Goal: Task Accomplishment & Management: Use online tool/utility

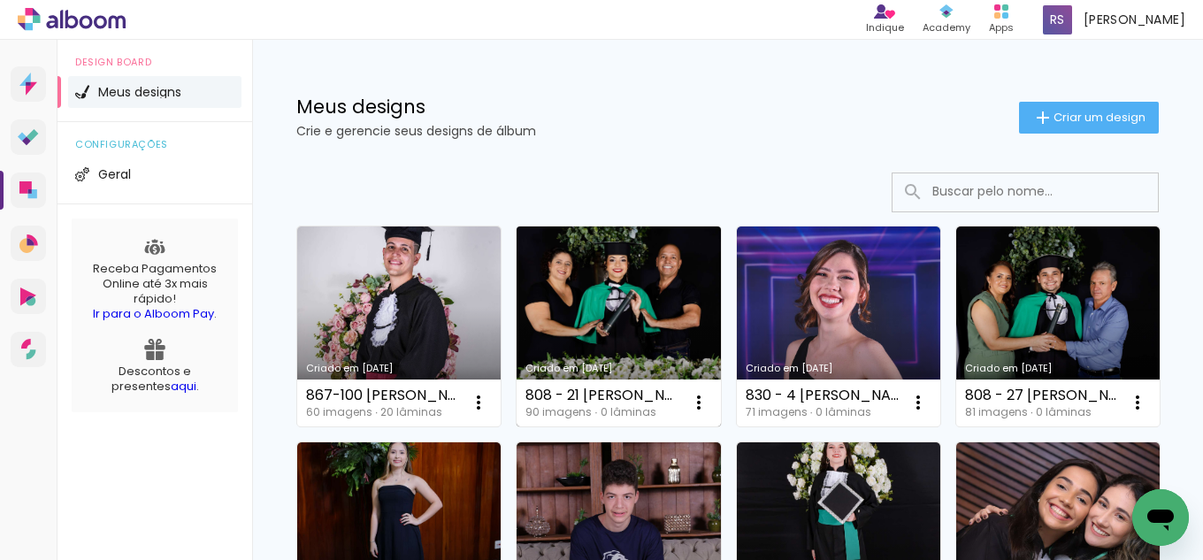
click at [657, 306] on link "Criado em [DATE]" at bounding box center [619, 327] width 204 height 200
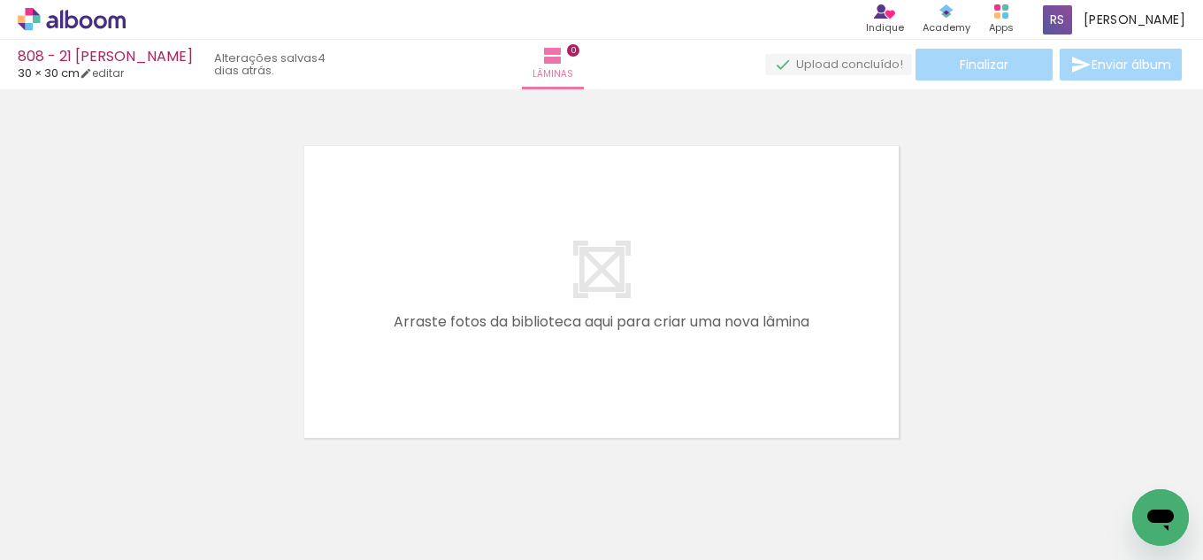
scroll to position [0, 435]
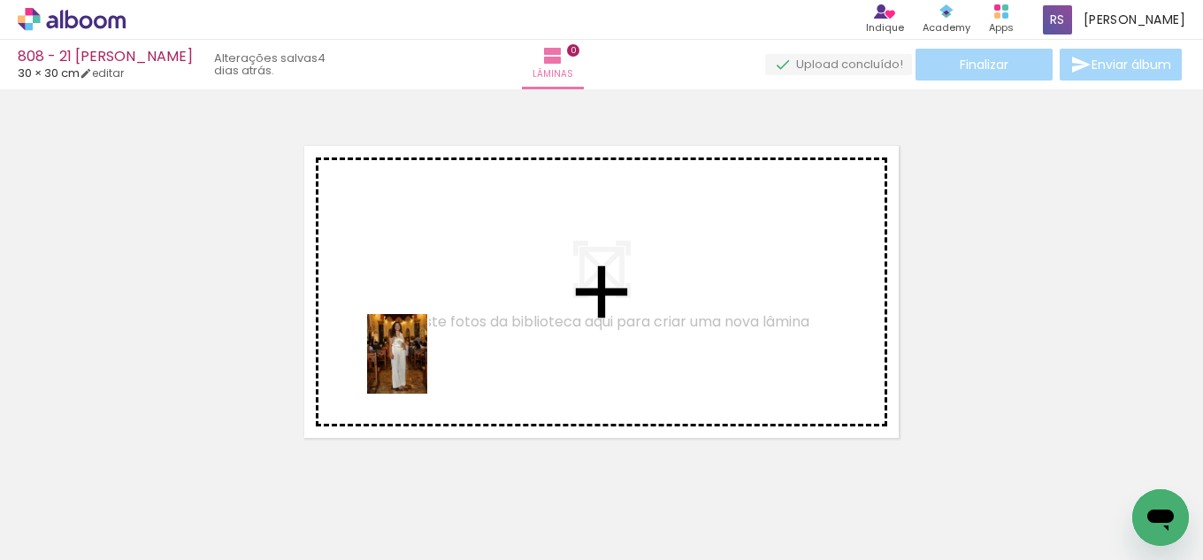
drag, startPoint x: 226, startPoint y: 475, endPoint x: 448, endPoint y: 339, distance: 260.6
click at [448, 339] on quentale-workspace at bounding box center [601, 280] width 1203 height 560
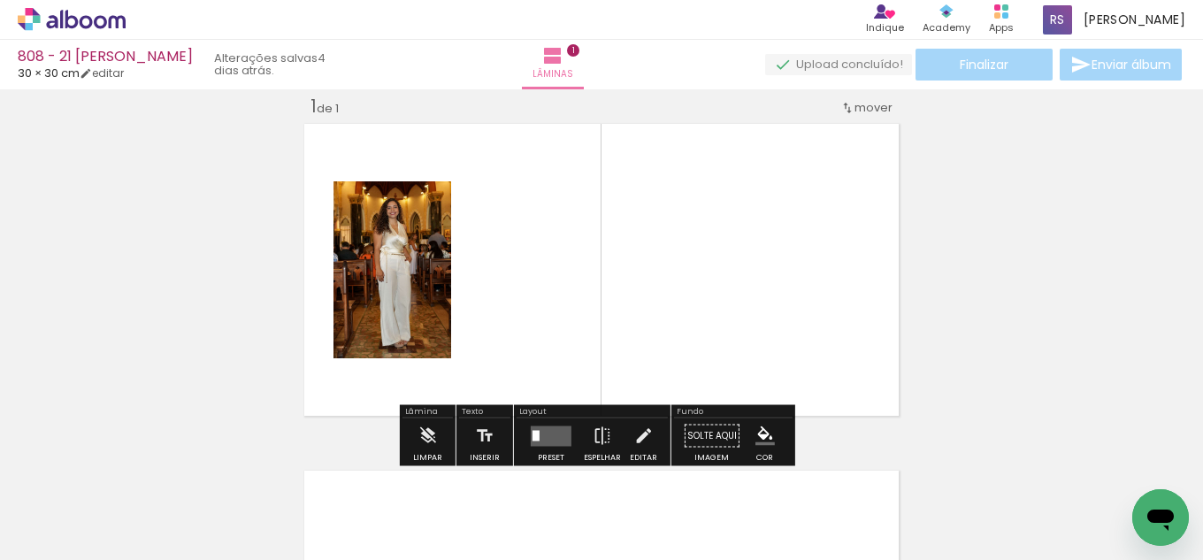
scroll to position [23, 0]
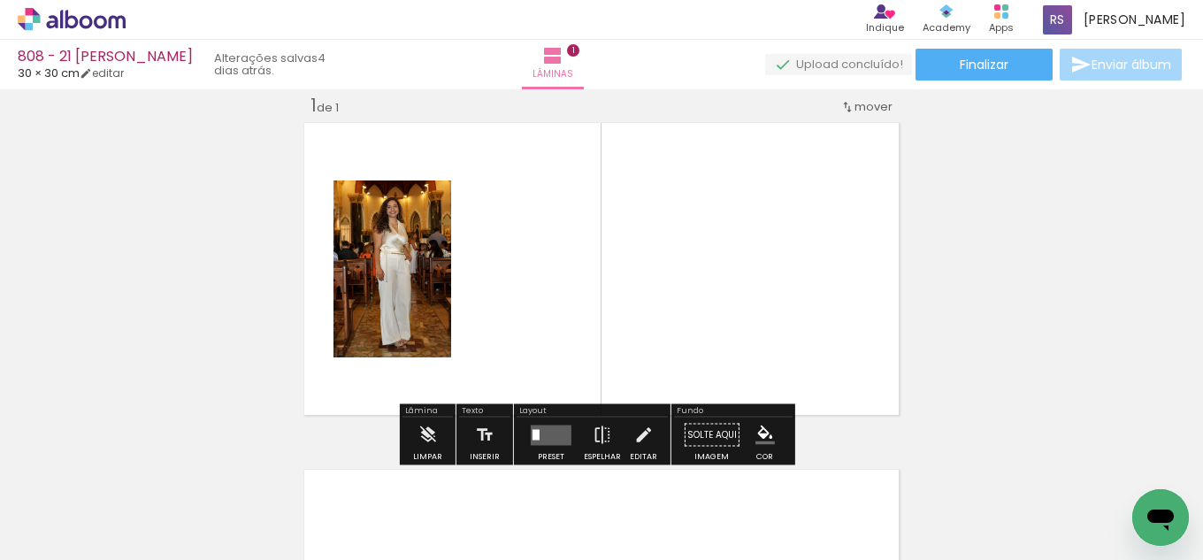
click at [21, 499] on input "Todas as fotos" at bounding box center [49, 506] width 67 height 15
click at [0, 0] on slot "Não utilizadas" at bounding box center [0, 0] width 0 height 0
type input "Não utilizadas"
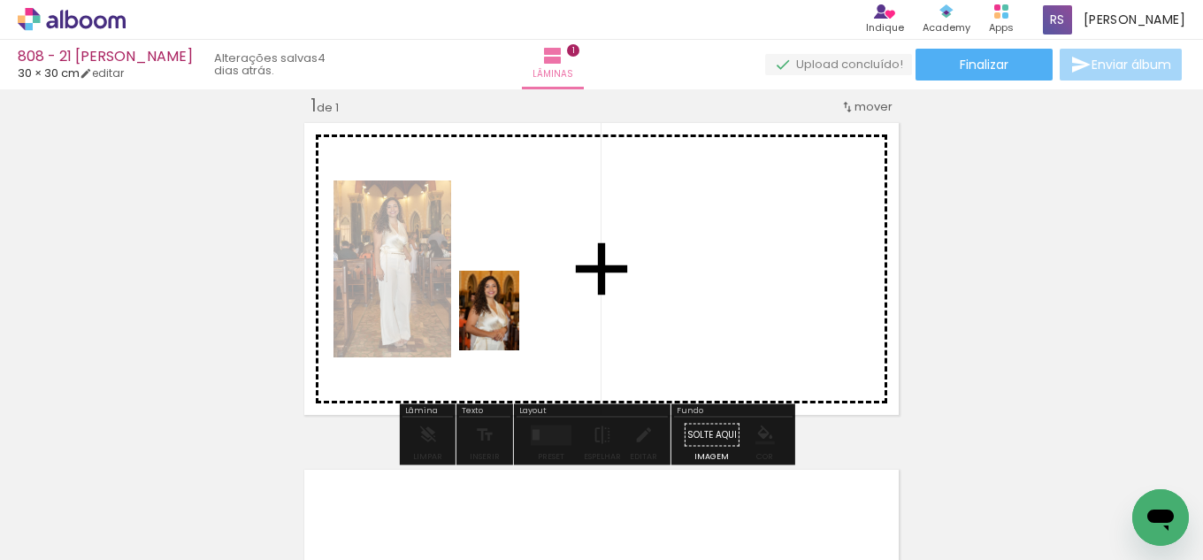
drag, startPoint x: 320, startPoint y: 463, endPoint x: 512, endPoint y: 324, distance: 237.0
click at [512, 324] on quentale-workspace at bounding box center [601, 280] width 1203 height 560
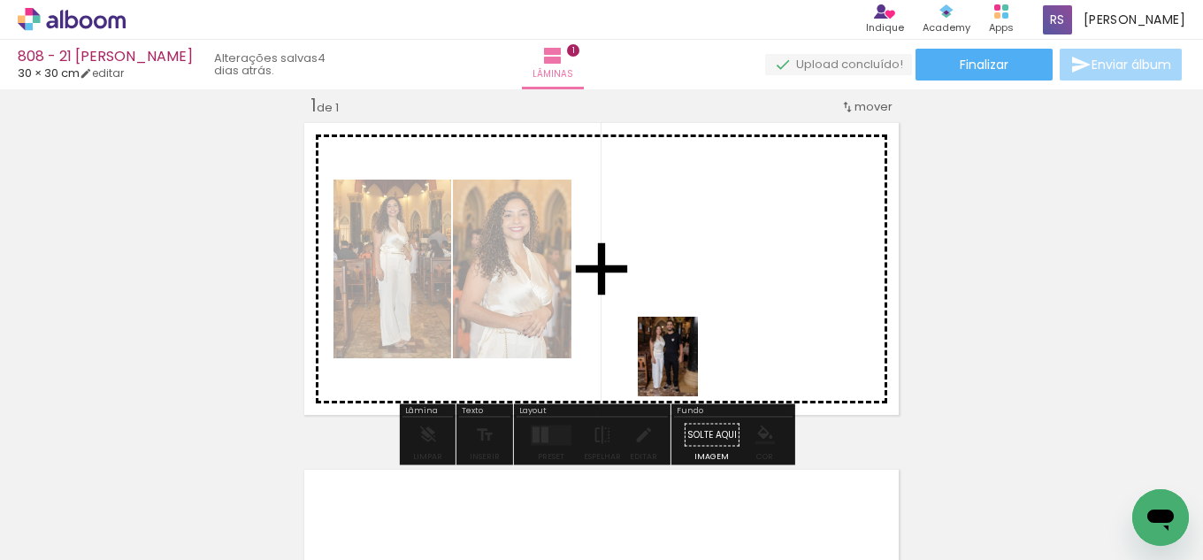
drag, startPoint x: 258, startPoint y: 514, endPoint x: 591, endPoint y: 375, distance: 361.4
click at [792, 331] on quentale-workspace at bounding box center [601, 280] width 1203 height 560
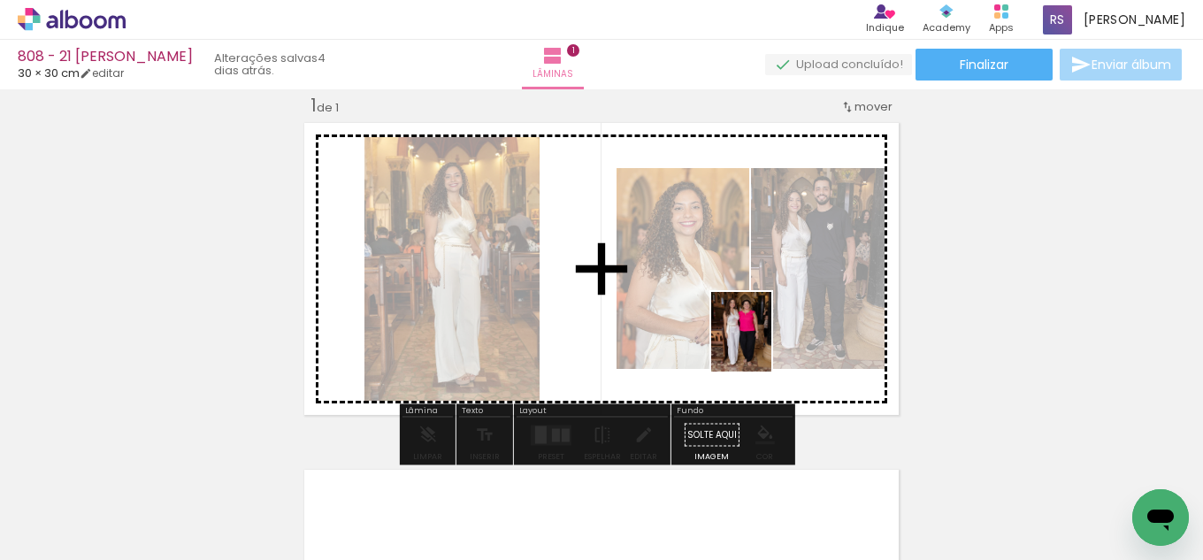
drag, startPoint x: 268, startPoint y: 523, endPoint x: 765, endPoint y: 345, distance: 527.3
click at [765, 345] on quentale-workspace at bounding box center [601, 280] width 1203 height 560
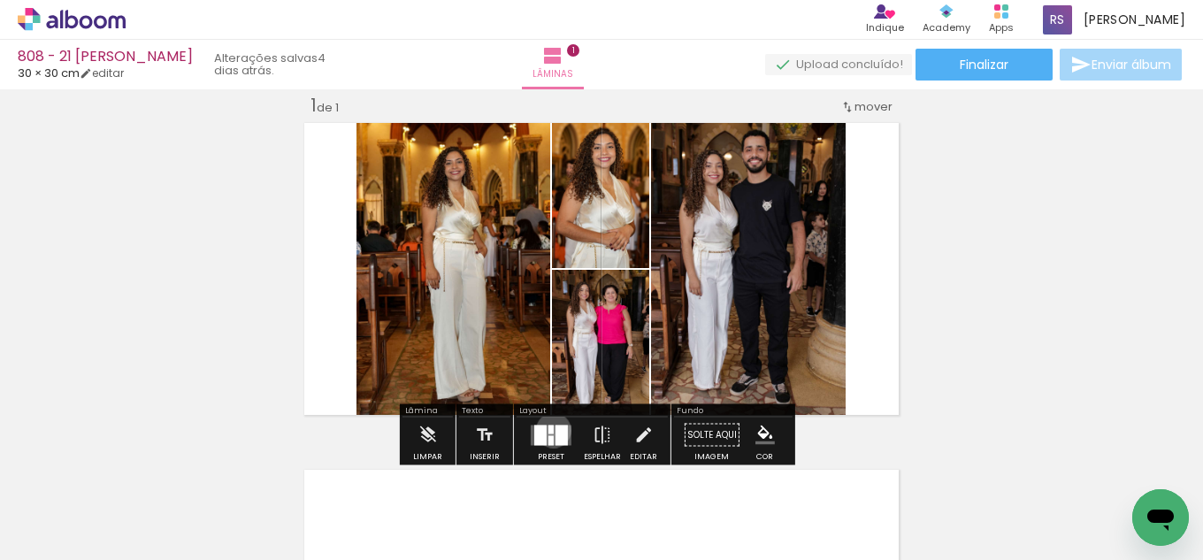
click at [550, 430] on div at bounding box center [551, 429] width 5 height 9
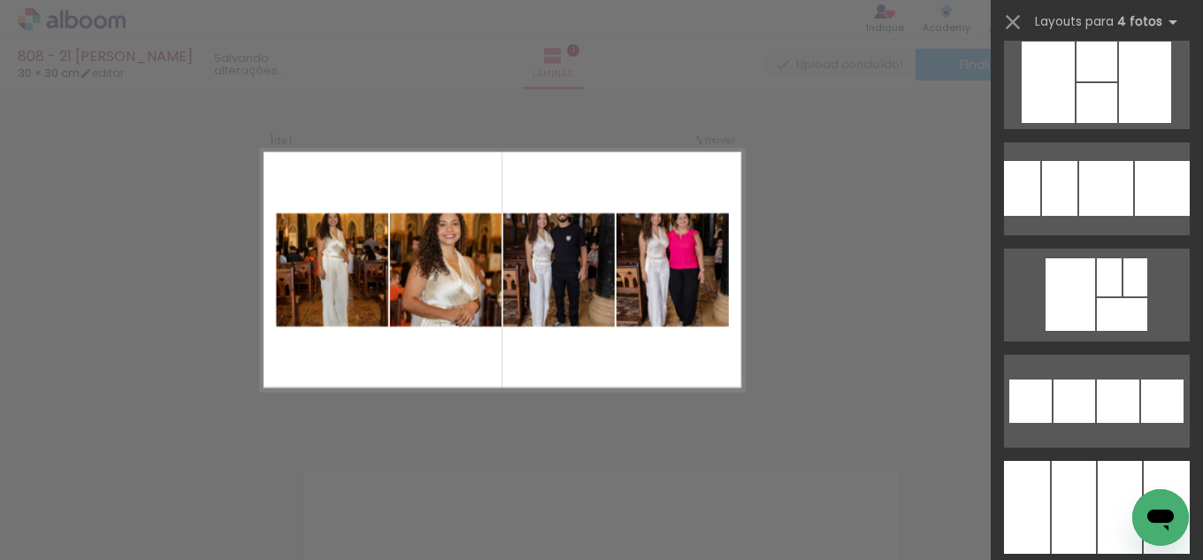
scroll to position [5575, 0]
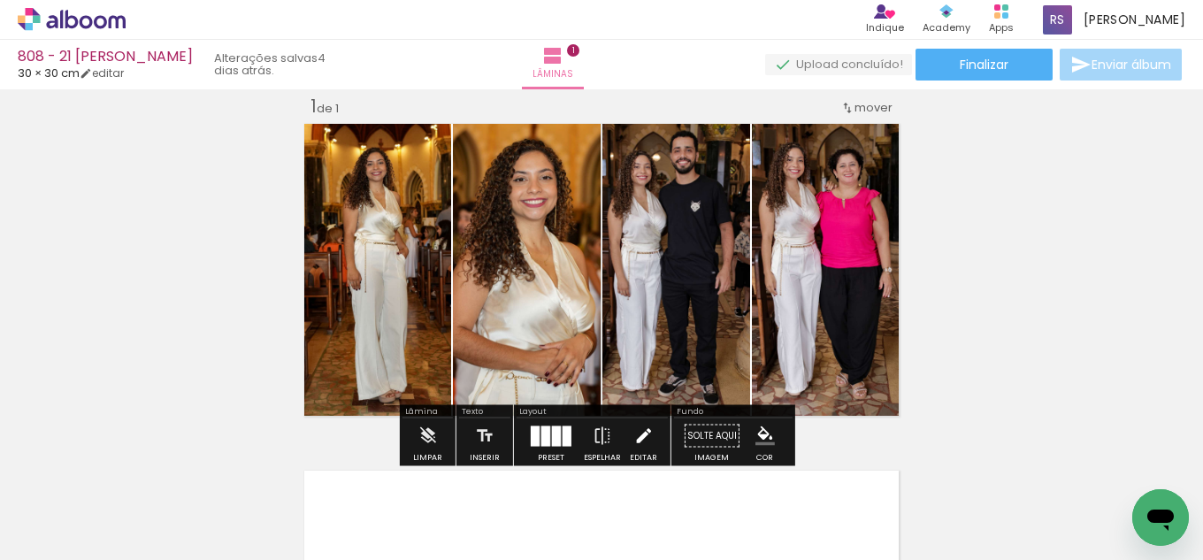
click at [653, 429] on paper-button "Editar" at bounding box center [644, 441] width 36 height 45
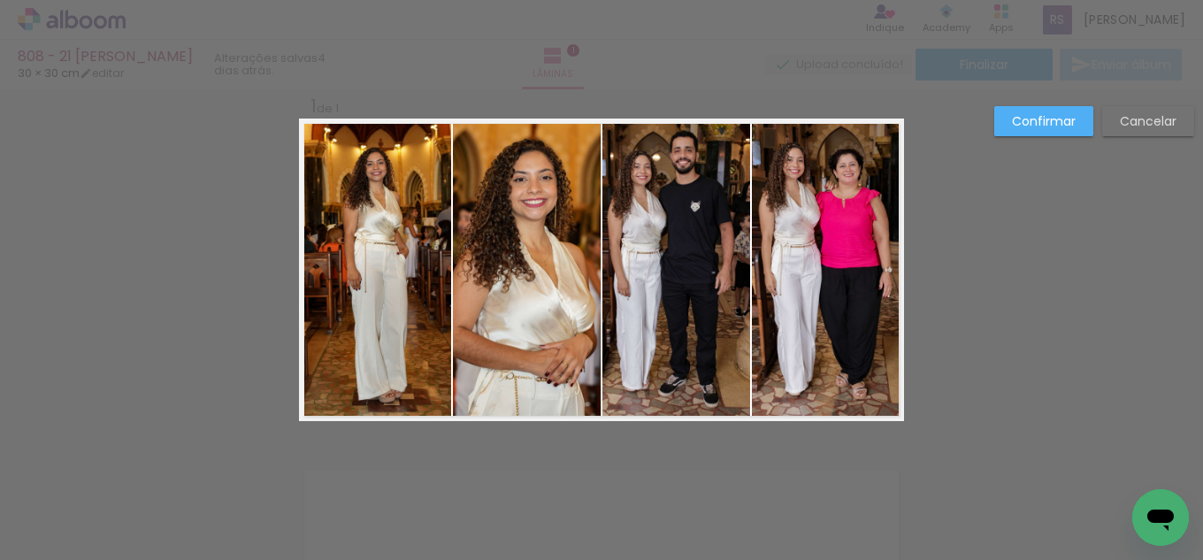
scroll to position [23, 0]
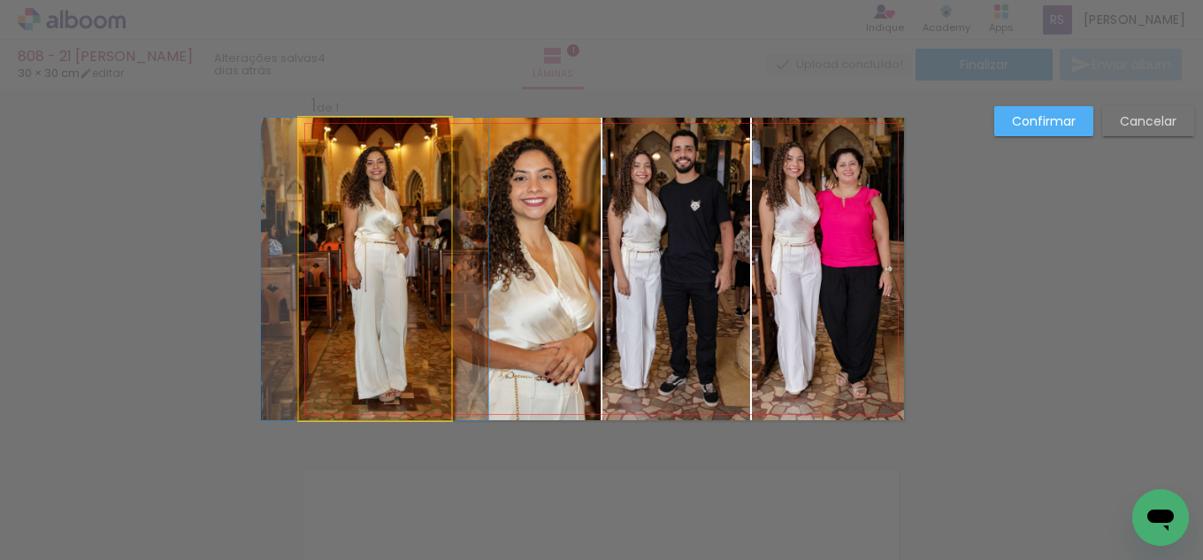
drag, startPoint x: 379, startPoint y: 250, endPoint x: 390, endPoint y: 254, distance: 12.0
click at [380, 250] on quentale-photo at bounding box center [375, 269] width 152 height 303
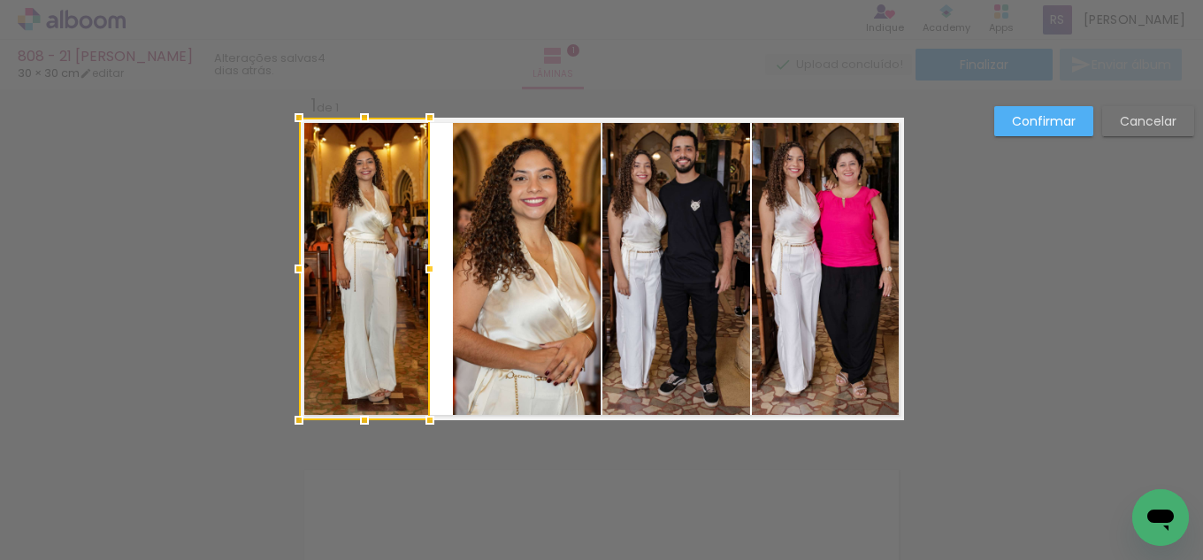
drag, startPoint x: 450, startPoint y: 268, endPoint x: 428, endPoint y: 262, distance: 22.1
click at [428, 262] on div at bounding box center [429, 268] width 35 height 35
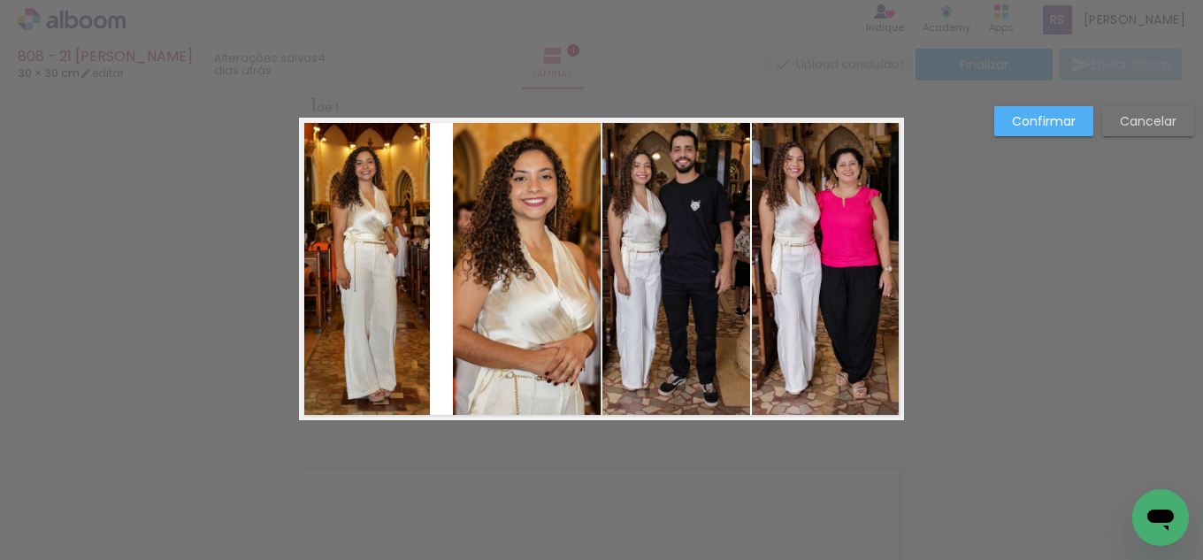
click at [455, 263] on quentale-photo at bounding box center [527, 269] width 148 height 303
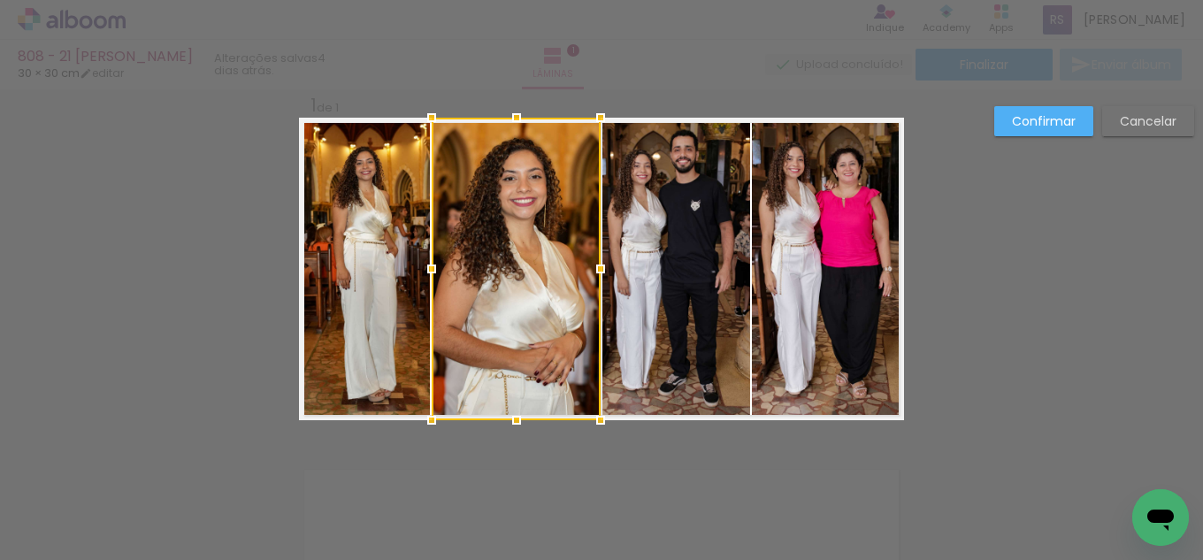
drag, startPoint x: 446, startPoint y: 260, endPoint x: 425, endPoint y: 260, distance: 21.2
click at [425, 260] on div at bounding box center [431, 268] width 35 height 35
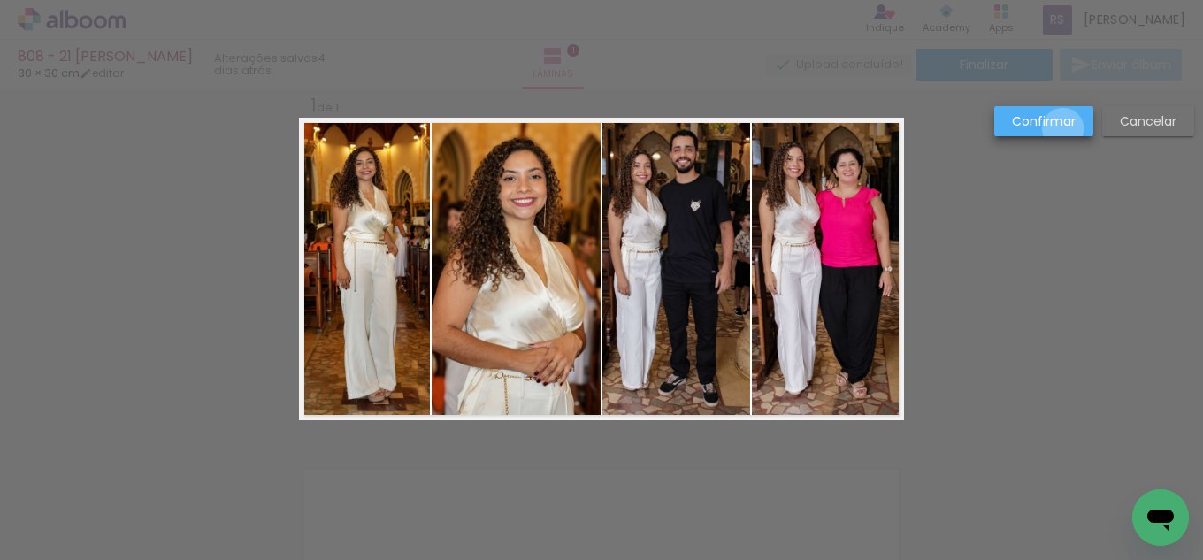
click at [0, 0] on slot "Confirmar" at bounding box center [0, 0] width 0 height 0
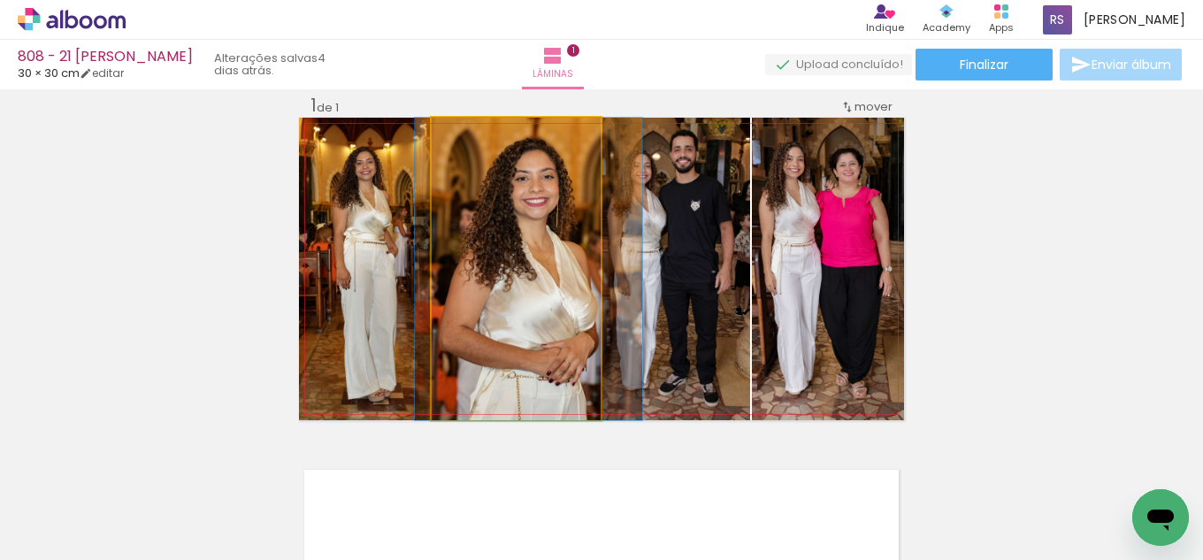
drag, startPoint x: 477, startPoint y: 338, endPoint x: 488, endPoint y: 327, distance: 15.7
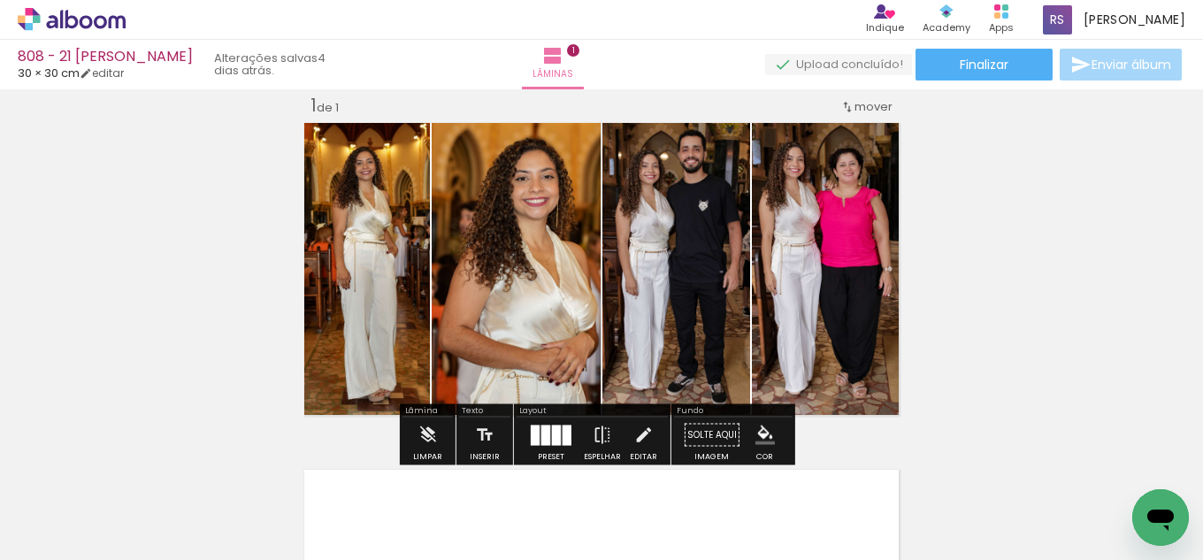
click at [757, 431] on iron-icon "color picker" at bounding box center [765, 435] width 19 height 19
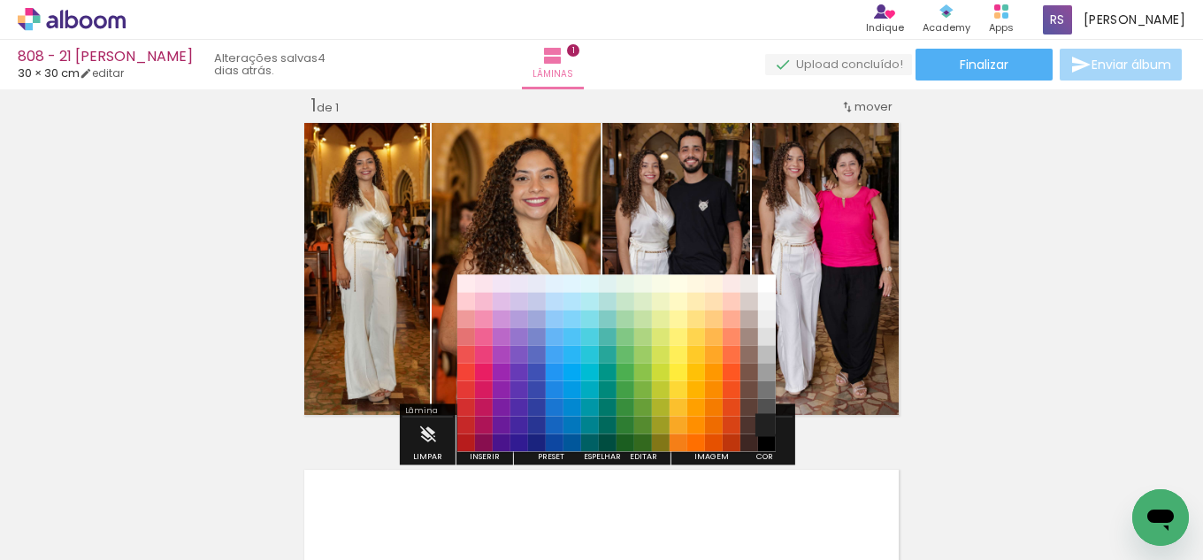
click at [763, 420] on paper-item "#212121" at bounding box center [767, 426] width 18 height 18
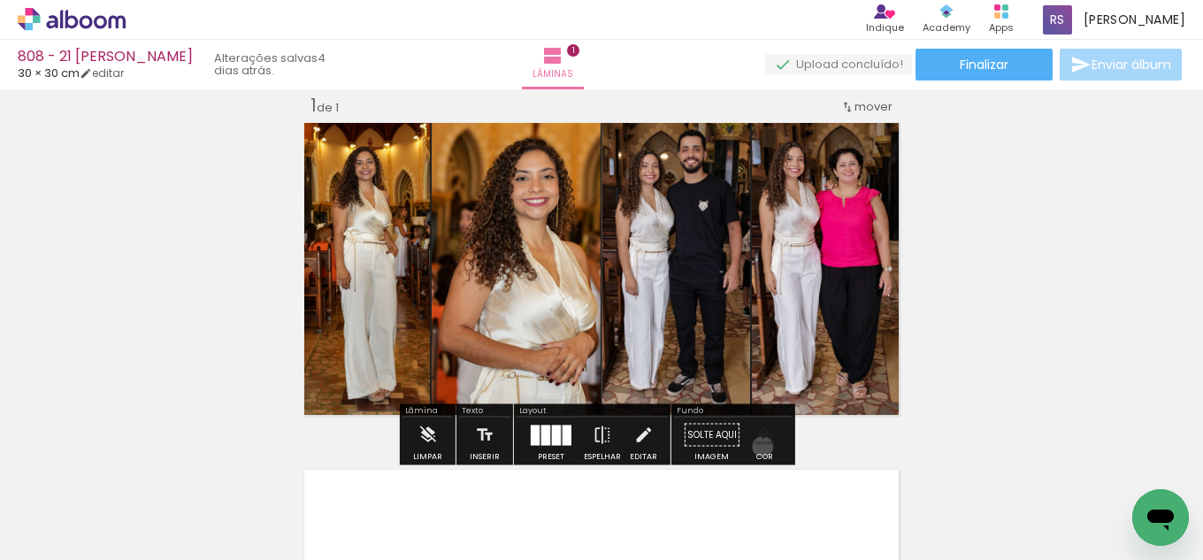
click at [757, 447] on paper-menu-button "#ffebee #ffcdd2 #ef9a9a #e57373 #ef5350 #f44336 #e53935 #d32f2f #c62828 #b71c1c…" at bounding box center [766, 436] width 34 height 34
click at [756, 434] on iron-icon "color picker" at bounding box center [765, 435] width 19 height 19
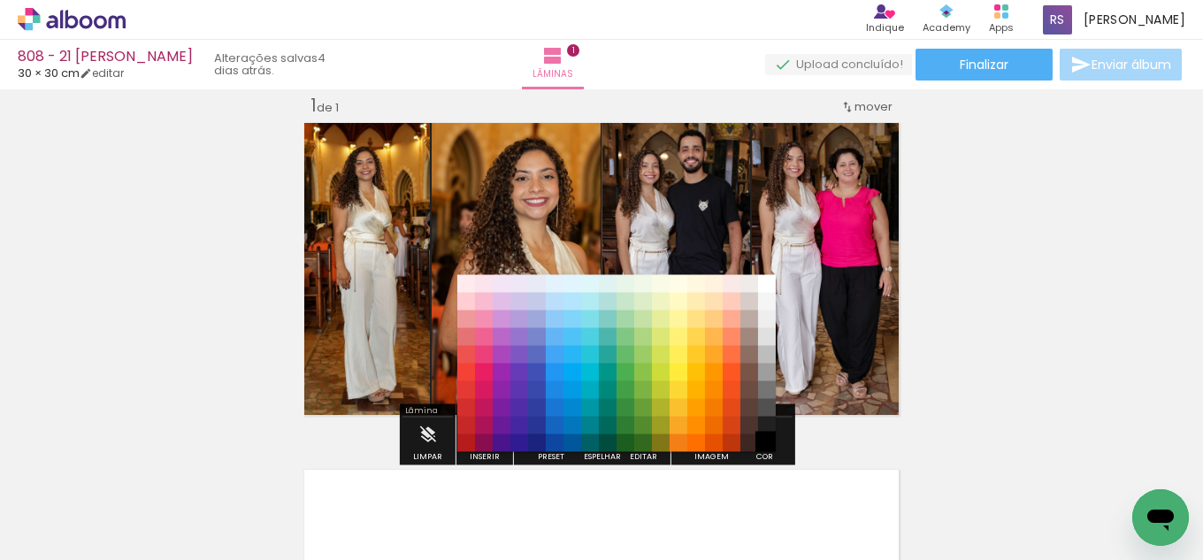
click at [762, 439] on paper-item "#000000" at bounding box center [767, 443] width 18 height 18
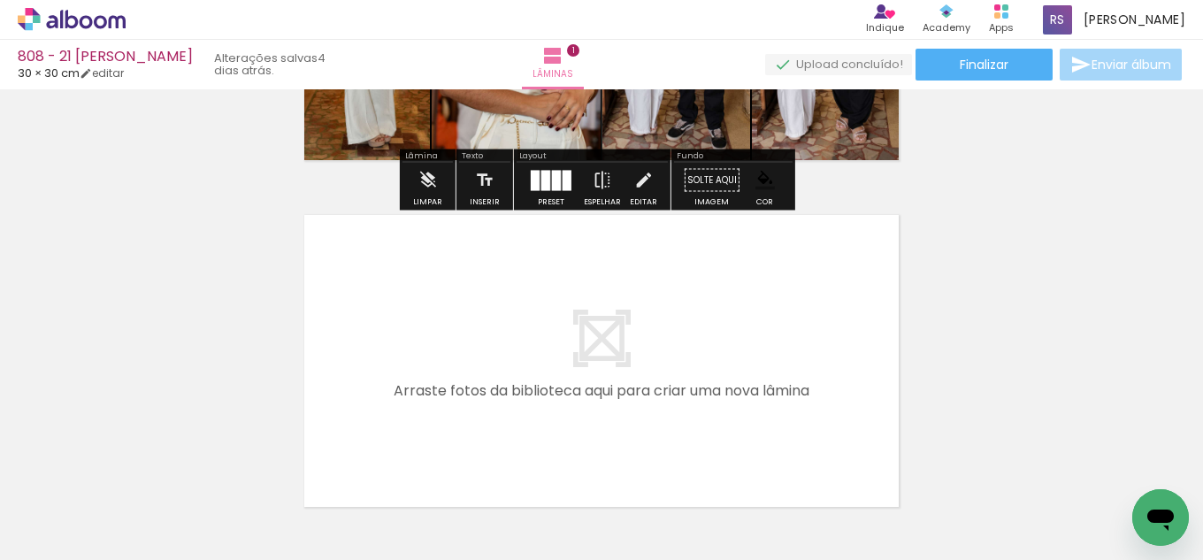
scroll to position [288, 0]
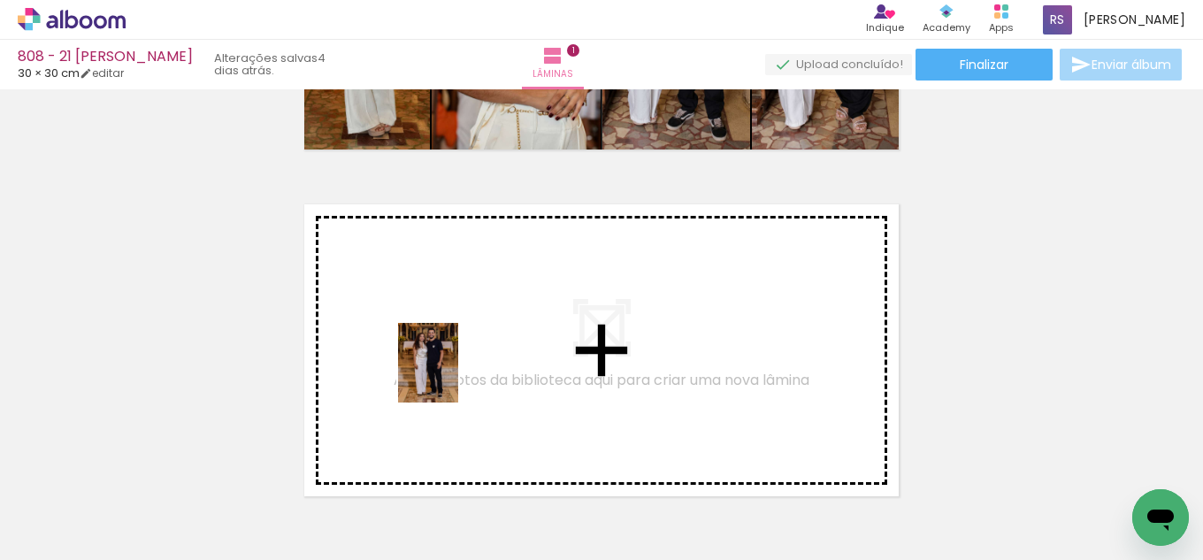
drag, startPoint x: 345, startPoint y: 504, endPoint x: 451, endPoint y: 376, distance: 165.9
click at [451, 376] on quentale-workspace at bounding box center [601, 280] width 1203 height 560
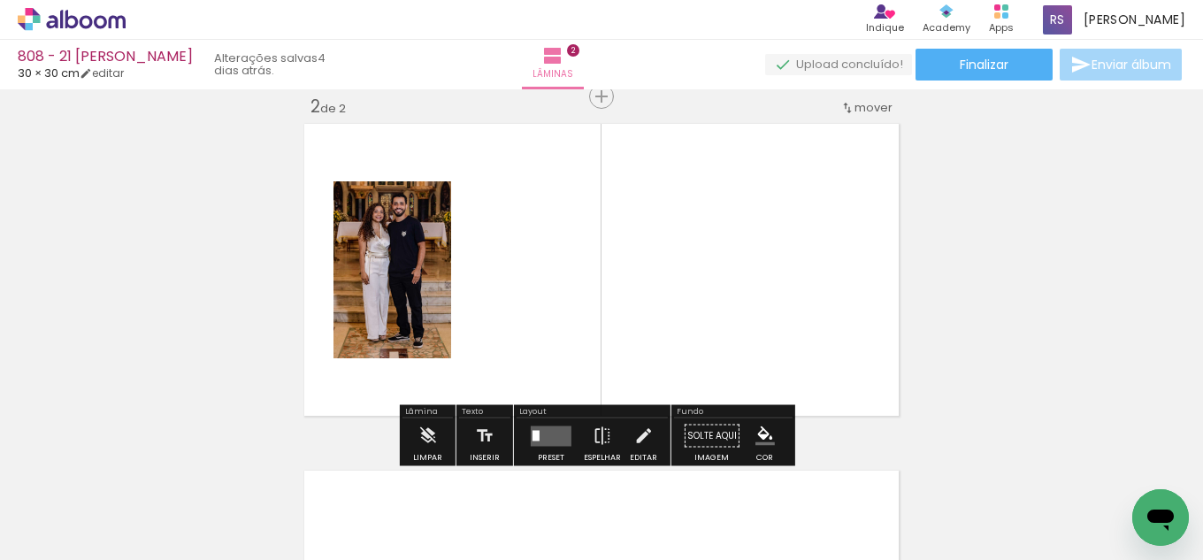
scroll to position [370, 0]
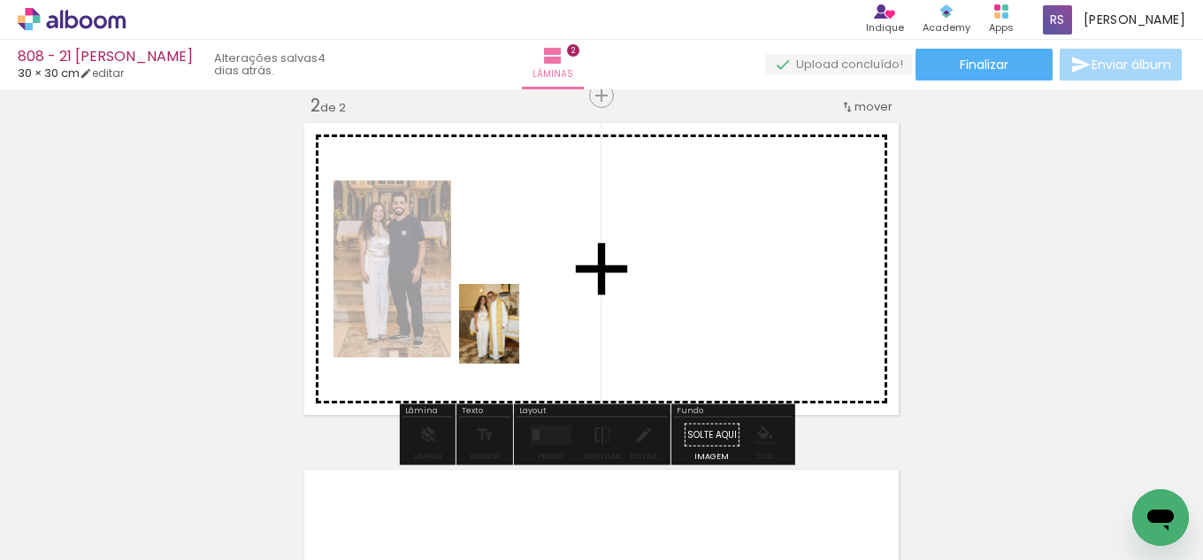
drag, startPoint x: 545, startPoint y: 504, endPoint x: 512, endPoint y: 337, distance: 169.6
click at [512, 337] on quentale-workspace at bounding box center [601, 280] width 1203 height 560
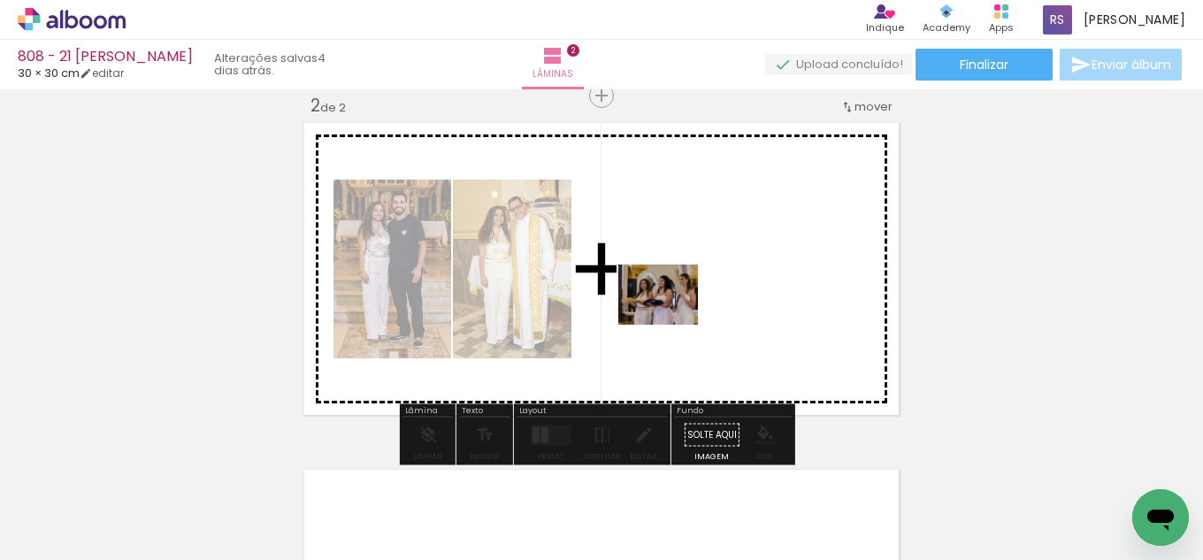
drag, startPoint x: 355, startPoint y: 502, endPoint x: 627, endPoint y: 370, distance: 302.8
click at [672, 319] on quentale-workspace at bounding box center [601, 280] width 1203 height 560
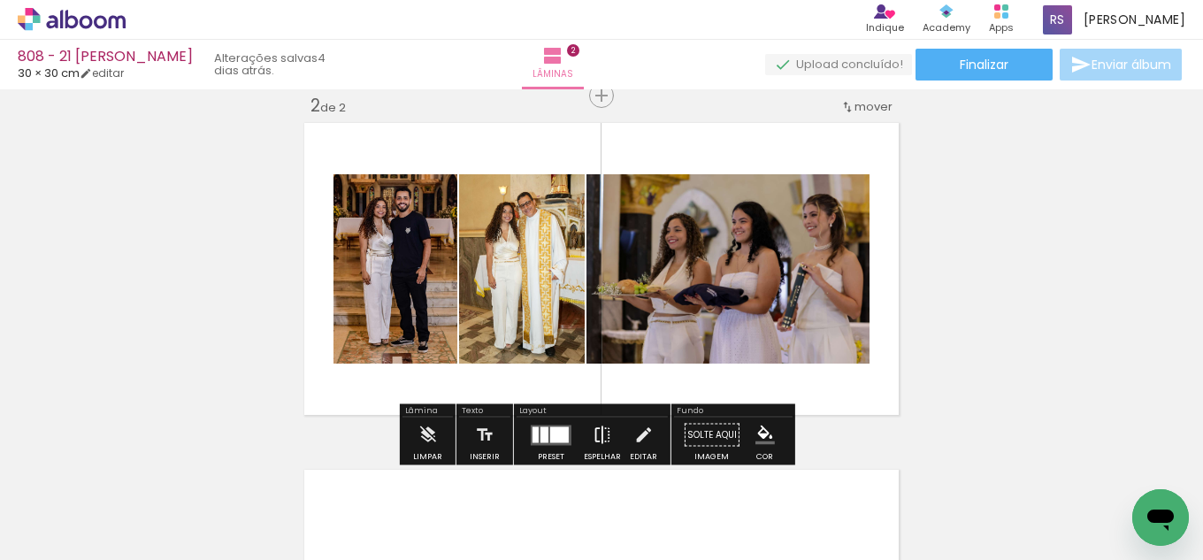
click at [582, 426] on paper-button "Espelhar" at bounding box center [603, 440] width 46 height 45
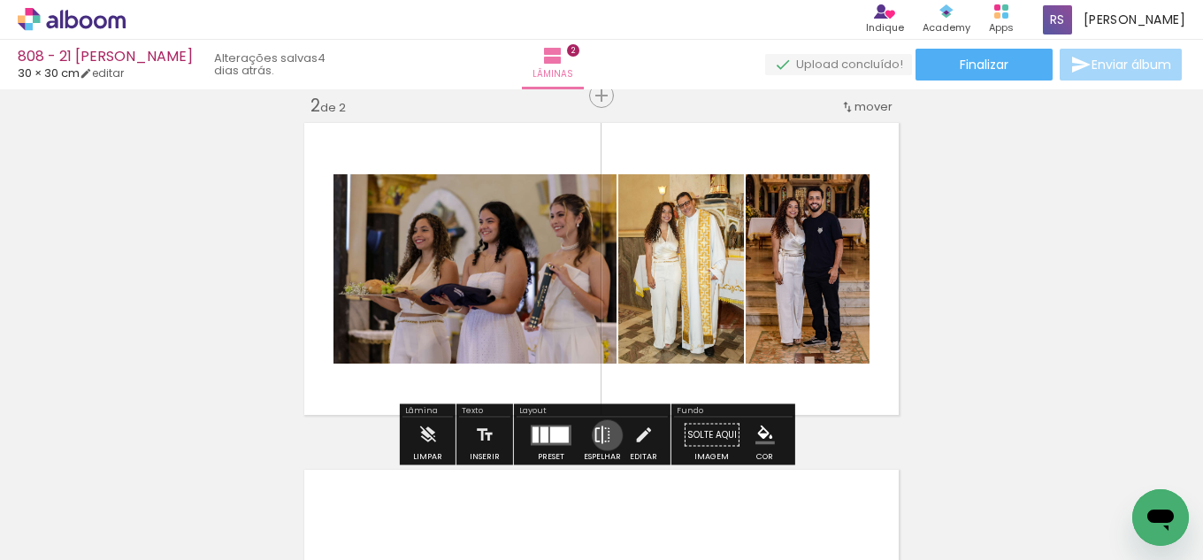
click at [604, 435] on iron-icon at bounding box center [602, 435] width 19 height 35
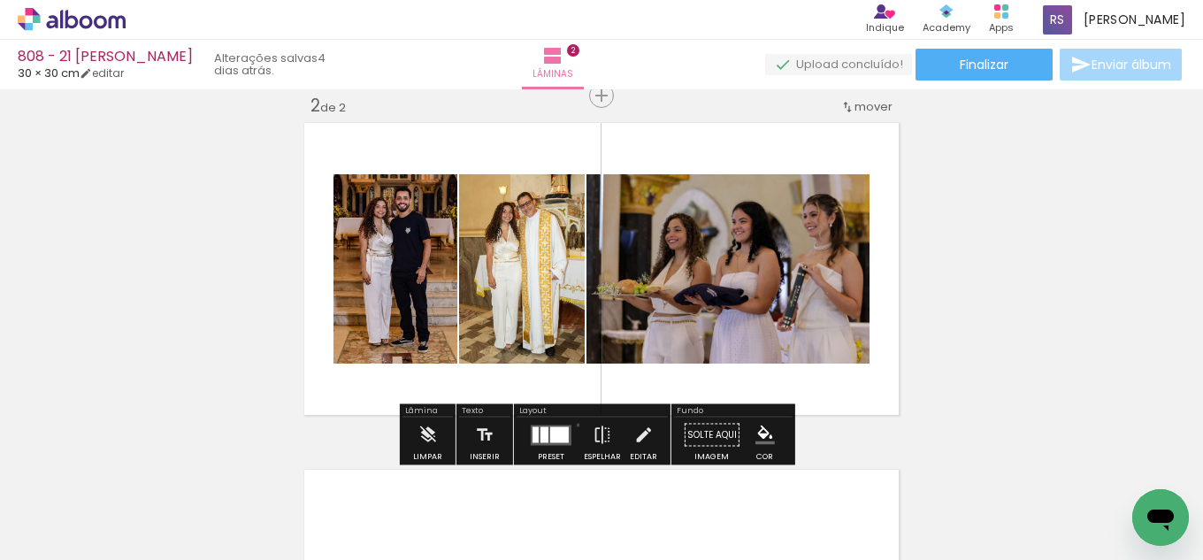
drag, startPoint x: 574, startPoint y: 425, endPoint x: 548, endPoint y: 432, distance: 27.5
click at [573, 426] on paper-button "Preset" at bounding box center [551, 440] width 57 height 45
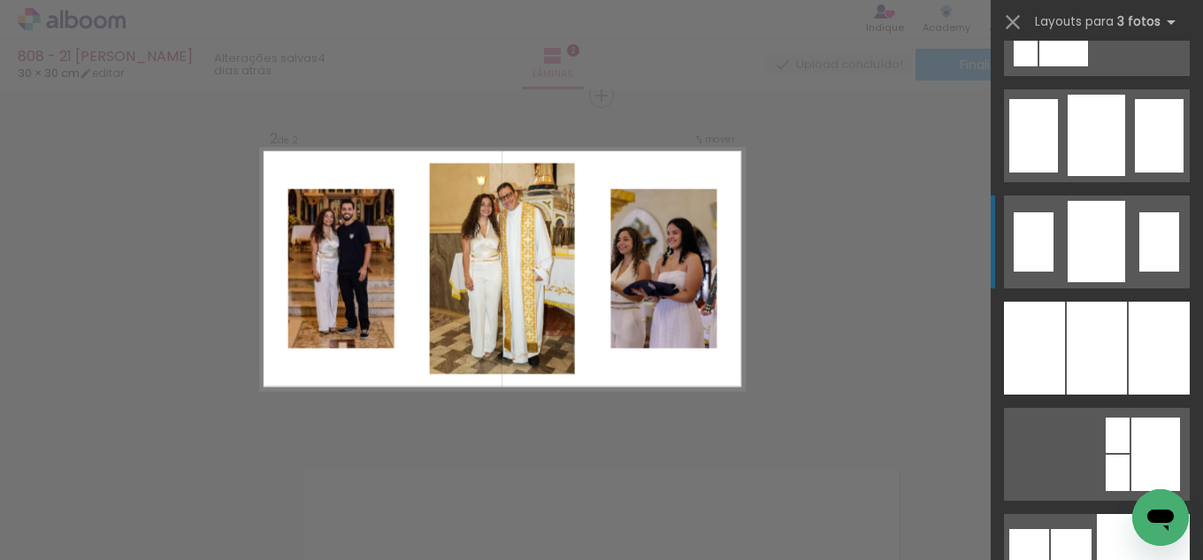
scroll to position [7699, 0]
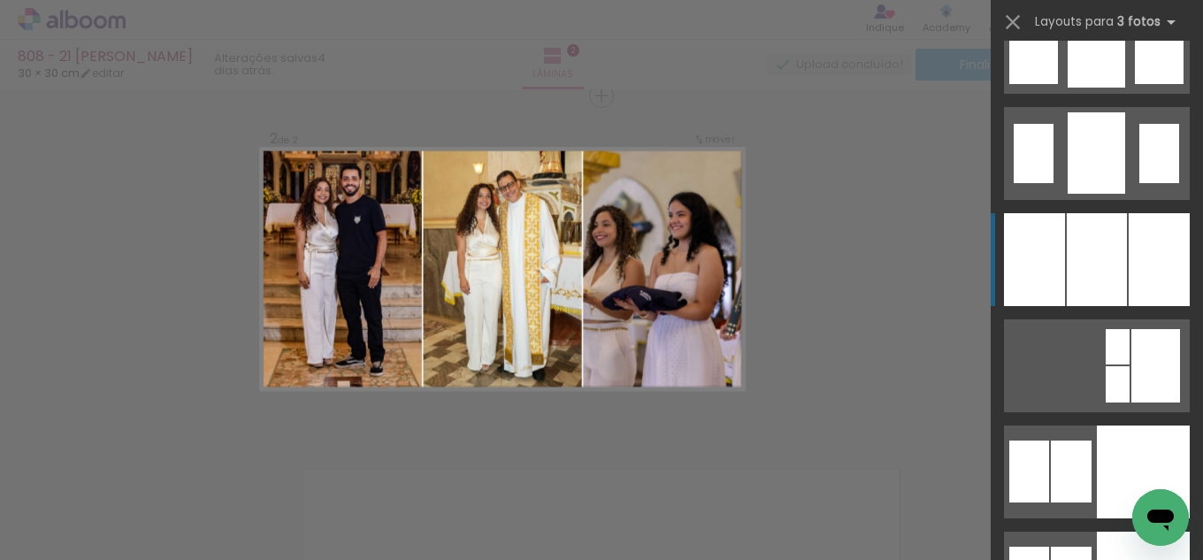
click at [1083, 246] on div at bounding box center [1097, 259] width 60 height 93
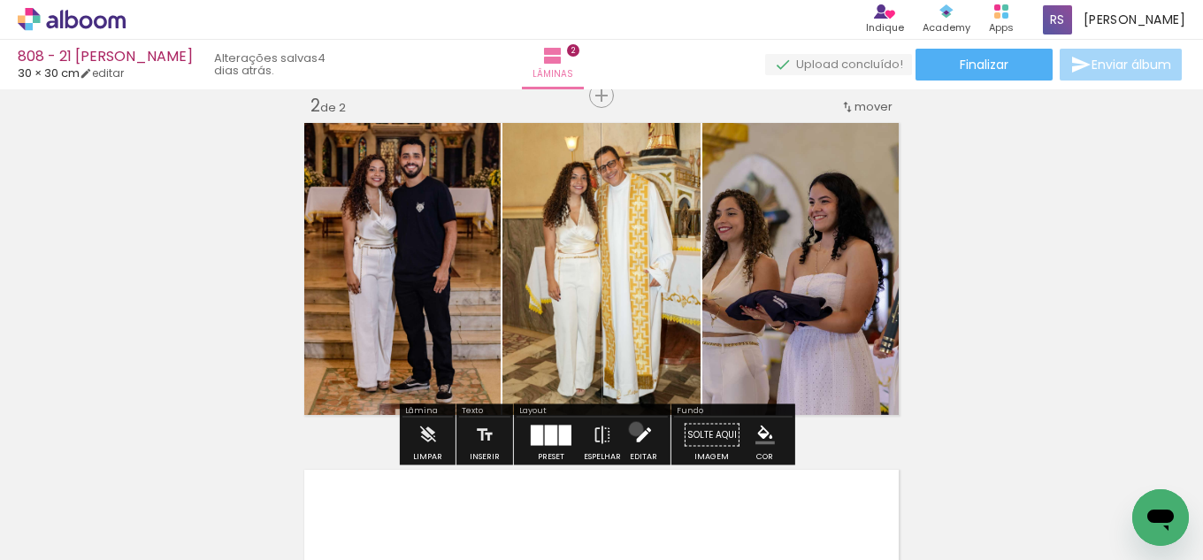
click at [634, 429] on iron-icon at bounding box center [643, 435] width 19 height 35
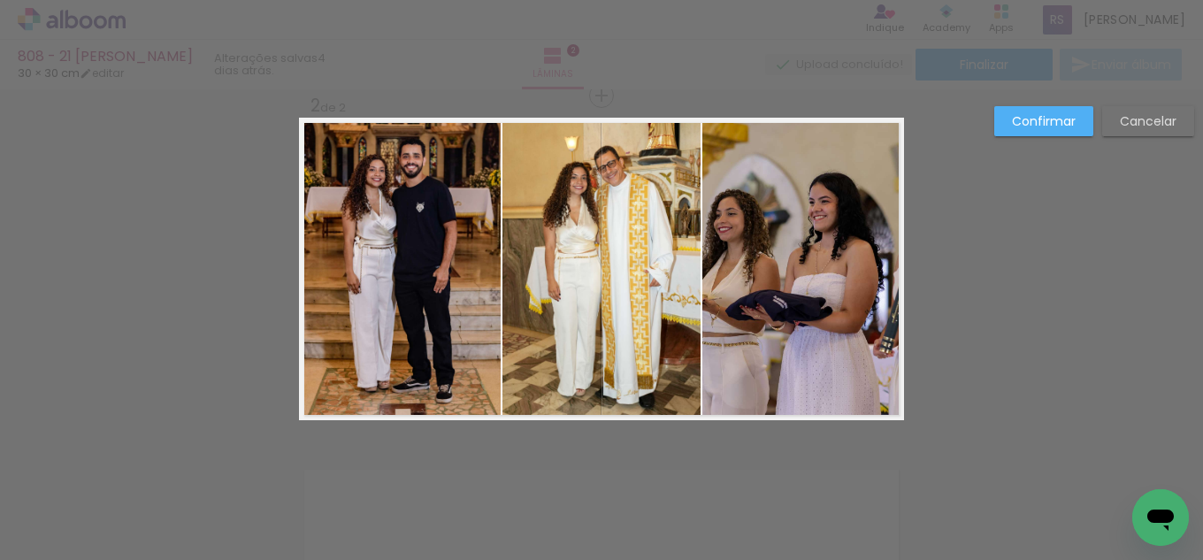
click at [1148, 106] on div "Confirmar Cancelar" at bounding box center [601, 260] width 1203 height 1083
click at [0, 0] on slot "Cancelar" at bounding box center [0, 0] width 0 height 0
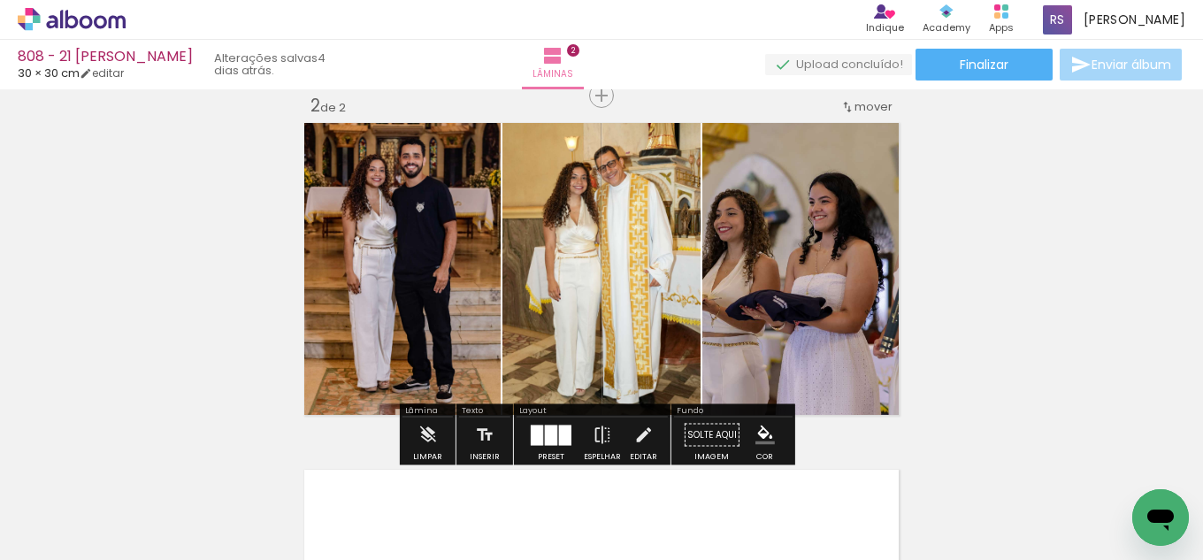
click at [559, 442] on div at bounding box center [565, 435] width 12 height 20
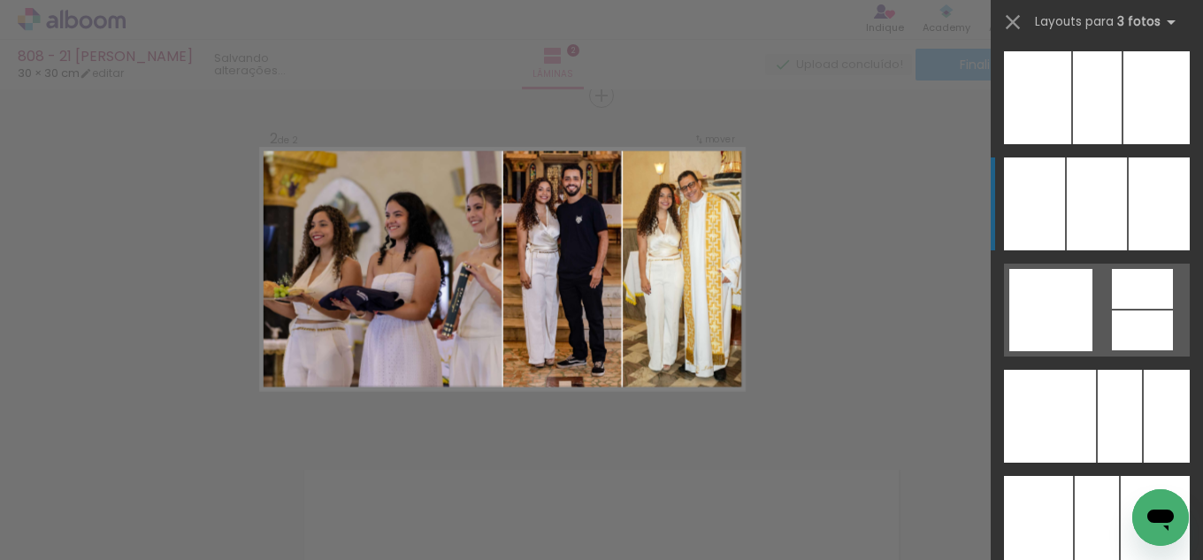
scroll to position [11575, 0]
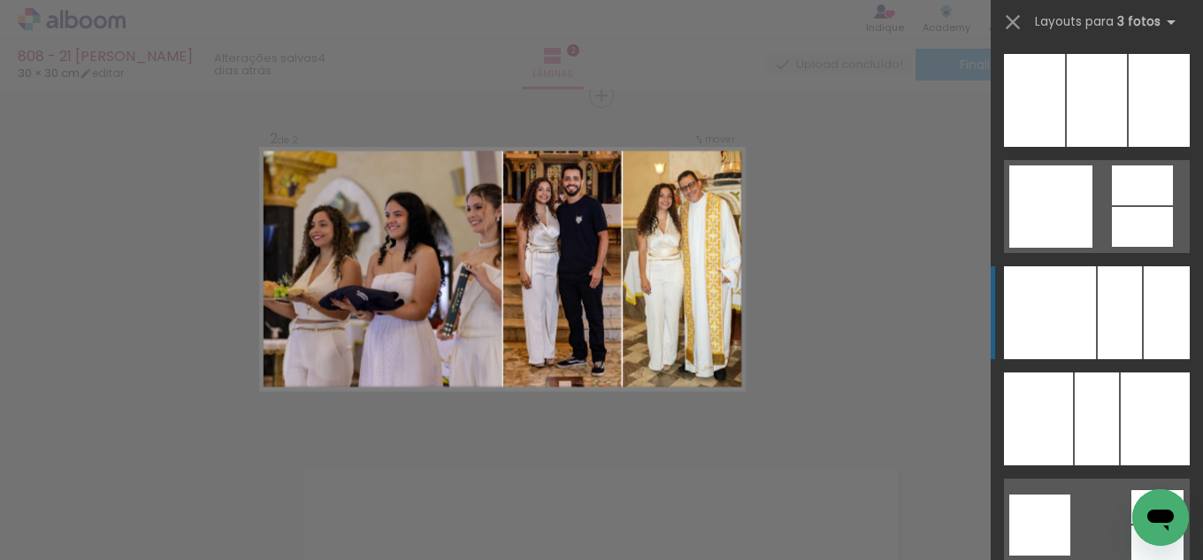
click at [1096, 147] on div at bounding box center [1097, 100] width 60 height 93
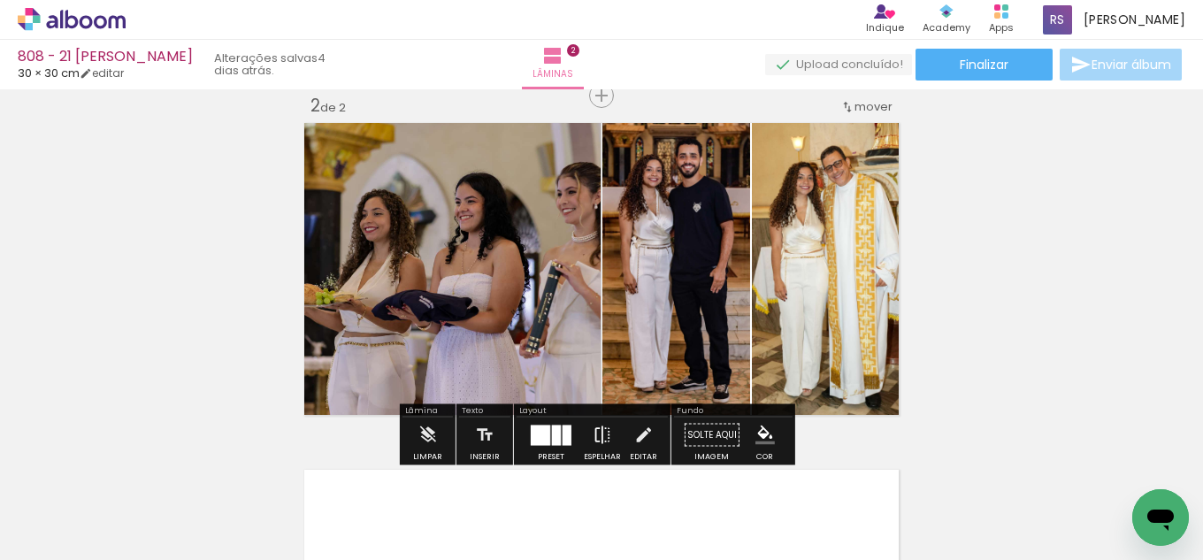
click at [600, 425] on iron-icon at bounding box center [602, 435] width 19 height 35
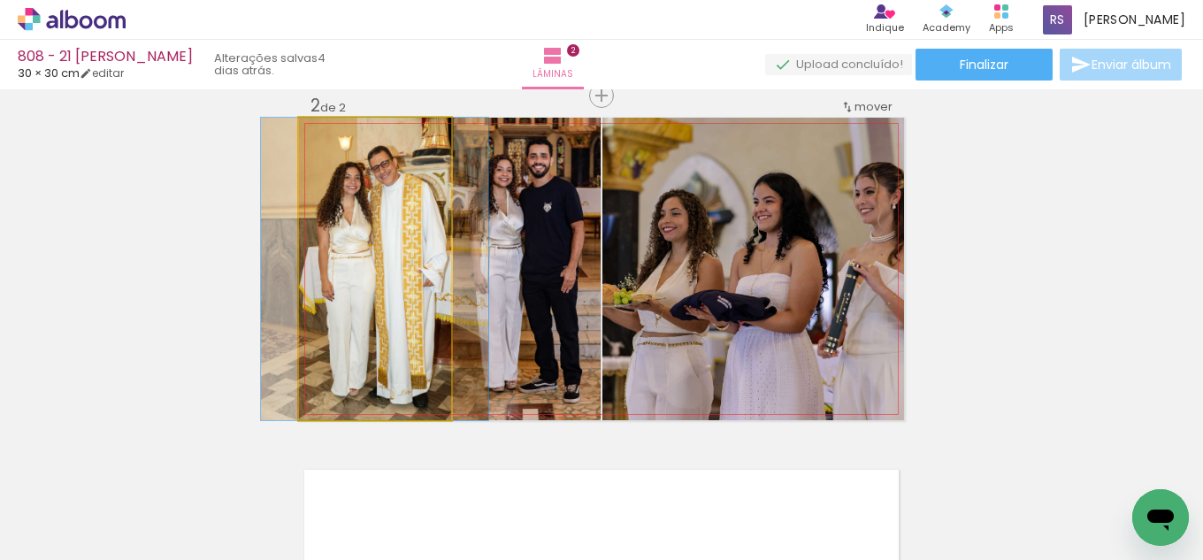
drag, startPoint x: 342, startPoint y: 292, endPoint x: 354, endPoint y: 294, distance: 12.5
click at [342, 292] on quentale-photo at bounding box center [375, 269] width 152 height 303
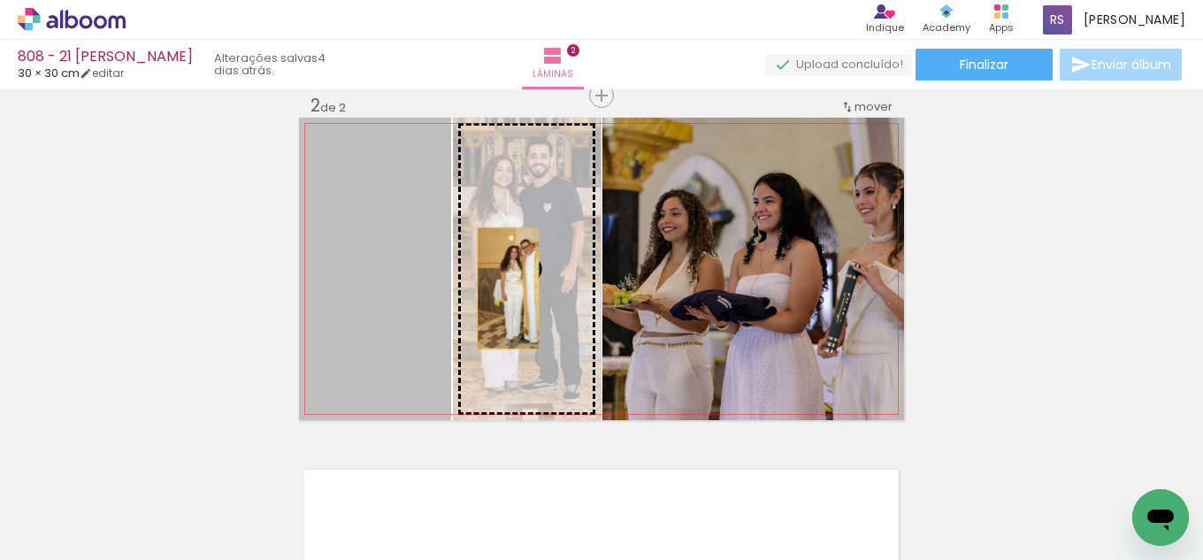
drag, startPoint x: 358, startPoint y: 294, endPoint x: 504, endPoint y: 288, distance: 146.1
click at [0, 0] on slot at bounding box center [0, 0] width 0 height 0
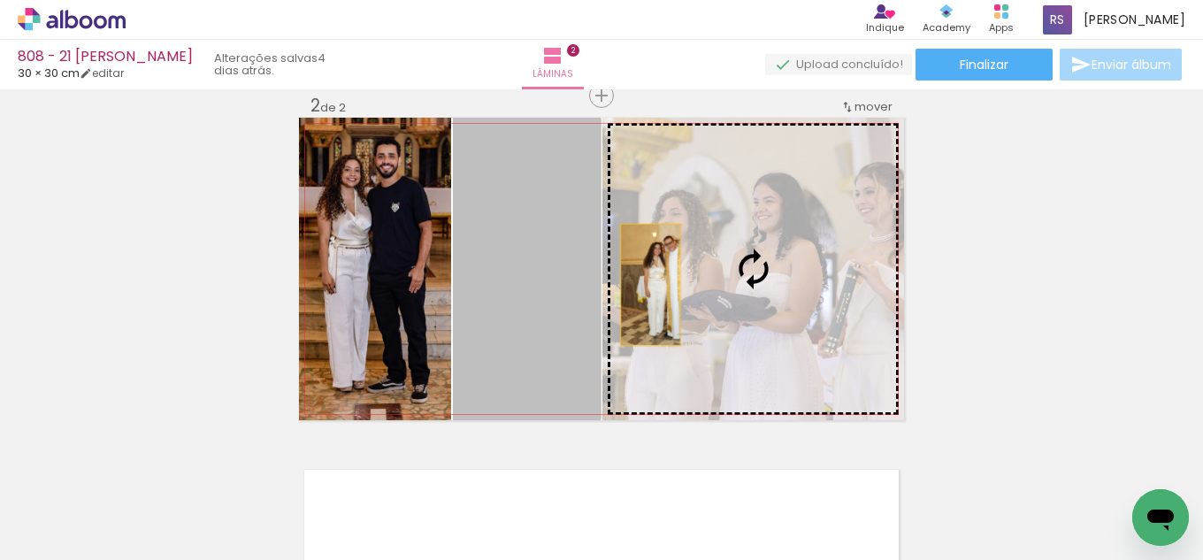
drag, startPoint x: 511, startPoint y: 286, endPoint x: 651, endPoint y: 284, distance: 139.8
click at [0, 0] on slot at bounding box center [0, 0] width 0 height 0
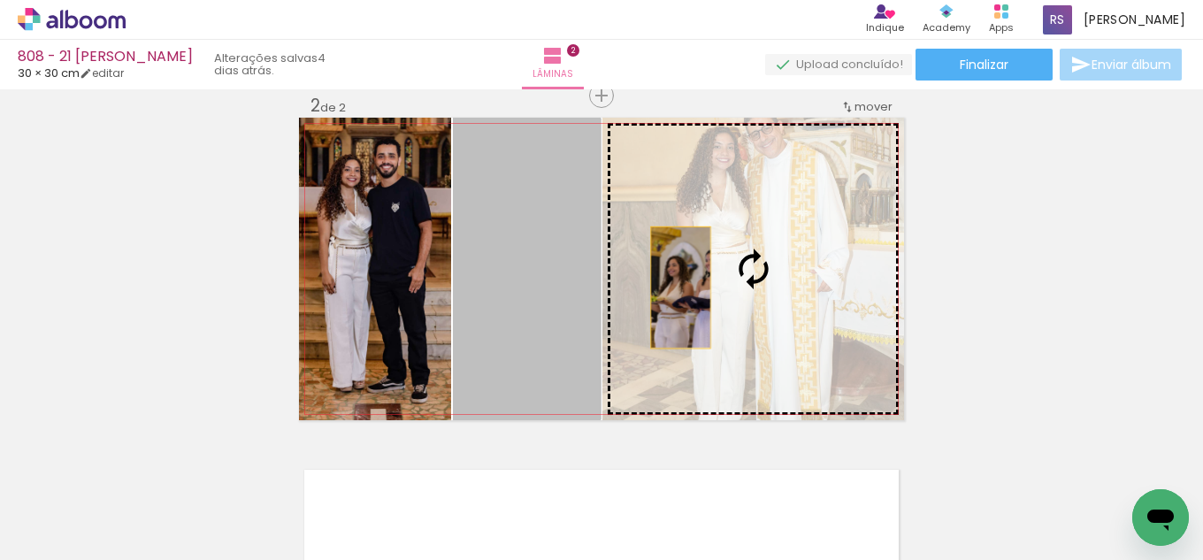
drag, startPoint x: 531, startPoint y: 283, endPoint x: 676, endPoint y: 288, distance: 145.2
click at [0, 0] on slot at bounding box center [0, 0] width 0 height 0
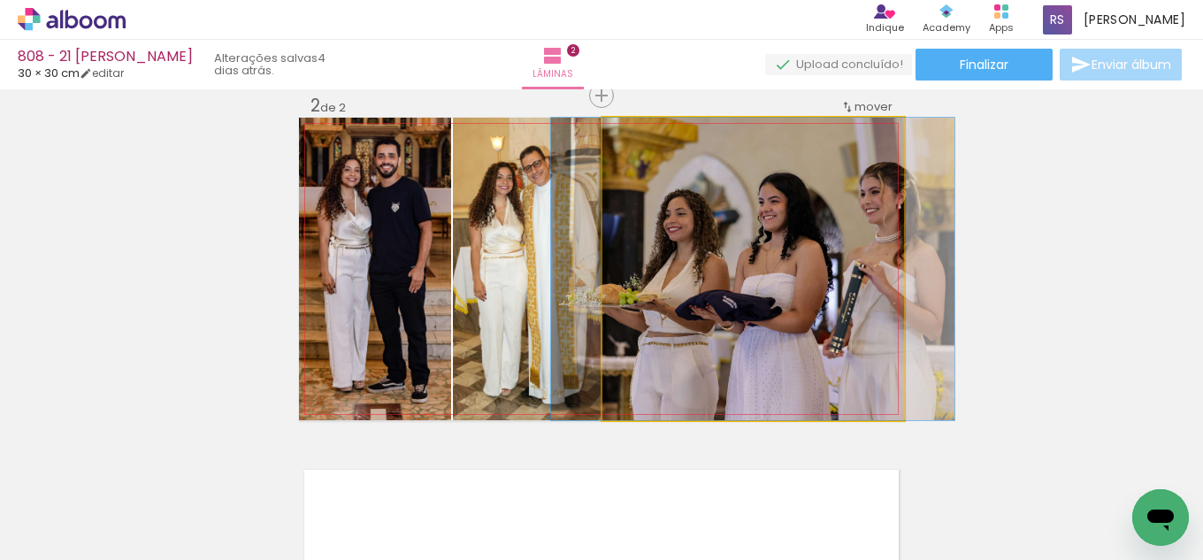
click at [755, 312] on quentale-photo at bounding box center [754, 269] width 302 height 303
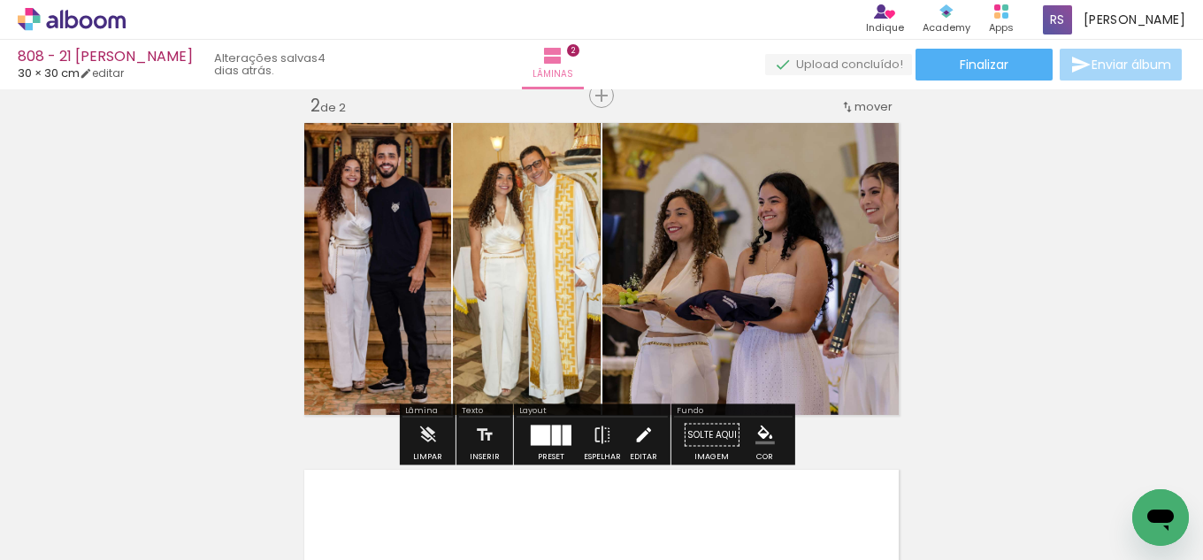
click at [642, 440] on iron-icon at bounding box center [643, 435] width 19 height 35
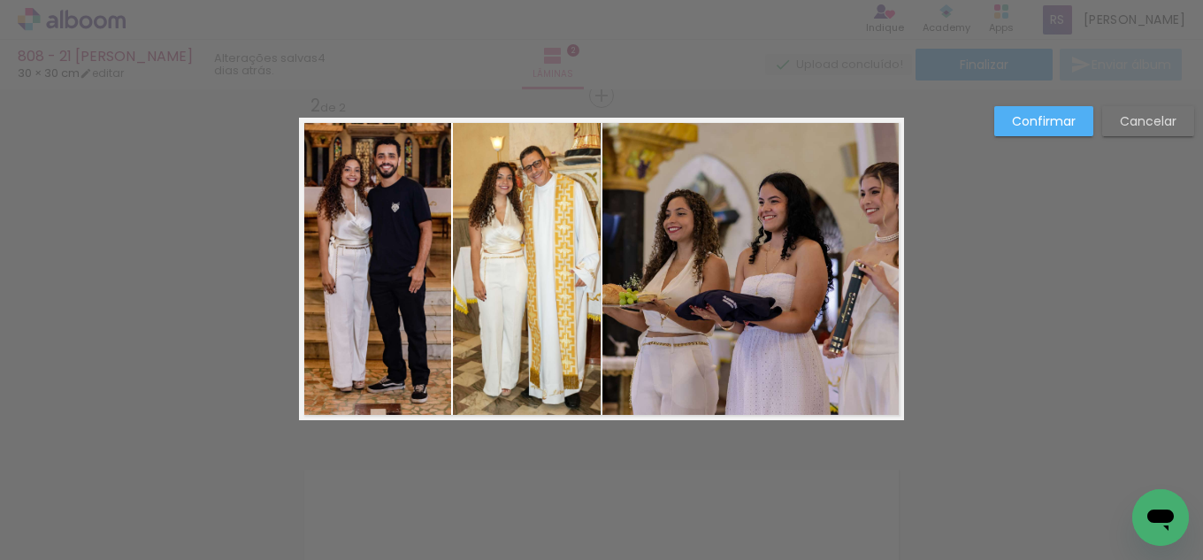
drag, startPoint x: 711, startPoint y: 327, endPoint x: 690, endPoint y: 356, distance: 36.1
click at [711, 328] on quentale-photo at bounding box center [754, 269] width 302 height 303
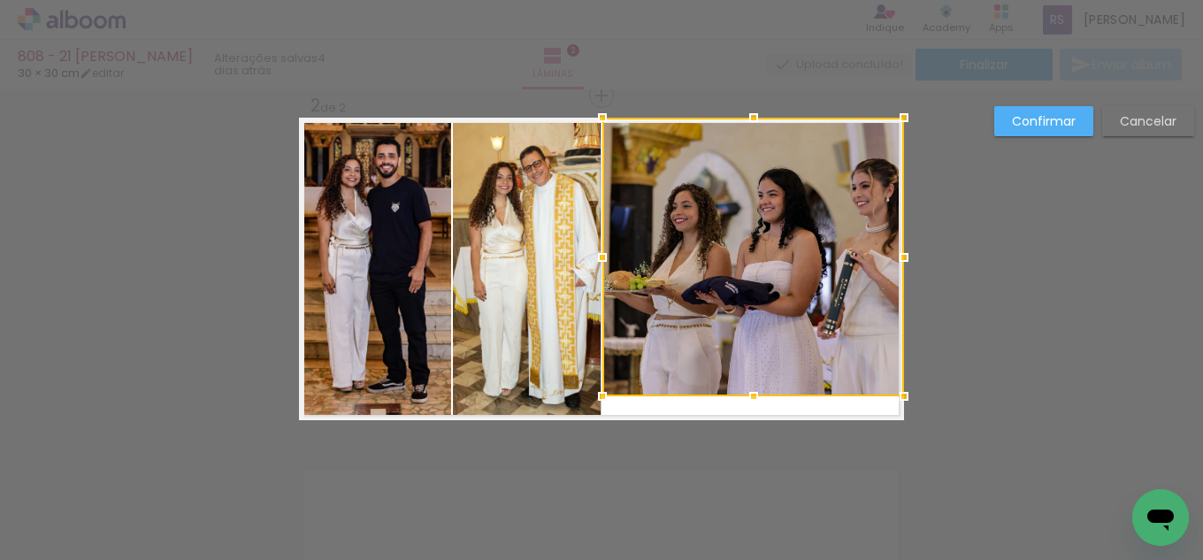
drag, startPoint x: 733, startPoint y: 419, endPoint x: 730, endPoint y: 396, distance: 24.0
click at [736, 396] on div at bounding box center [753, 396] width 35 height 35
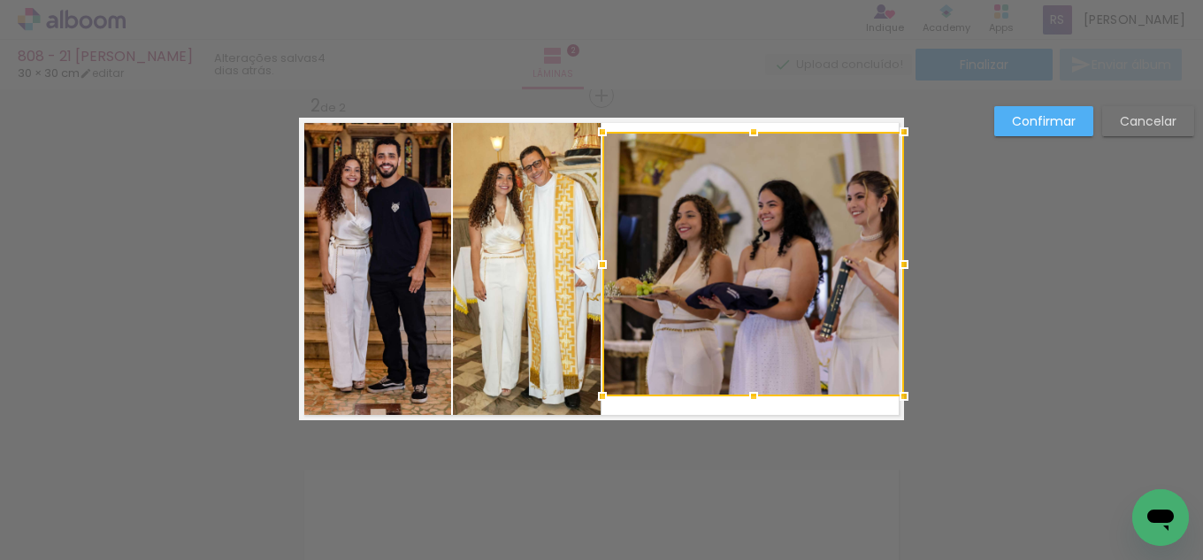
drag, startPoint x: 742, startPoint y: 121, endPoint x: 741, endPoint y: 135, distance: 14.3
click at [741, 135] on div at bounding box center [753, 131] width 35 height 35
click at [0, 0] on slot "Confirmar" at bounding box center [0, 0] width 0 height 0
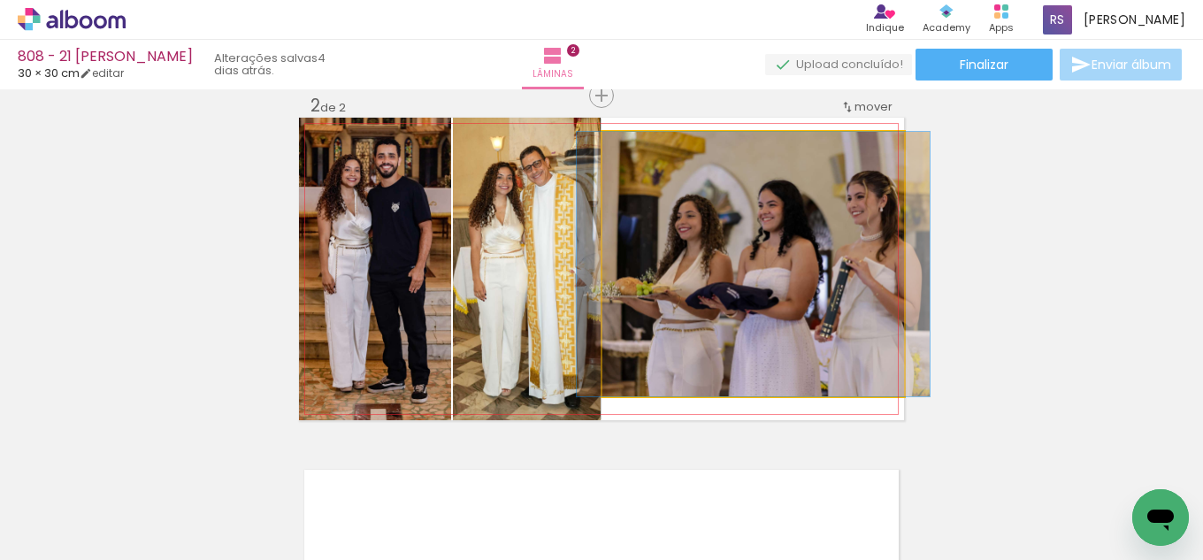
click at [839, 274] on quentale-photo at bounding box center [754, 264] width 302 height 265
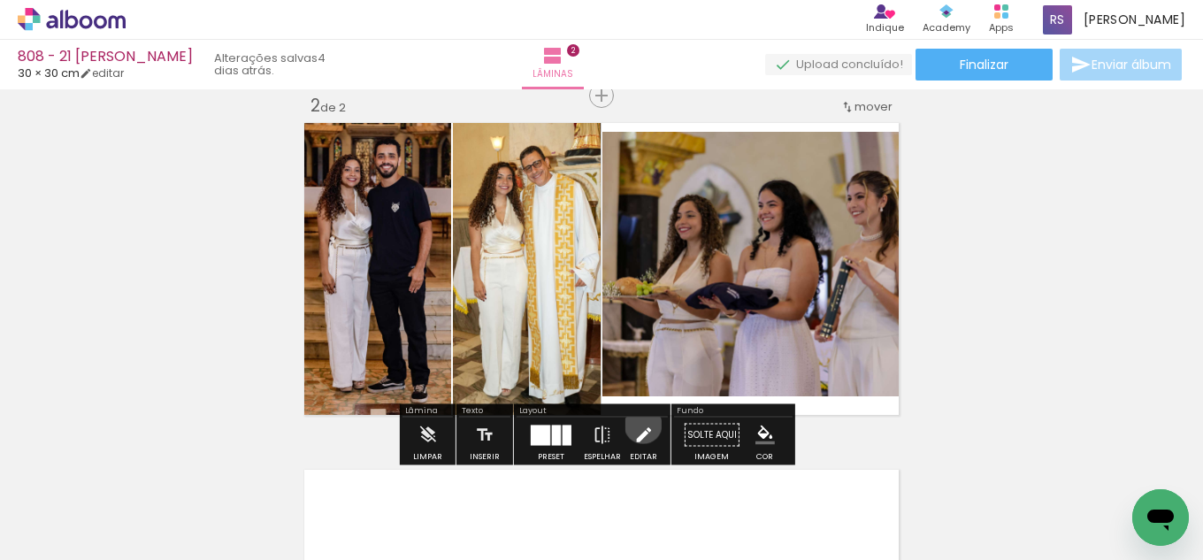
click at [639, 425] on iron-icon at bounding box center [643, 435] width 19 height 35
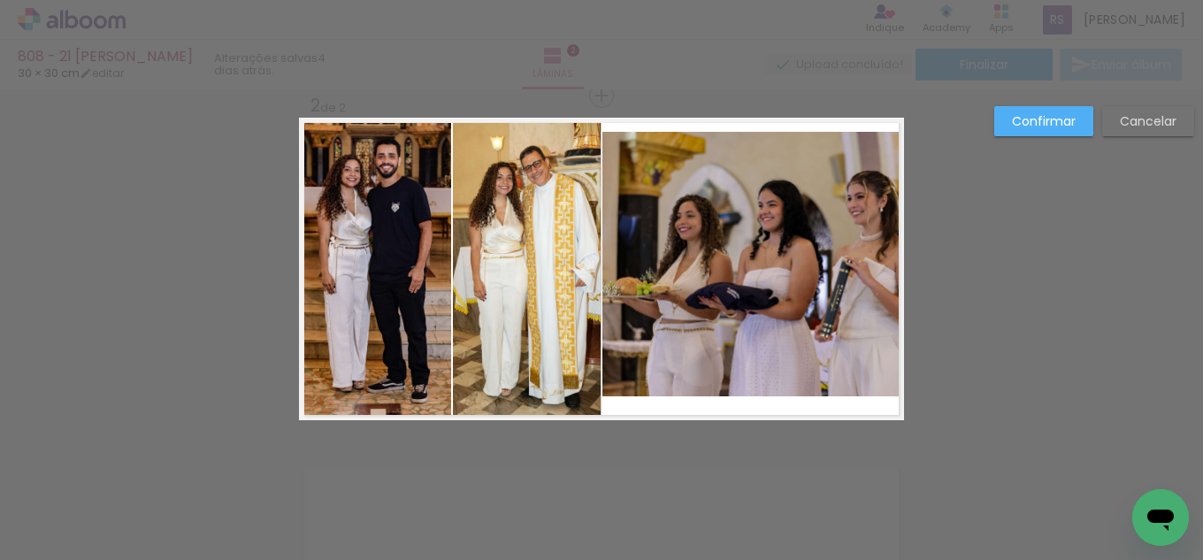
click at [750, 253] on quentale-photo at bounding box center [754, 264] width 302 height 265
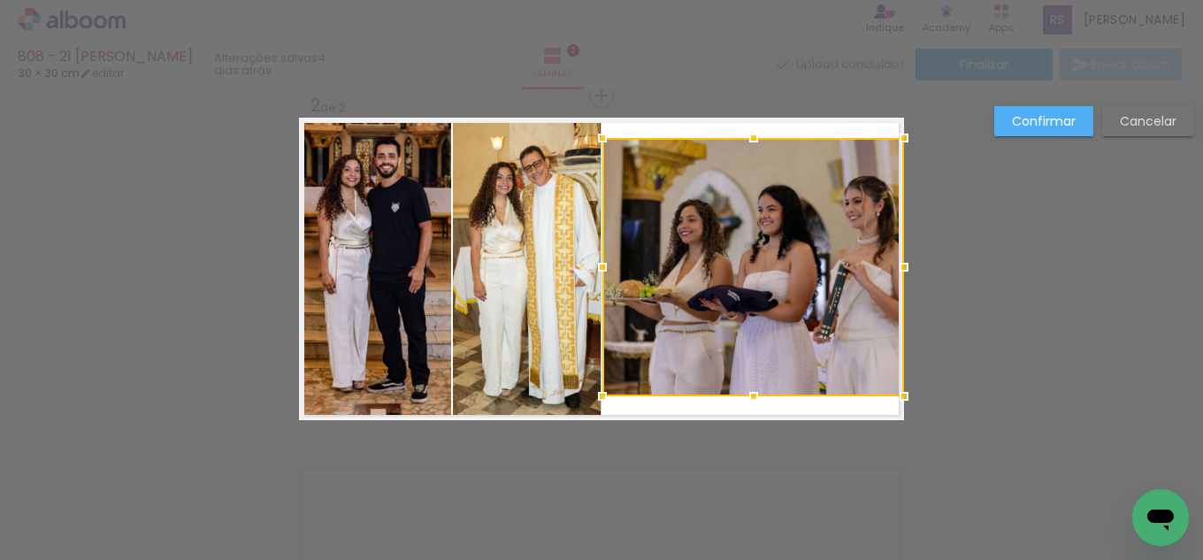
click at [748, 142] on div at bounding box center [753, 137] width 35 height 35
click at [0, 0] on slot "Confirmar" at bounding box center [0, 0] width 0 height 0
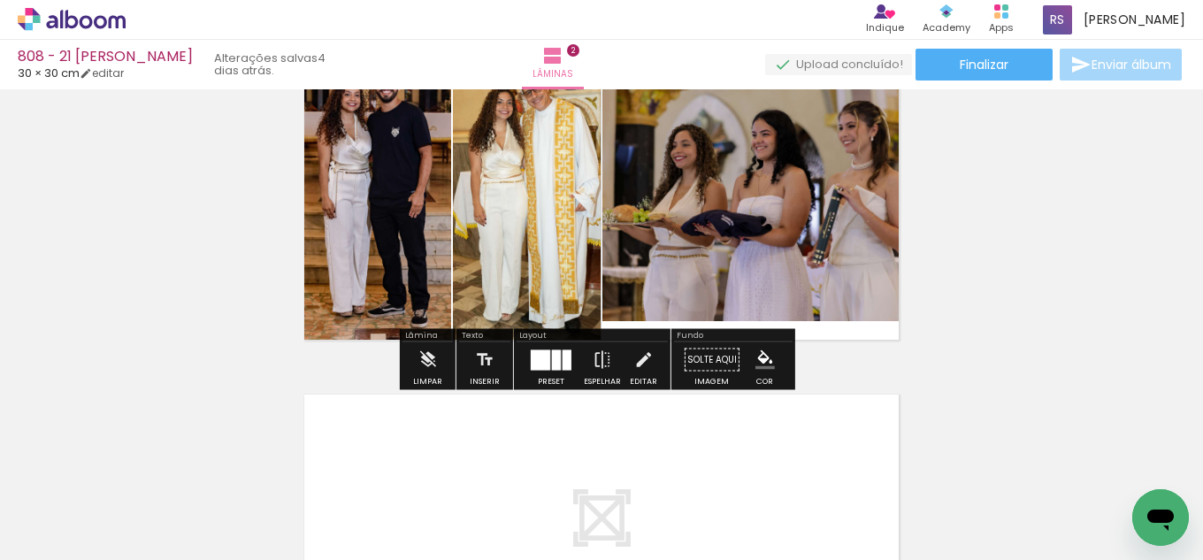
scroll to position [458, 0]
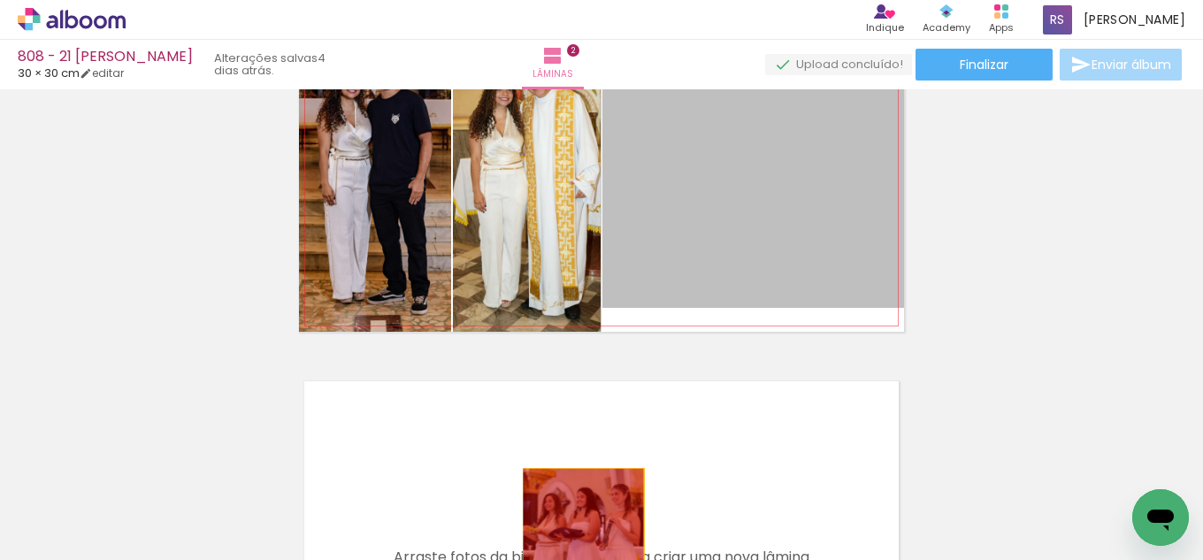
drag, startPoint x: 700, startPoint y: 209, endPoint x: 577, endPoint y: 520, distance: 334.9
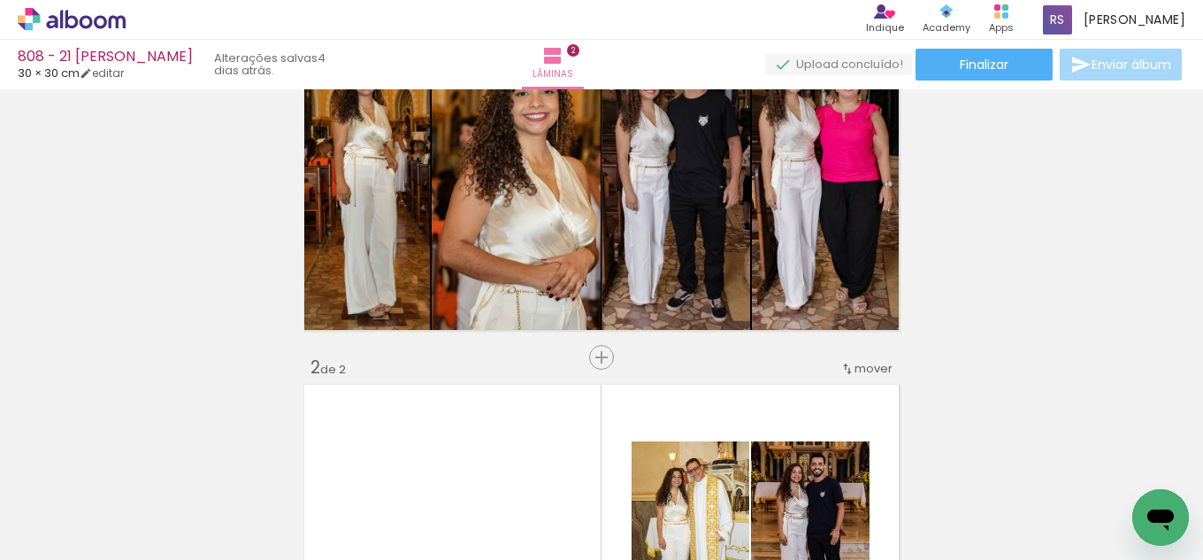
scroll to position [104, 0]
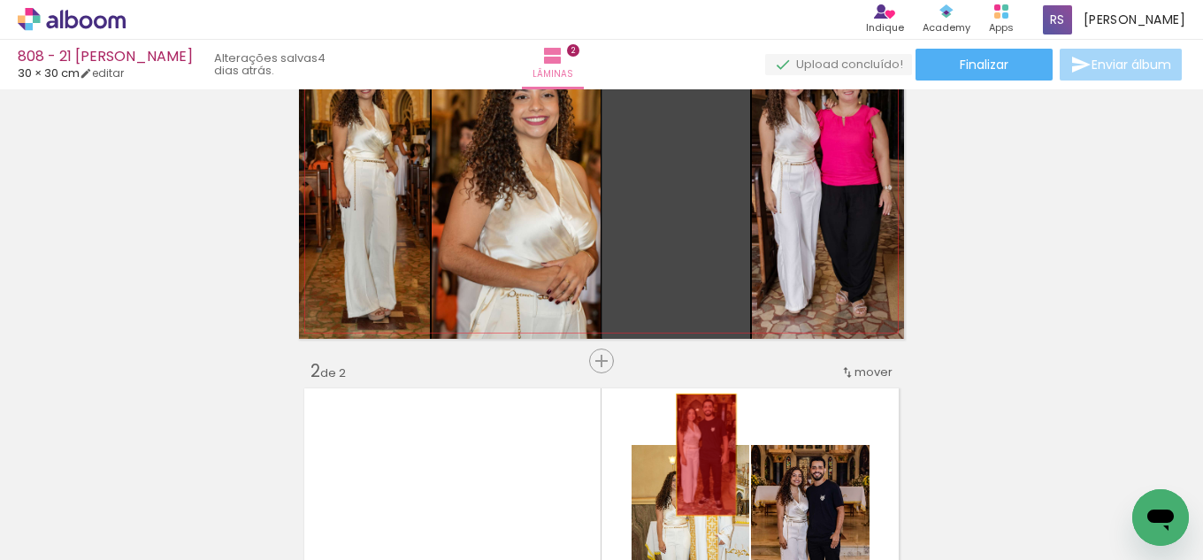
drag, startPoint x: 704, startPoint y: 242, endPoint x: 700, endPoint y: 455, distance: 212.4
click at [700, 455] on quentale-workspace at bounding box center [601, 280] width 1203 height 560
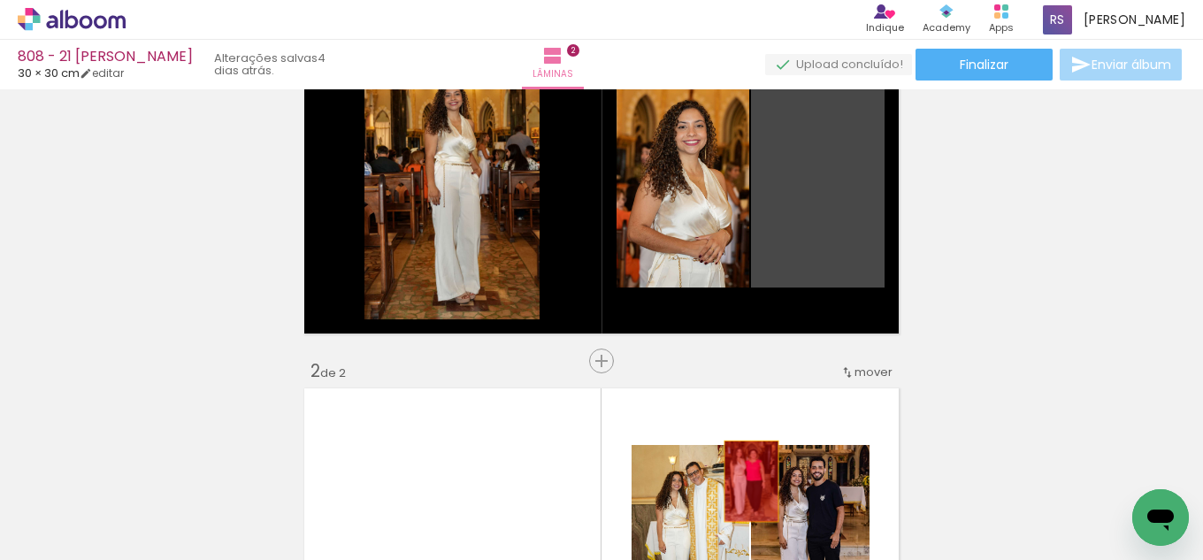
drag, startPoint x: 839, startPoint y: 201, endPoint x: 745, endPoint y: 481, distance: 295.8
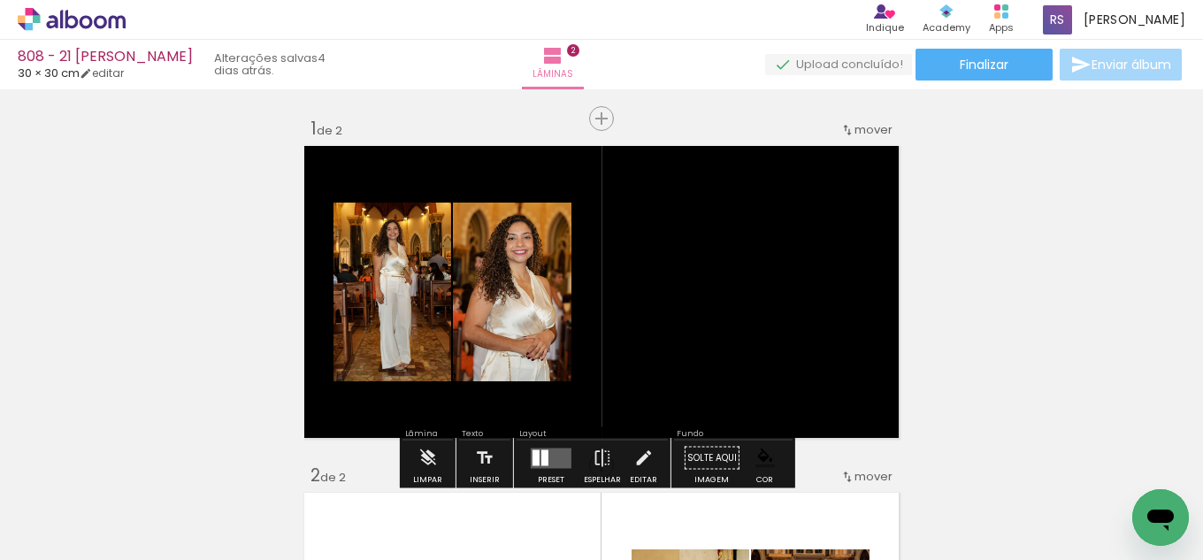
scroll to position [88, 0]
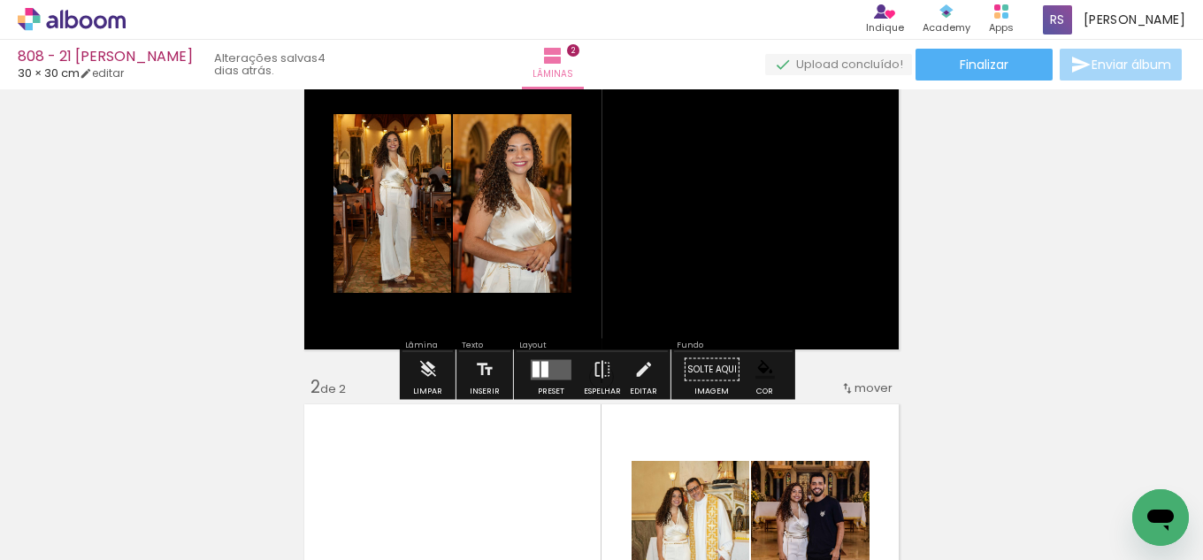
click at [563, 371] on quentale-layouter at bounding box center [551, 369] width 41 height 20
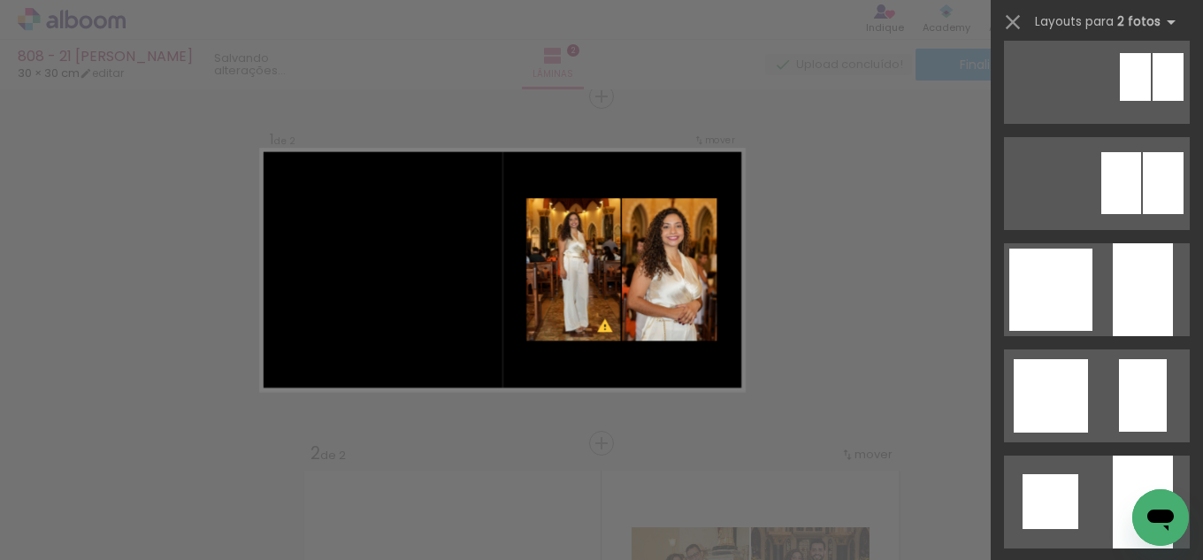
scroll to position [1073, 0]
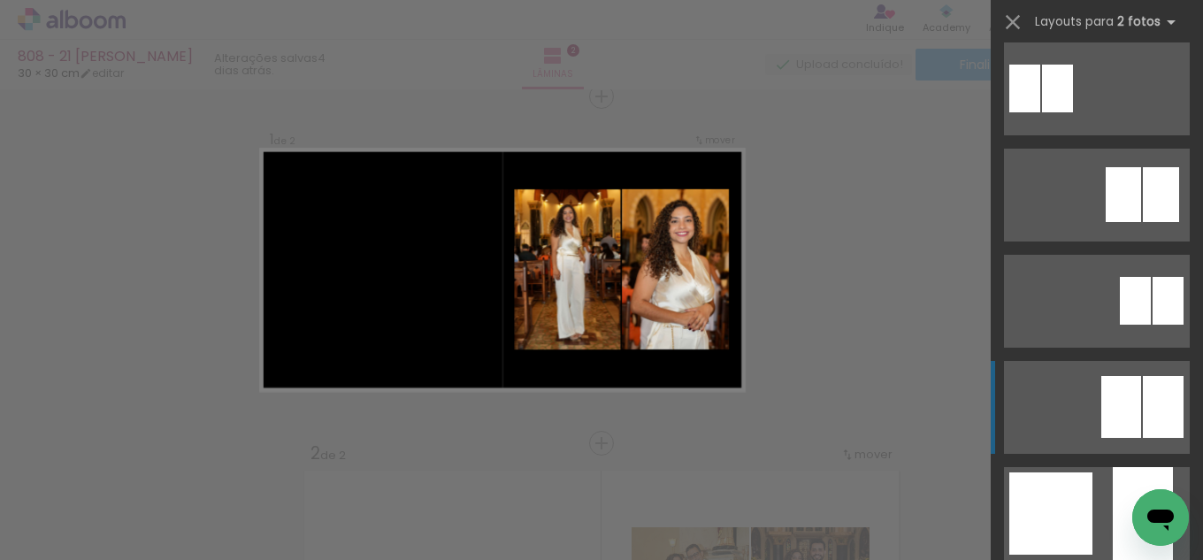
click at [1165, 384] on div at bounding box center [1163, 407] width 41 height 62
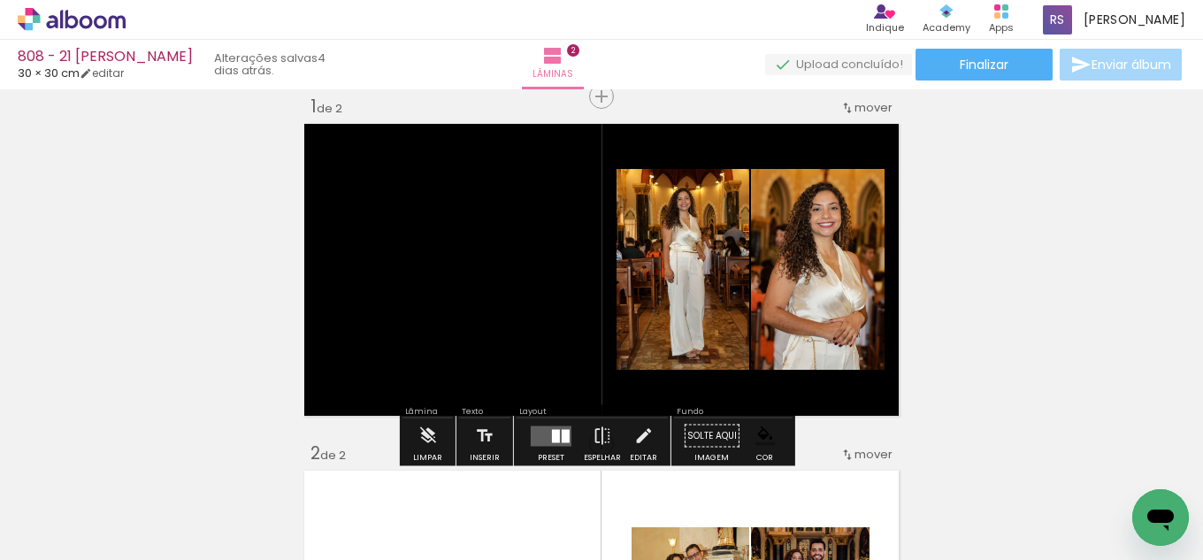
click at [541, 442] on quentale-layouter at bounding box center [551, 436] width 41 height 20
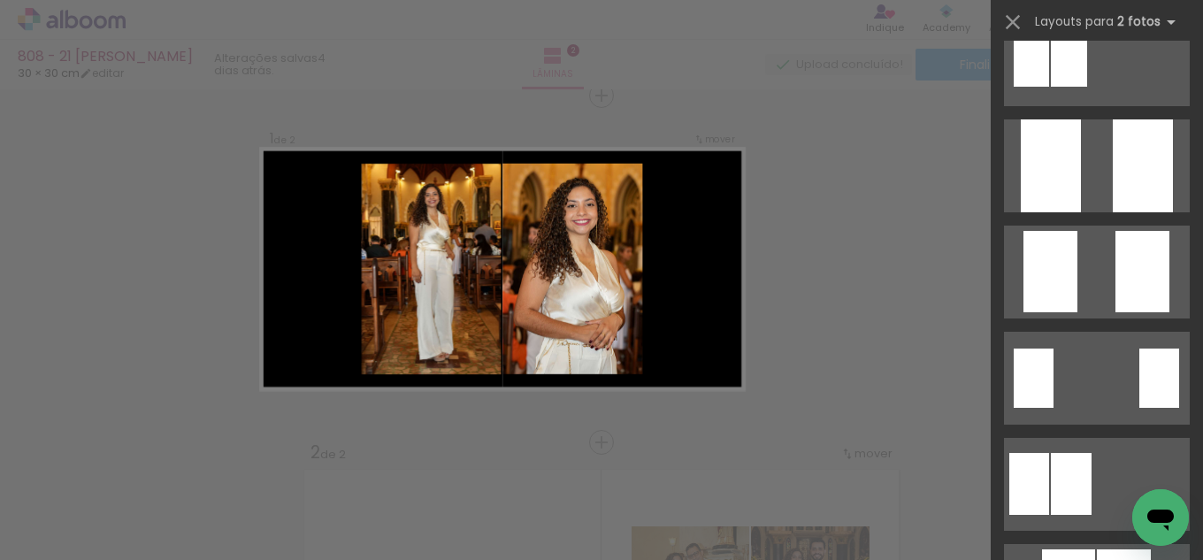
scroll to position [0, 0]
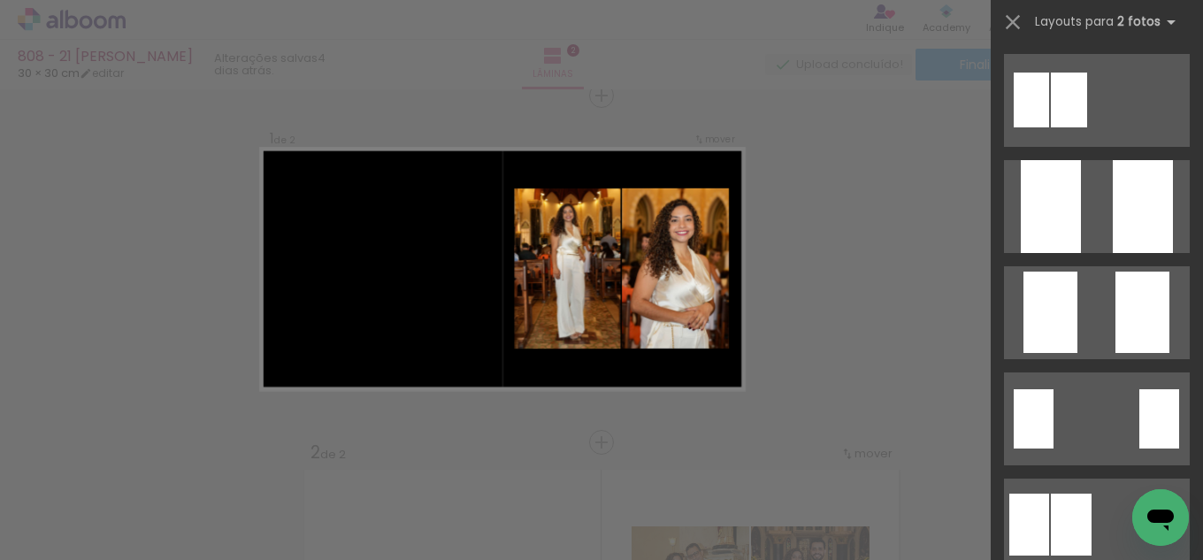
click at [997, 18] on div "Layouts para 2 fotos Procurando layouts para mais de 2 fotos? É só colocar mais…" at bounding box center [1097, 22] width 212 height 44
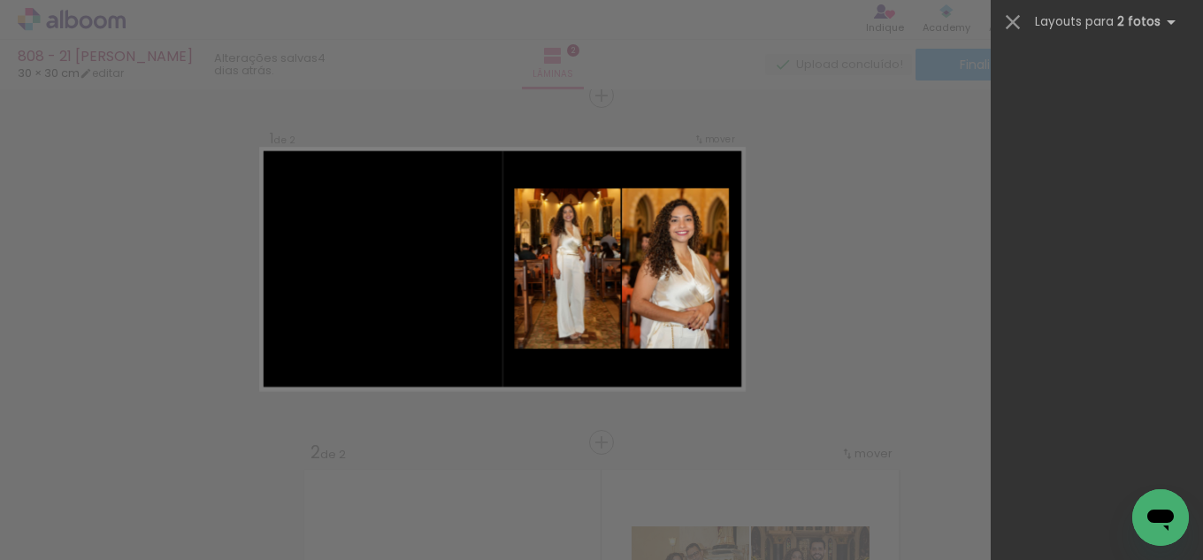
scroll to position [1380, 0]
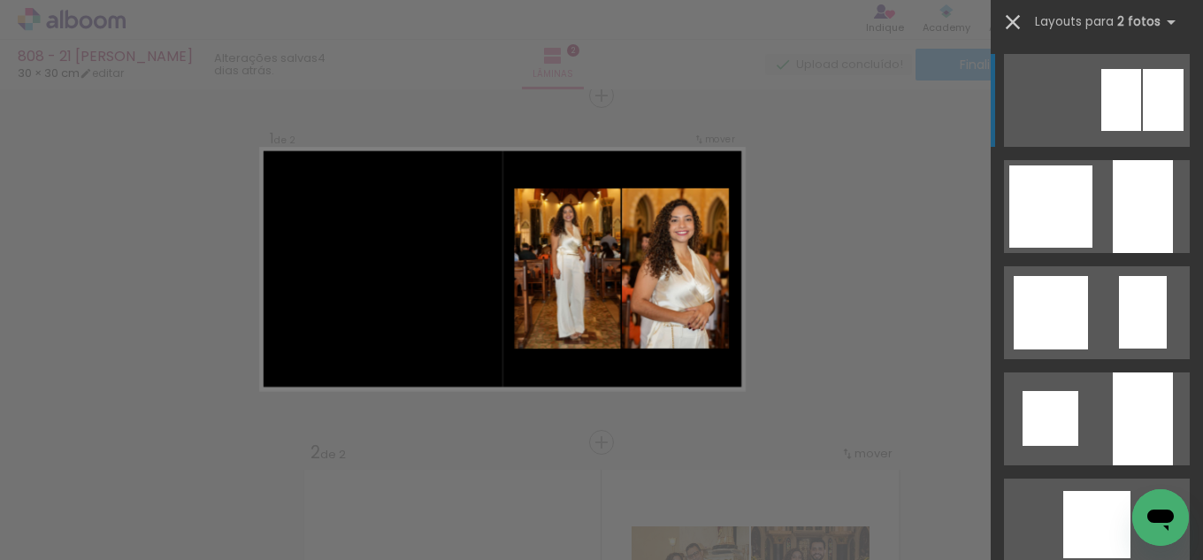
click at [1016, 27] on iron-icon at bounding box center [1013, 22] width 25 height 25
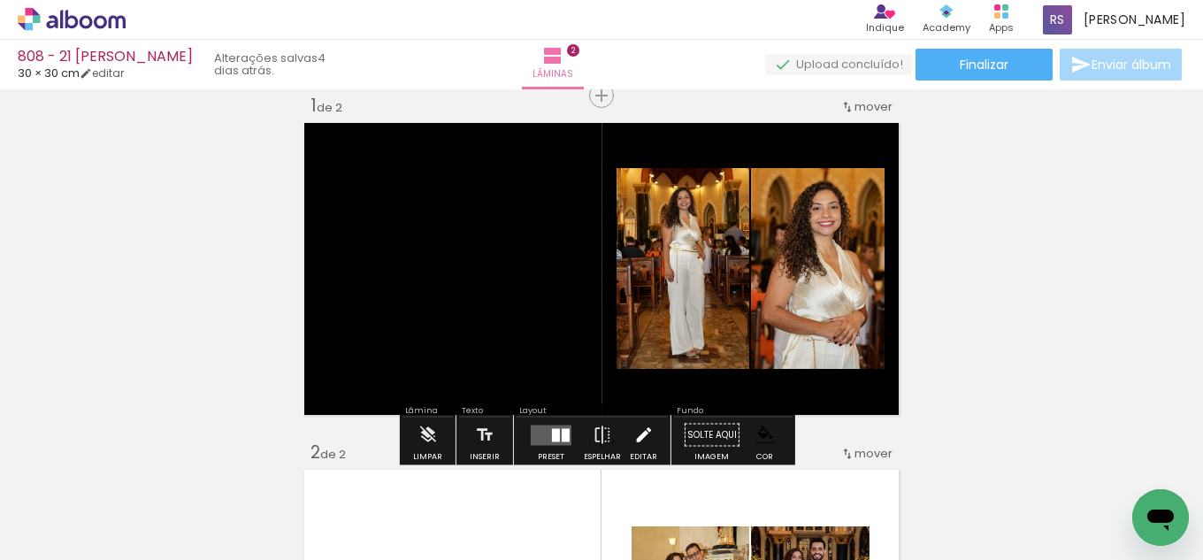
click at [634, 437] on iron-icon at bounding box center [643, 435] width 19 height 35
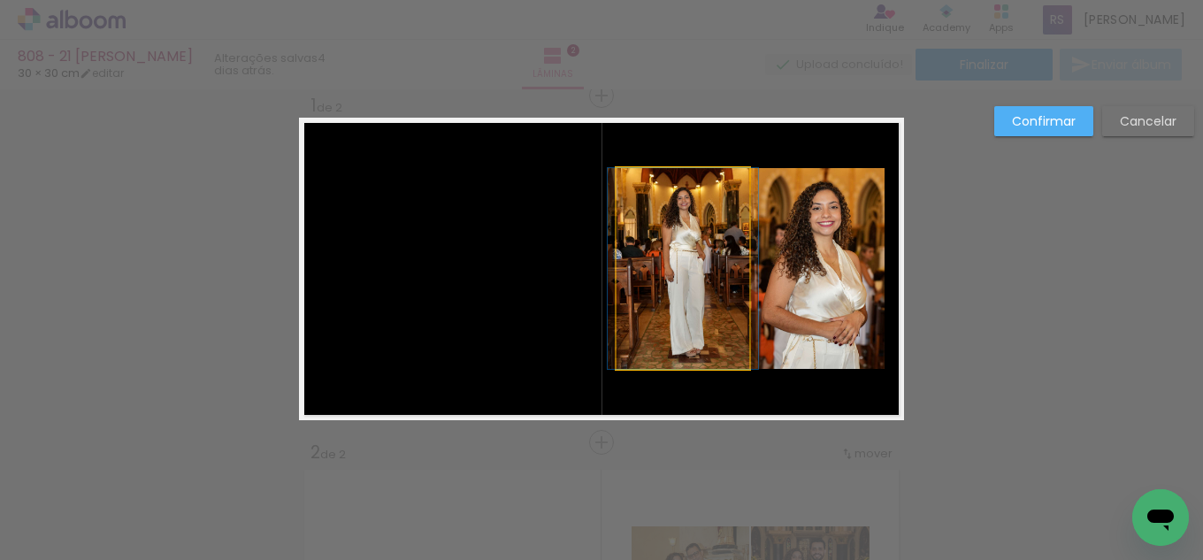
click at [649, 285] on quentale-photo at bounding box center [683, 268] width 133 height 201
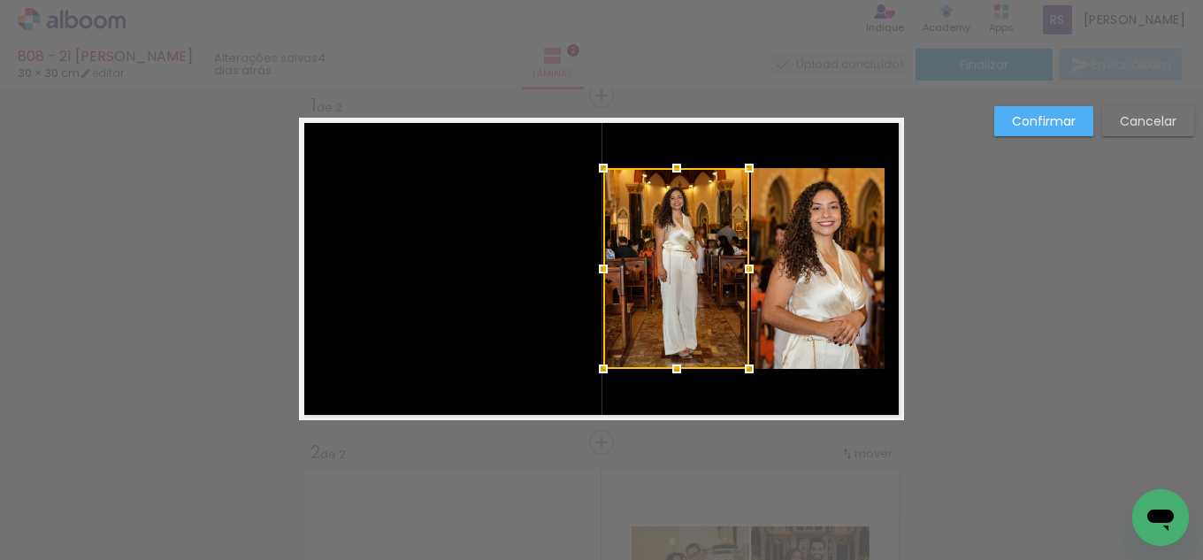
drag, startPoint x: 604, startPoint y: 266, endPoint x: 592, endPoint y: 263, distance: 12.9
click at [592, 263] on div at bounding box center [603, 268] width 35 height 35
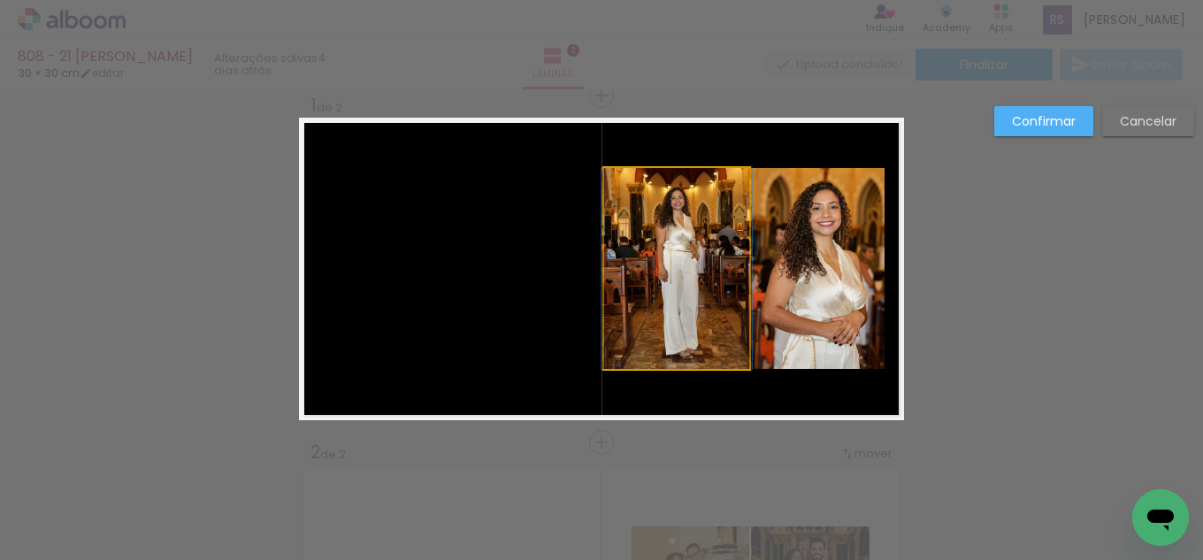
click at [614, 271] on quentale-photo at bounding box center [676, 268] width 145 height 201
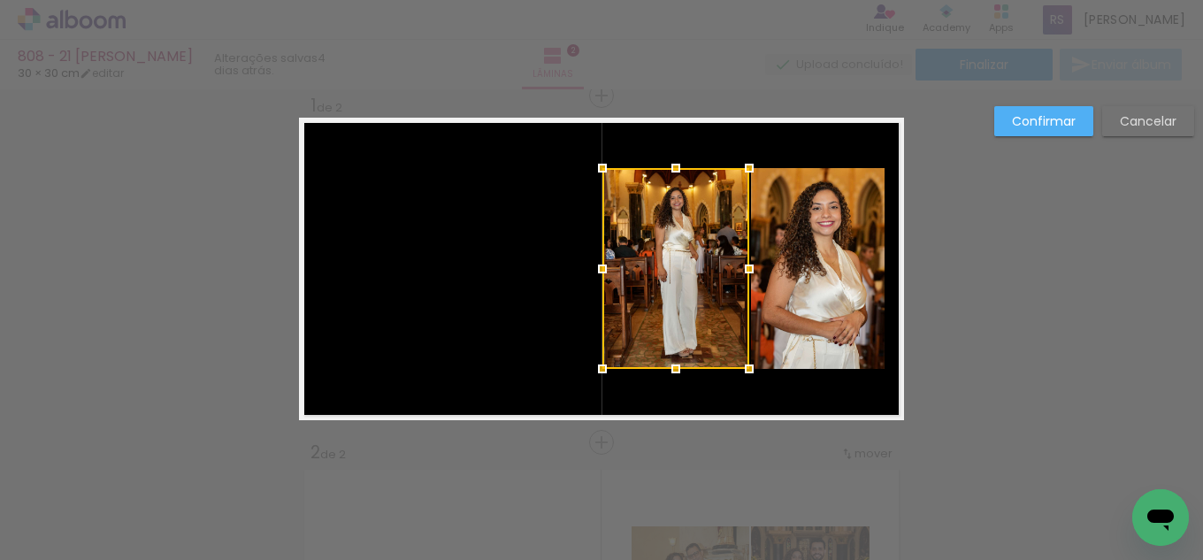
click at [600, 265] on div at bounding box center [602, 268] width 35 height 35
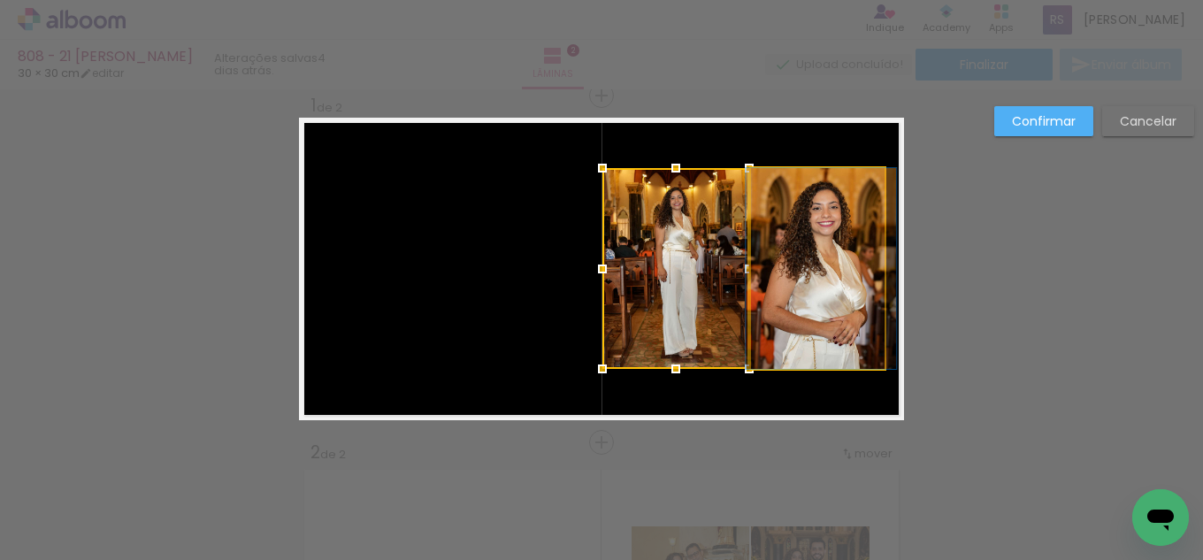
click at [823, 281] on quentale-photo at bounding box center [818, 268] width 134 height 201
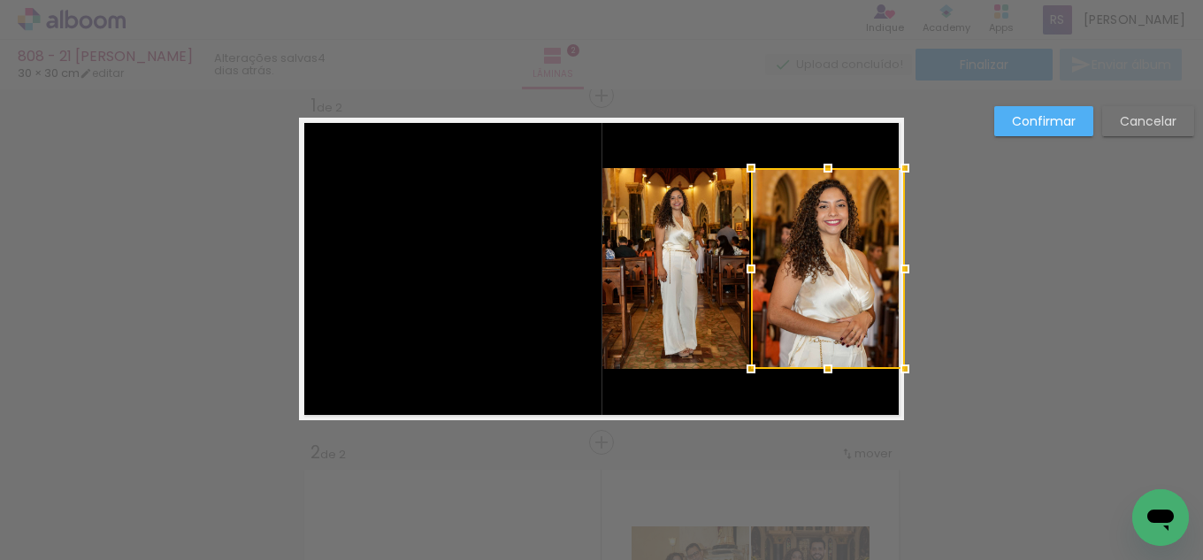
drag, startPoint x: 879, startPoint y: 264, endPoint x: 904, endPoint y: 262, distance: 24.8
click at [904, 262] on div at bounding box center [905, 268] width 35 height 35
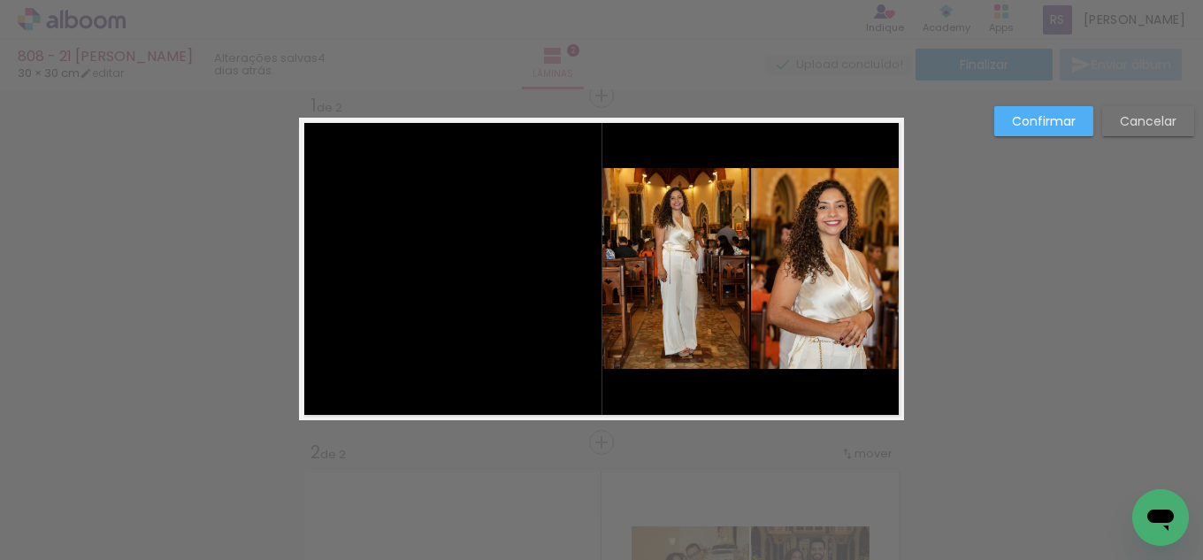
click at [782, 293] on quentale-photo at bounding box center [827, 268] width 153 height 201
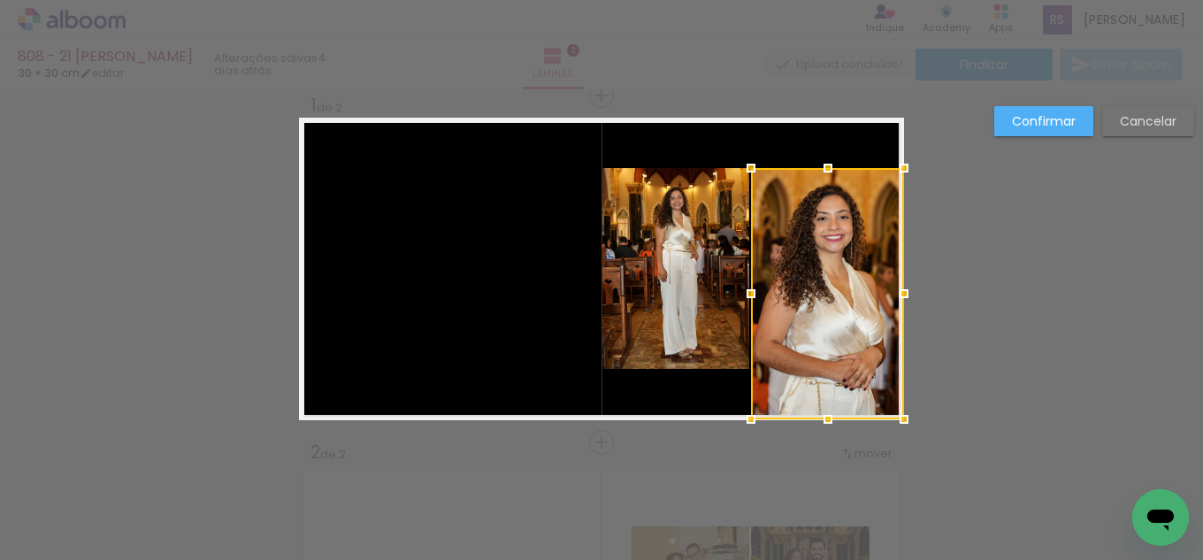
drag, startPoint x: 816, startPoint y: 363, endPoint x: 823, endPoint y: 413, distance: 50.9
click at [823, 413] on div at bounding box center [828, 419] width 35 height 35
click at [642, 320] on quentale-photo at bounding box center [676, 268] width 147 height 201
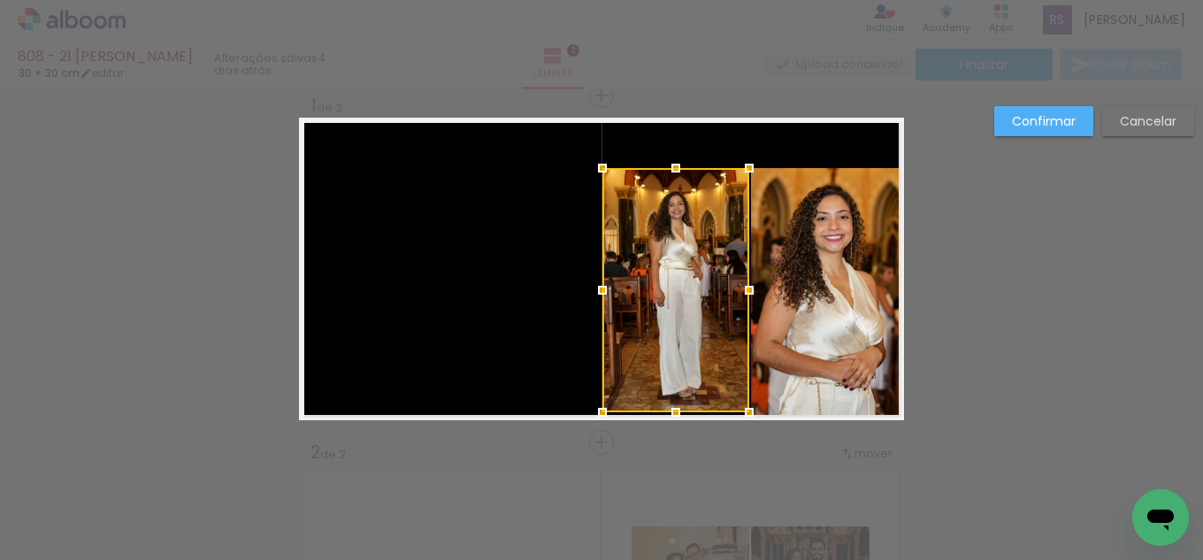
drag, startPoint x: 673, startPoint y: 386, endPoint x: 676, endPoint y: 418, distance: 32.0
click at [676, 418] on div at bounding box center [675, 412] width 35 height 35
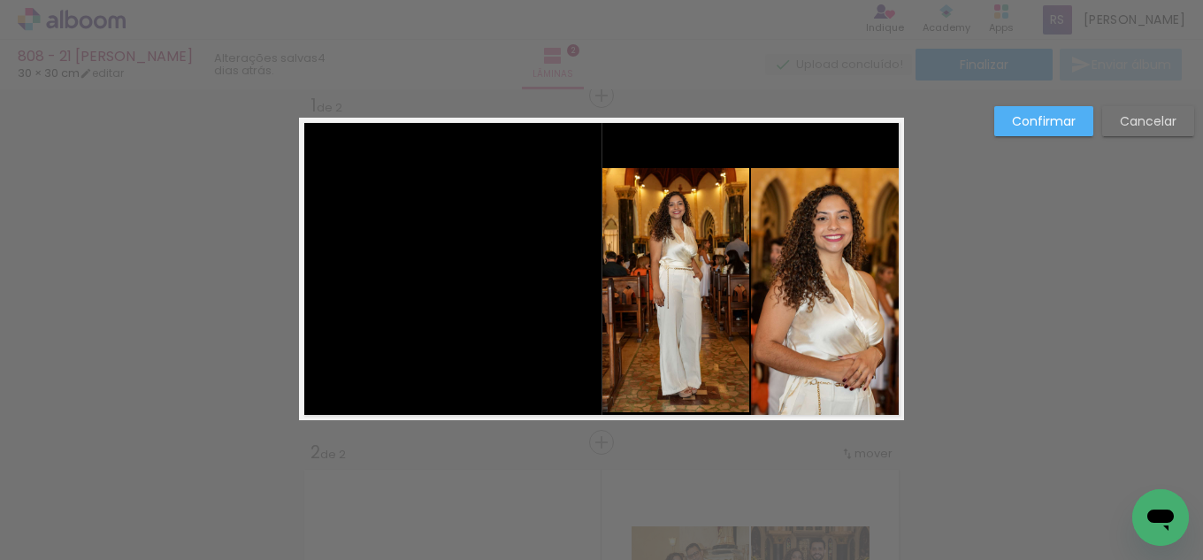
click at [669, 385] on quentale-photo at bounding box center [676, 290] width 147 height 244
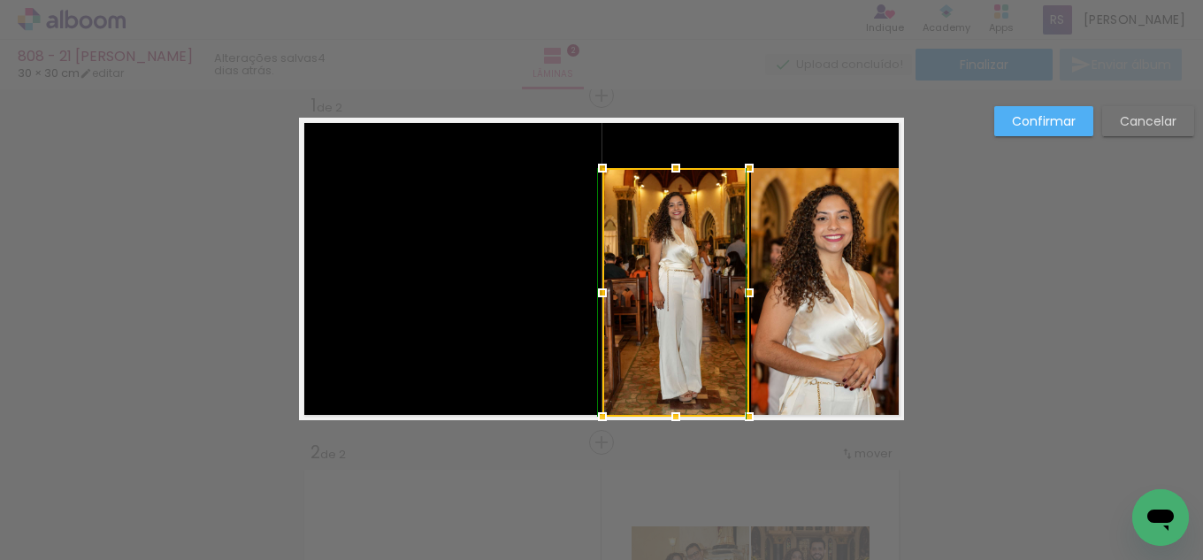
click at [671, 419] on div at bounding box center [675, 416] width 35 height 35
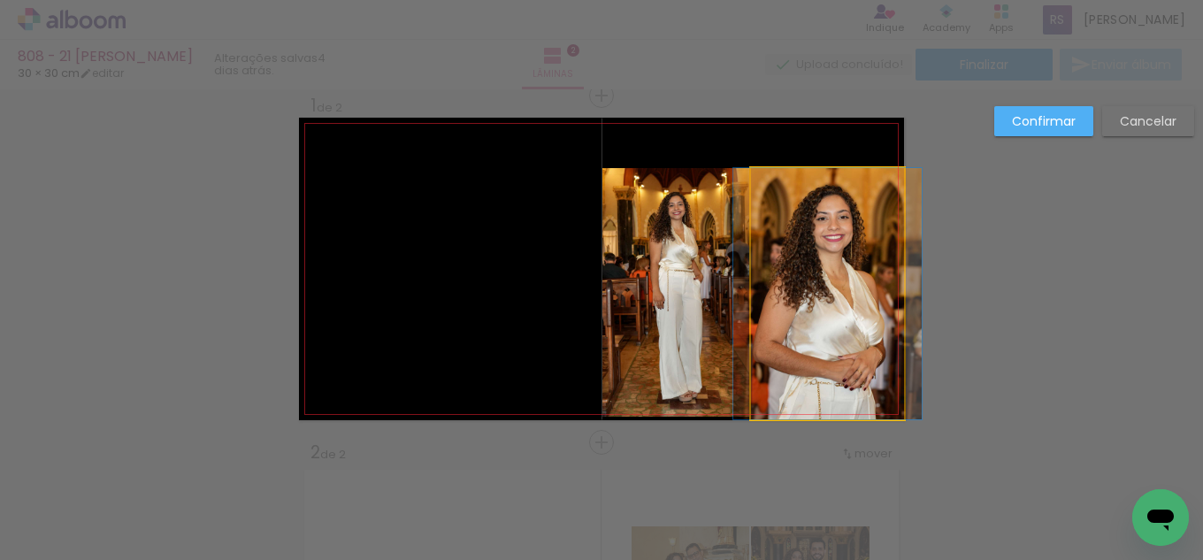
click at [813, 307] on quentale-photo at bounding box center [827, 293] width 153 height 251
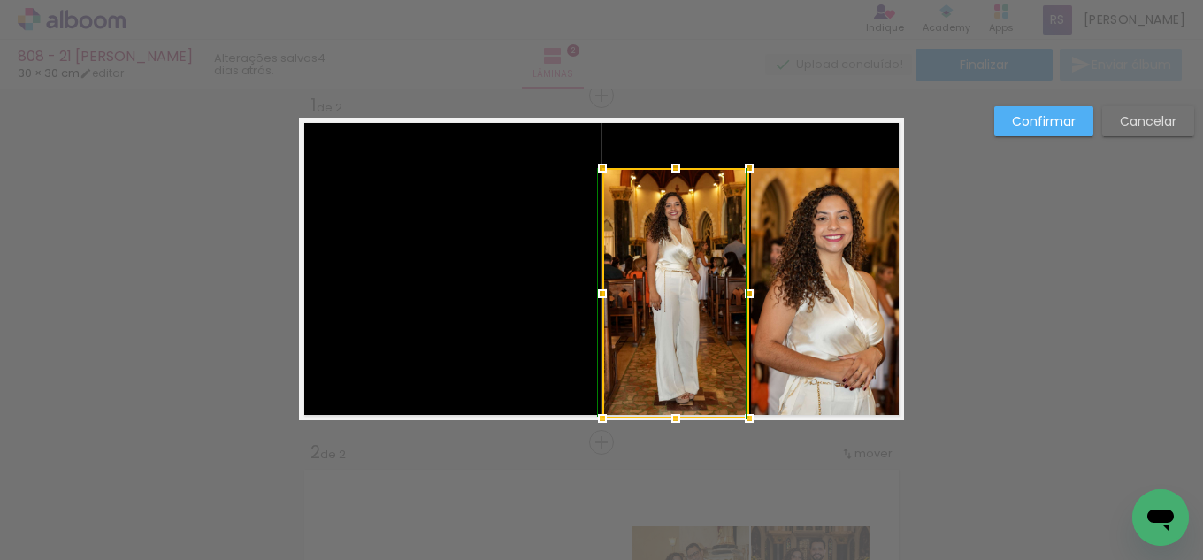
click at [675, 422] on div at bounding box center [675, 418] width 35 height 35
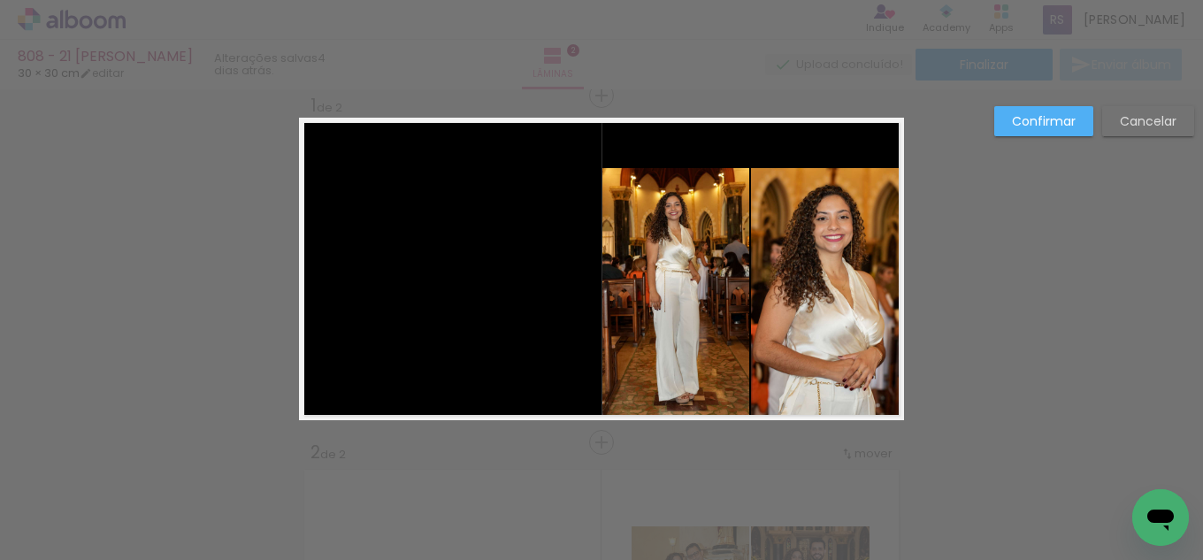
click at [673, 220] on quentale-photo at bounding box center [676, 293] width 147 height 250
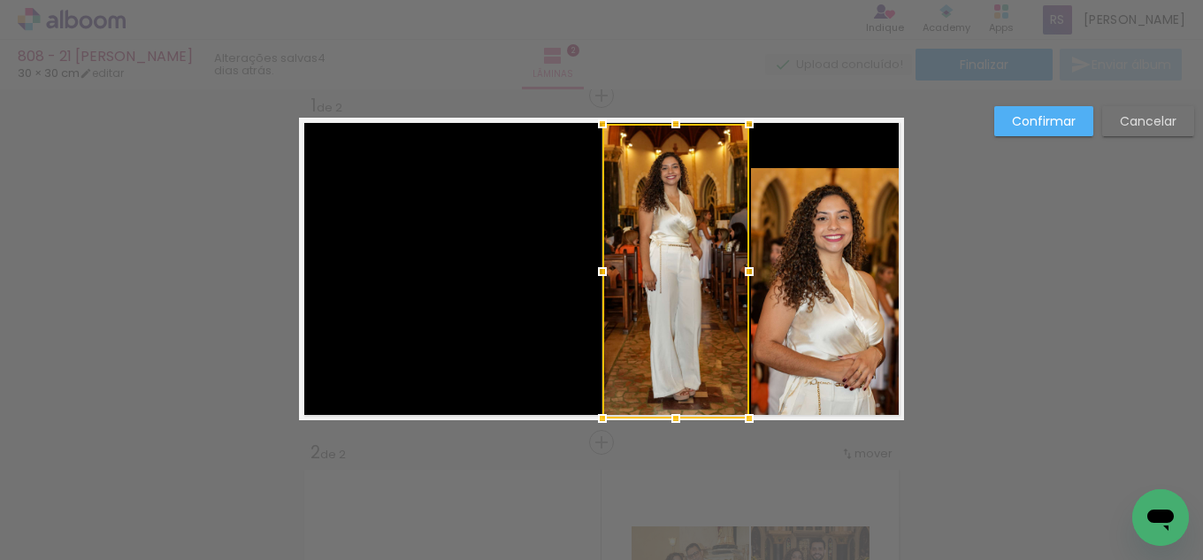
drag, startPoint x: 677, startPoint y: 165, endPoint x: 677, endPoint y: 119, distance: 46.0
click at [677, 119] on div at bounding box center [675, 123] width 35 height 35
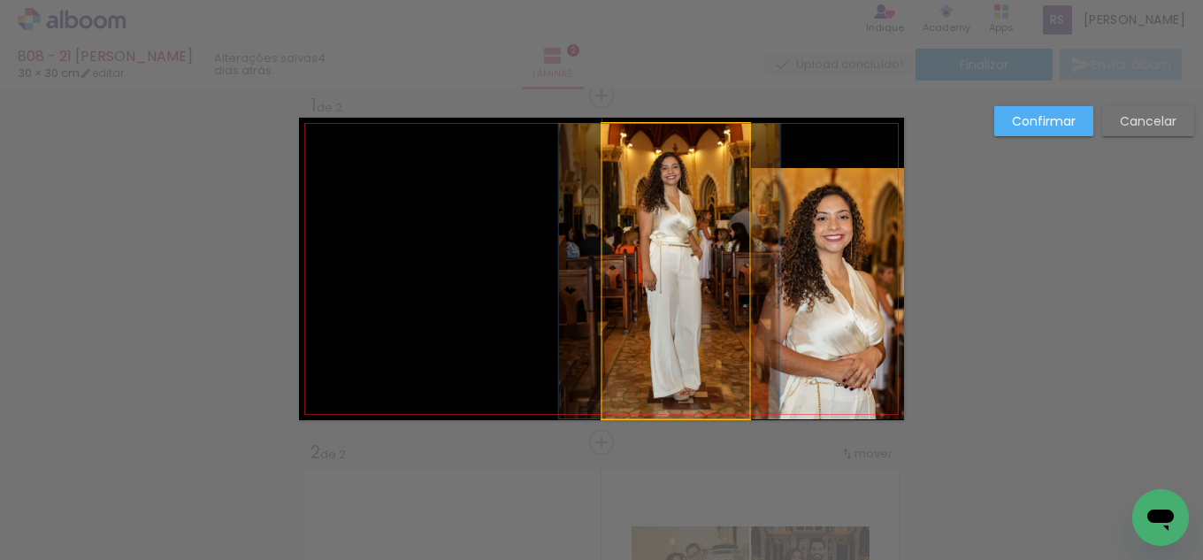
click at [670, 150] on quentale-photo at bounding box center [676, 271] width 147 height 295
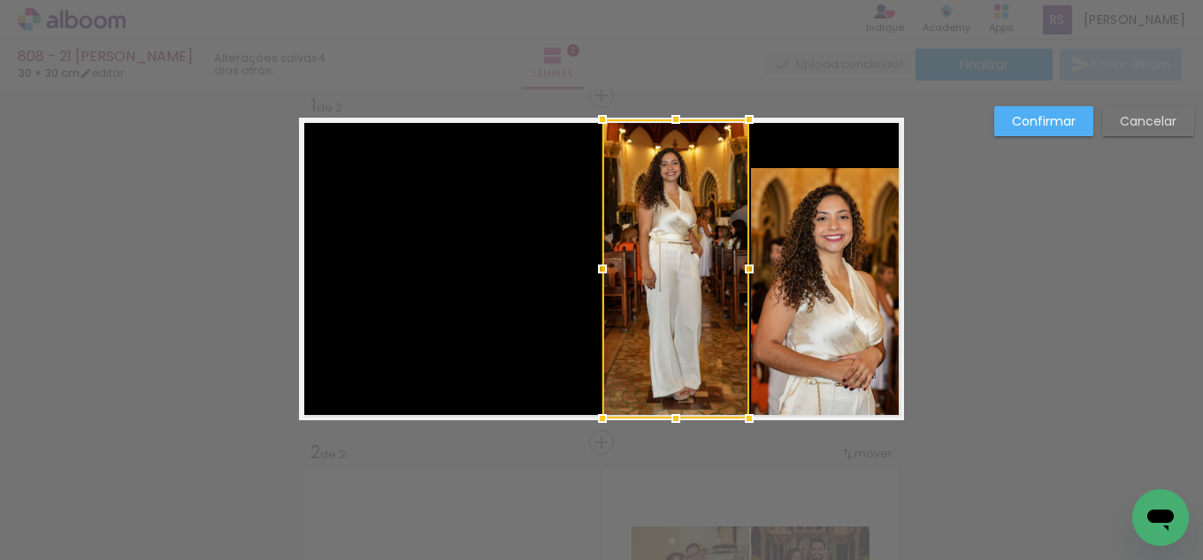
click at [671, 116] on div at bounding box center [675, 119] width 35 height 35
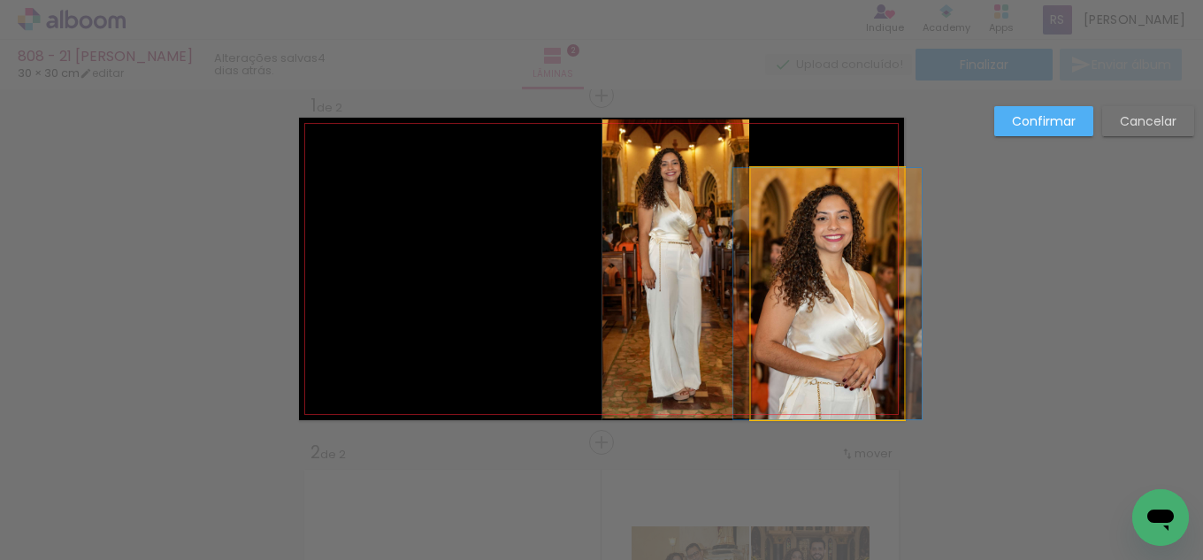
click at [856, 274] on quentale-photo at bounding box center [827, 293] width 153 height 251
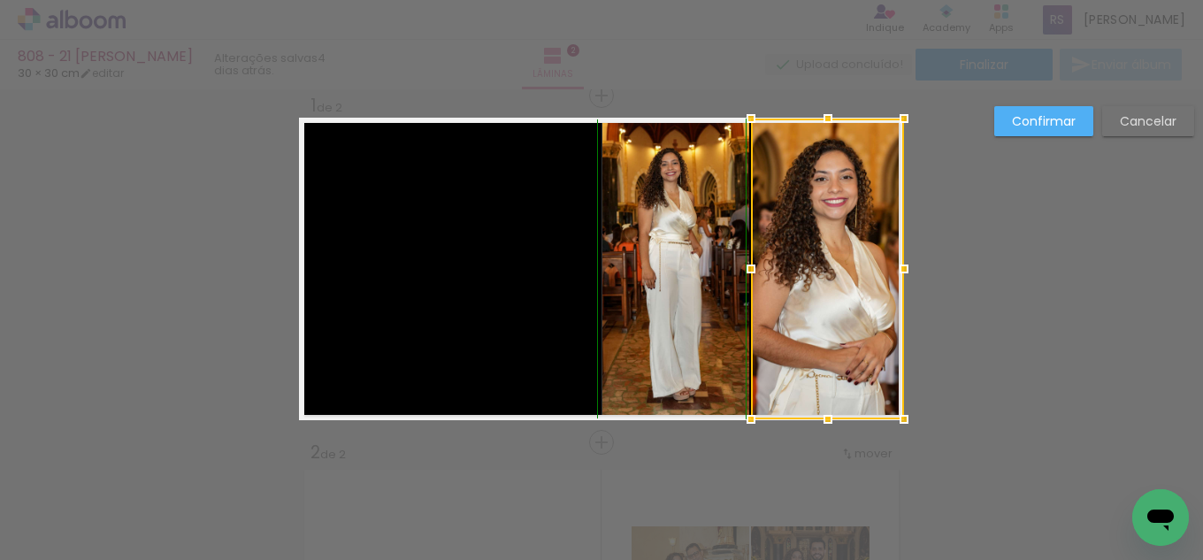
drag, startPoint x: 817, startPoint y: 174, endPoint x: 807, endPoint y: 126, distance: 49.6
click at [811, 126] on div at bounding box center [828, 118] width 35 height 35
drag, startPoint x: 1019, startPoint y: 125, endPoint x: 866, endPoint y: 156, distance: 156.2
click at [0, 0] on slot "Confirmar" at bounding box center [0, 0] width 0 height 0
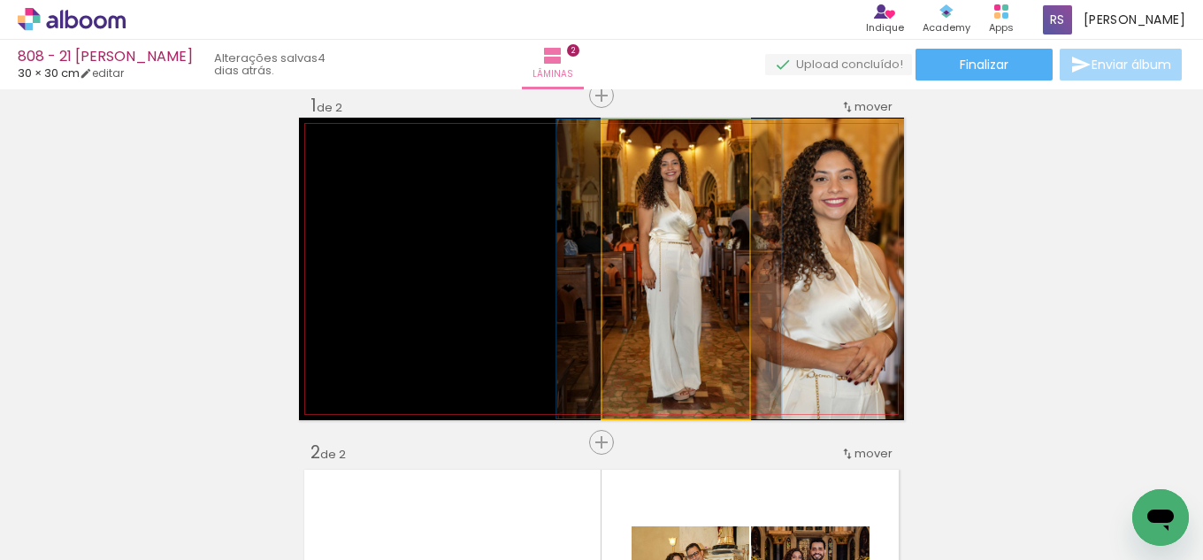
drag, startPoint x: 696, startPoint y: 291, endPoint x: 697, endPoint y: 325, distance: 33.6
click at [698, 292] on quentale-photo at bounding box center [676, 268] width 147 height 299
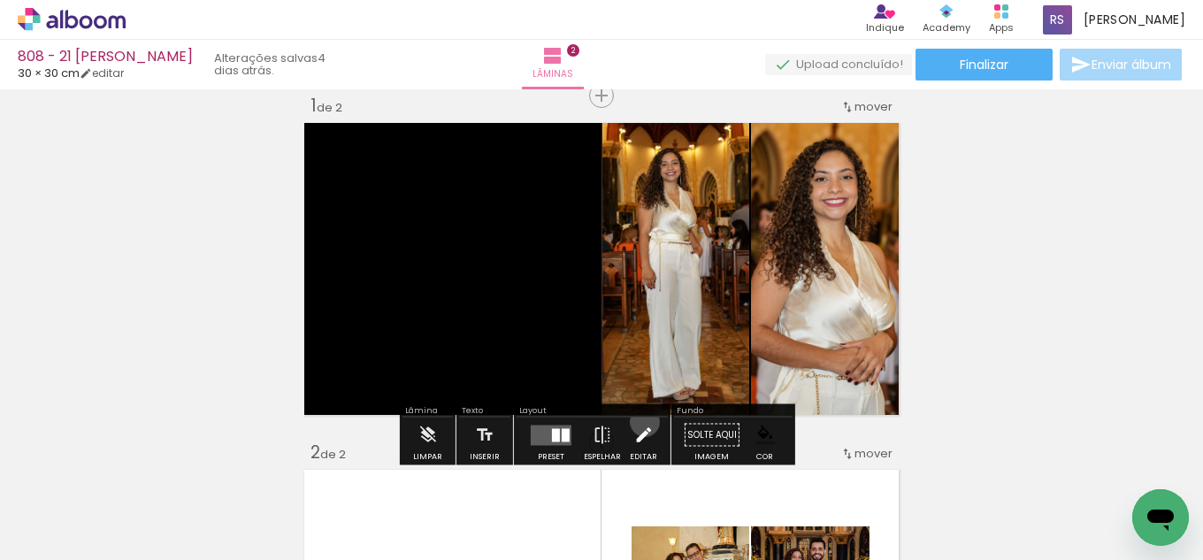
click at [641, 422] on iron-icon at bounding box center [643, 435] width 19 height 35
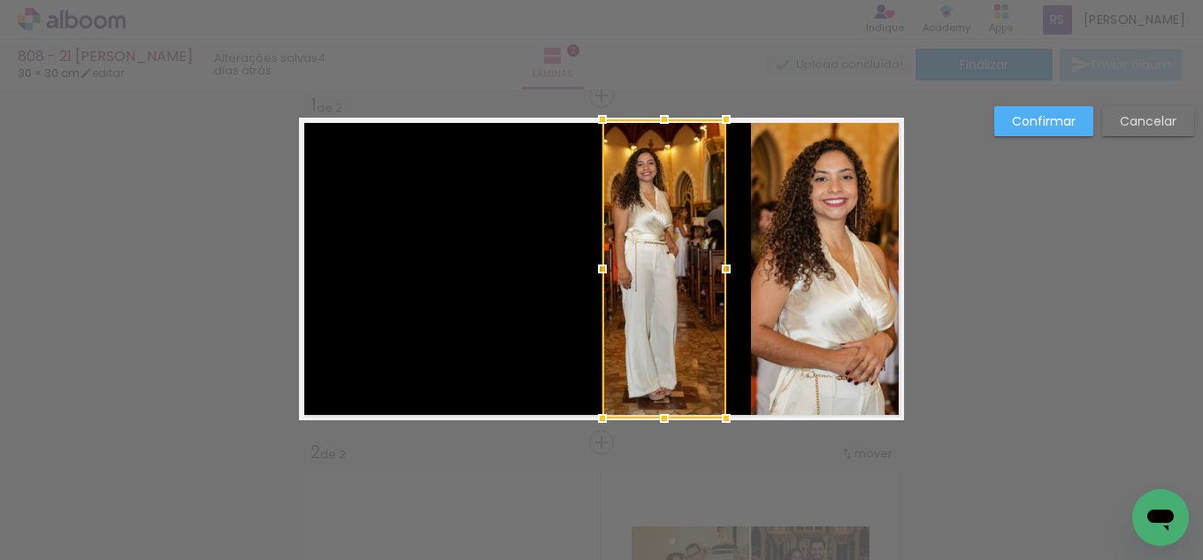
drag, startPoint x: 743, startPoint y: 265, endPoint x: 720, endPoint y: 265, distance: 23.0
click at [720, 265] on div at bounding box center [726, 268] width 35 height 35
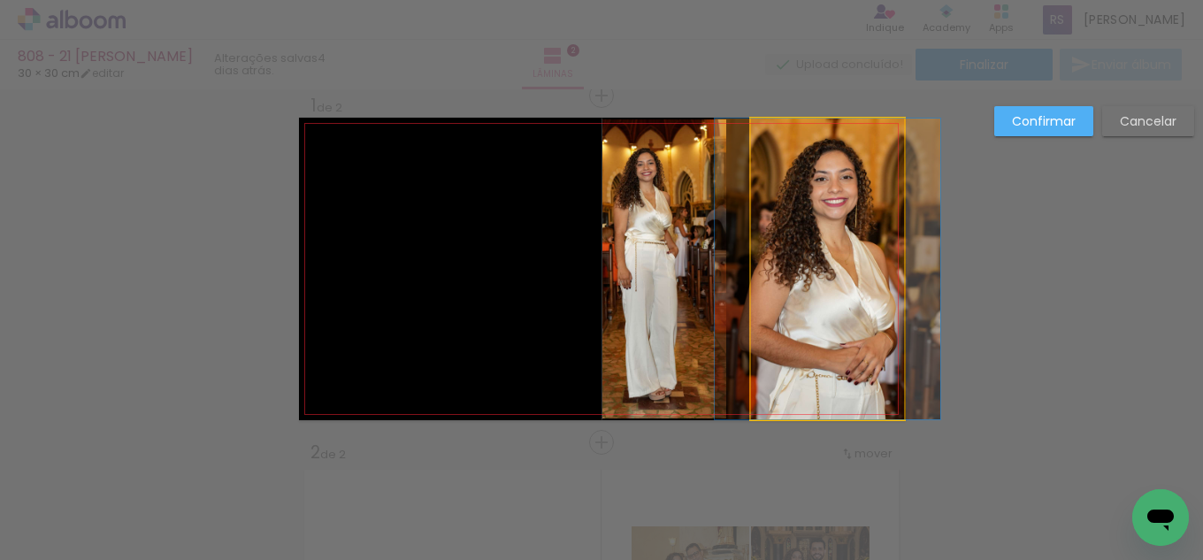
click at [764, 284] on quentale-photo at bounding box center [827, 269] width 153 height 301
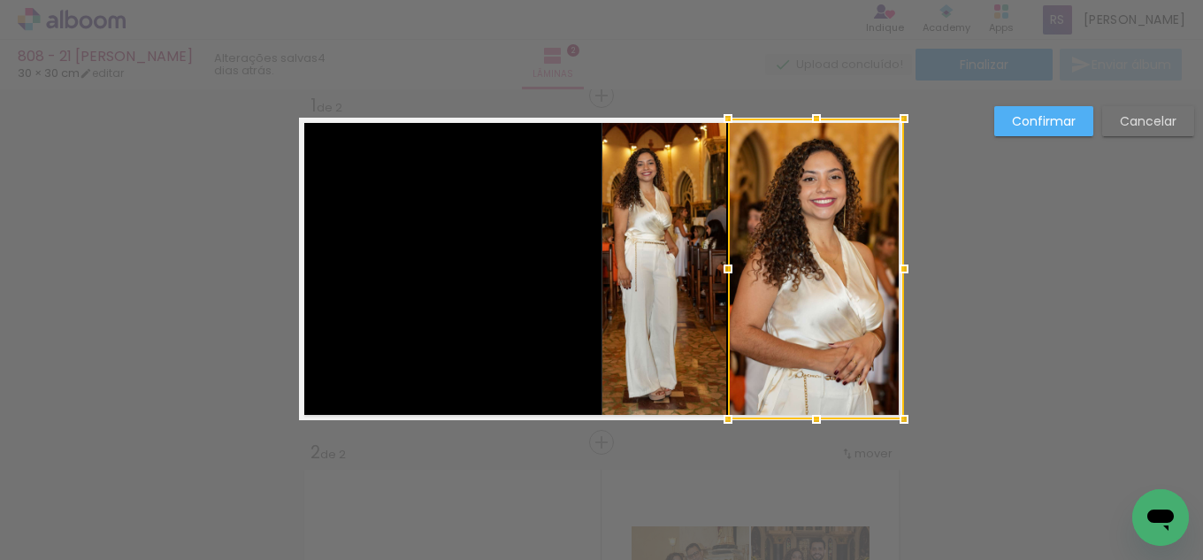
drag, startPoint x: 748, startPoint y: 264, endPoint x: 725, endPoint y: 262, distance: 23.1
click at [725, 262] on div at bounding box center [728, 268] width 35 height 35
click at [0, 0] on slot "Confirmar" at bounding box center [0, 0] width 0 height 0
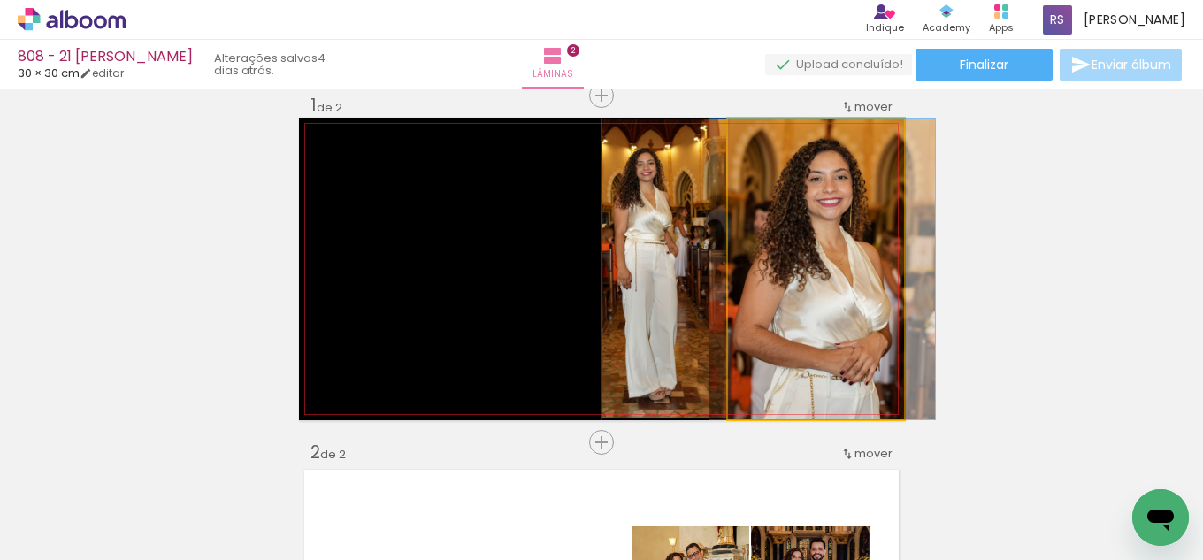
drag, startPoint x: 836, startPoint y: 313, endPoint x: 811, endPoint y: 308, distance: 26.2
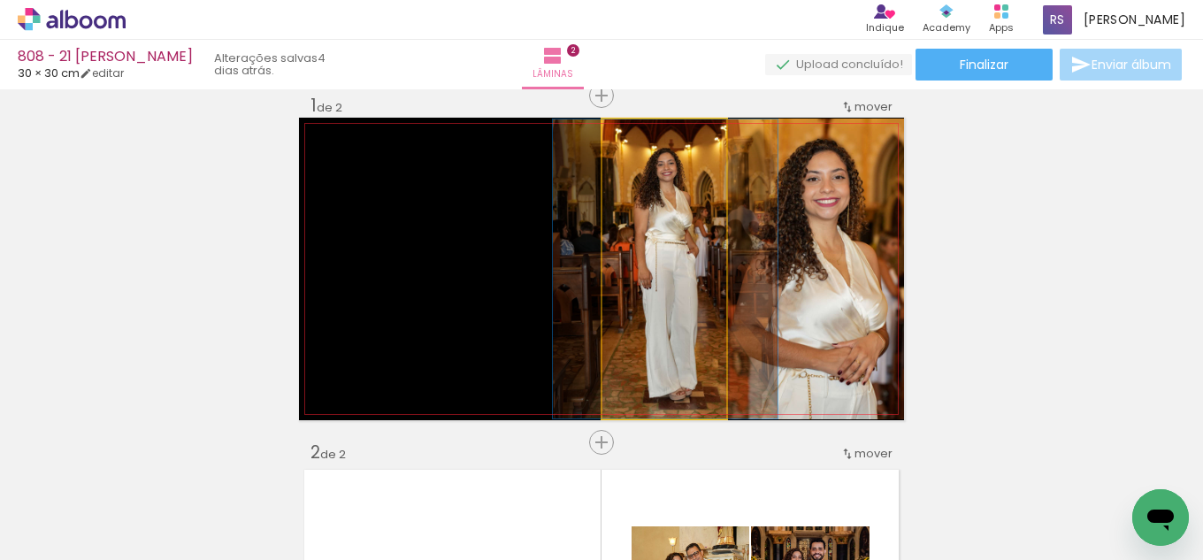
drag, startPoint x: 656, startPoint y: 305, endPoint x: 676, endPoint y: 299, distance: 21.3
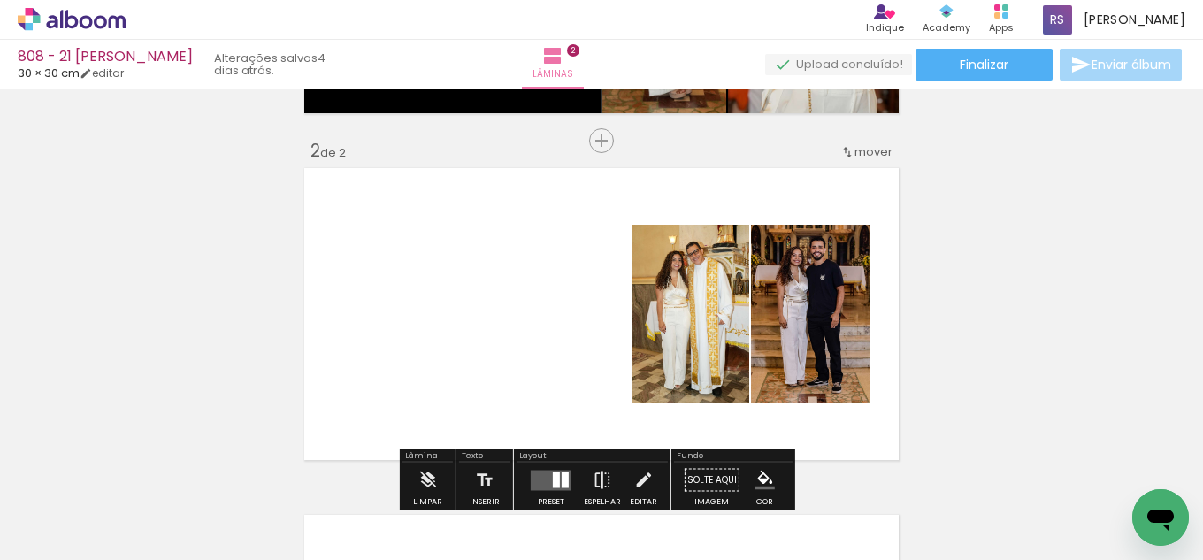
scroll to position [377, 0]
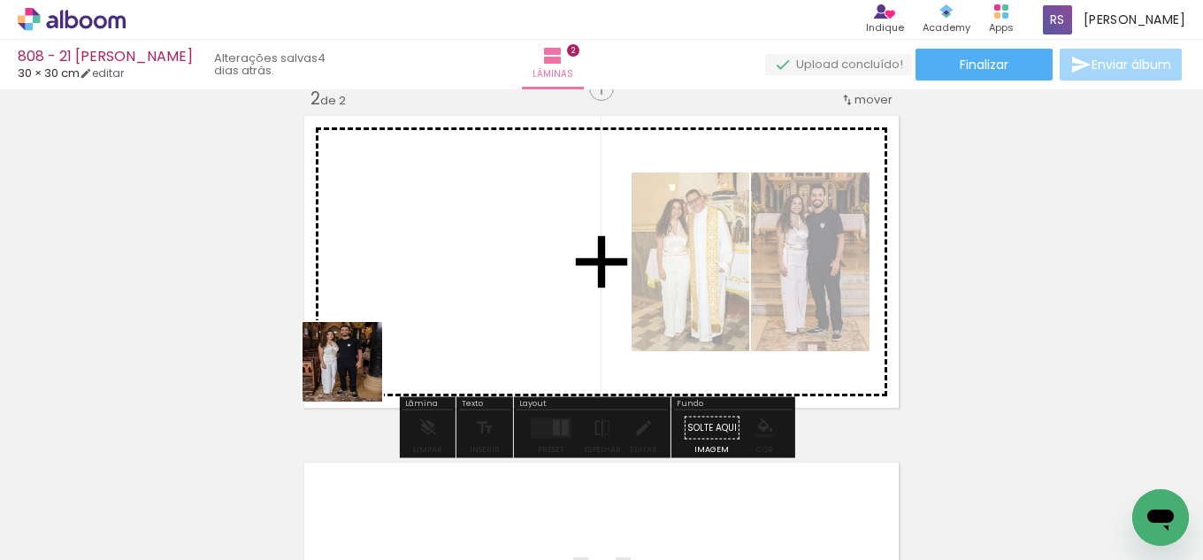
drag, startPoint x: 268, startPoint y: 495, endPoint x: 387, endPoint y: 346, distance: 190.2
click at [387, 346] on quentale-workspace at bounding box center [601, 280] width 1203 height 560
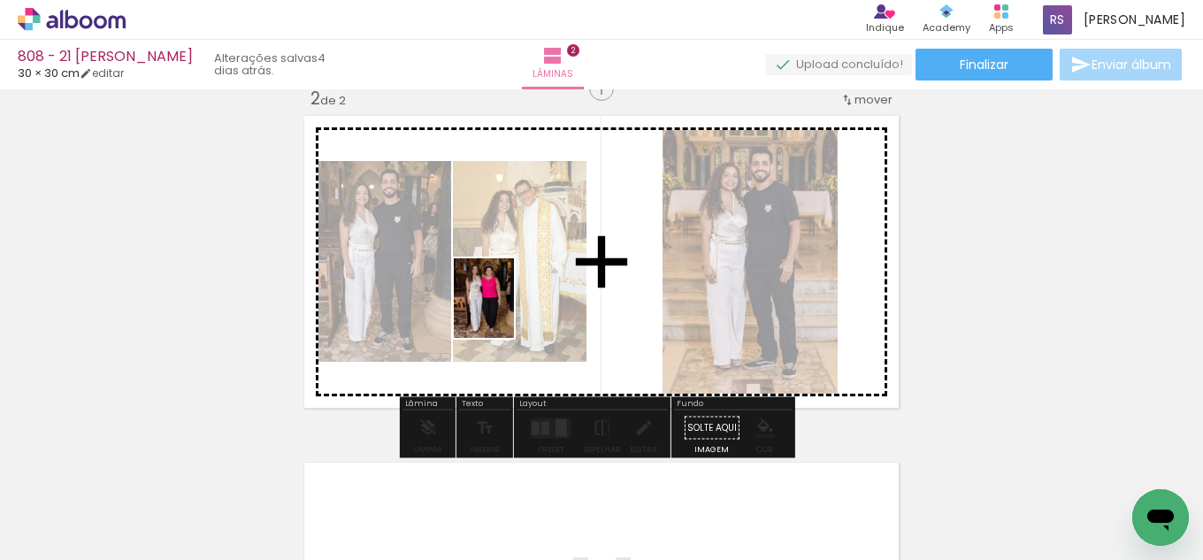
drag, startPoint x: 242, startPoint y: 505, endPoint x: 510, endPoint y: 311, distance: 331.4
click at [510, 311] on quentale-workspace at bounding box center [601, 280] width 1203 height 560
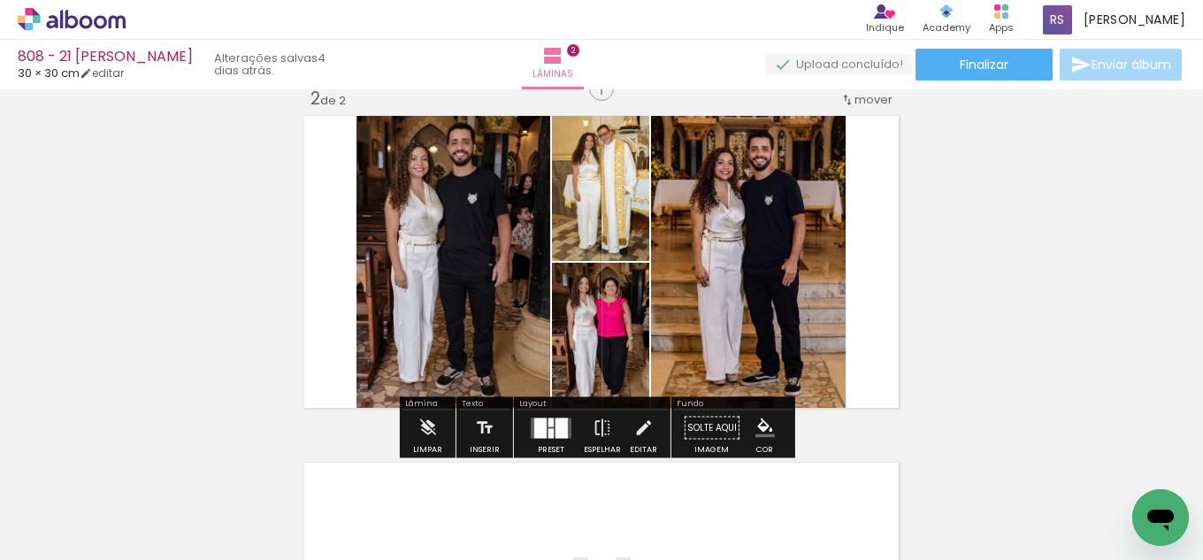
drag, startPoint x: 549, startPoint y: 427, endPoint x: 728, endPoint y: 368, distance: 189.2
click at [553, 430] on quentale-layouter at bounding box center [551, 428] width 41 height 20
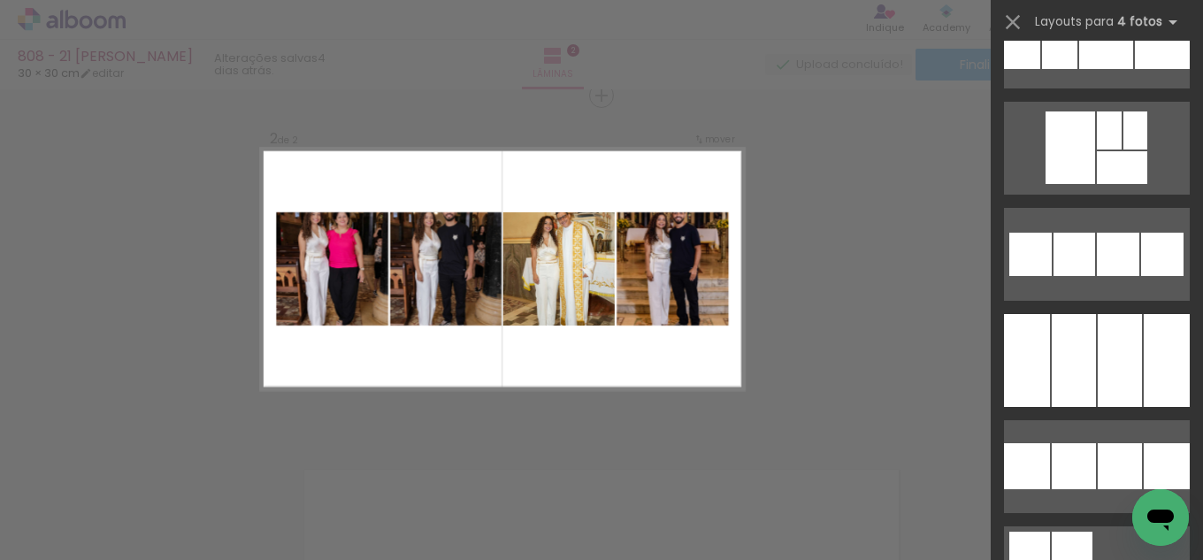
scroll to position [5398, 0]
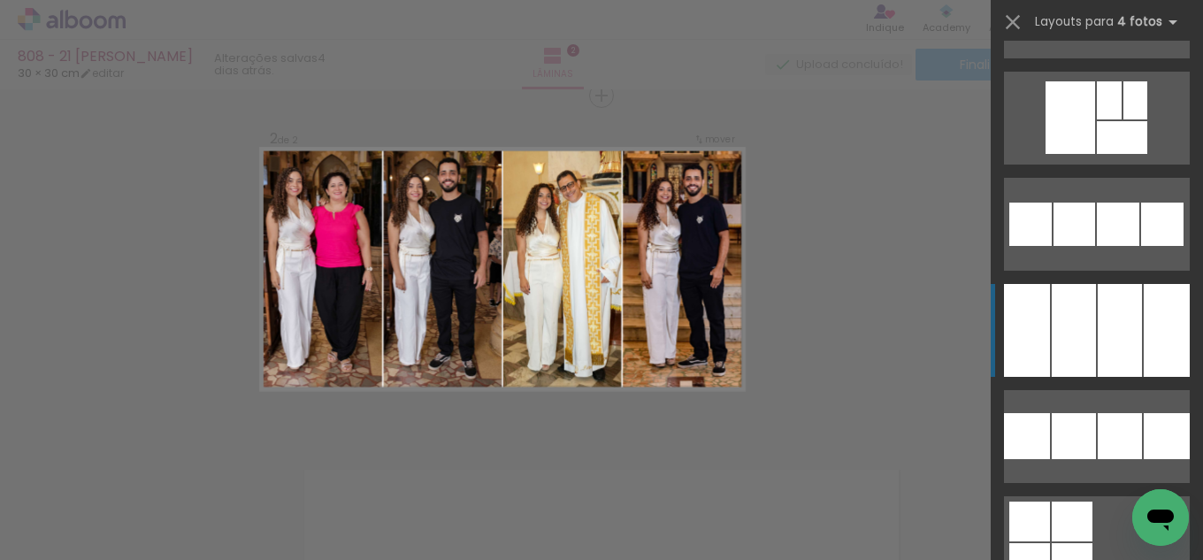
click at [1087, 317] on div at bounding box center [1074, 330] width 44 height 93
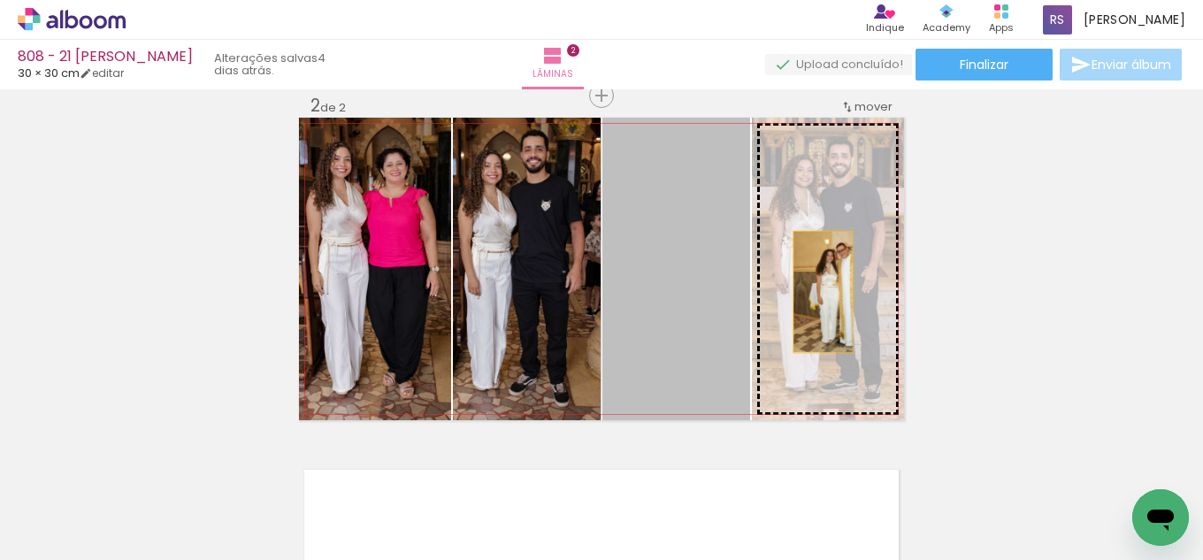
drag, startPoint x: 685, startPoint y: 310, endPoint x: 820, endPoint y: 290, distance: 136.8
click at [0, 0] on slot at bounding box center [0, 0] width 0 height 0
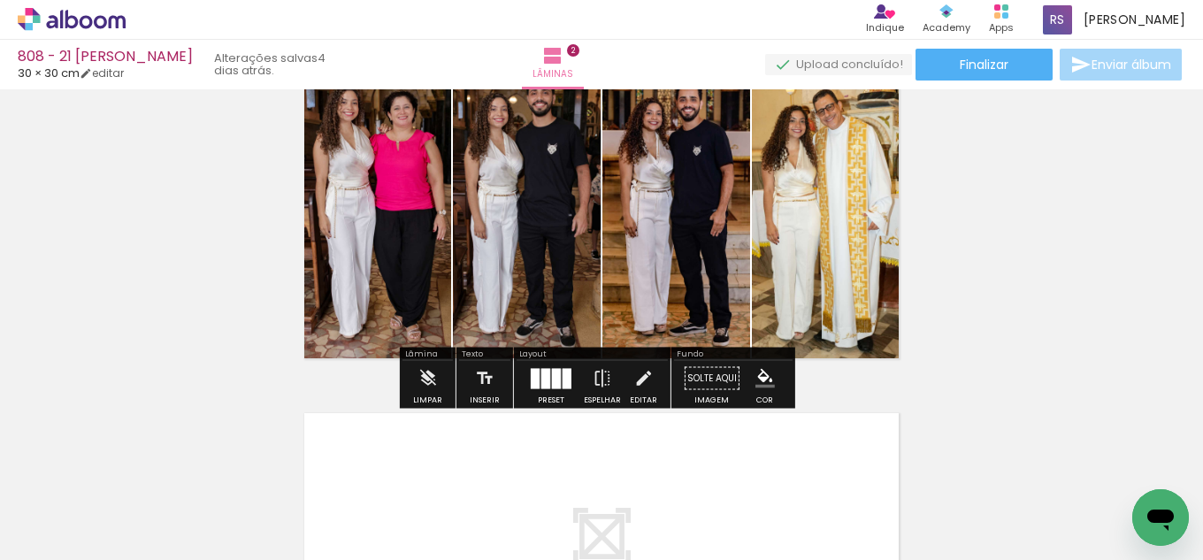
scroll to position [458, 0]
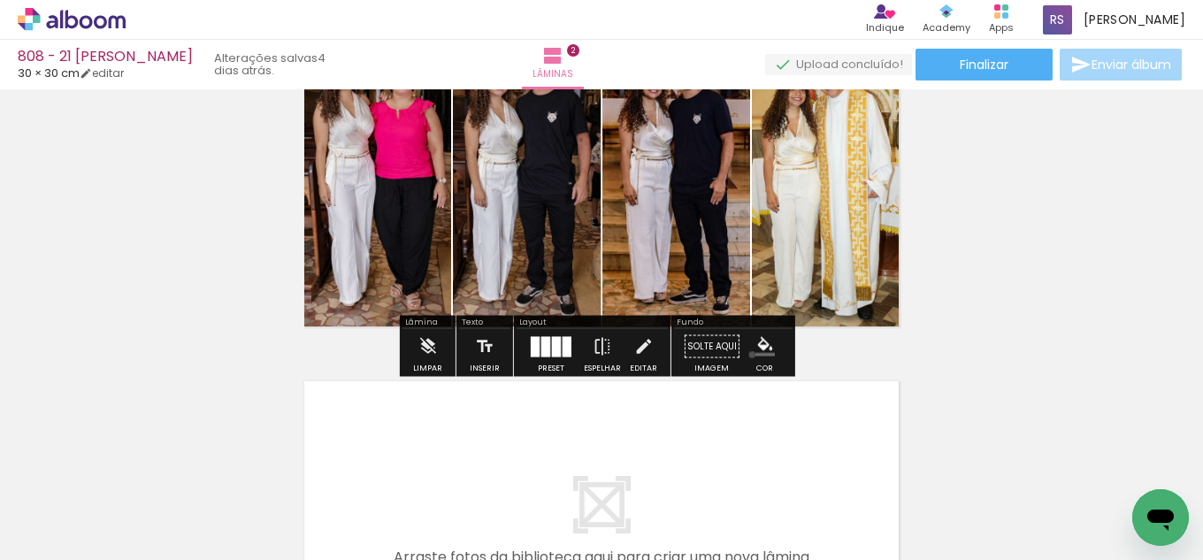
drag, startPoint x: 746, startPoint y: 355, endPoint x: 756, endPoint y: 349, distance: 11.5
click at [749, 355] on paper-menu-button "#ffebee #ffcdd2 #ef9a9a #e57373 #ef5350 #f44336 #e53935 #d32f2f #c62828 #b71c1c…" at bounding box center [766, 347] width 34 height 34
click at [766, 342] on iron-icon "color picker" at bounding box center [765, 346] width 19 height 19
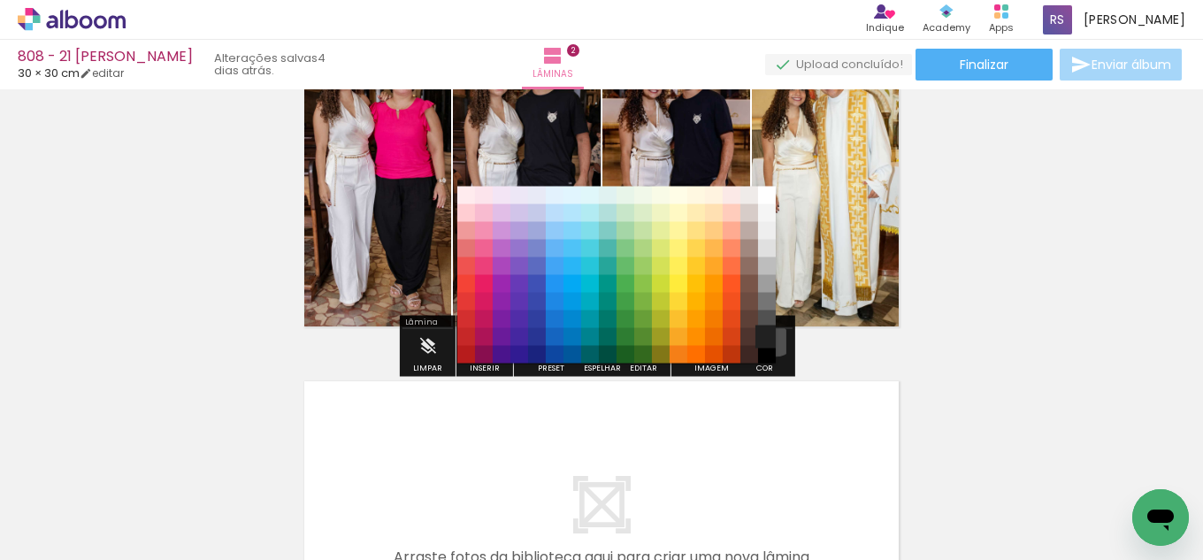
click at [770, 335] on paper-item "#212121" at bounding box center [767, 337] width 18 height 18
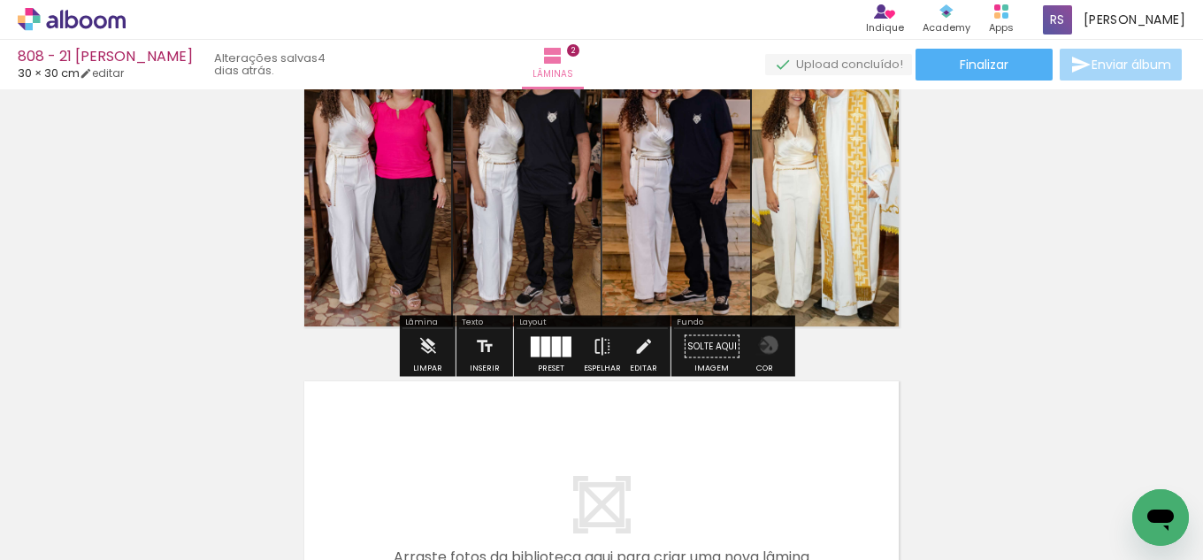
click at [761, 345] on iron-icon "color picker" at bounding box center [765, 346] width 19 height 19
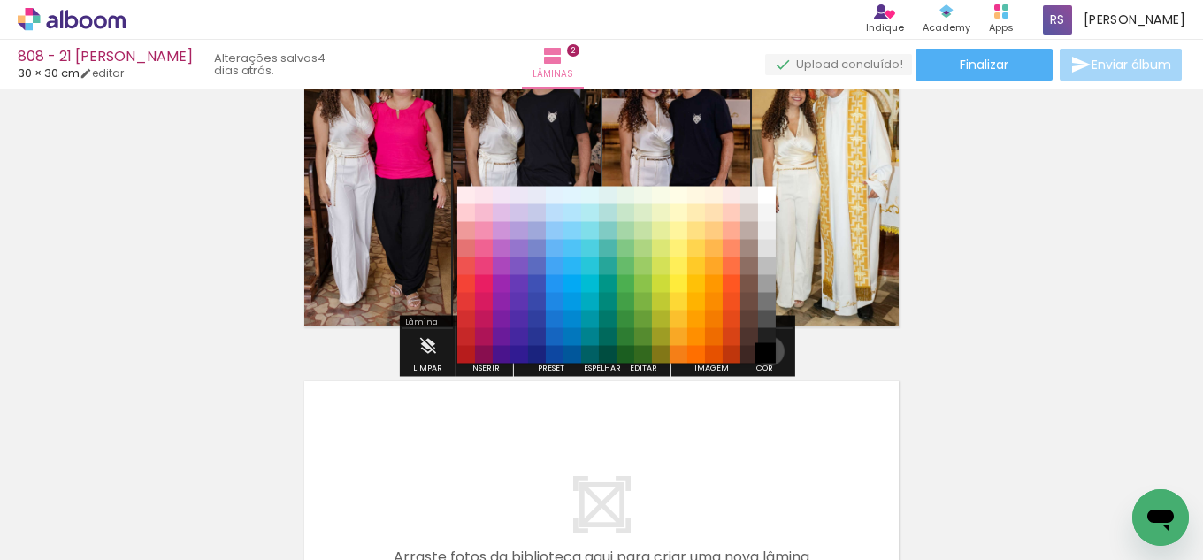
click at [764, 351] on paper-item "#000000" at bounding box center [767, 355] width 18 height 18
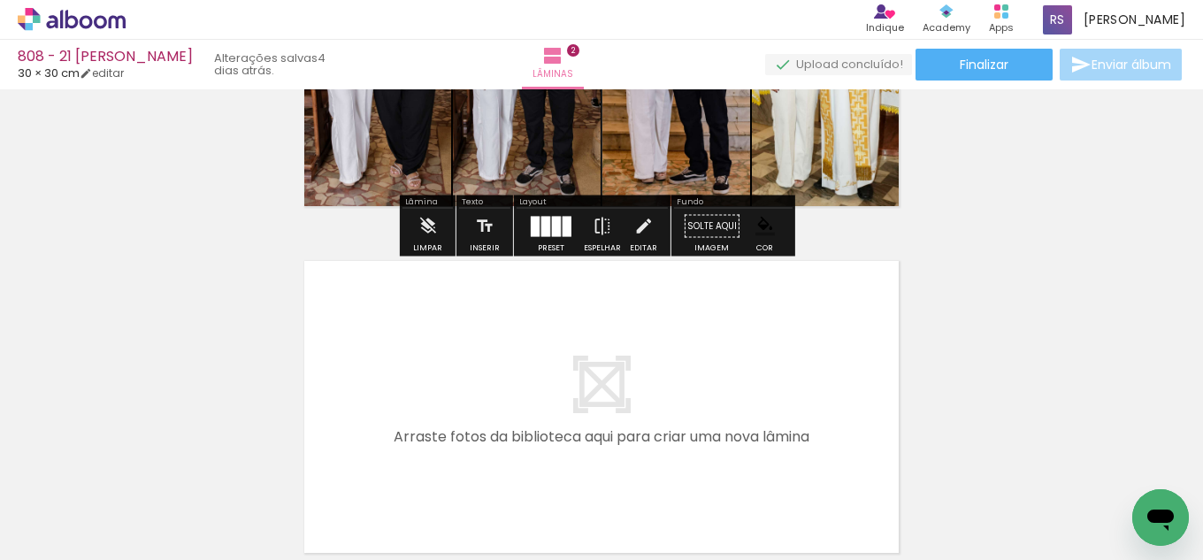
scroll to position [635, 0]
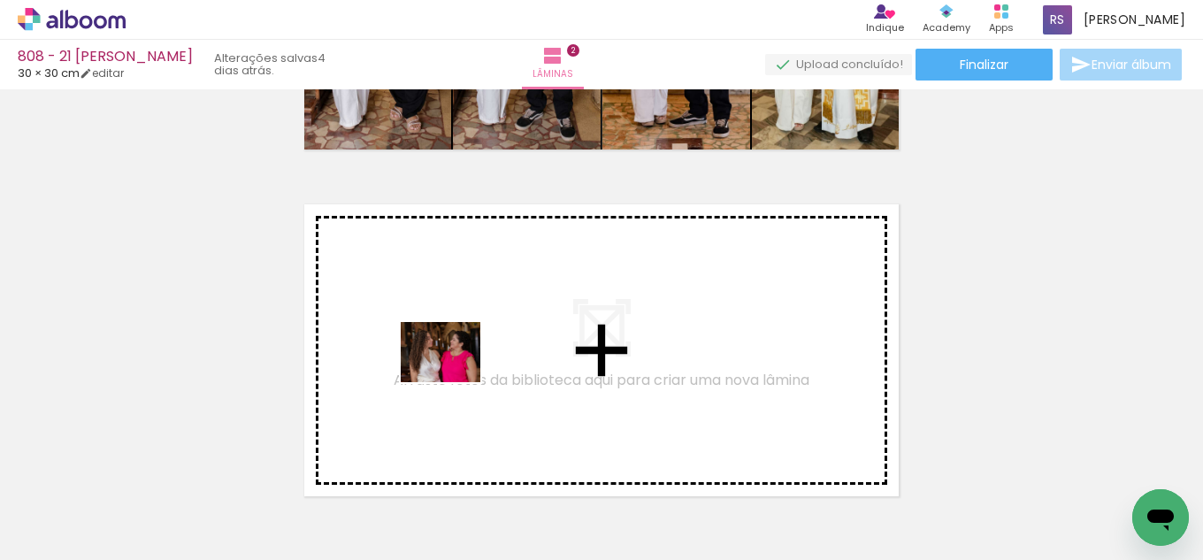
drag, startPoint x: 248, startPoint y: 497, endPoint x: 296, endPoint y: 466, distance: 57.7
click at [458, 371] on quentale-workspace at bounding box center [601, 280] width 1203 height 560
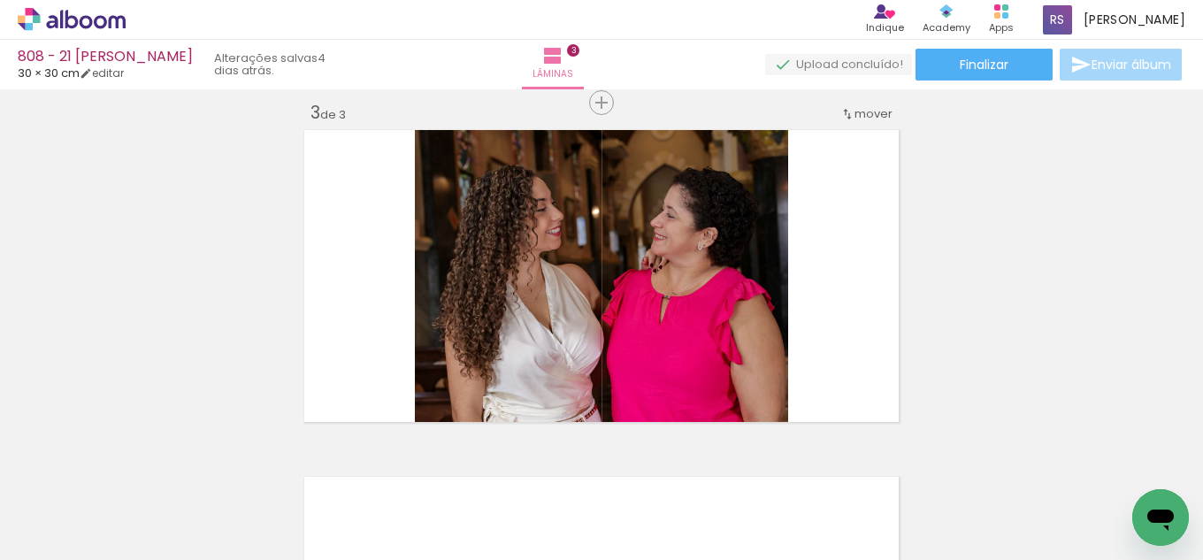
scroll to position [717, 0]
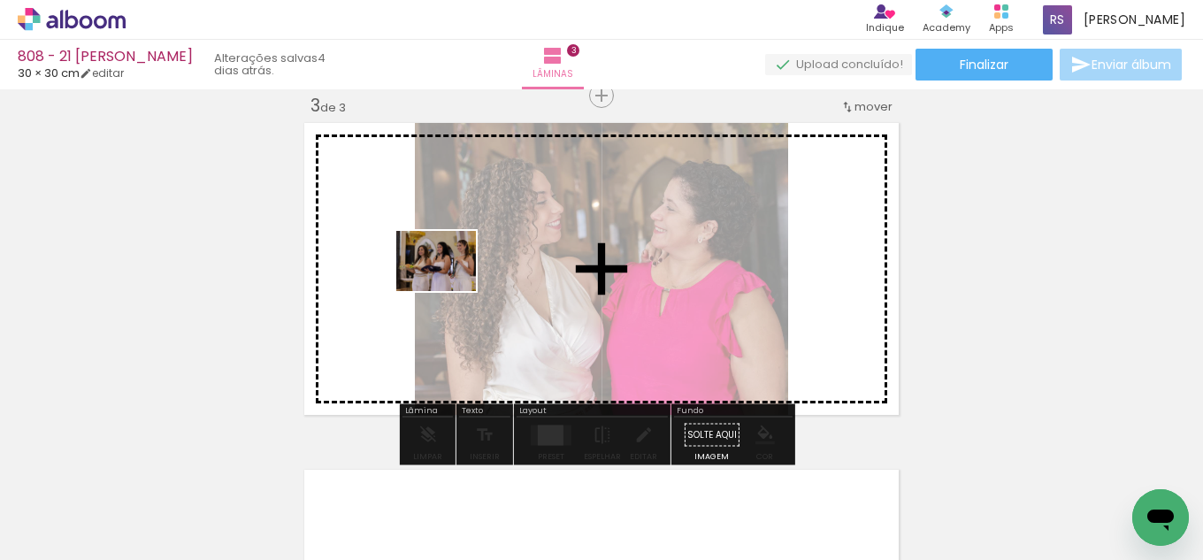
drag, startPoint x: 287, startPoint y: 455, endPoint x: 366, endPoint y: 439, distance: 81.2
click at [453, 282] on quentale-workspace at bounding box center [601, 280] width 1203 height 560
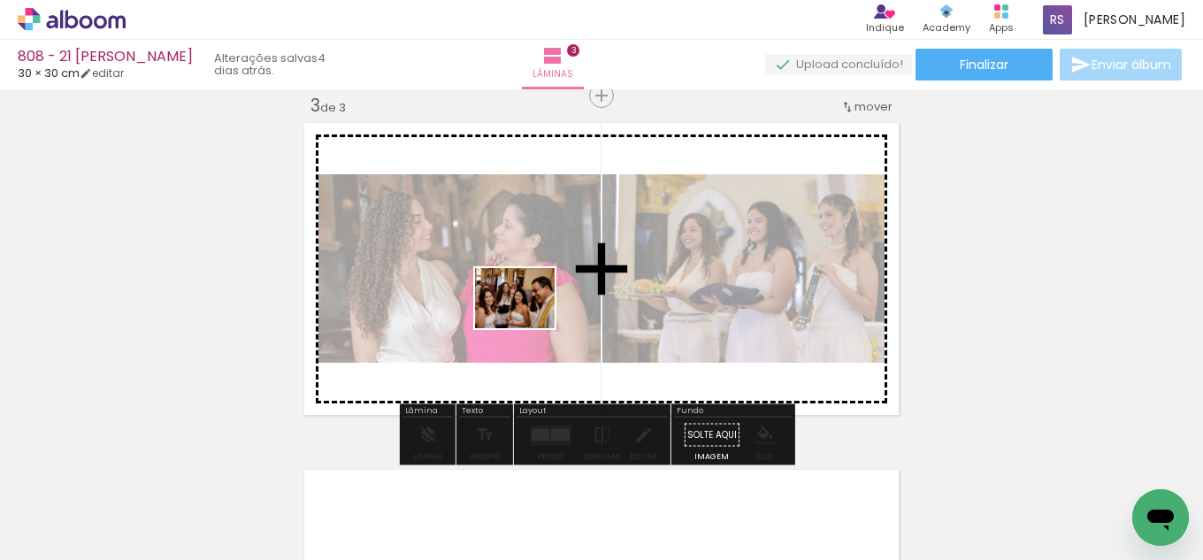
drag, startPoint x: 347, startPoint y: 442, endPoint x: 388, endPoint y: 433, distance: 41.7
click at [528, 323] on quentale-workspace at bounding box center [601, 280] width 1203 height 560
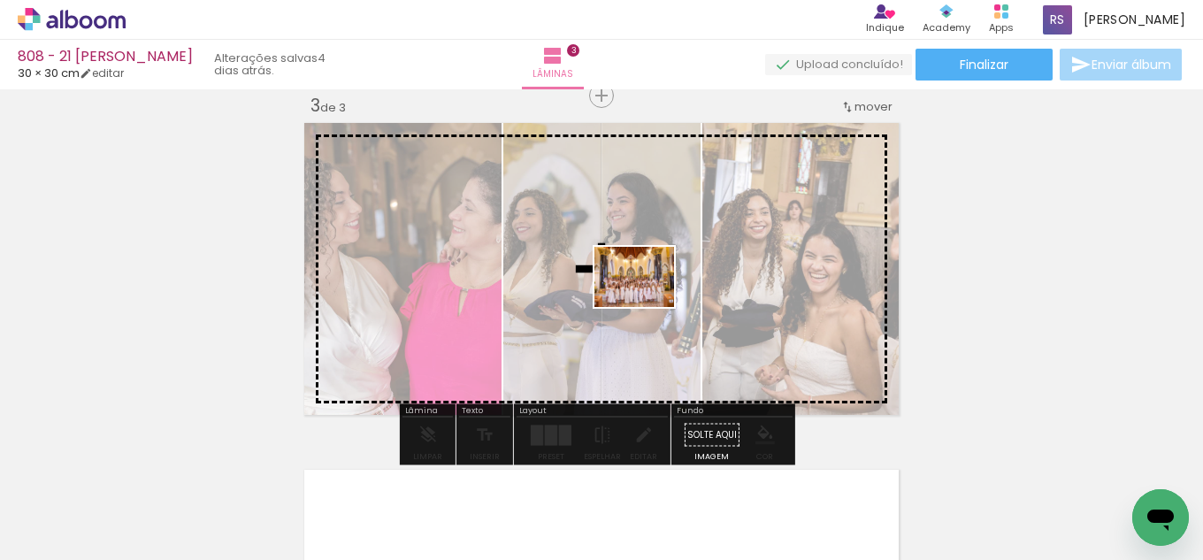
drag, startPoint x: 327, startPoint y: 460, endPoint x: 648, endPoint y: 300, distance: 358.9
click at [648, 300] on quentale-workspace at bounding box center [601, 280] width 1203 height 560
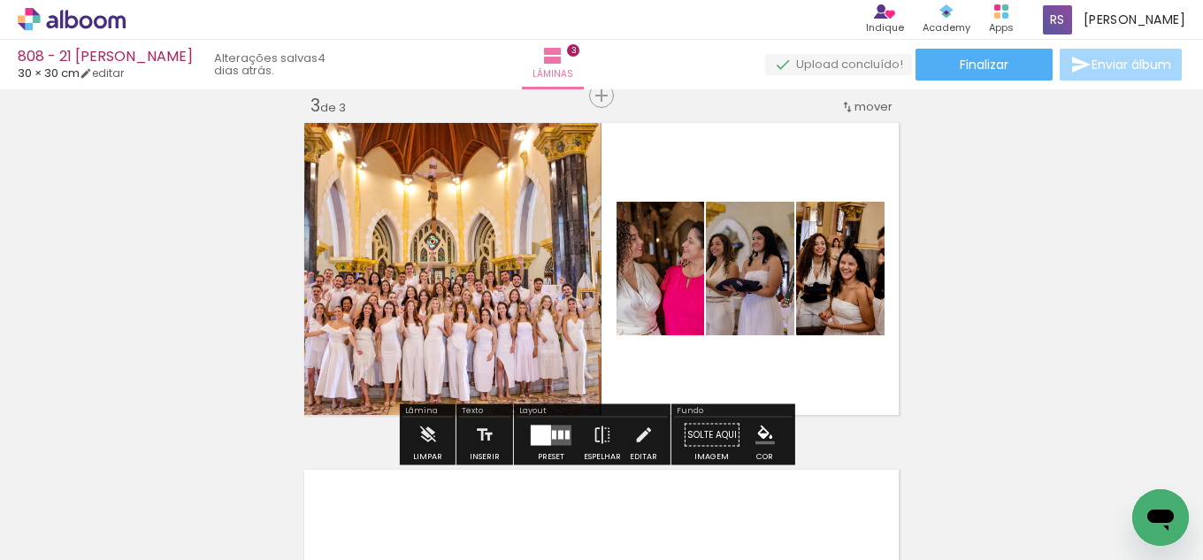
click at [535, 439] on div at bounding box center [541, 435] width 20 height 20
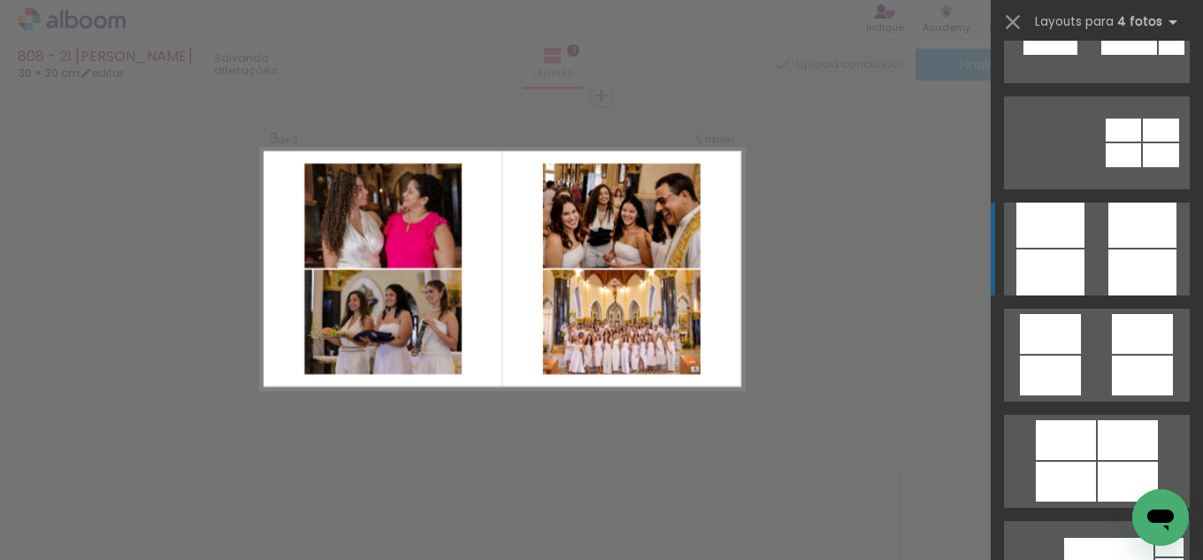
scroll to position [4956, 0]
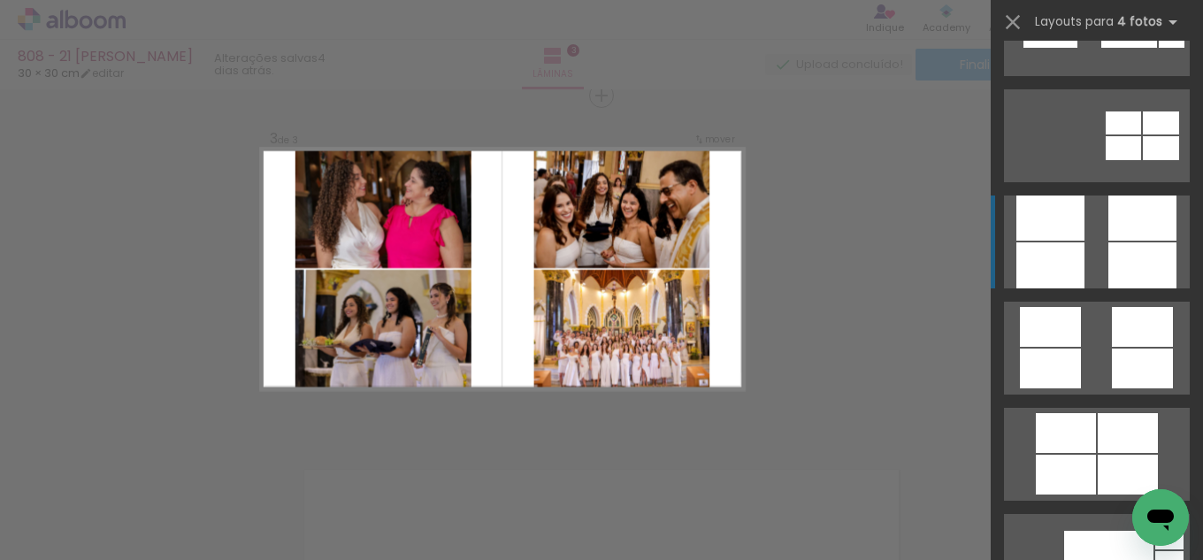
click at [1109, 219] on div at bounding box center [1143, 218] width 68 height 45
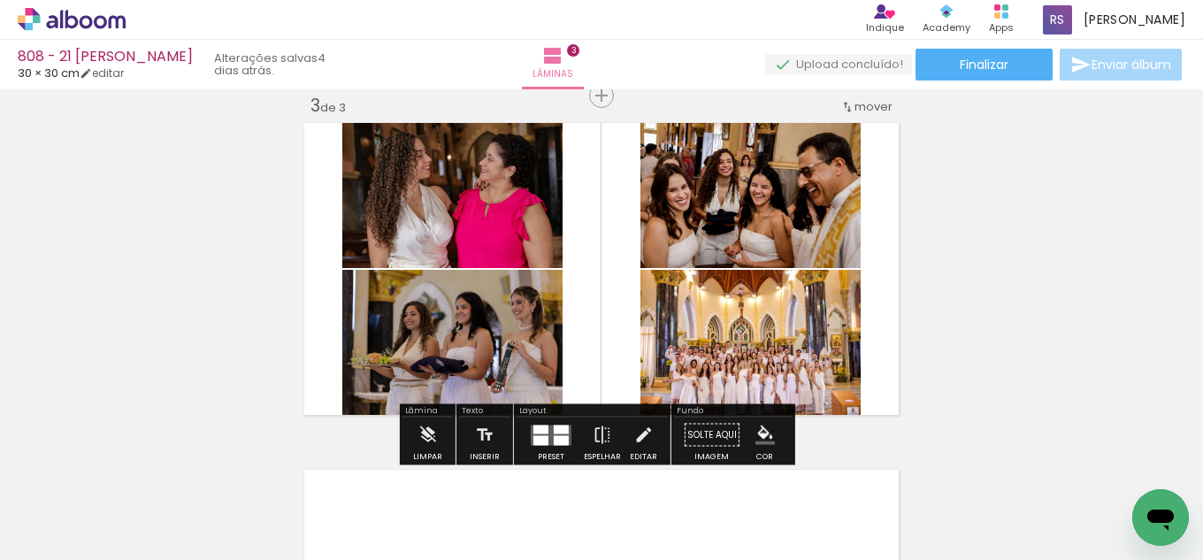
click at [756, 433] on iron-icon "color picker" at bounding box center [765, 435] width 19 height 19
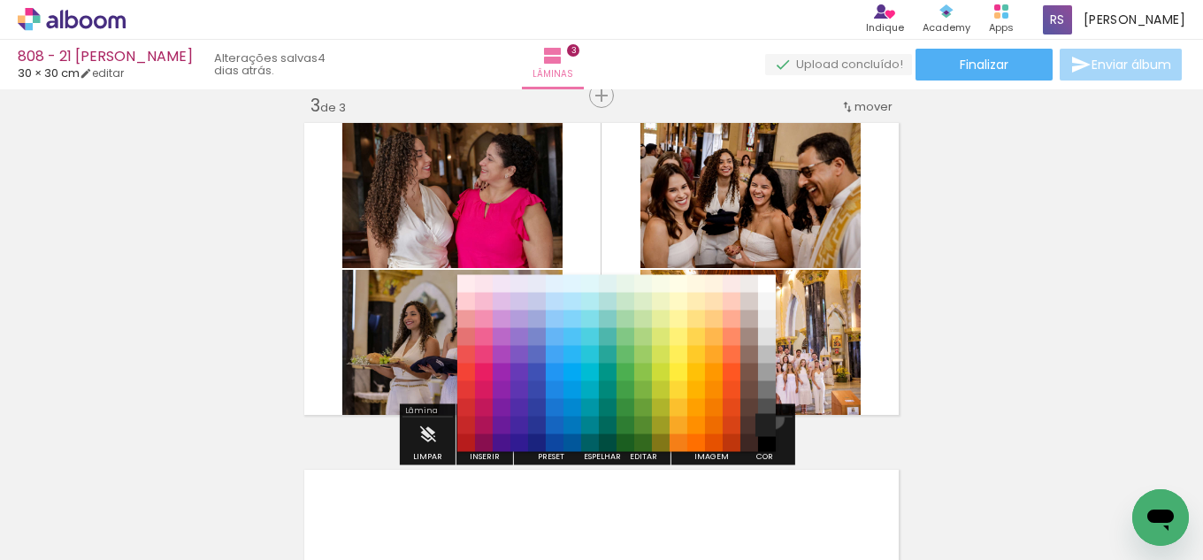
click at [767, 419] on paper-item "#212121" at bounding box center [767, 426] width 18 height 18
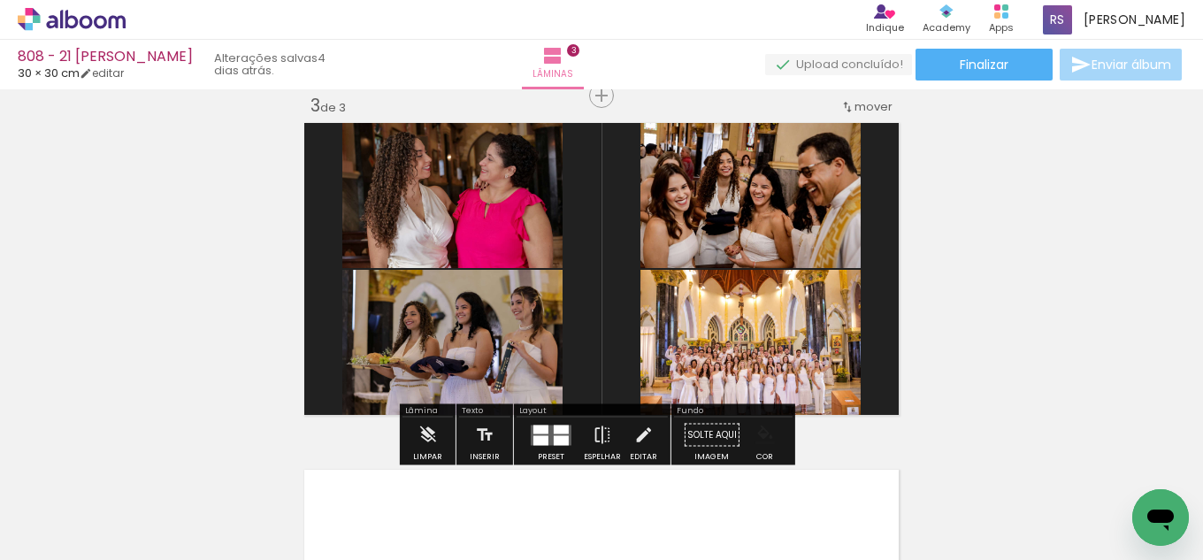
click at [763, 432] on iron-icon "color picker" at bounding box center [765, 435] width 19 height 19
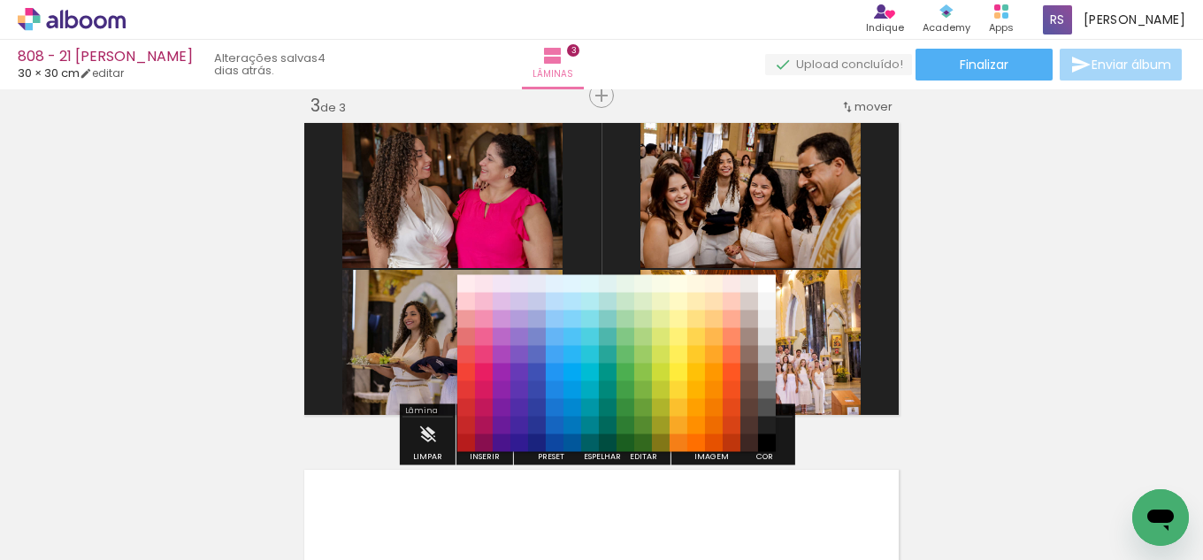
click at [763, 442] on paper-item "#000000" at bounding box center [767, 443] width 18 height 18
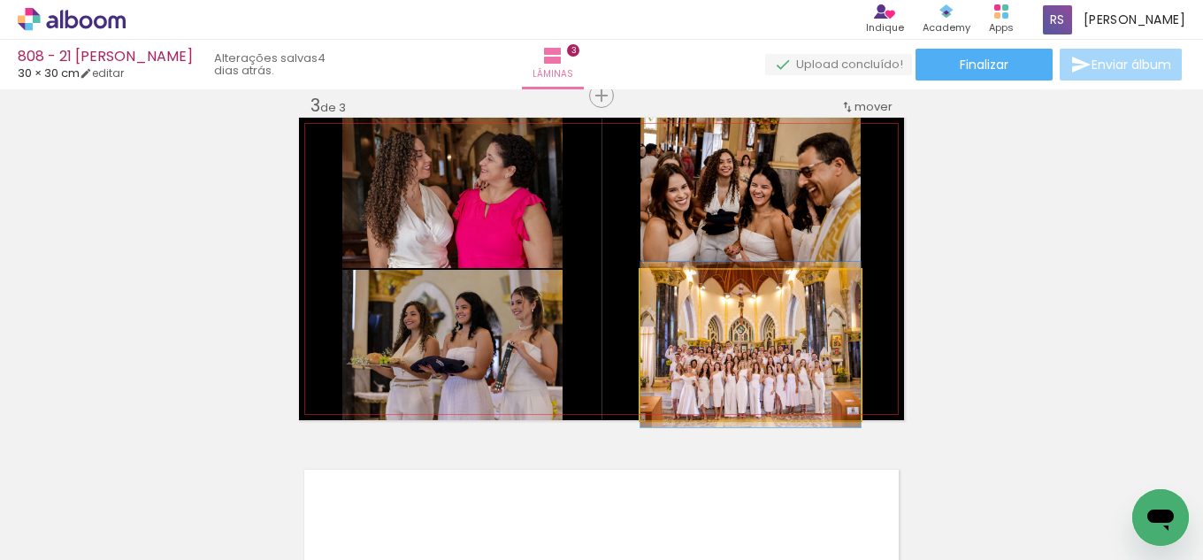
click at [828, 363] on quentale-photo at bounding box center [751, 345] width 220 height 150
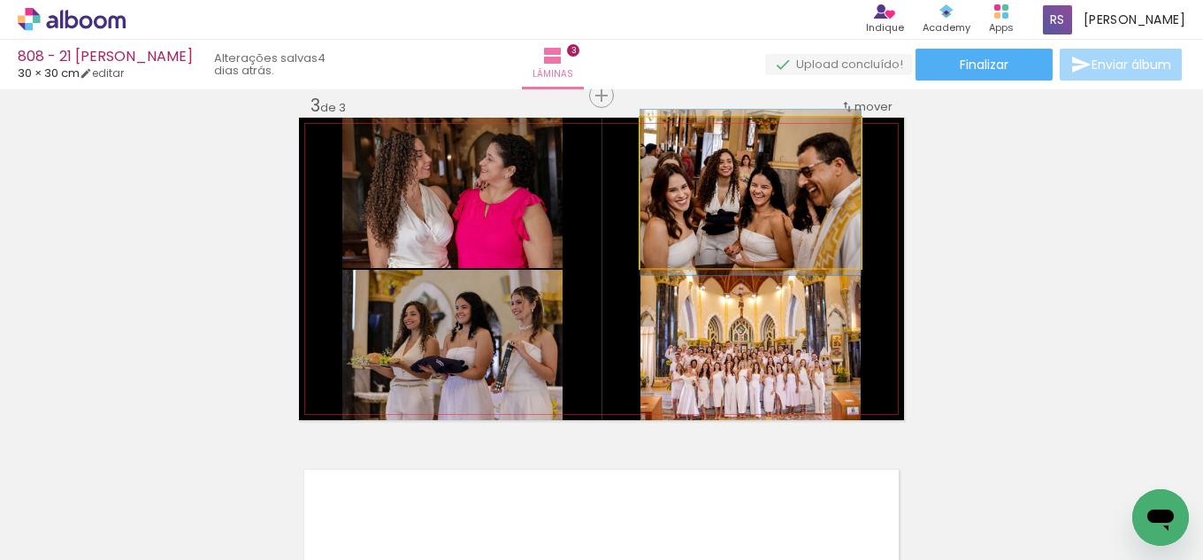
click at [787, 206] on quentale-photo at bounding box center [751, 193] width 220 height 150
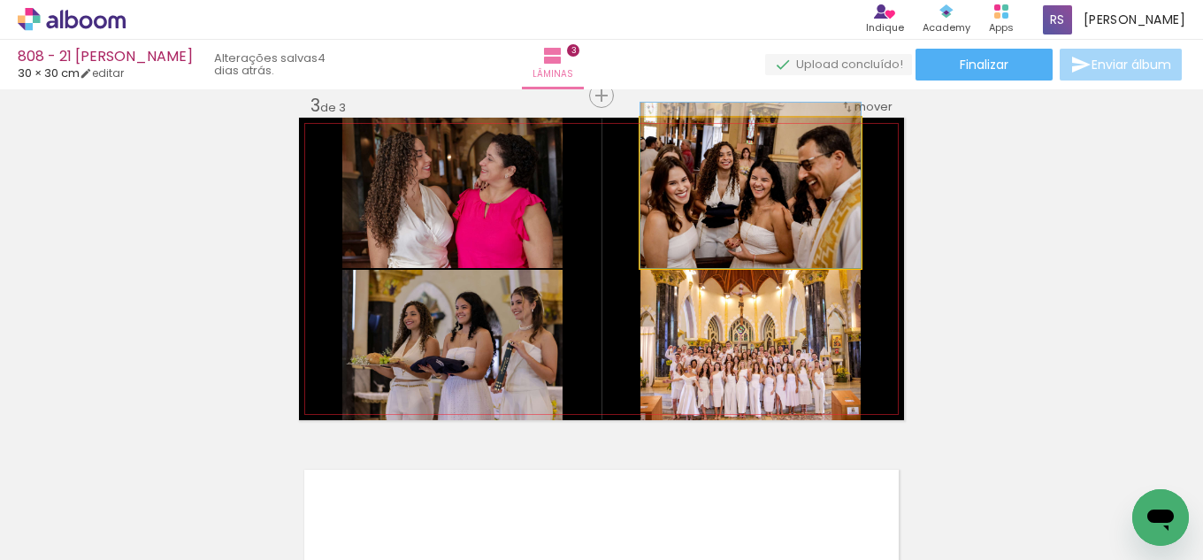
drag, startPoint x: 775, startPoint y: 209, endPoint x: 781, endPoint y: 195, distance: 15.5
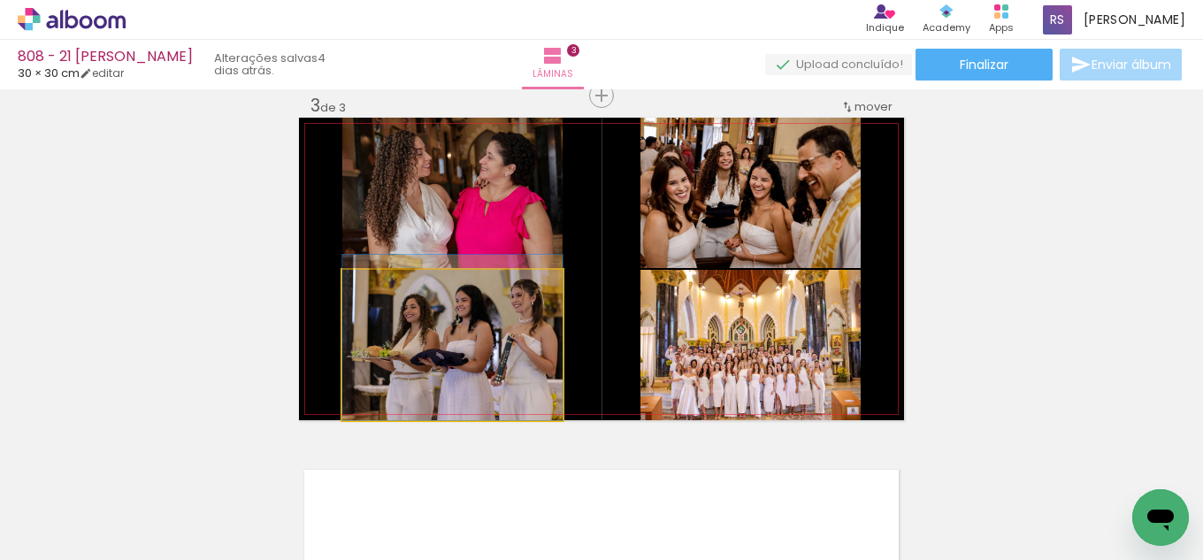
drag, startPoint x: 478, startPoint y: 336, endPoint x: 494, endPoint y: 293, distance: 46.2
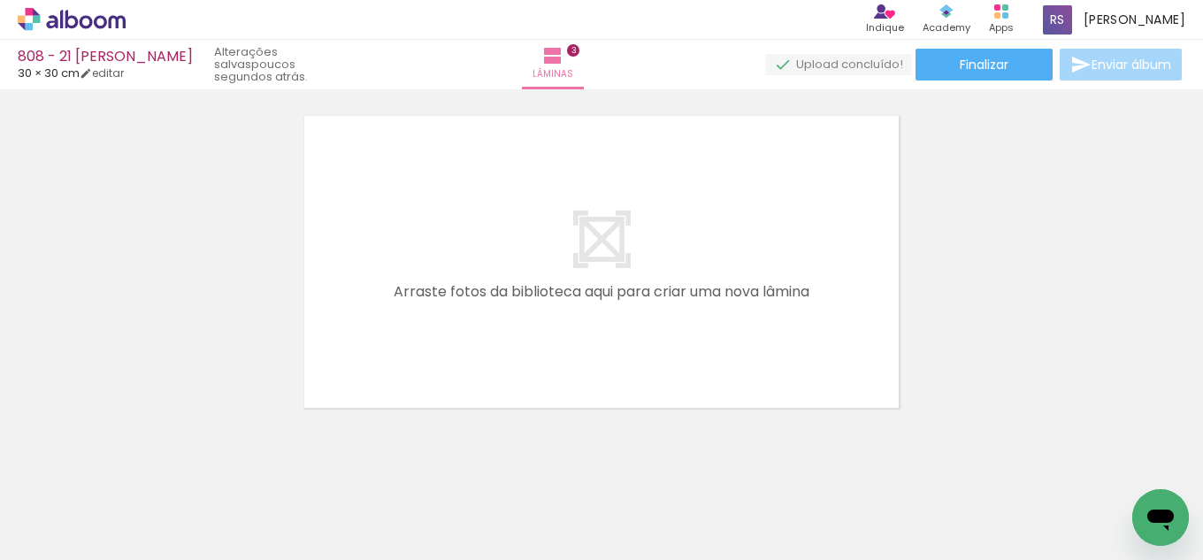
scroll to position [0, 0]
drag, startPoint x: 240, startPoint y: 544, endPoint x: 268, endPoint y: 543, distance: 28.3
click at [280, 538] on quentale-thumb at bounding box center [276, 501] width 99 height 102
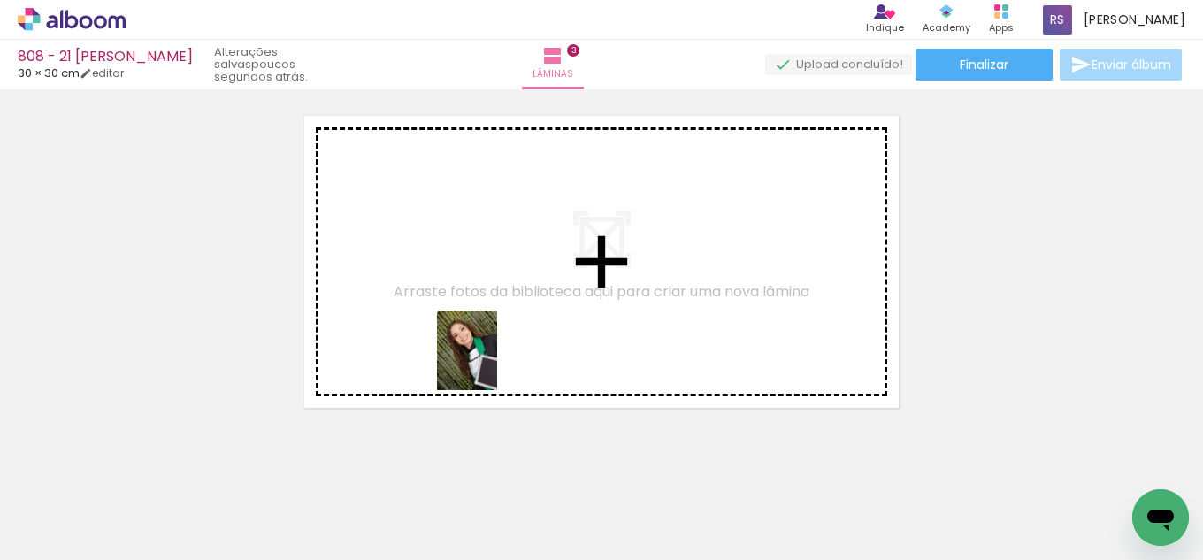
drag, startPoint x: 424, startPoint y: 436, endPoint x: 490, endPoint y: 364, distance: 98.3
click at [490, 364] on quentale-workspace at bounding box center [601, 280] width 1203 height 560
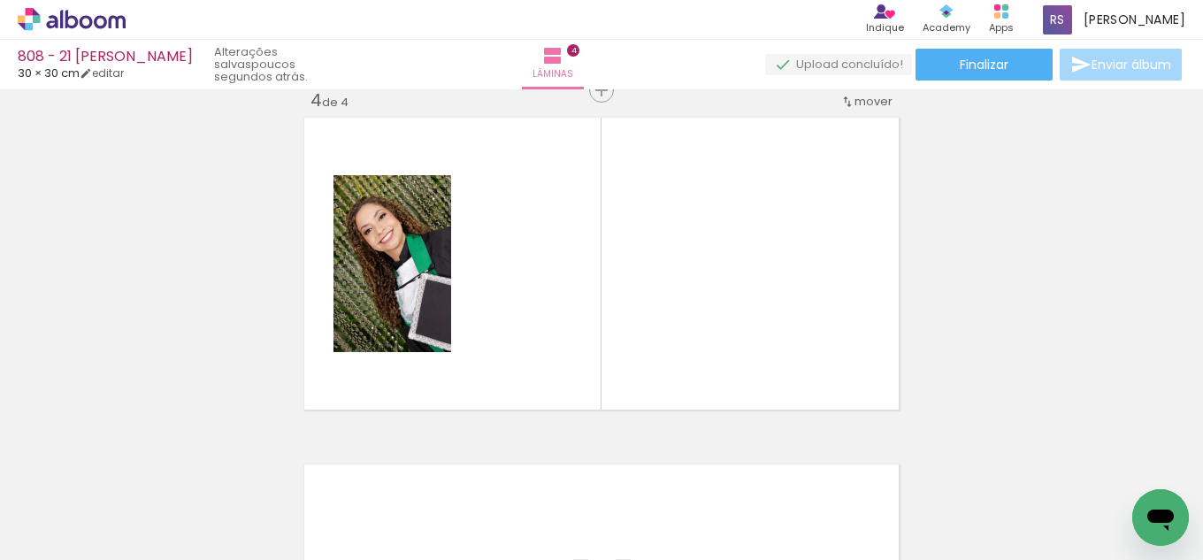
scroll to position [1064, 0]
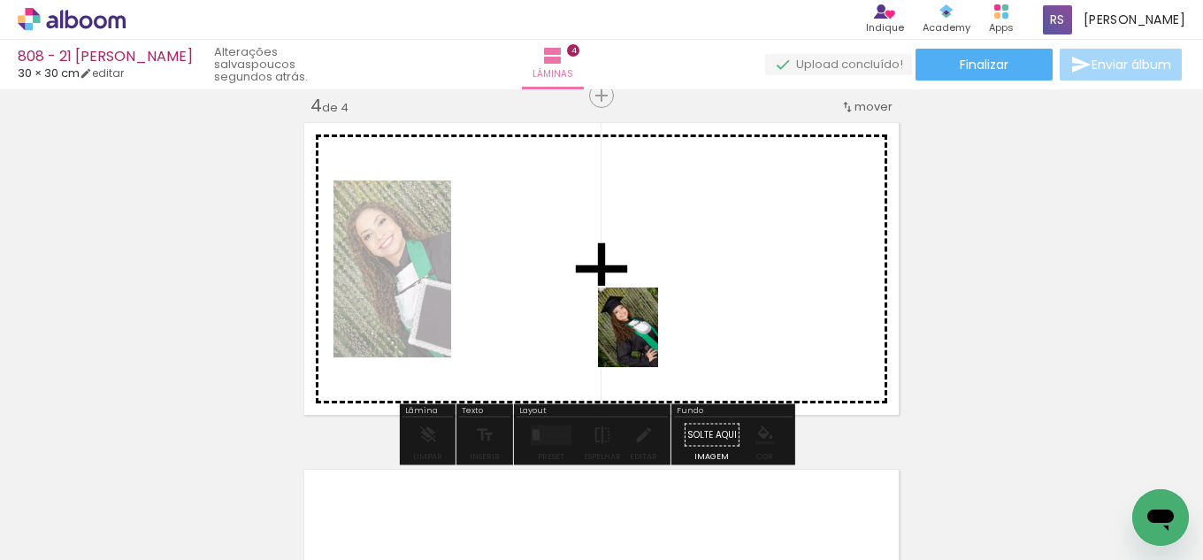
drag, startPoint x: 350, startPoint y: 473, endPoint x: 651, endPoint y: 341, distance: 329.3
click at [651, 341] on quentale-workspace at bounding box center [601, 280] width 1203 height 560
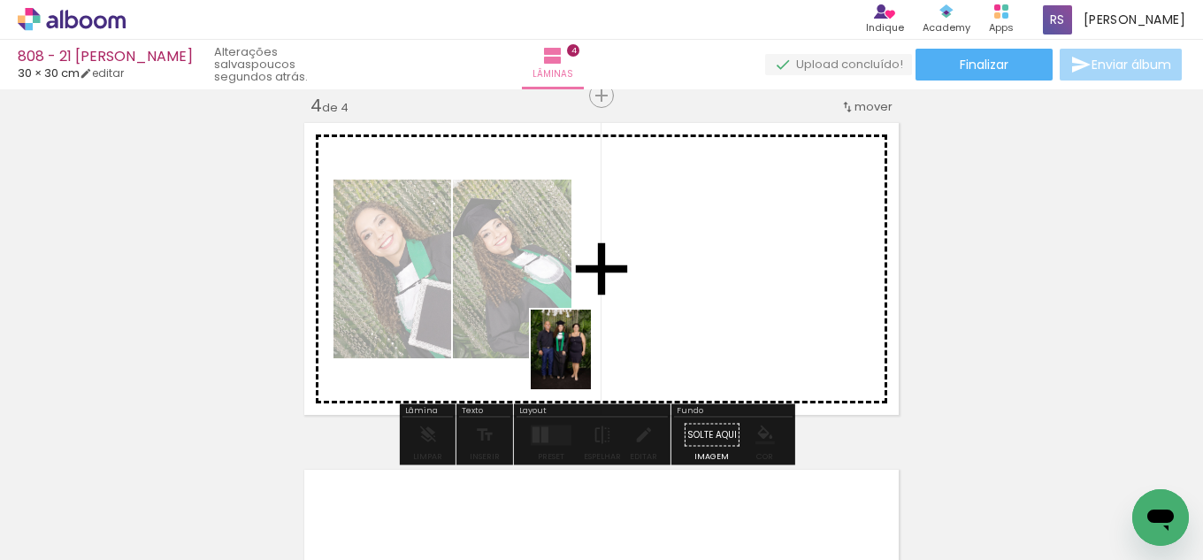
drag, startPoint x: 317, startPoint y: 508, endPoint x: 605, endPoint y: 349, distance: 329.5
click at [605, 349] on quentale-workspace at bounding box center [601, 280] width 1203 height 560
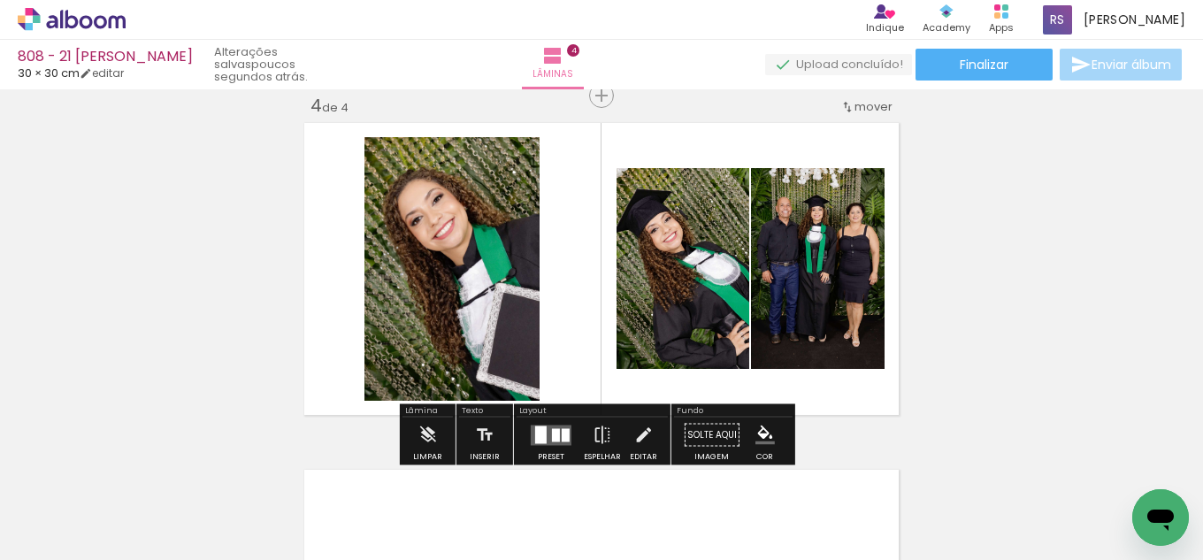
click at [546, 433] on quentale-layouter at bounding box center [551, 435] width 41 height 20
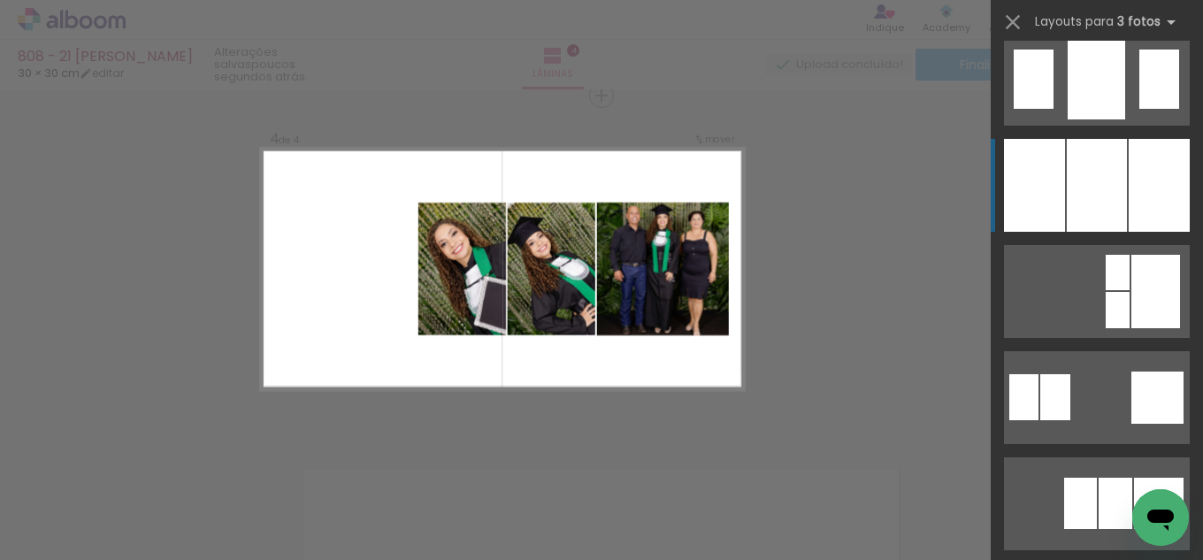
scroll to position [1327, 0]
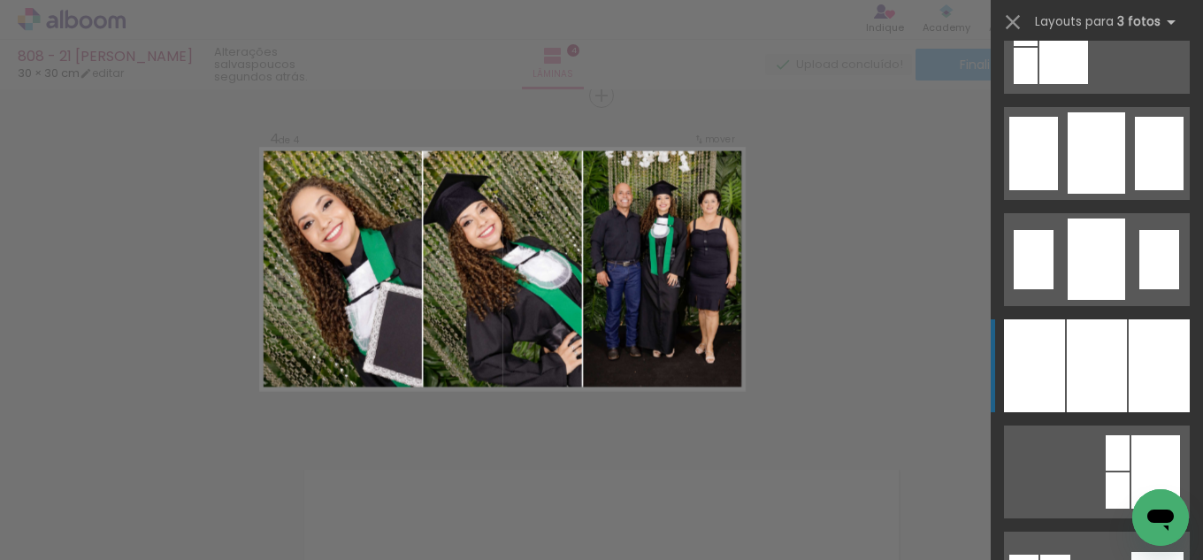
click at [1076, 403] on div at bounding box center [1097, 365] width 60 height 93
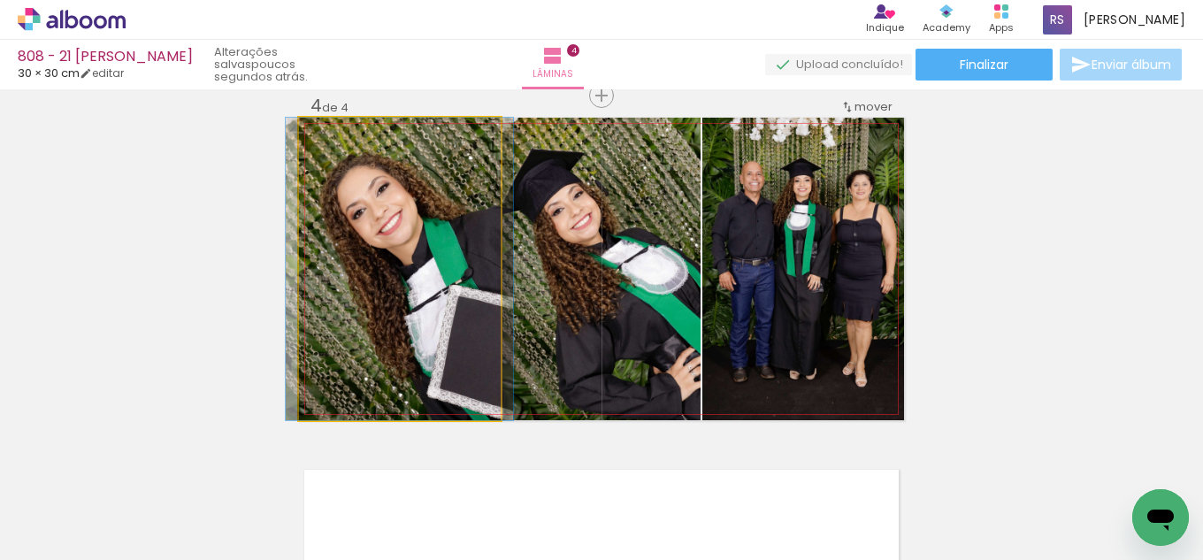
click at [452, 312] on quentale-photo at bounding box center [400, 269] width 202 height 303
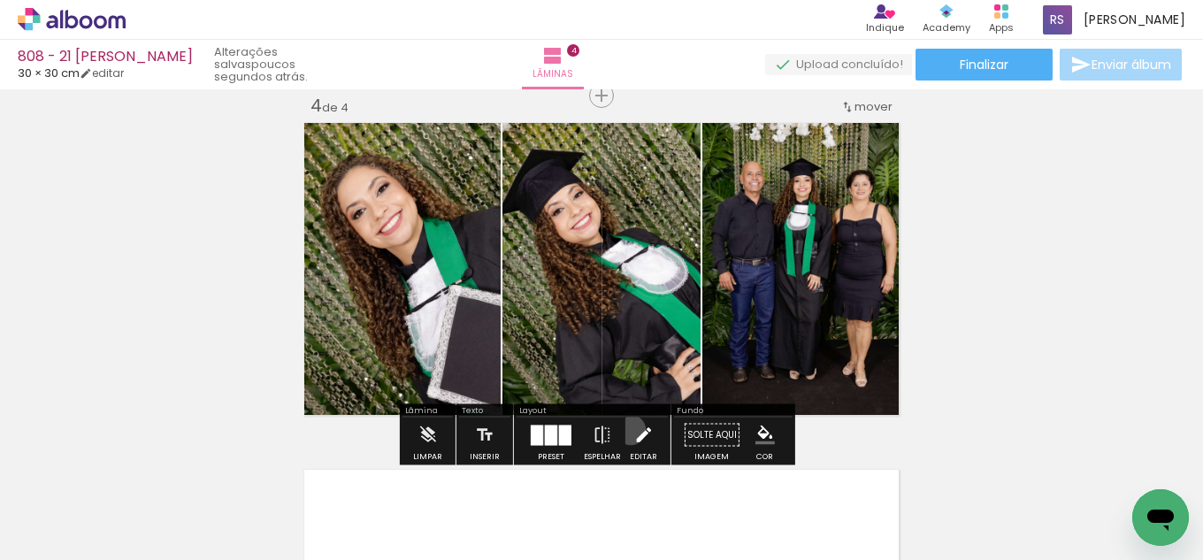
click at [627, 430] on paper-button "Editar" at bounding box center [644, 440] width 36 height 45
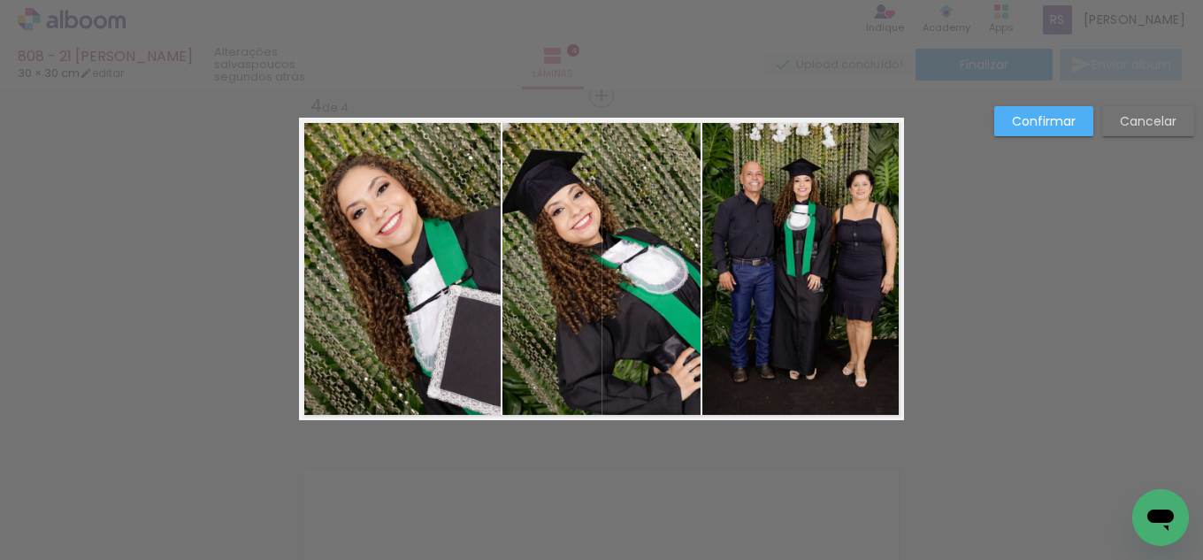
click at [541, 273] on quentale-photo at bounding box center [602, 269] width 198 height 303
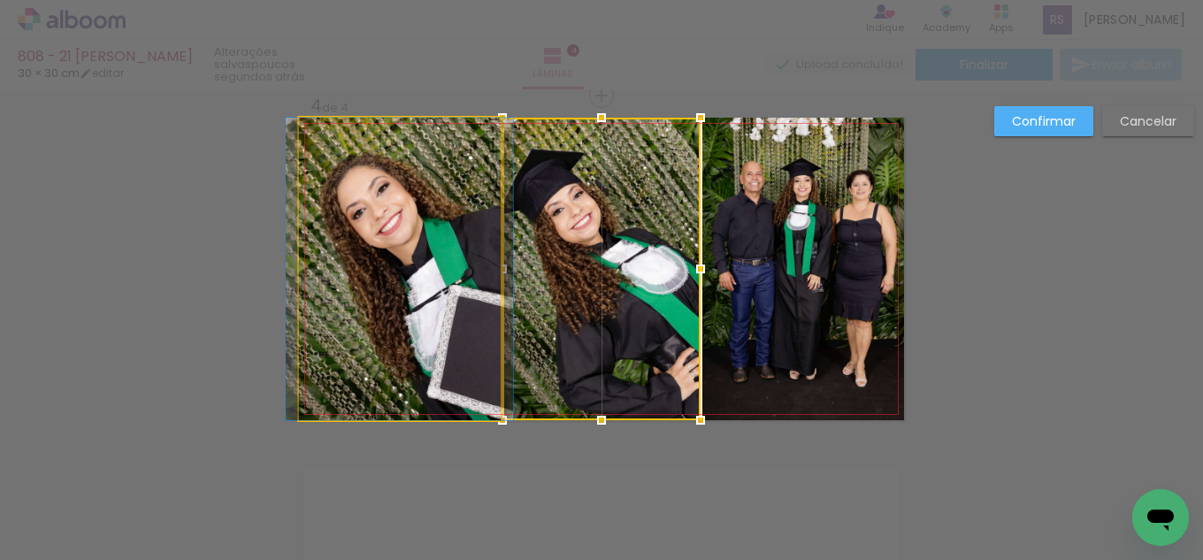
drag, startPoint x: 470, startPoint y: 258, endPoint x: 480, endPoint y: 264, distance: 11.1
click at [471, 261] on quentale-photo at bounding box center [400, 269] width 202 height 303
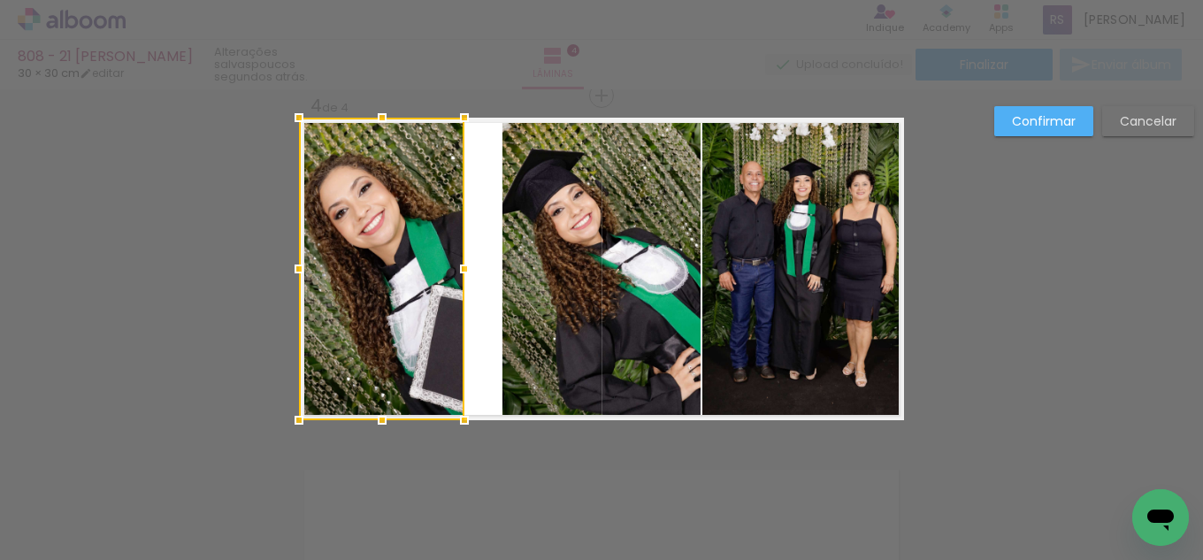
drag, startPoint x: 495, startPoint y: 269, endPoint x: 479, endPoint y: 273, distance: 16.5
click at [460, 270] on div at bounding box center [464, 268] width 35 height 35
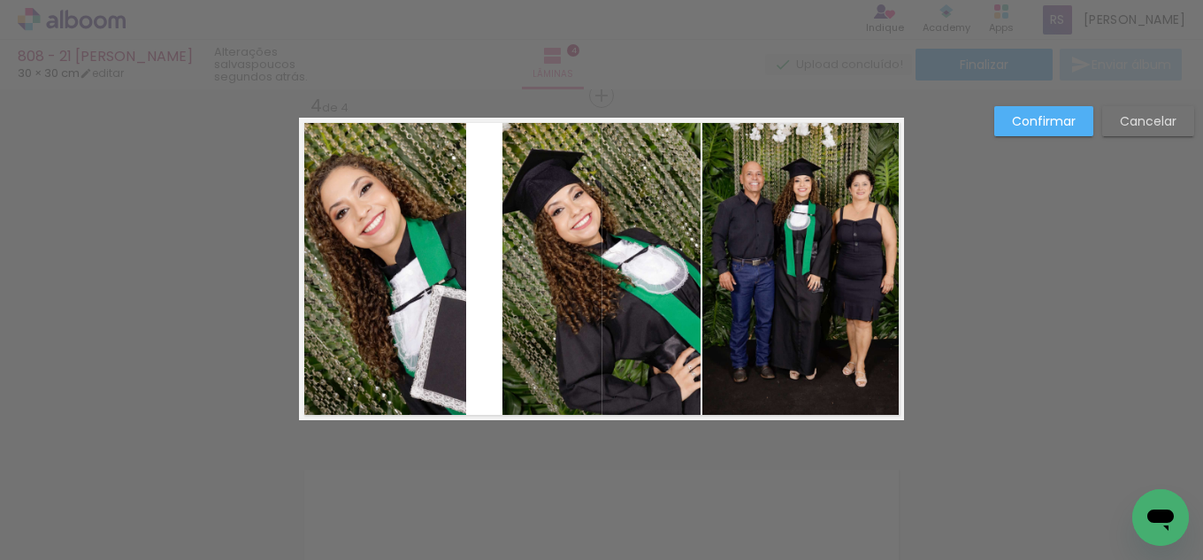
click at [517, 281] on quentale-photo at bounding box center [602, 269] width 198 height 303
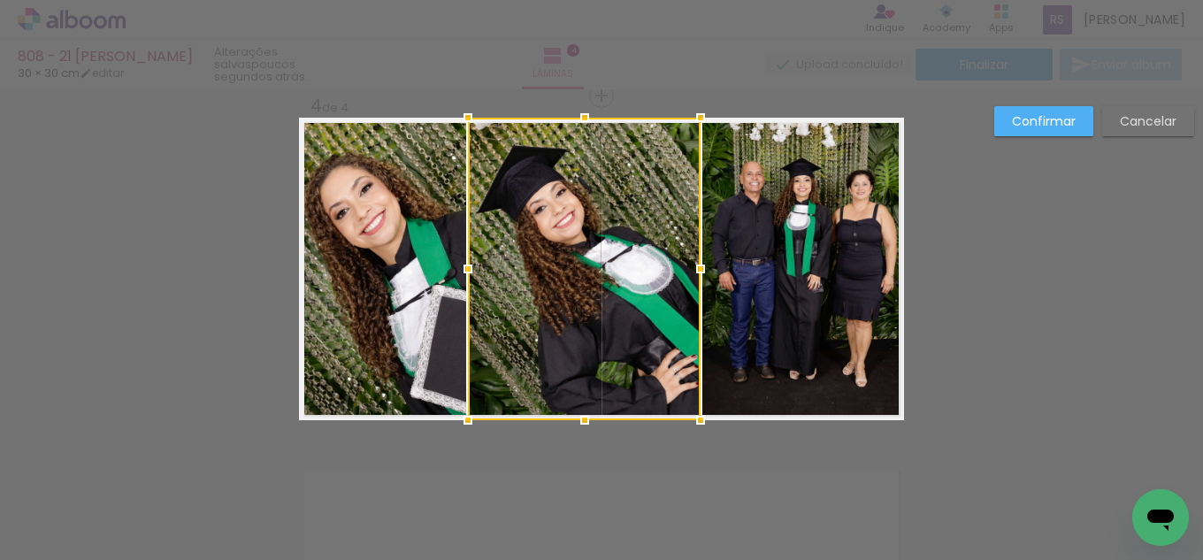
drag, startPoint x: 497, startPoint y: 267, endPoint x: 463, endPoint y: 265, distance: 34.6
click at [463, 265] on div at bounding box center [467, 268] width 35 height 35
click at [683, 273] on div at bounding box center [700, 268] width 35 height 35
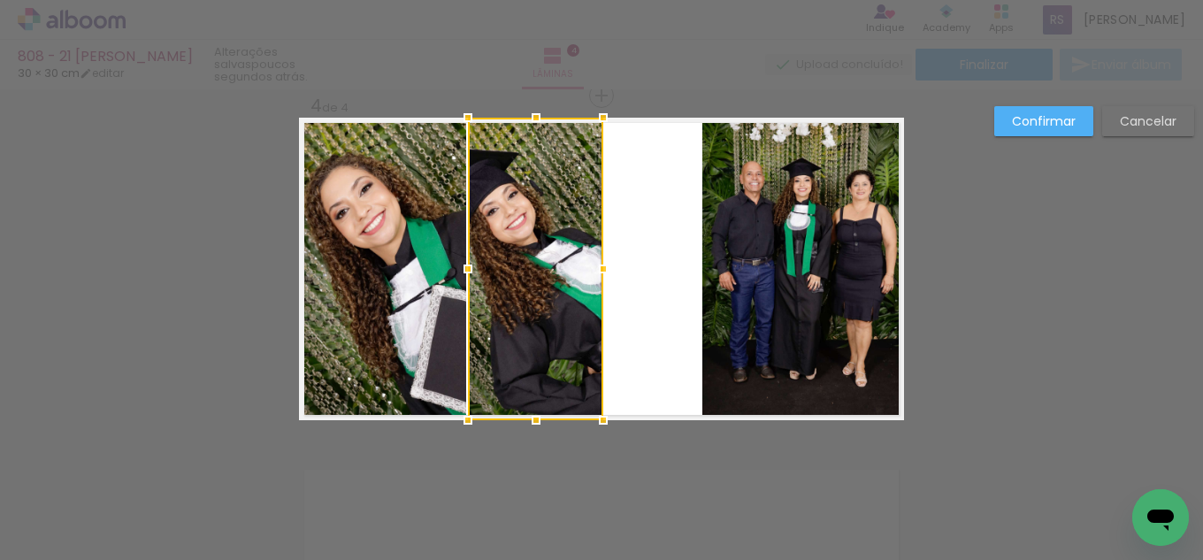
drag, startPoint x: 692, startPoint y: 267, endPoint x: 595, endPoint y: 260, distance: 97.6
click at [595, 260] on div at bounding box center [603, 268] width 35 height 35
click at [1162, 131] on paper-button "Cancelar" at bounding box center [1149, 121] width 92 height 30
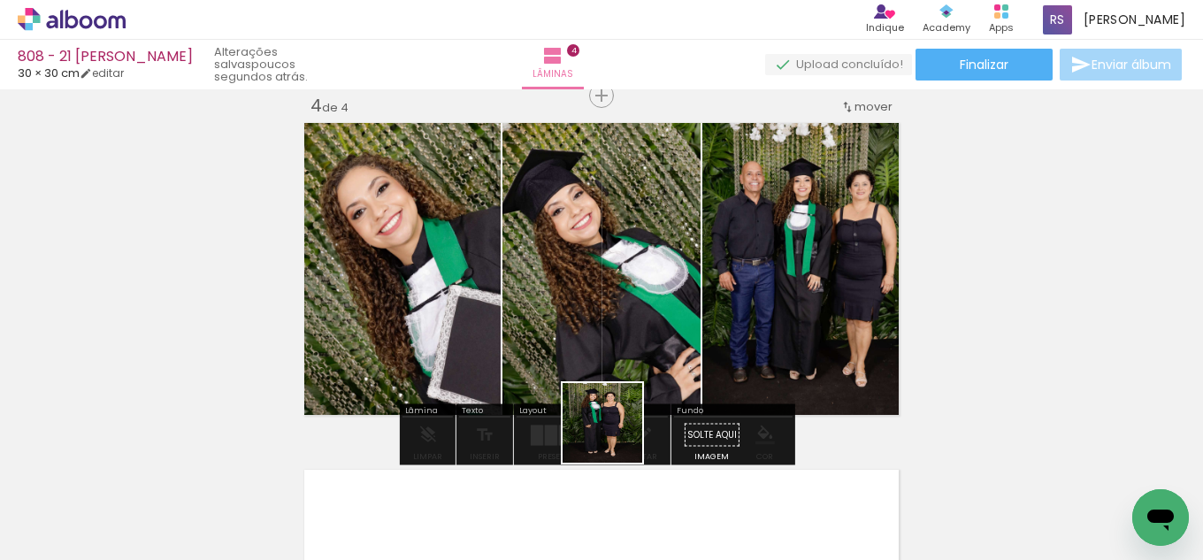
drag, startPoint x: 616, startPoint y: 436, endPoint x: 796, endPoint y: 318, distance: 215.2
click at [796, 318] on quentale-workspace at bounding box center [601, 280] width 1203 height 560
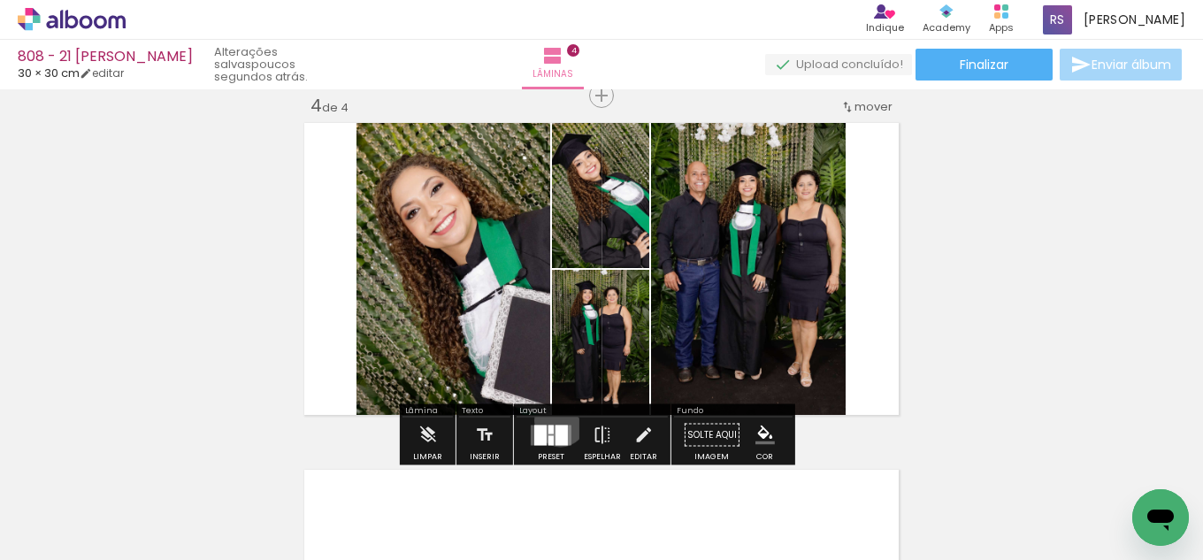
click at [557, 420] on div at bounding box center [551, 435] width 48 height 35
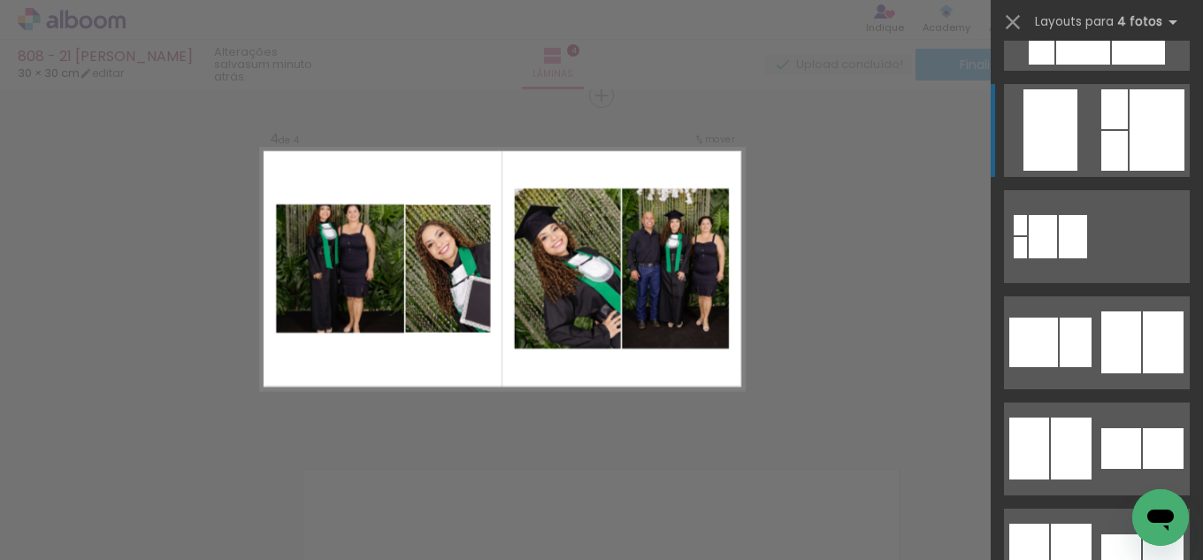
scroll to position [4425, 0]
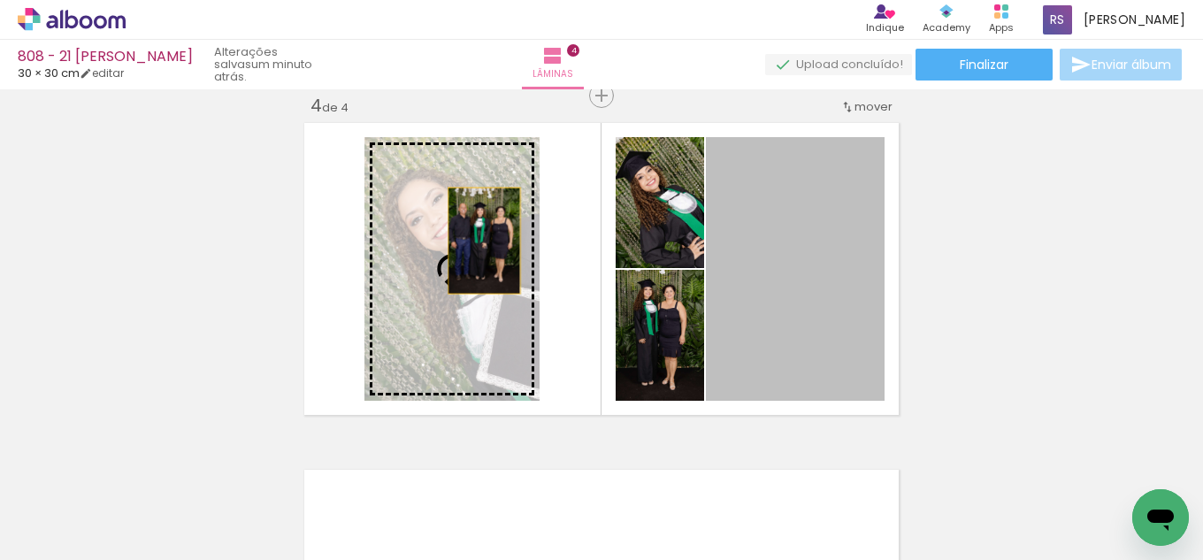
drag, startPoint x: 850, startPoint y: 281, endPoint x: 472, endPoint y: 241, distance: 380.0
click at [0, 0] on slot at bounding box center [0, 0] width 0 height 0
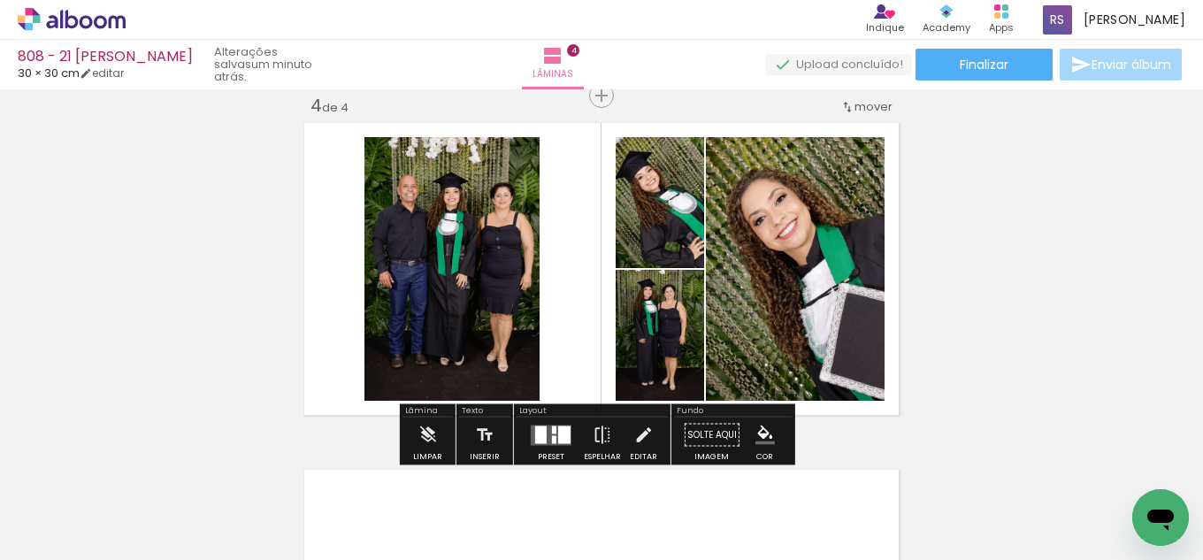
click at [639, 433] on iron-icon at bounding box center [643, 435] width 19 height 35
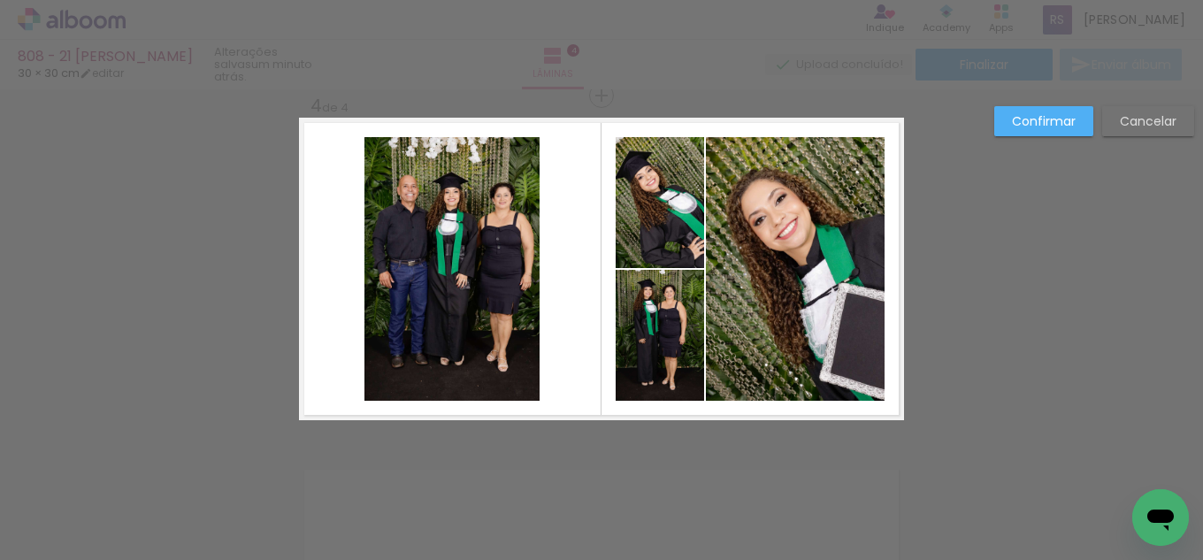
click at [468, 331] on quentale-photo at bounding box center [452, 269] width 175 height 264
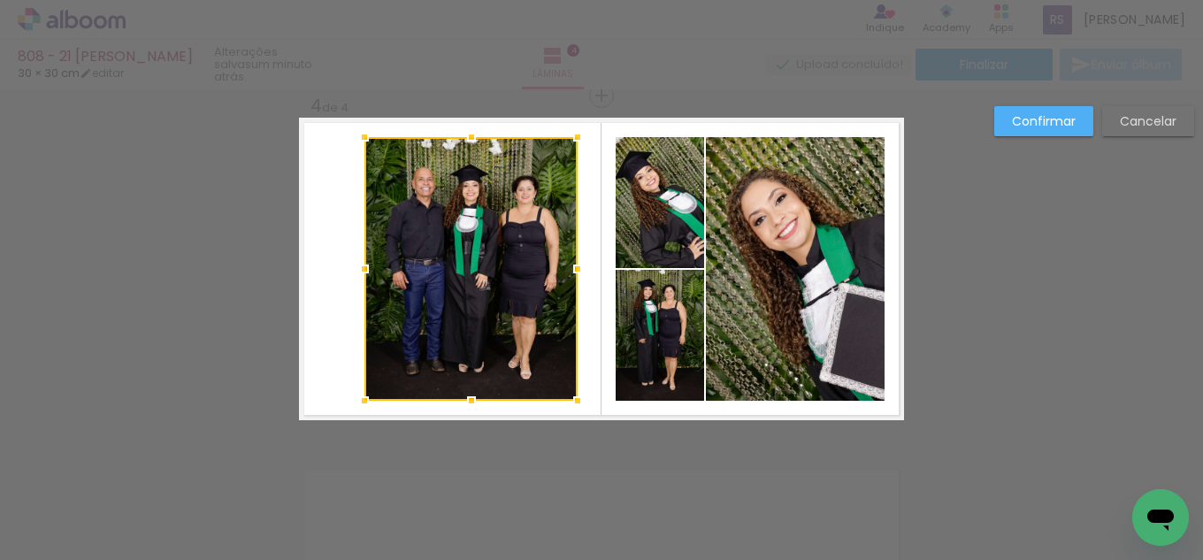
drag, startPoint x: 539, startPoint y: 265, endPoint x: 577, endPoint y: 260, distance: 38.3
click at [577, 260] on div at bounding box center [577, 268] width 35 height 35
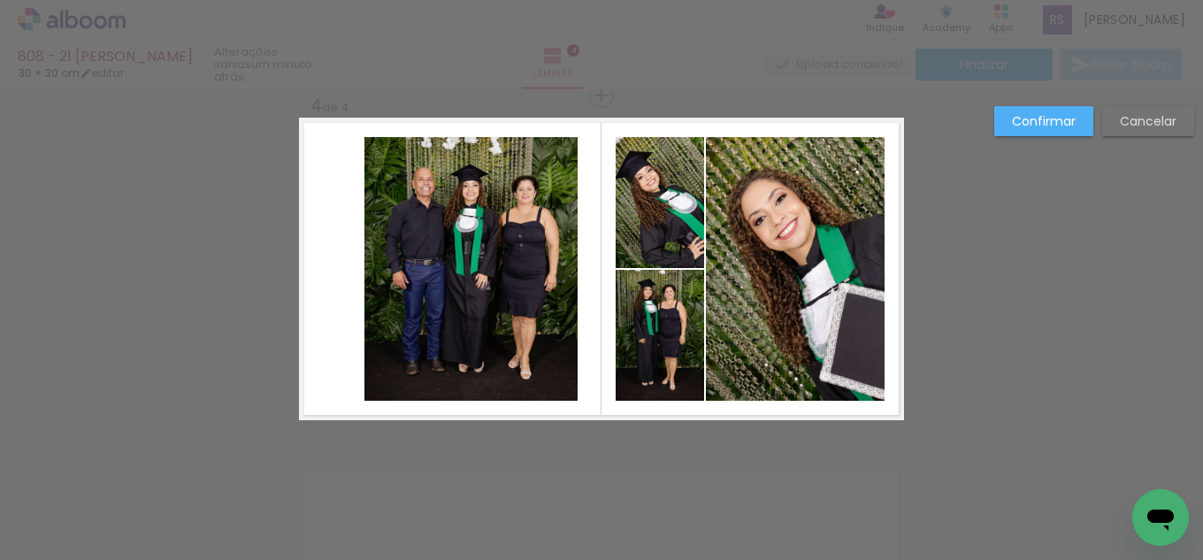
click at [373, 275] on quentale-photo at bounding box center [471, 269] width 213 height 264
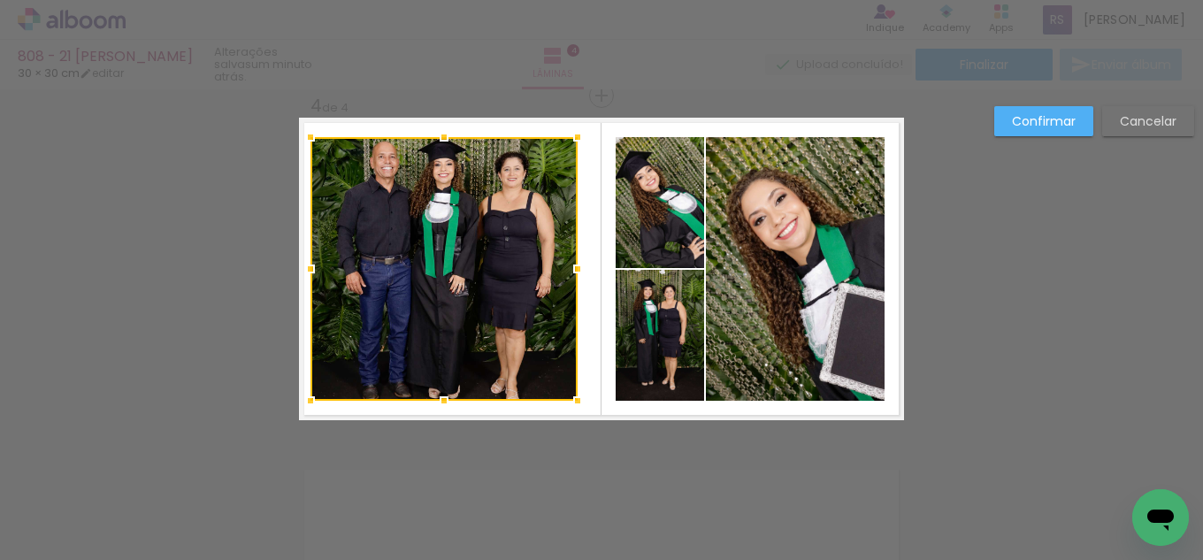
drag, startPoint x: 361, startPoint y: 273, endPoint x: 307, endPoint y: 264, distance: 54.9
click at [307, 264] on div at bounding box center [310, 268] width 35 height 35
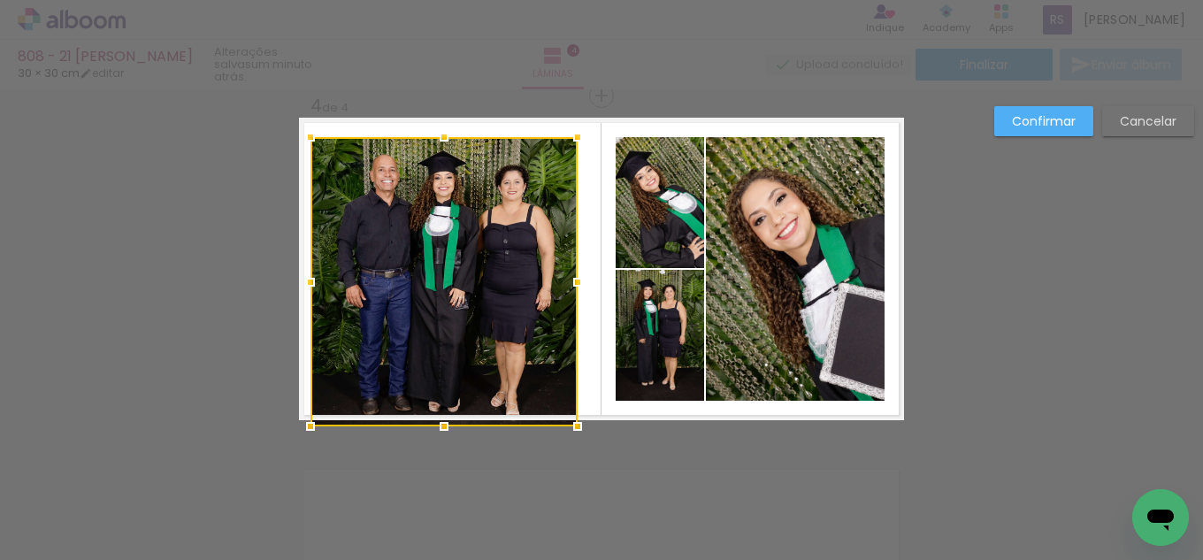
drag, startPoint x: 434, startPoint y: 395, endPoint x: 429, endPoint y: 415, distance: 20.8
click at [429, 415] on div at bounding box center [444, 426] width 35 height 35
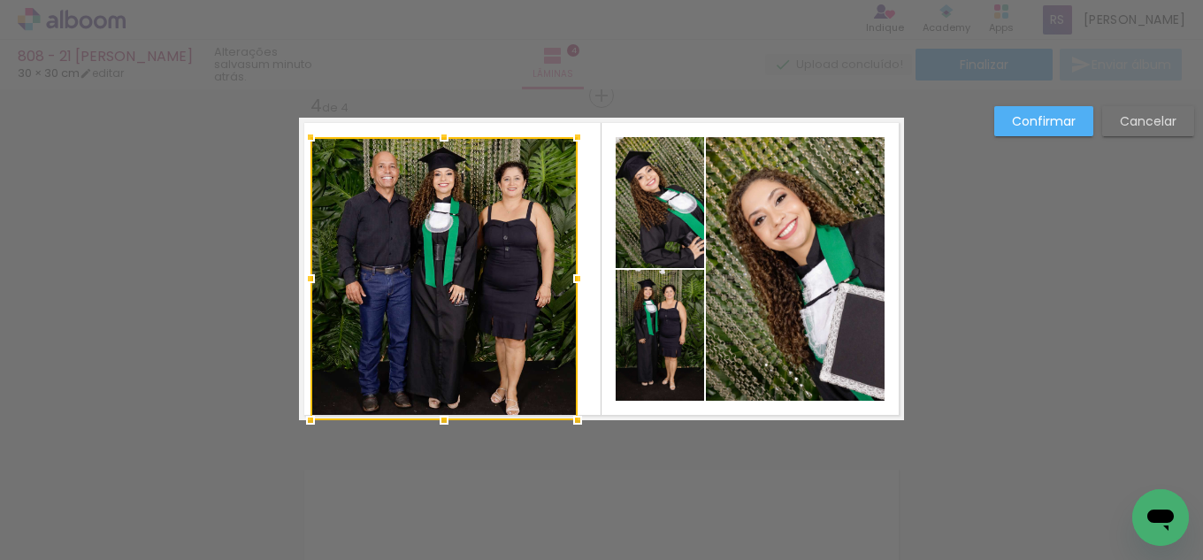
click at [454, 250] on div at bounding box center [444, 278] width 267 height 283
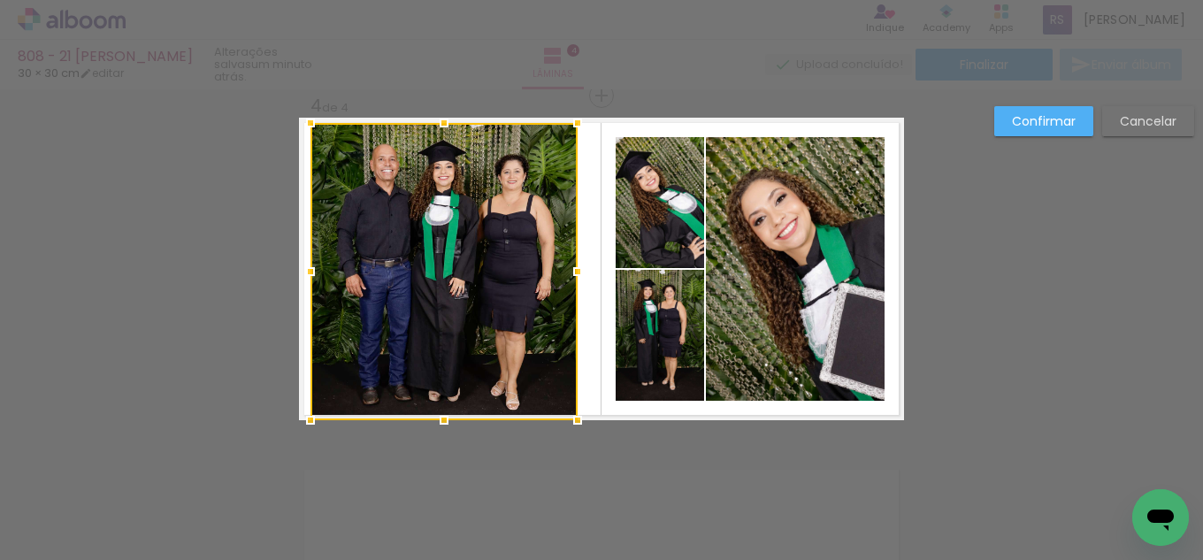
drag, startPoint x: 441, startPoint y: 127, endPoint x: 437, endPoint y: 118, distance: 9.5
click at [437, 118] on div at bounding box center [444, 122] width 35 height 35
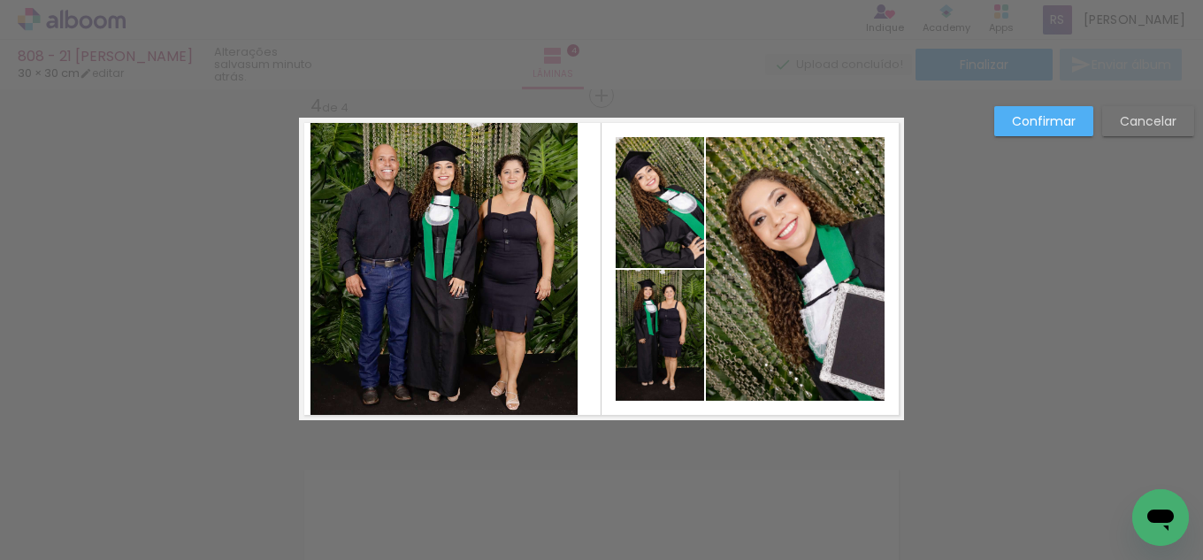
click at [597, 267] on quentale-layouter at bounding box center [601, 269] width 605 height 303
drag, startPoint x: 550, startPoint y: 267, endPoint x: 559, endPoint y: 266, distance: 8.9
click at [553, 267] on quentale-photo at bounding box center [444, 271] width 267 height 297
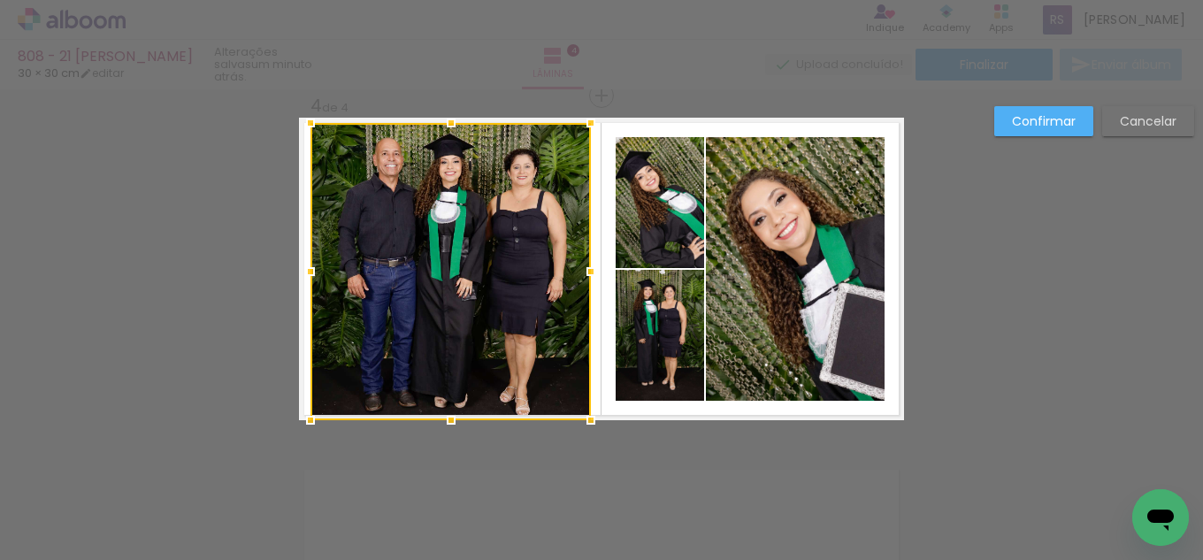
drag, startPoint x: 568, startPoint y: 261, endPoint x: 581, endPoint y: 258, distance: 13.5
click at [581, 258] on div at bounding box center [590, 271] width 35 height 35
click at [0, 0] on slot "Confirmar" at bounding box center [0, 0] width 0 height 0
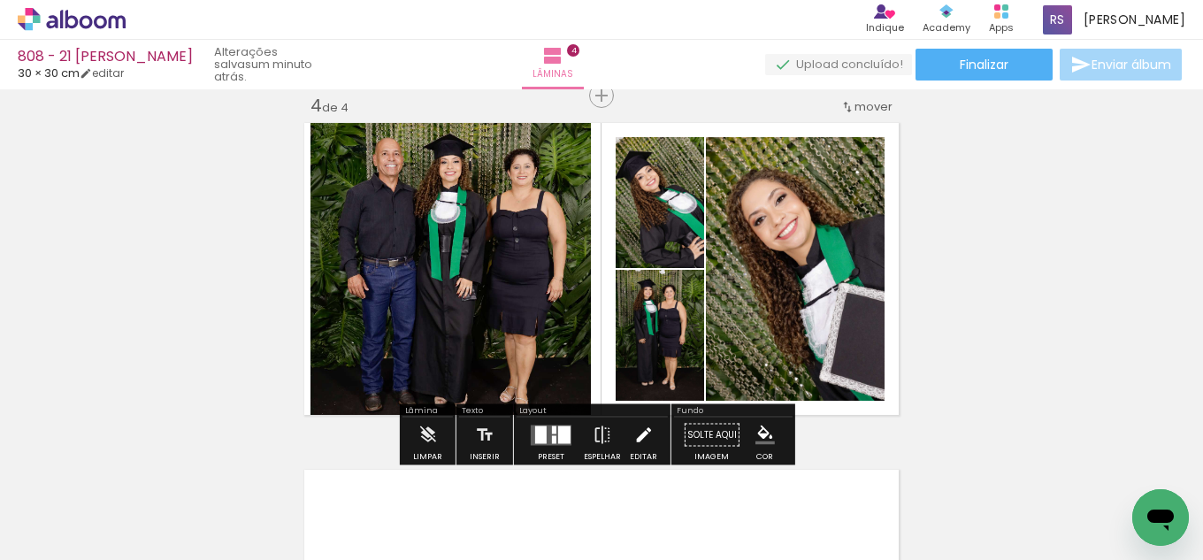
click at [634, 428] on iron-icon at bounding box center [643, 435] width 19 height 35
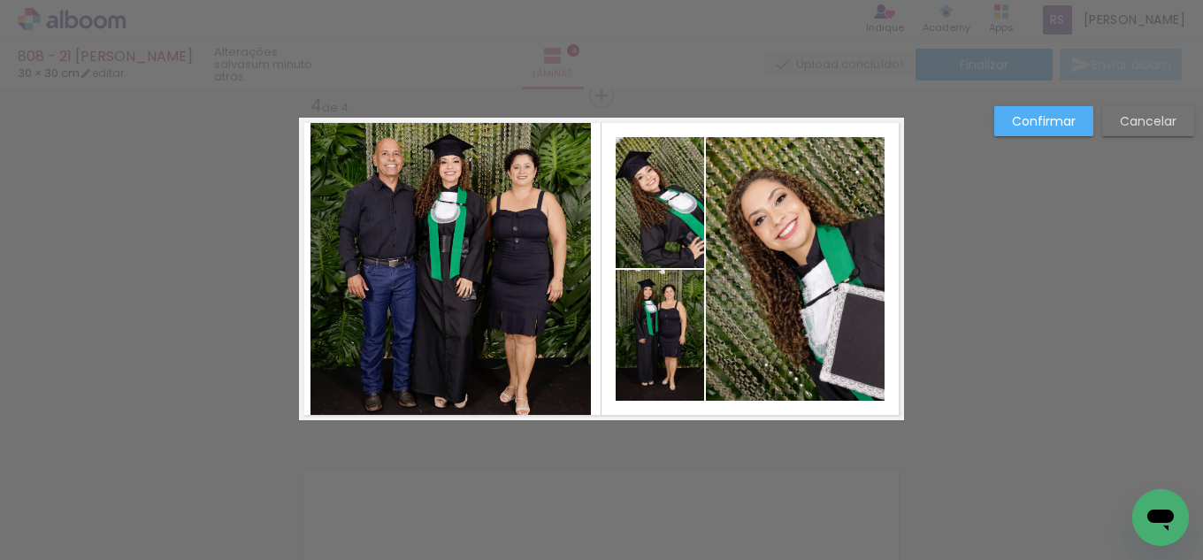
click at [489, 330] on quentale-photo at bounding box center [451, 271] width 281 height 297
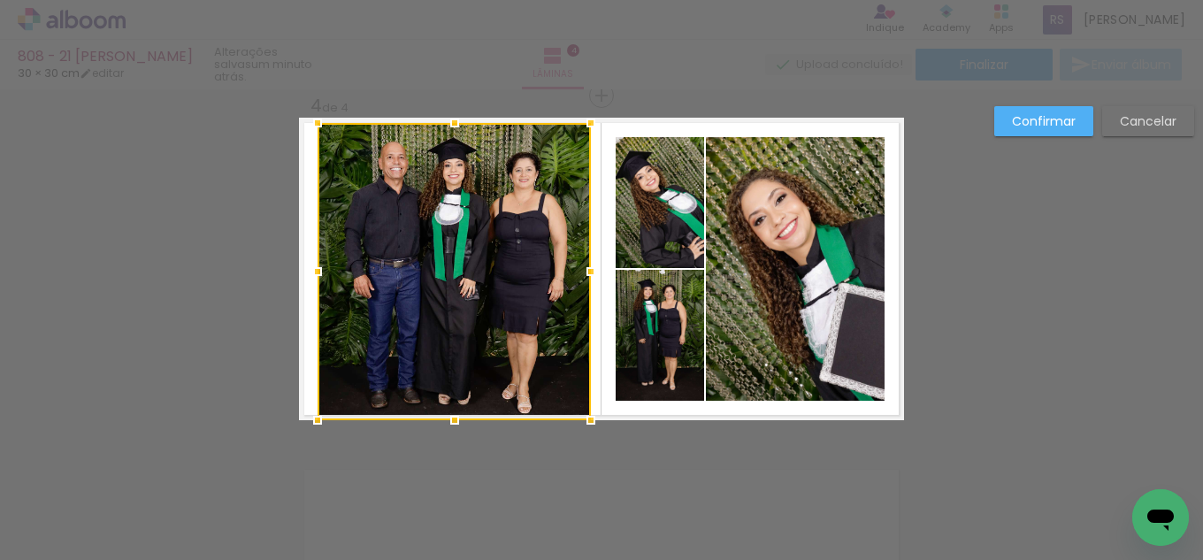
click at [315, 277] on div at bounding box center [317, 271] width 35 height 35
click at [594, 260] on div at bounding box center [590, 271] width 35 height 35
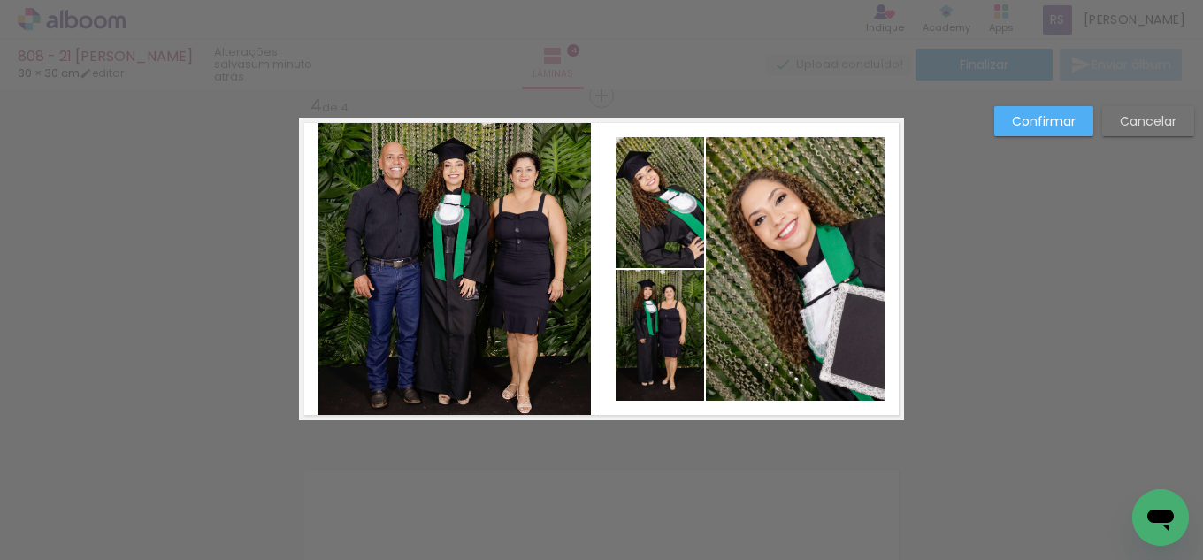
click at [570, 263] on quentale-photo at bounding box center [454, 271] width 273 height 297
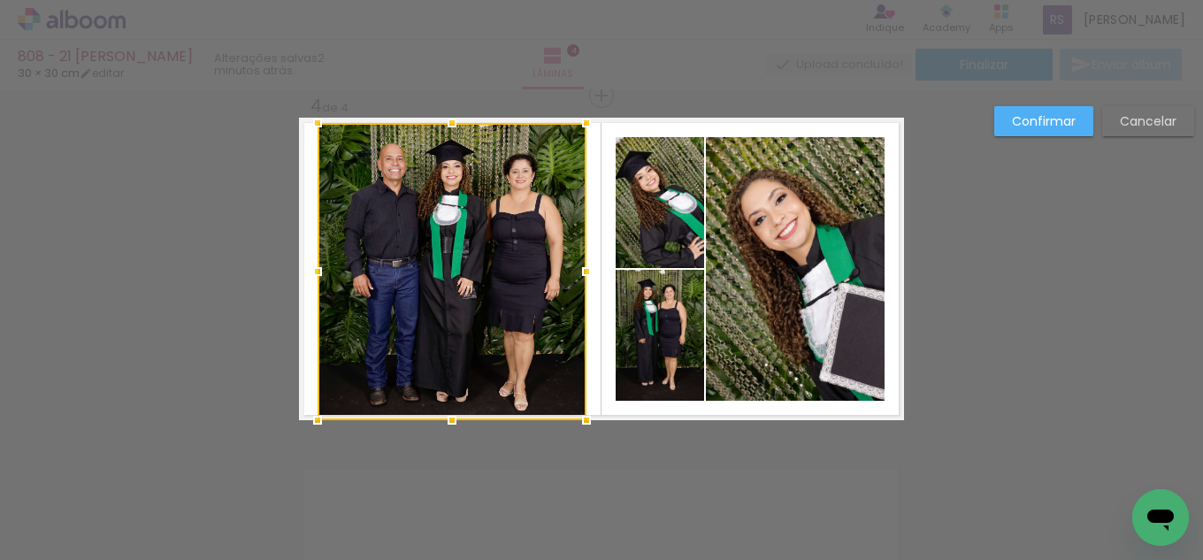
click at [576, 260] on div at bounding box center [586, 271] width 35 height 35
click at [0, 0] on slot "Confirmar" at bounding box center [0, 0] width 0 height 0
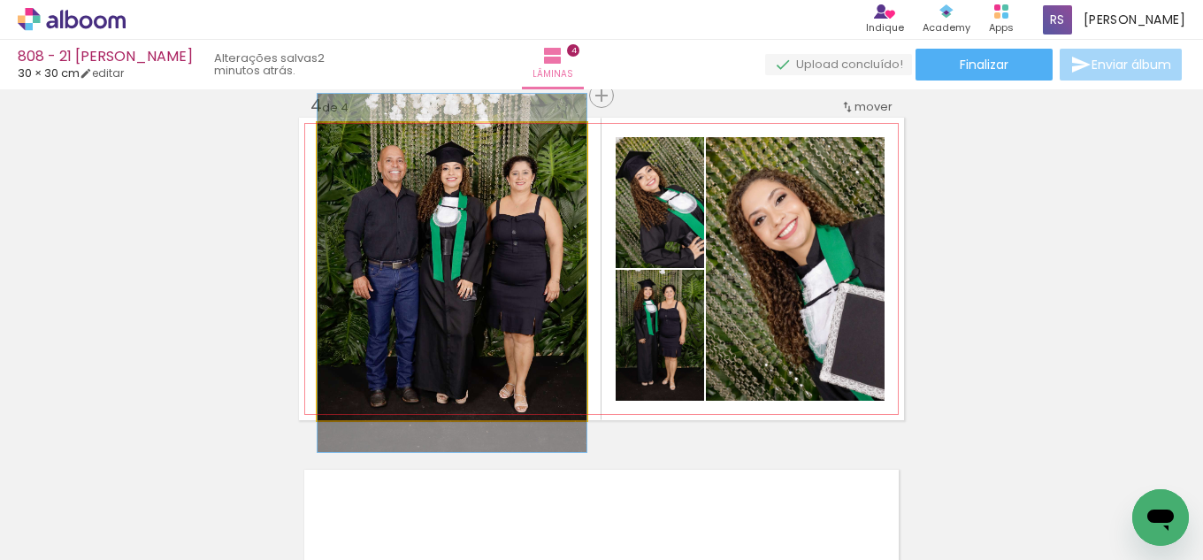
drag, startPoint x: 427, startPoint y: 237, endPoint x: 458, endPoint y: 239, distance: 31.9
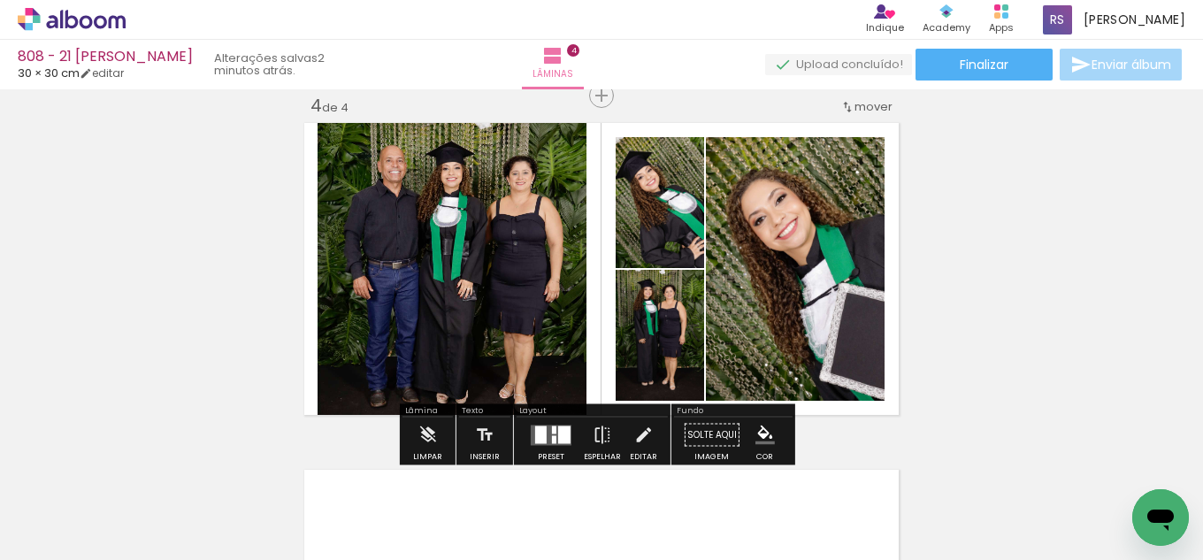
click at [668, 358] on quentale-photo at bounding box center [660, 335] width 88 height 131
click at [646, 429] on iron-icon at bounding box center [643, 435] width 19 height 35
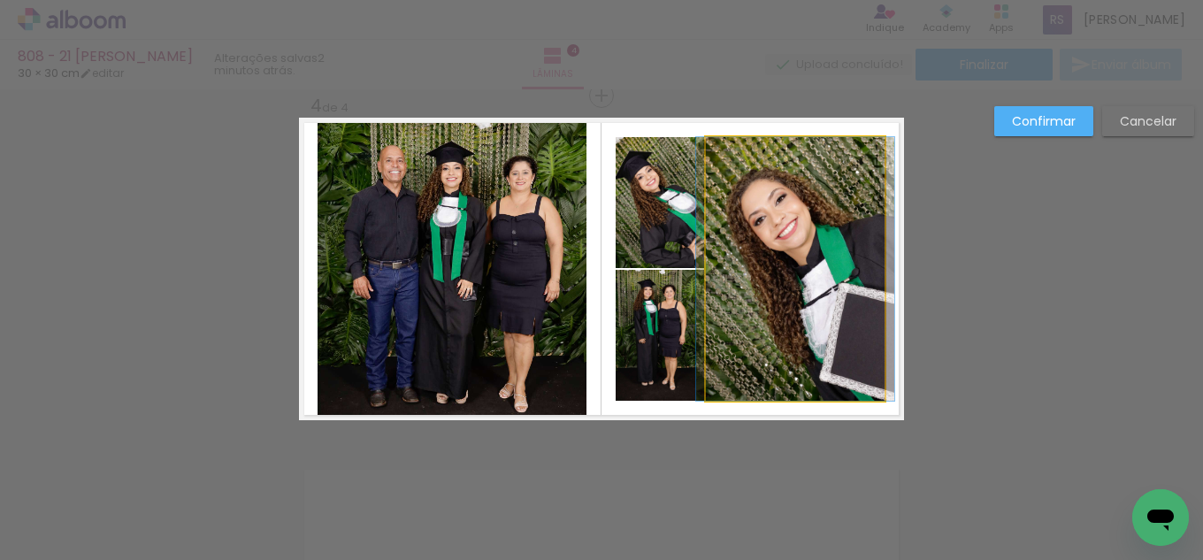
click at [780, 259] on quentale-photo at bounding box center [795, 269] width 179 height 264
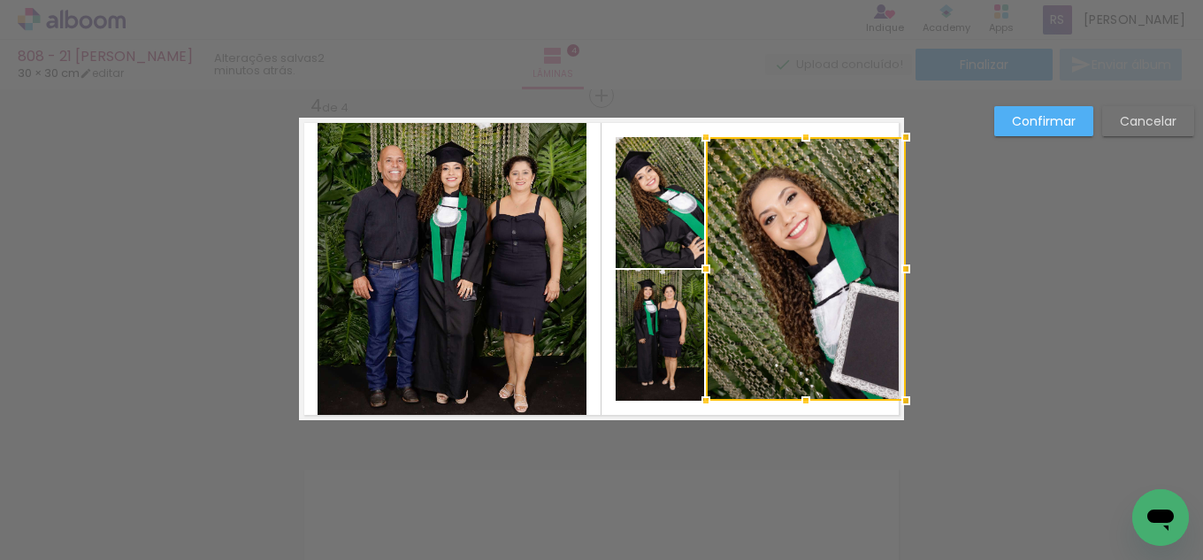
drag, startPoint x: 877, startPoint y: 265, endPoint x: 896, endPoint y: 264, distance: 18.7
click at [896, 264] on div at bounding box center [905, 268] width 35 height 35
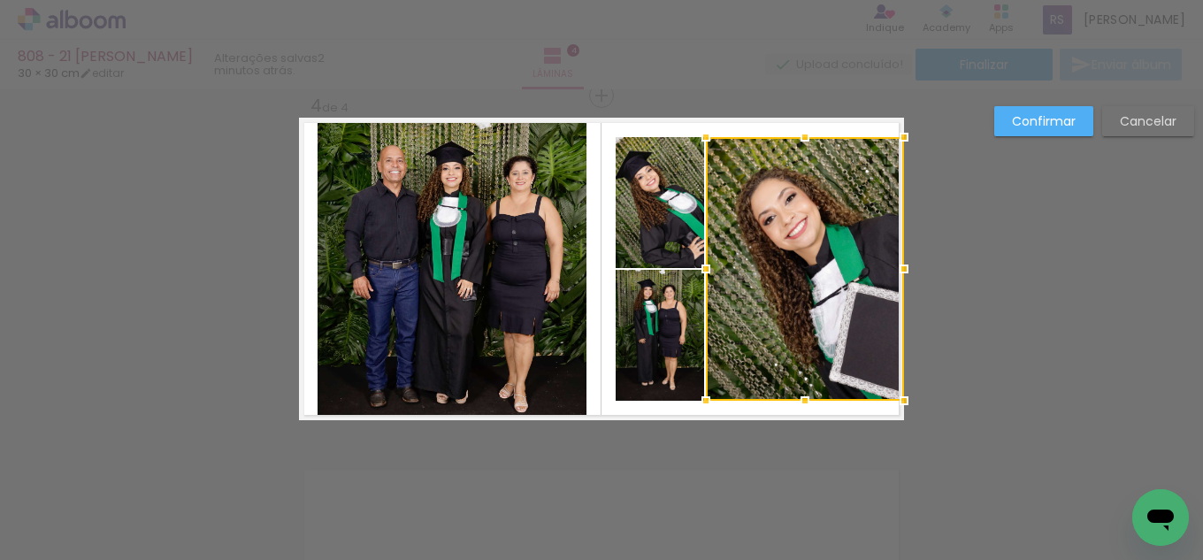
click at [804, 173] on div at bounding box center [805, 269] width 198 height 264
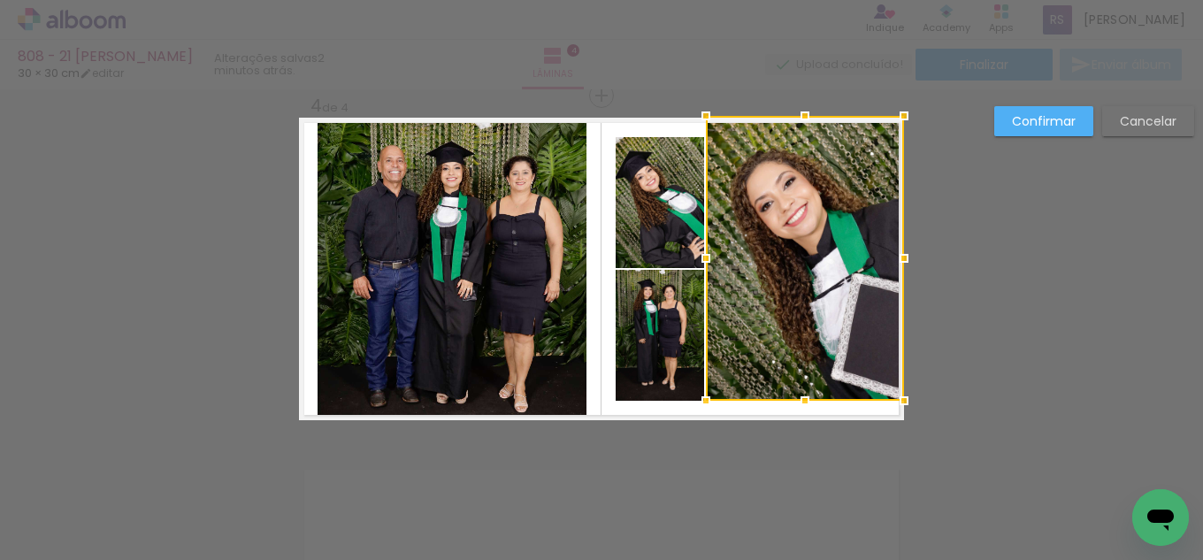
drag, startPoint x: 805, startPoint y: 139, endPoint x: 800, endPoint y: 122, distance: 17.6
click at [800, 122] on div at bounding box center [805, 115] width 35 height 35
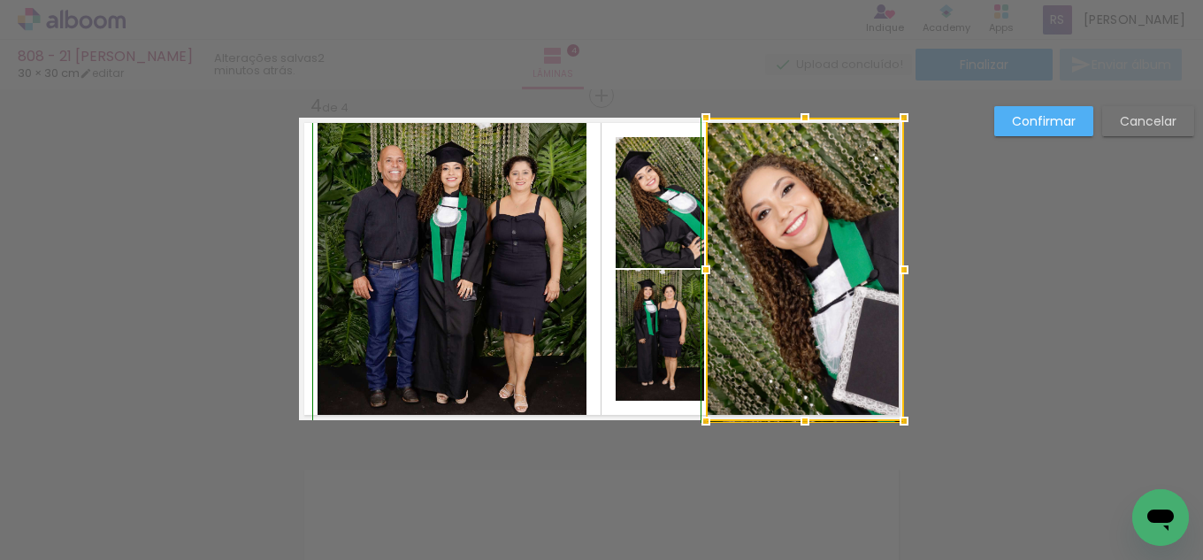
drag, startPoint x: 800, startPoint y: 396, endPoint x: 800, endPoint y: 411, distance: 15.0
click at [800, 411] on div at bounding box center [805, 421] width 35 height 35
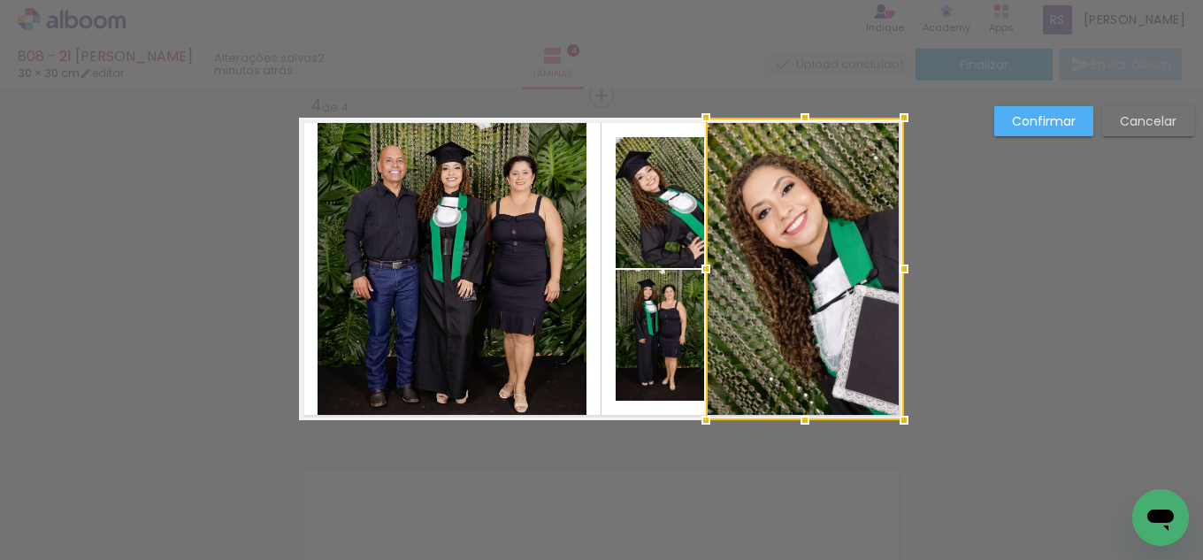
click at [665, 383] on quentale-photo at bounding box center [660, 335] width 88 height 131
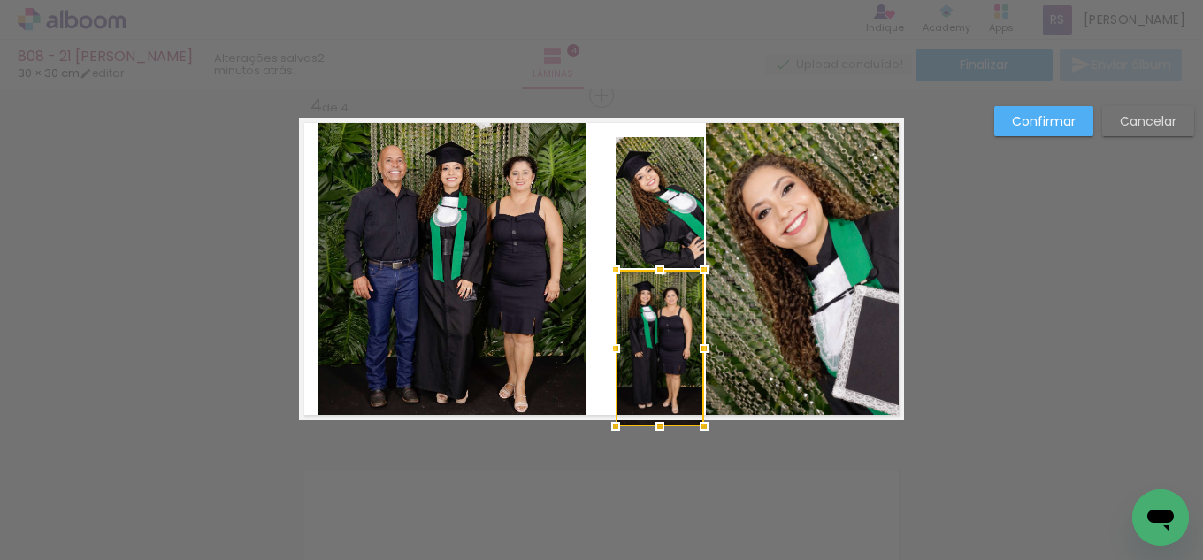
drag, startPoint x: 659, startPoint y: 397, endPoint x: 661, endPoint y: 419, distance: 22.2
click at [661, 419] on div at bounding box center [659, 426] width 35 height 35
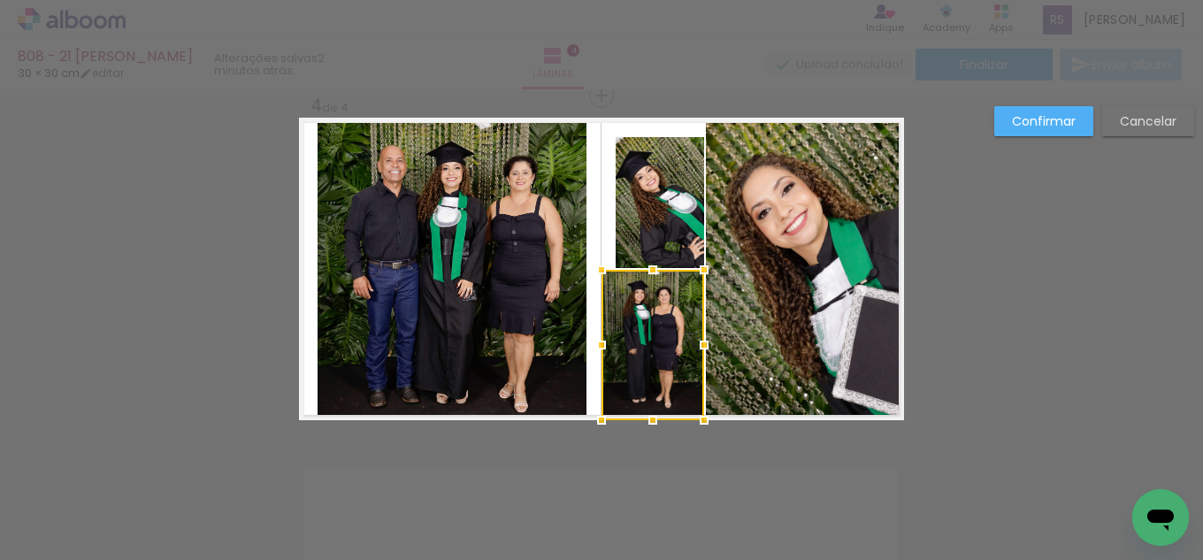
drag, startPoint x: 603, startPoint y: 338, endPoint x: 588, endPoint y: 338, distance: 14.2
click at [588, 338] on div at bounding box center [601, 344] width 35 height 35
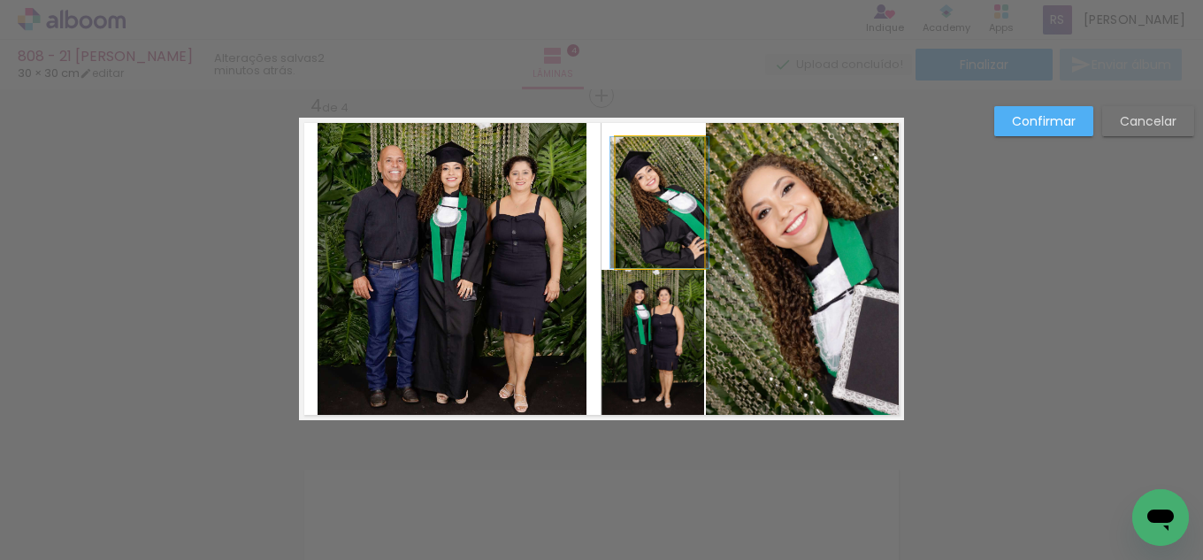
click at [628, 226] on quentale-photo at bounding box center [660, 202] width 88 height 131
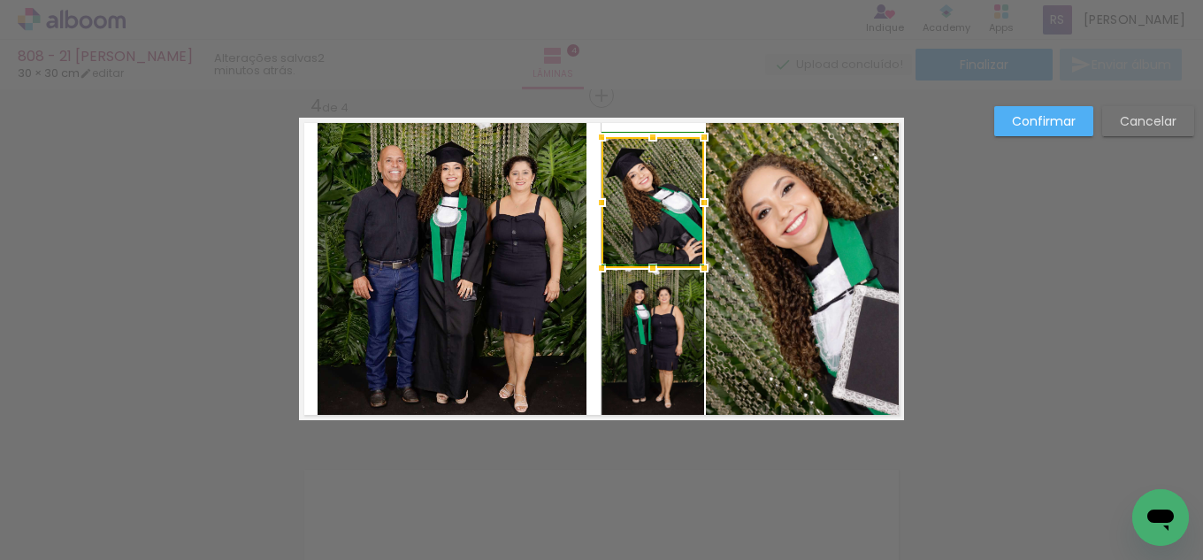
click at [608, 209] on div at bounding box center [601, 202] width 35 height 35
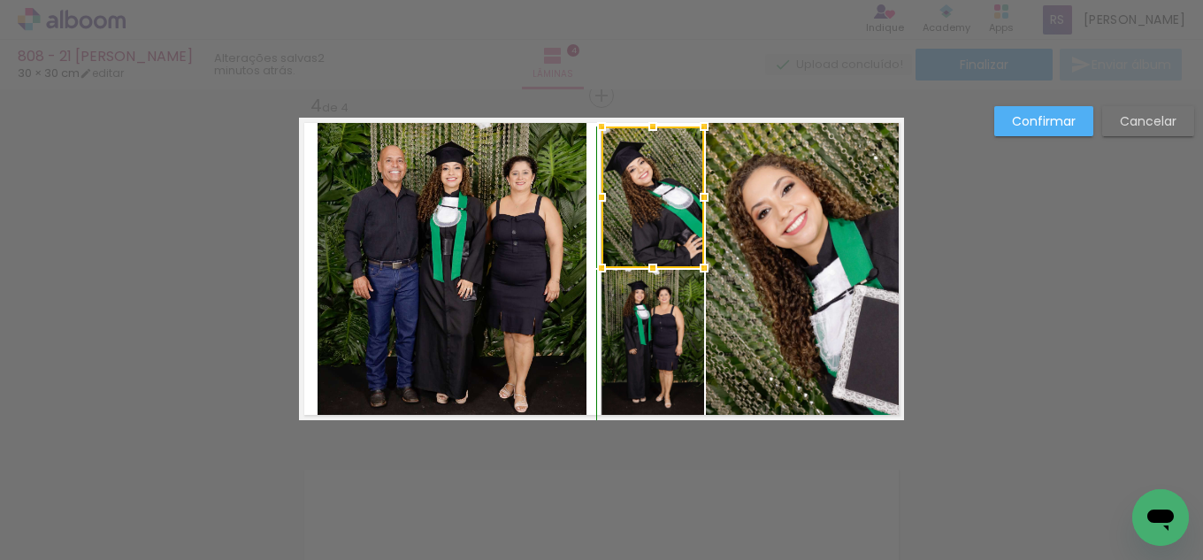
drag, startPoint x: 658, startPoint y: 128, endPoint x: 658, endPoint y: 112, distance: 15.9
click at [658, 112] on div at bounding box center [652, 126] width 35 height 35
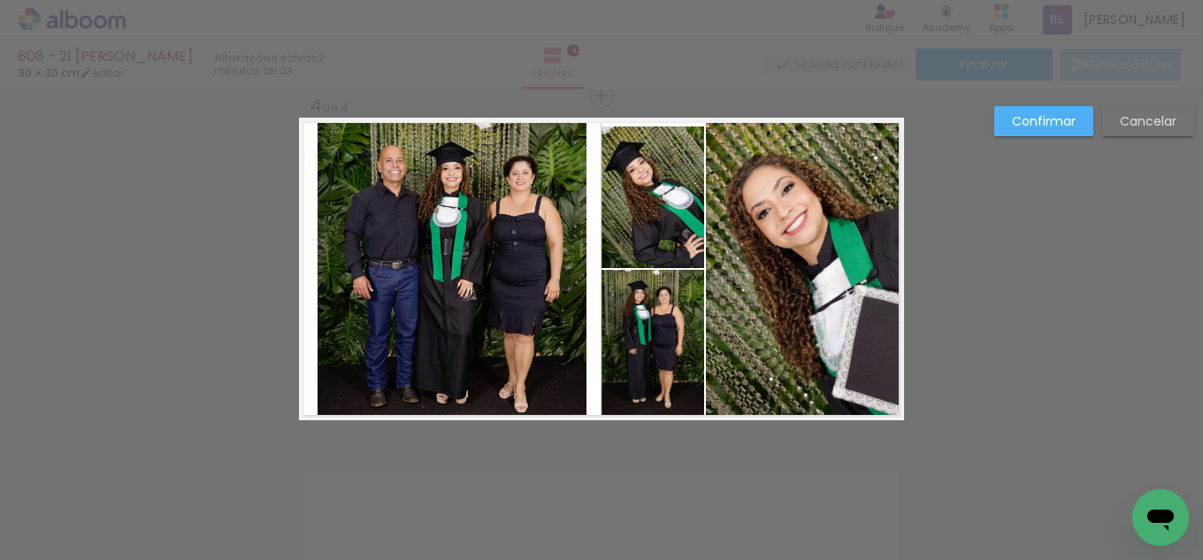
click at [646, 168] on quentale-photo at bounding box center [653, 198] width 103 height 142
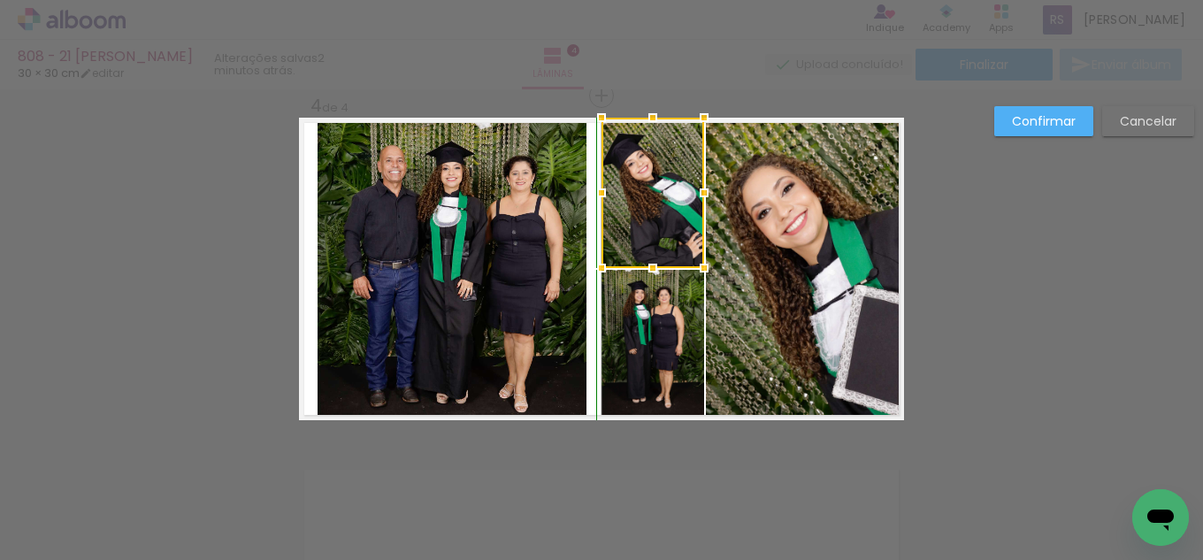
click at [652, 115] on div at bounding box center [652, 117] width 35 height 35
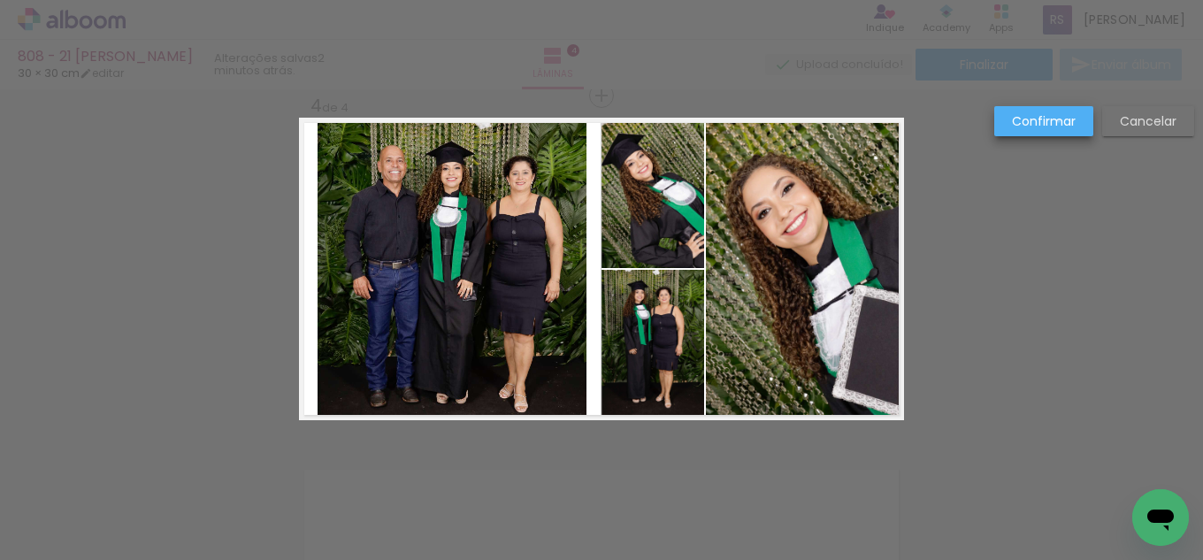
click at [0, 0] on slot "Confirmar" at bounding box center [0, 0] width 0 height 0
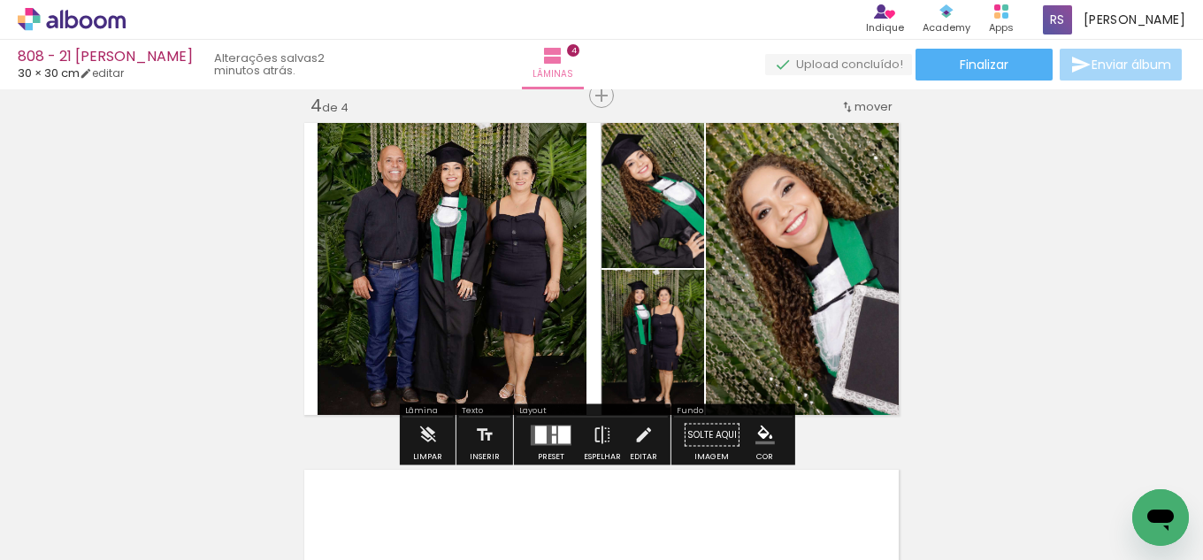
click at [756, 435] on iron-icon "color picker" at bounding box center [765, 435] width 19 height 19
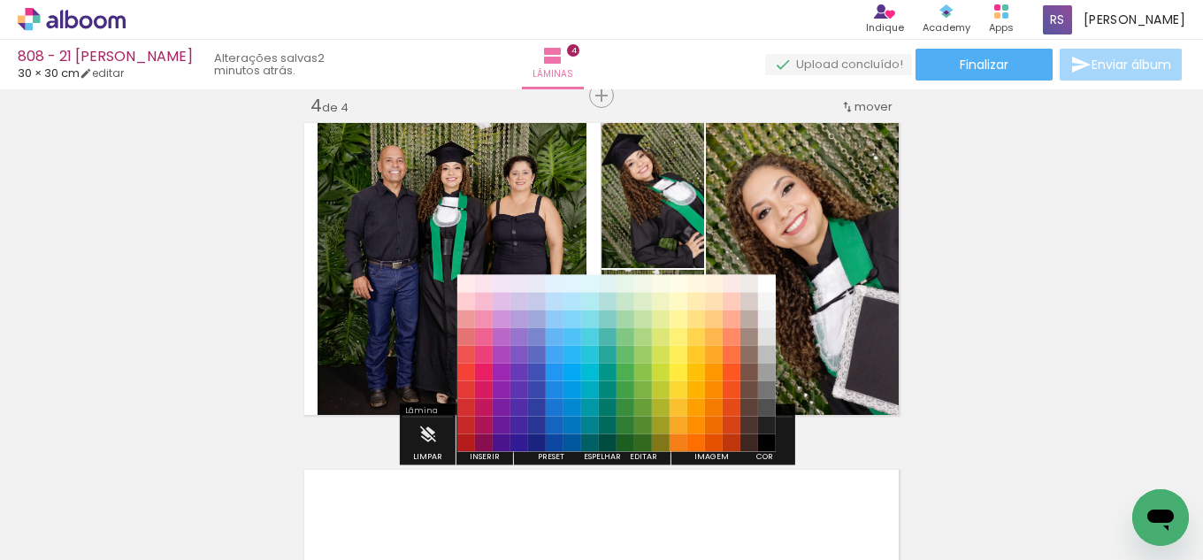
click at [769, 418] on paper-item "#212121" at bounding box center [767, 426] width 18 height 18
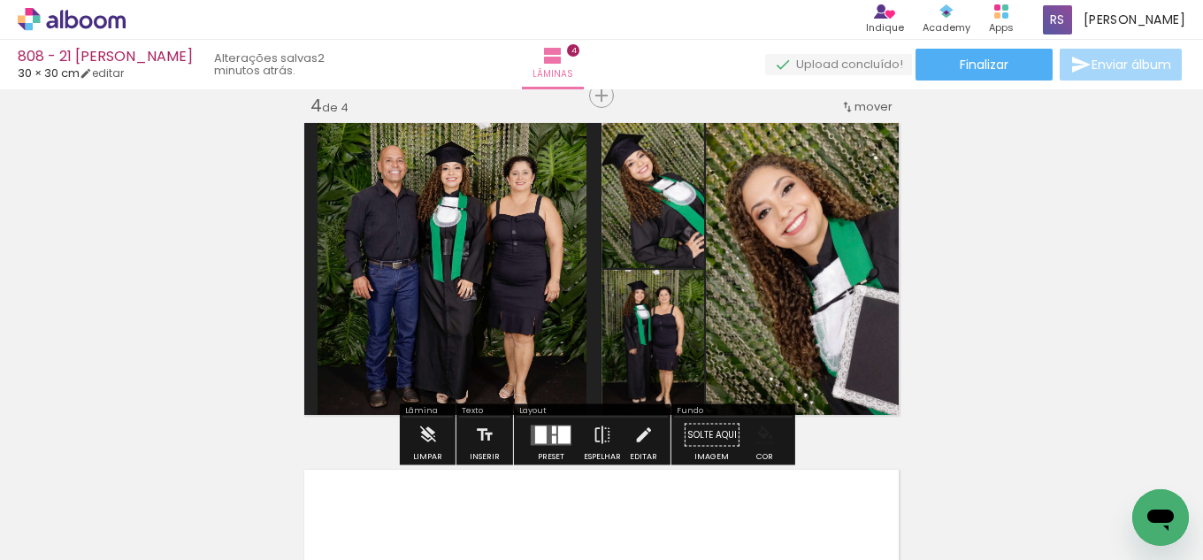
click at [763, 427] on iron-icon "color picker" at bounding box center [765, 435] width 19 height 19
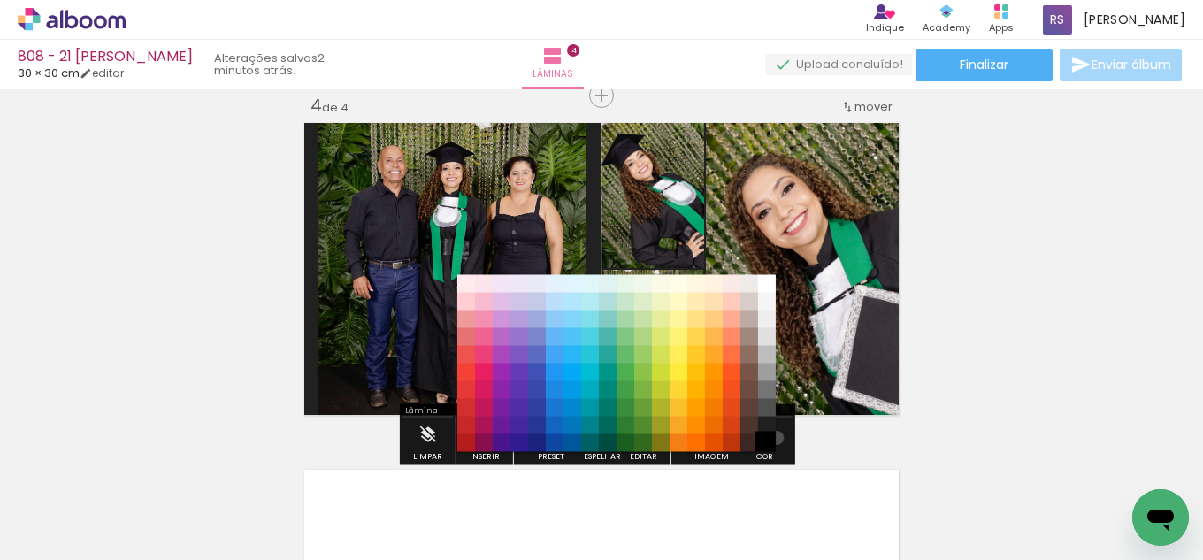
click at [771, 438] on paper-item "#000000" at bounding box center [767, 443] width 18 height 18
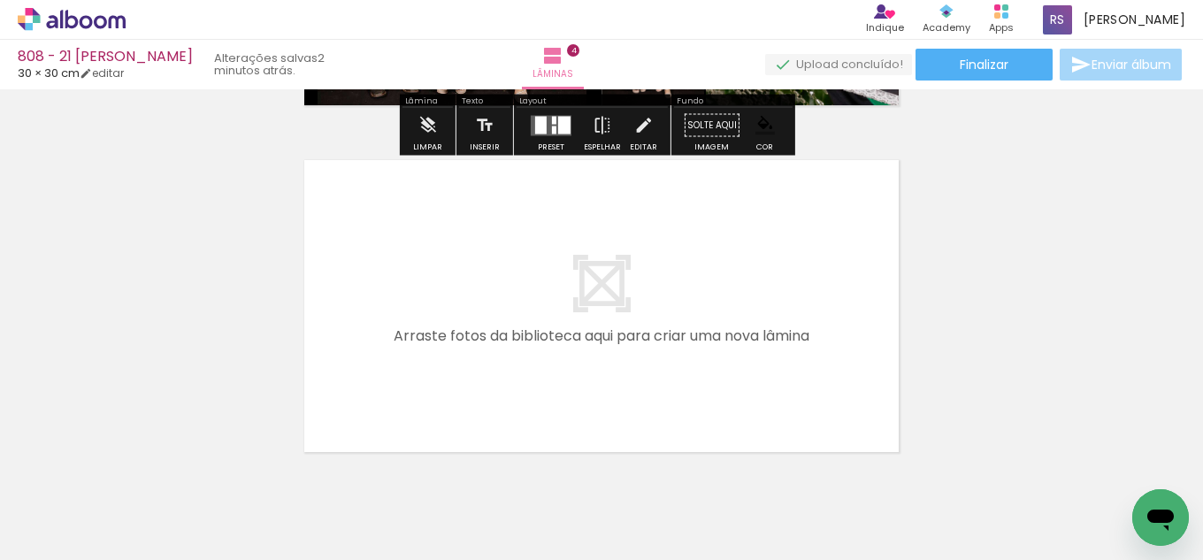
scroll to position [1418, 0]
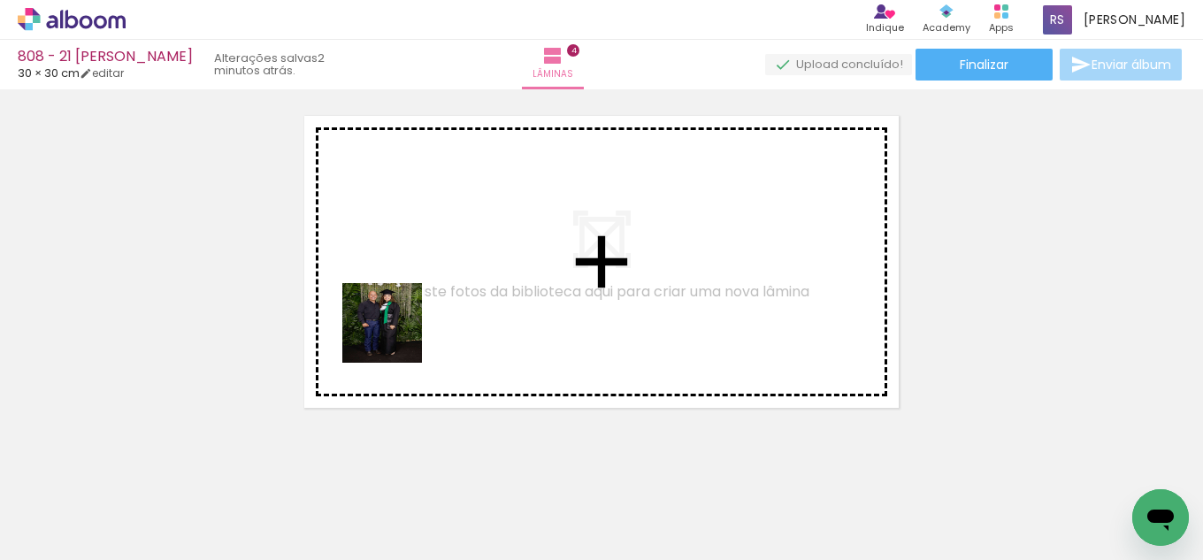
drag, startPoint x: 313, startPoint y: 511, endPoint x: 425, endPoint y: 281, distance: 254.9
click at [425, 281] on quentale-workspace at bounding box center [601, 280] width 1203 height 560
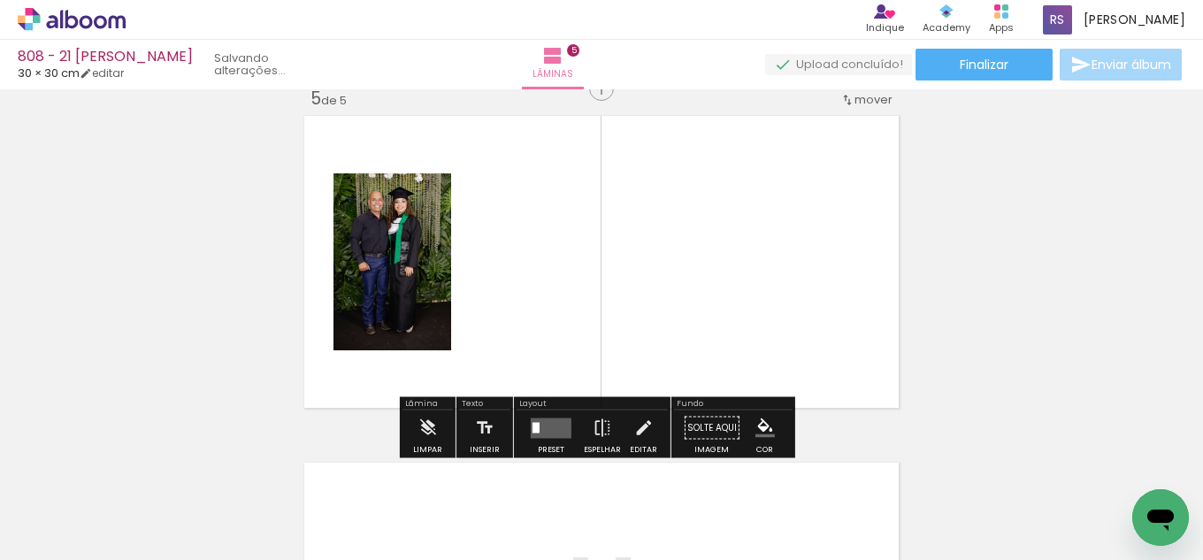
scroll to position [1411, 0]
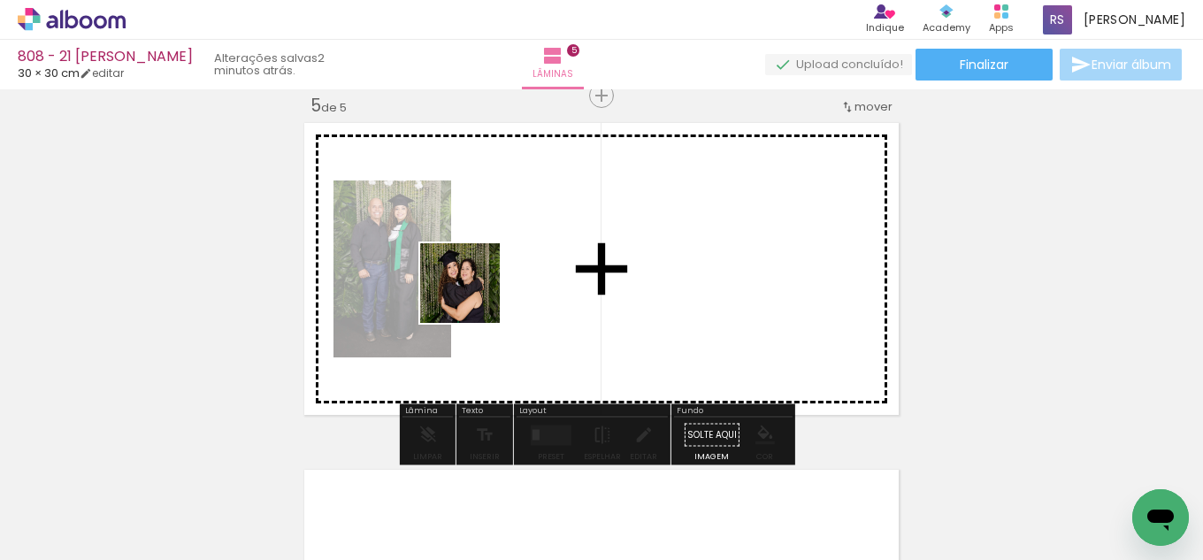
drag, startPoint x: 427, startPoint y: 344, endPoint x: 470, endPoint y: 411, distance: 80.0
click at [534, 255] on quentale-workspace at bounding box center [601, 280] width 1203 height 560
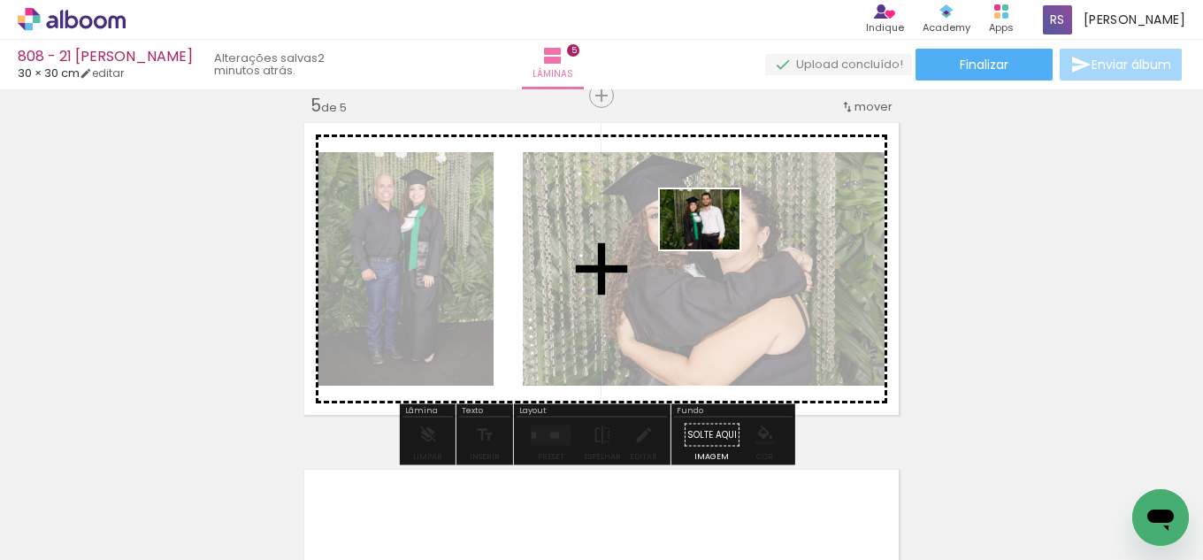
drag, startPoint x: 320, startPoint y: 503, endPoint x: 603, endPoint y: 367, distance: 313.1
click at [721, 236] on quentale-workspace at bounding box center [601, 280] width 1203 height 560
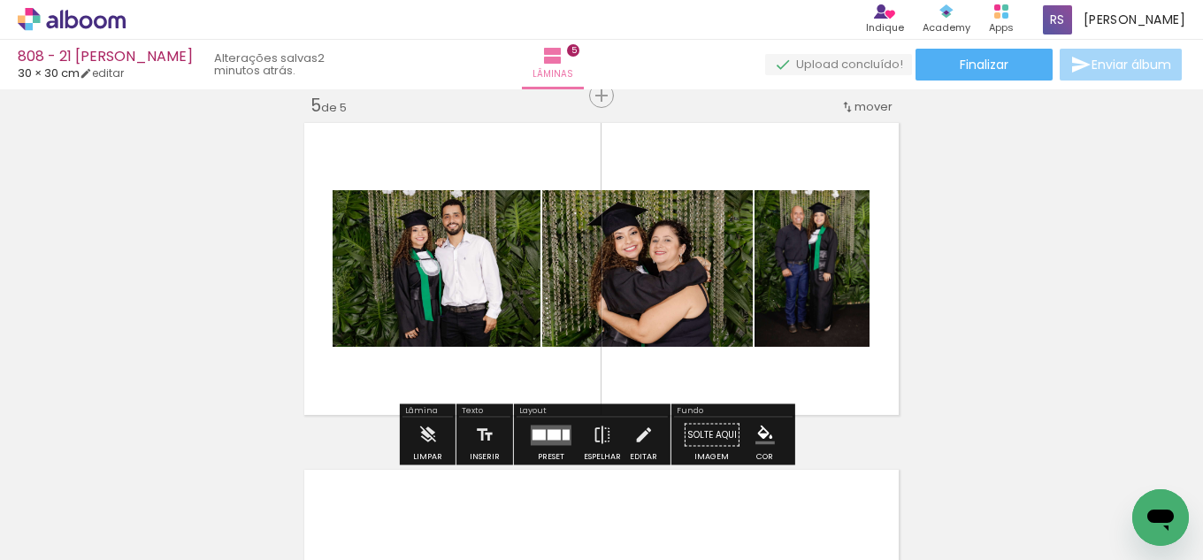
click at [563, 436] on div at bounding box center [566, 434] width 7 height 11
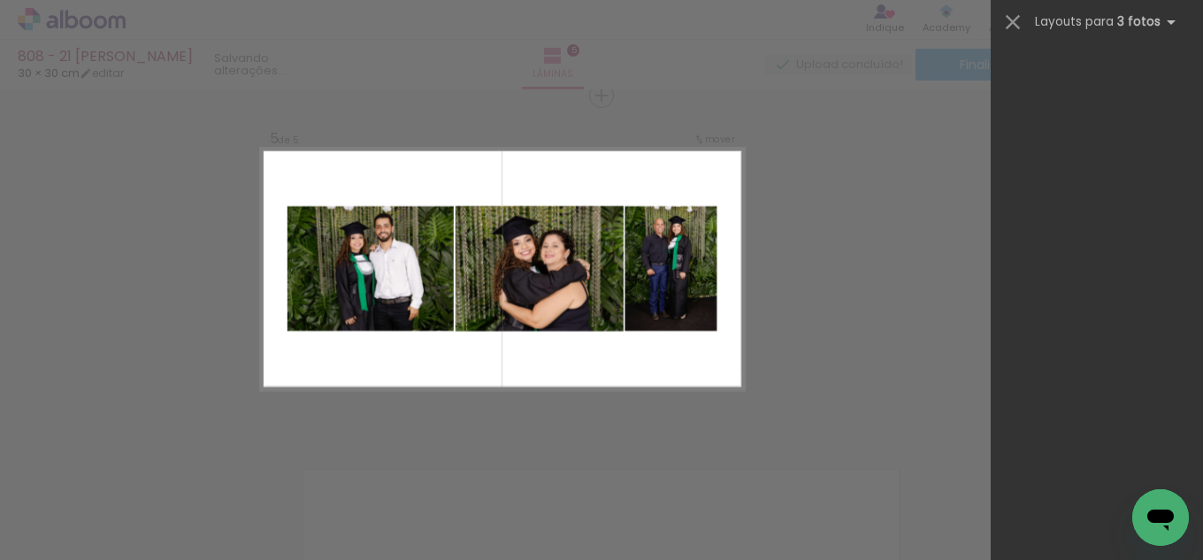
scroll to position [0, 0]
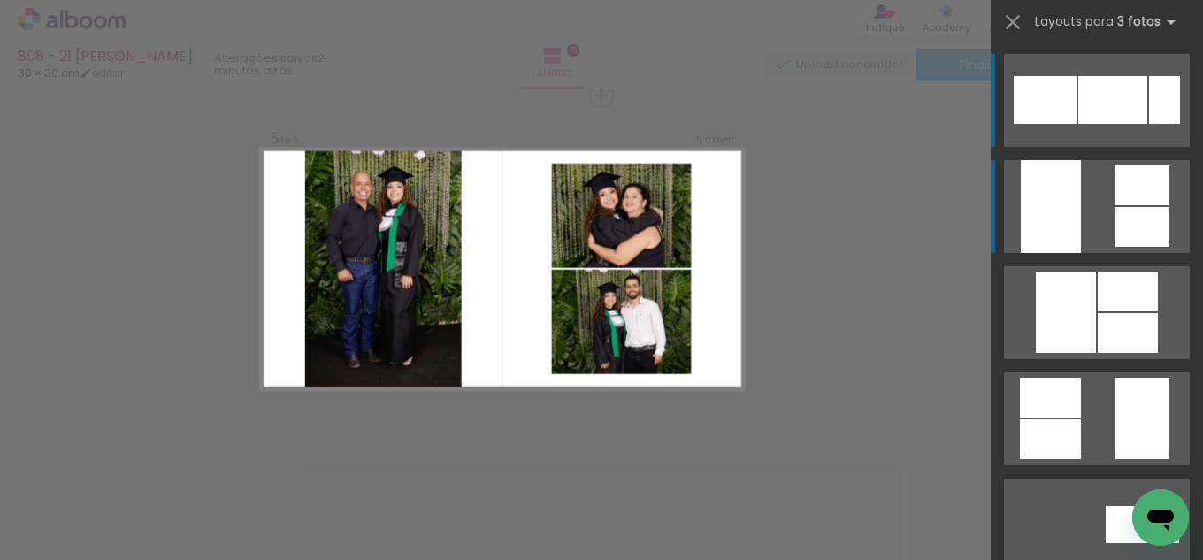
click at [1081, 204] on quentale-layouter at bounding box center [1097, 206] width 186 height 93
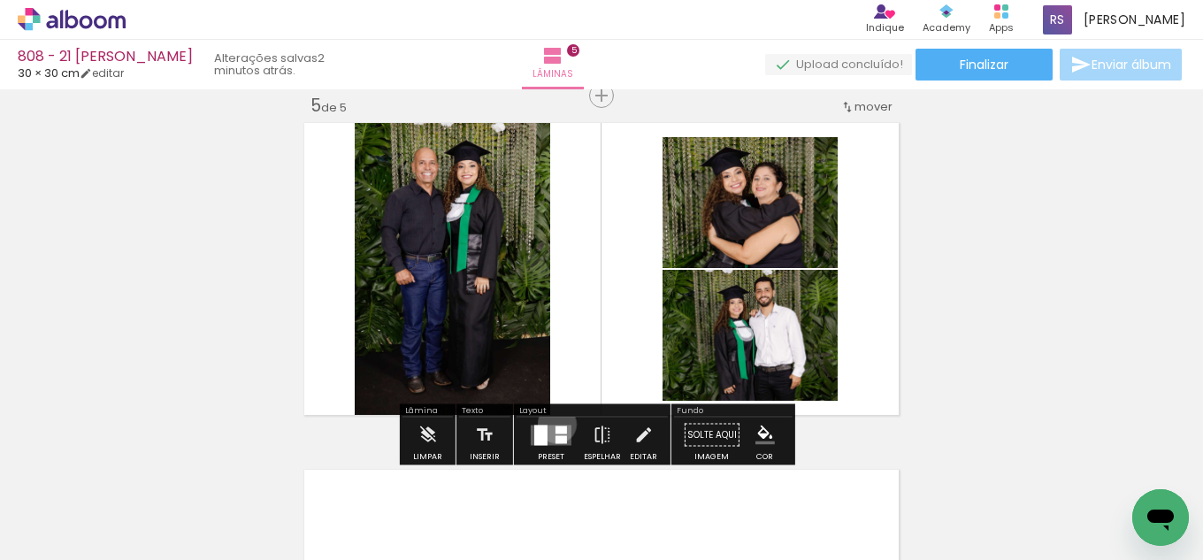
click at [553, 424] on div at bounding box center [551, 435] width 48 height 35
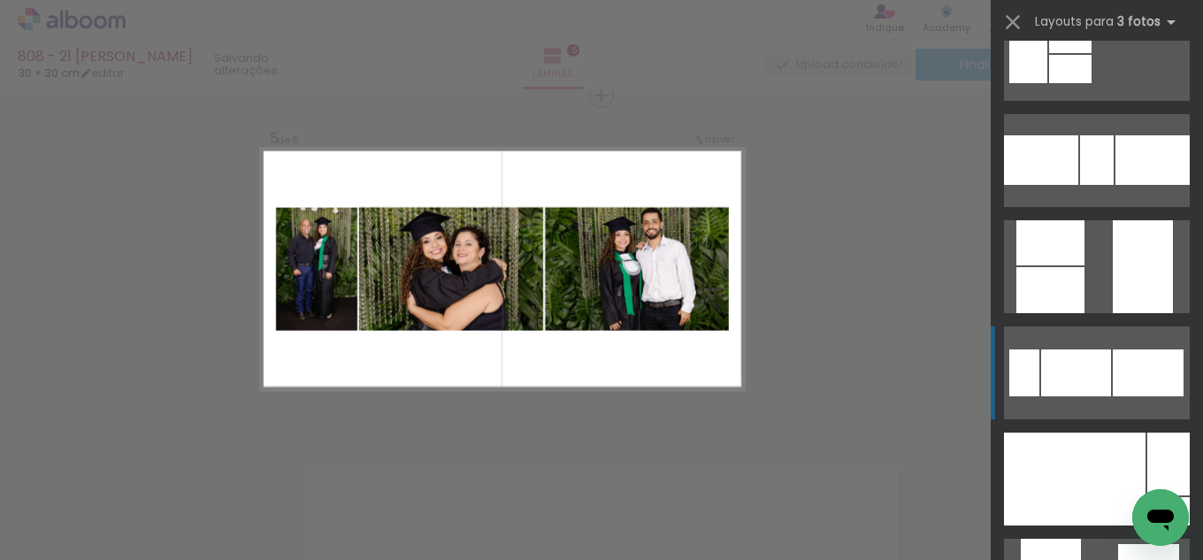
scroll to position [903, 0]
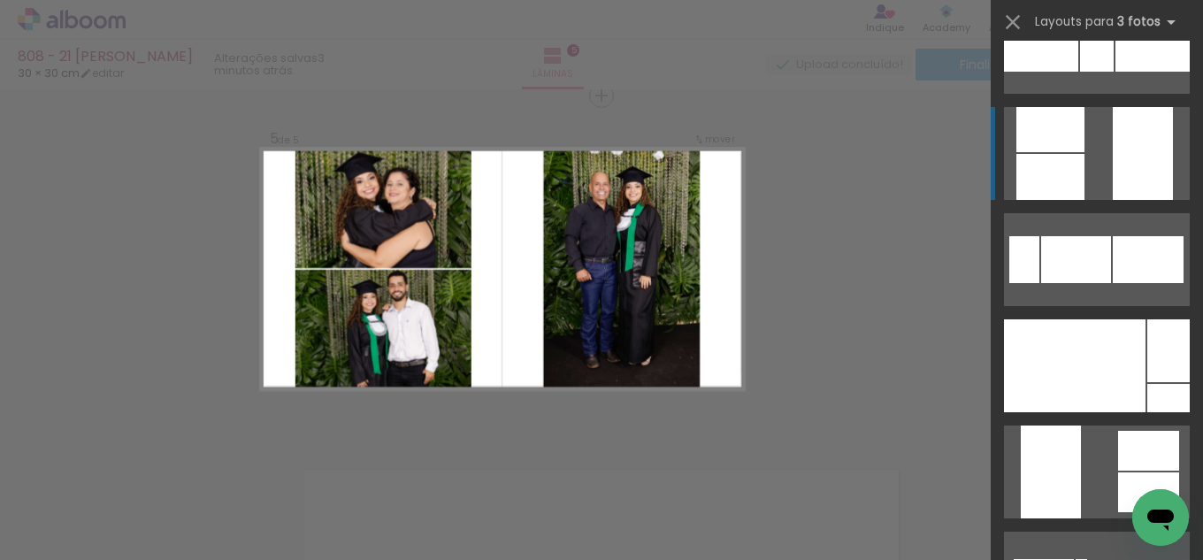
click at [1138, 72] on div at bounding box center [1153, 47] width 74 height 50
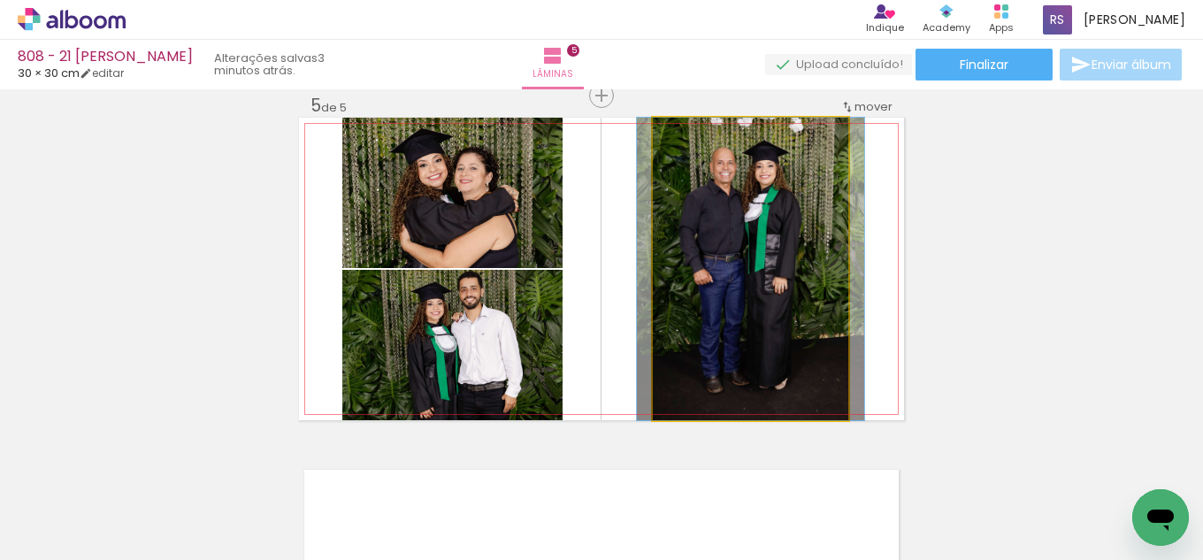
click at [836, 271] on quentale-photo at bounding box center [751, 269] width 196 height 303
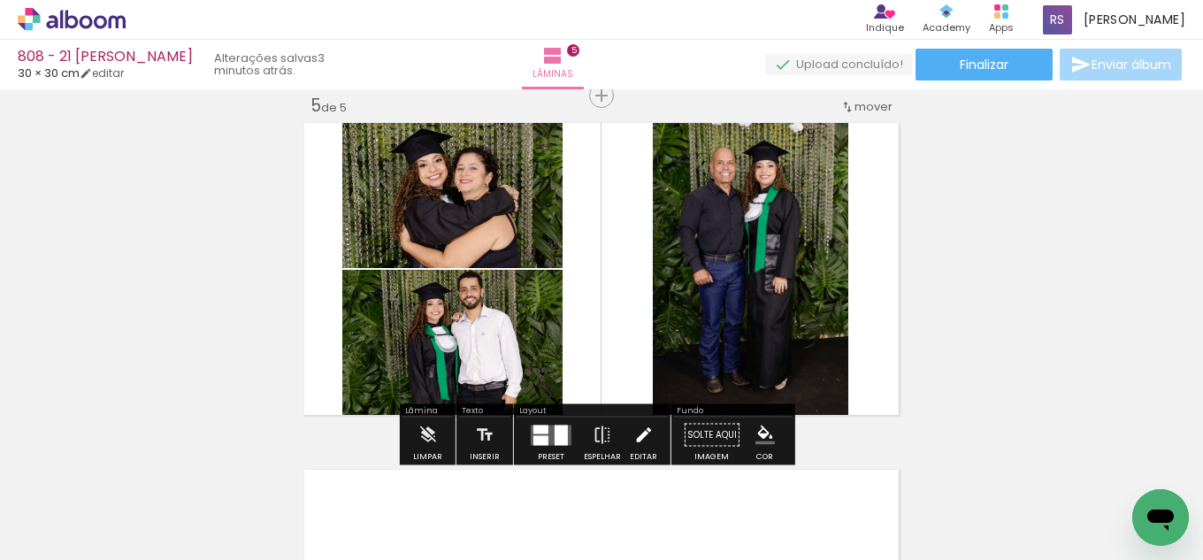
drag, startPoint x: 645, startPoint y: 423, endPoint x: 681, endPoint y: 328, distance: 101.1
click at [645, 421] on iron-icon at bounding box center [643, 435] width 19 height 35
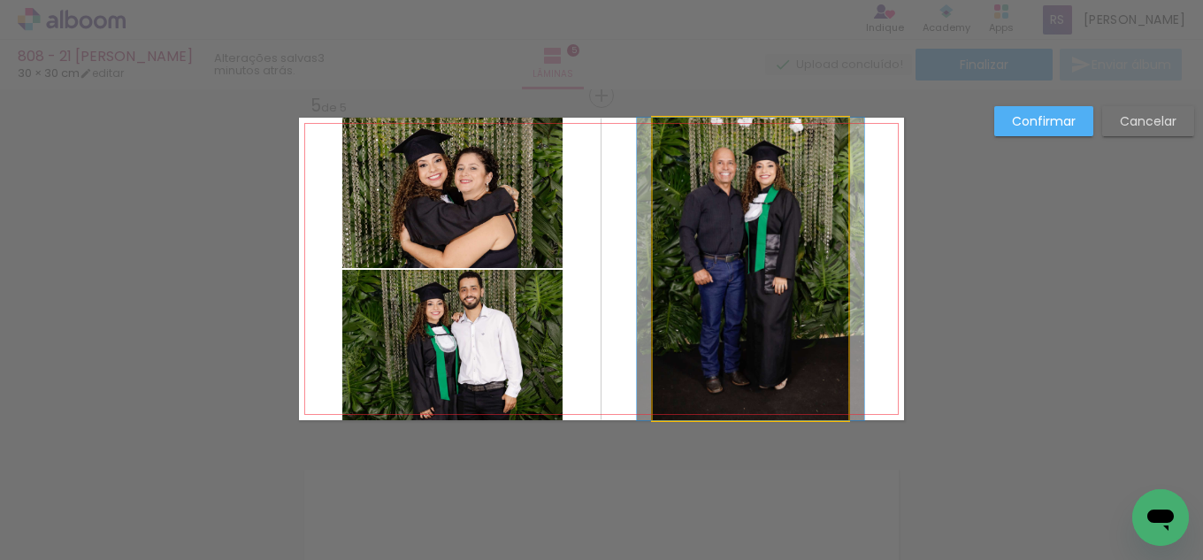
click at [691, 265] on quentale-photo at bounding box center [751, 269] width 196 height 303
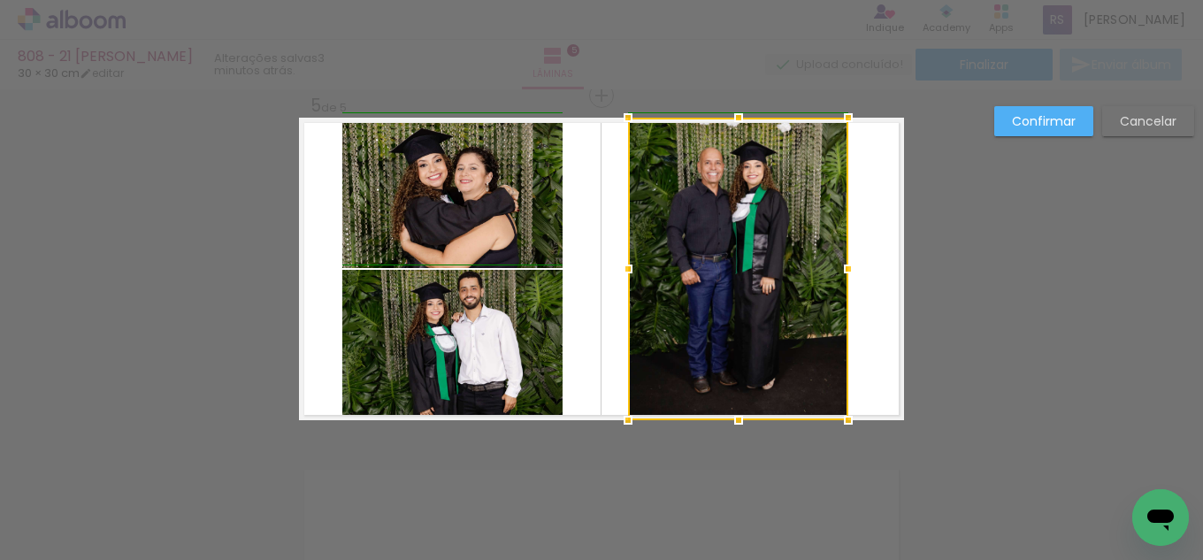
drag, startPoint x: 652, startPoint y: 258, endPoint x: 630, endPoint y: 263, distance: 22.6
click at [630, 263] on div at bounding box center [628, 268] width 35 height 35
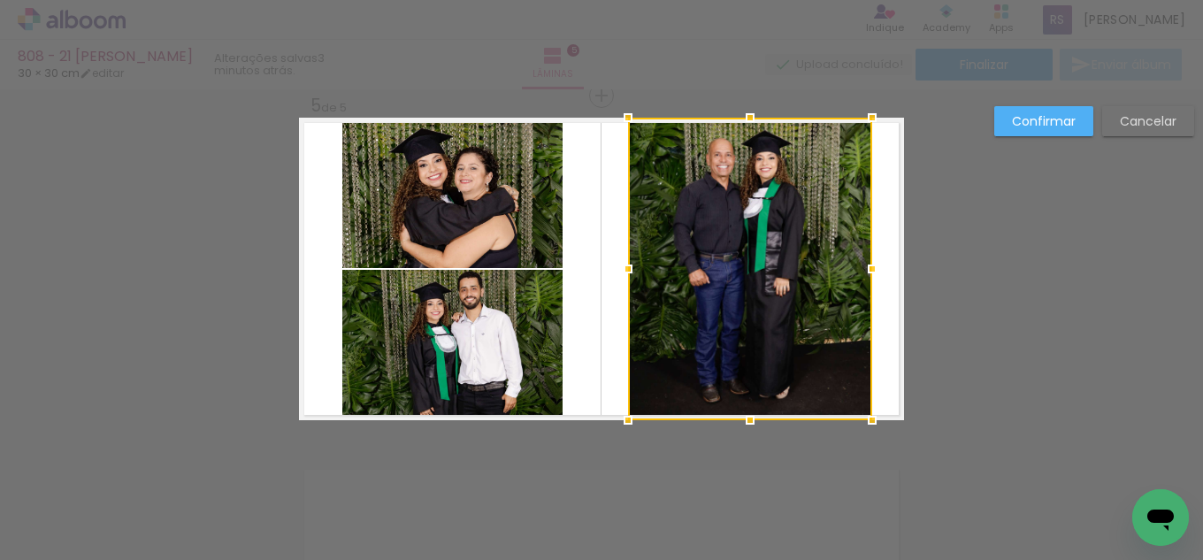
drag, startPoint x: 845, startPoint y: 270, endPoint x: 866, endPoint y: 267, distance: 21.4
click at [866, 267] on div at bounding box center [872, 268] width 35 height 35
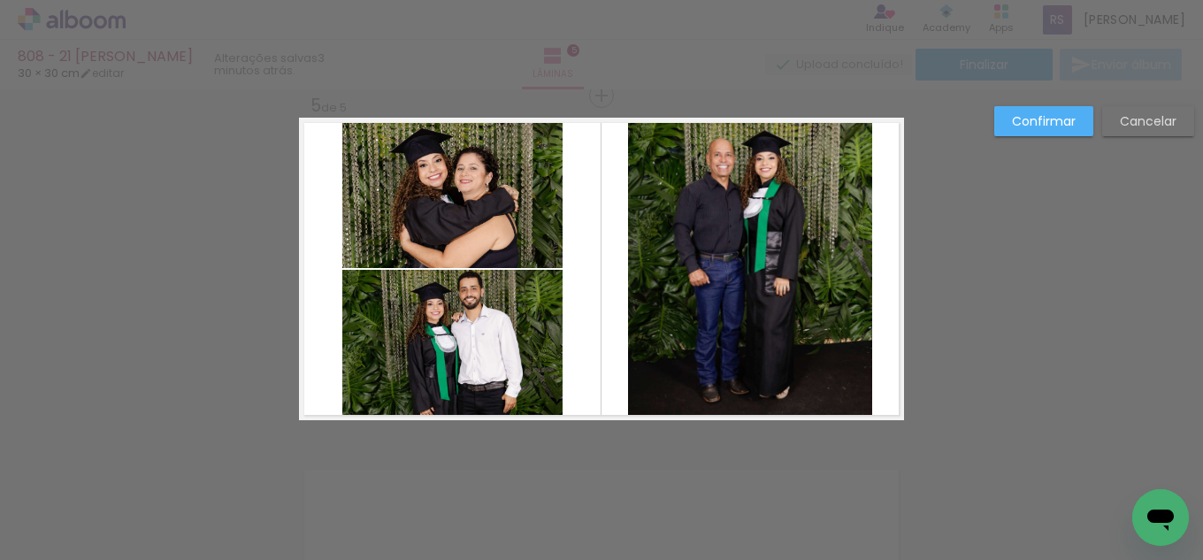
drag, startPoint x: 1065, startPoint y: 127, endPoint x: 1049, endPoint y: 134, distance: 18.2
click at [0, 0] on slot "Confirmar" at bounding box center [0, 0] width 0 height 0
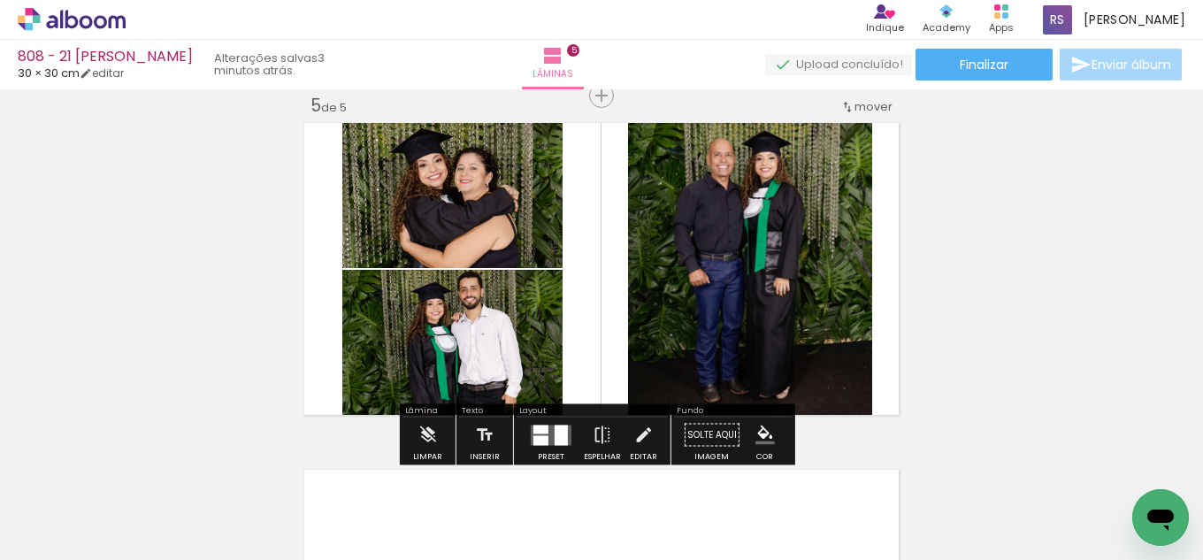
click at [772, 420] on paper-menu-button "#ffebee #ffcdd2 #ef9a9a #e57373 #ef5350 #f44336 #e53935 #d32f2f #c62828 #b71c1c…" at bounding box center [766, 436] width 34 height 34
click at [757, 431] on iron-icon "color picker" at bounding box center [765, 435] width 19 height 19
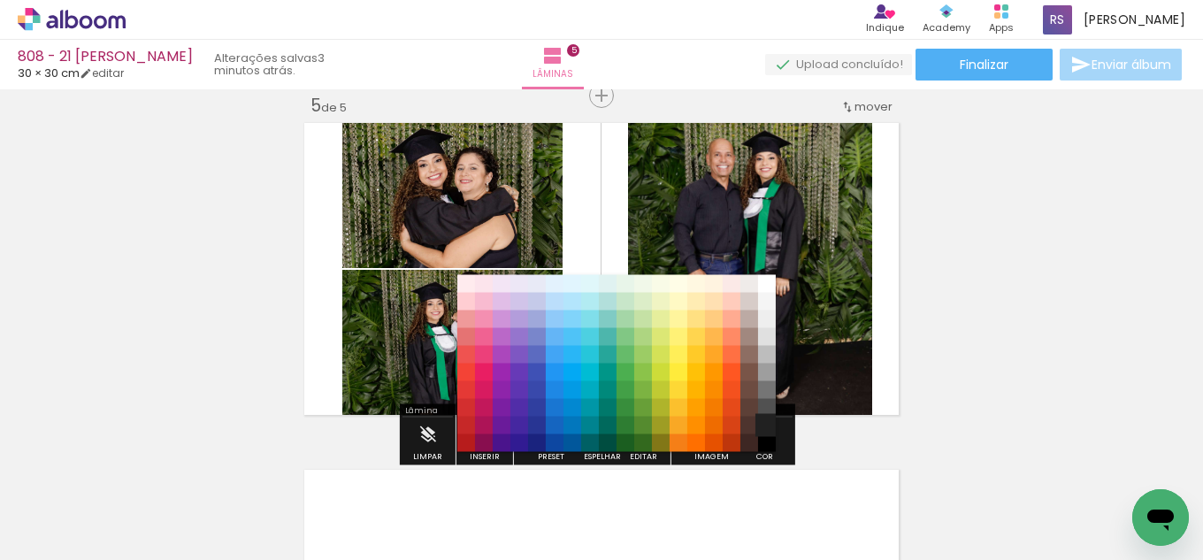
click at [761, 417] on paper-item "#212121" at bounding box center [767, 426] width 18 height 18
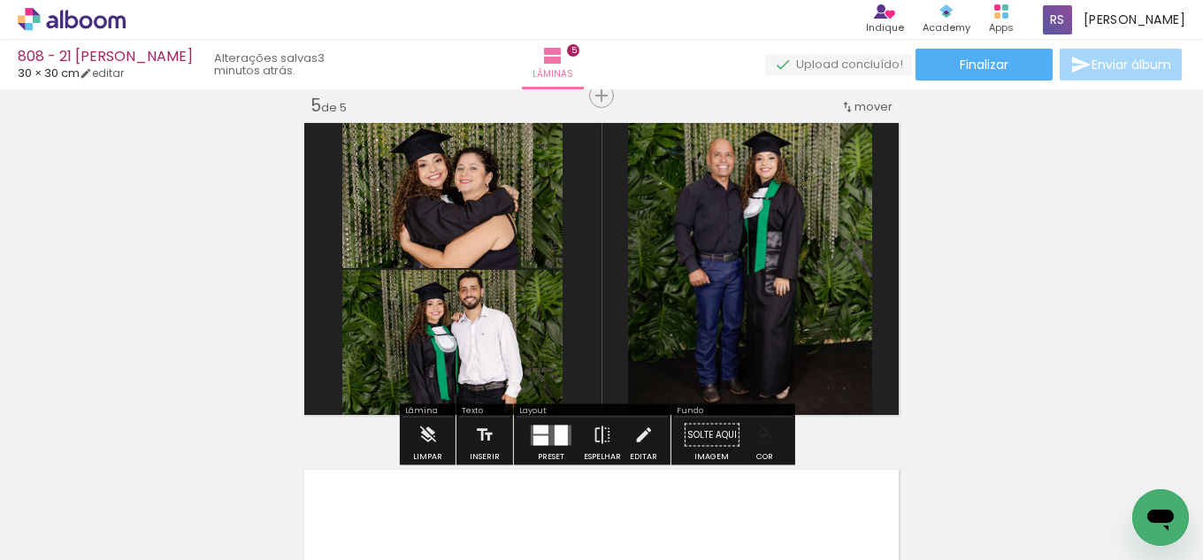
click at [749, 441] on paper-menu-button "#ffebee #ffcdd2 #ef9a9a #e57373 #ef5350 #f44336 #e53935 #d32f2f #c62828 #b71c1c…" at bounding box center [766, 436] width 34 height 34
click at [768, 439] on iron-icon "color picker" at bounding box center [765, 435] width 19 height 19
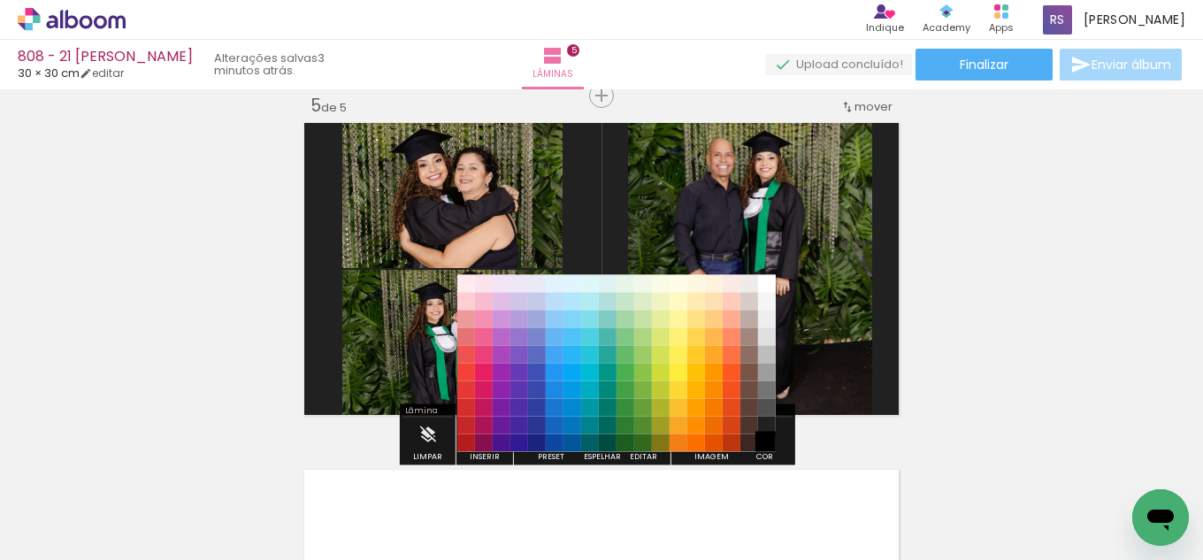
click at [770, 445] on paper-item "#000000" at bounding box center [767, 443] width 18 height 18
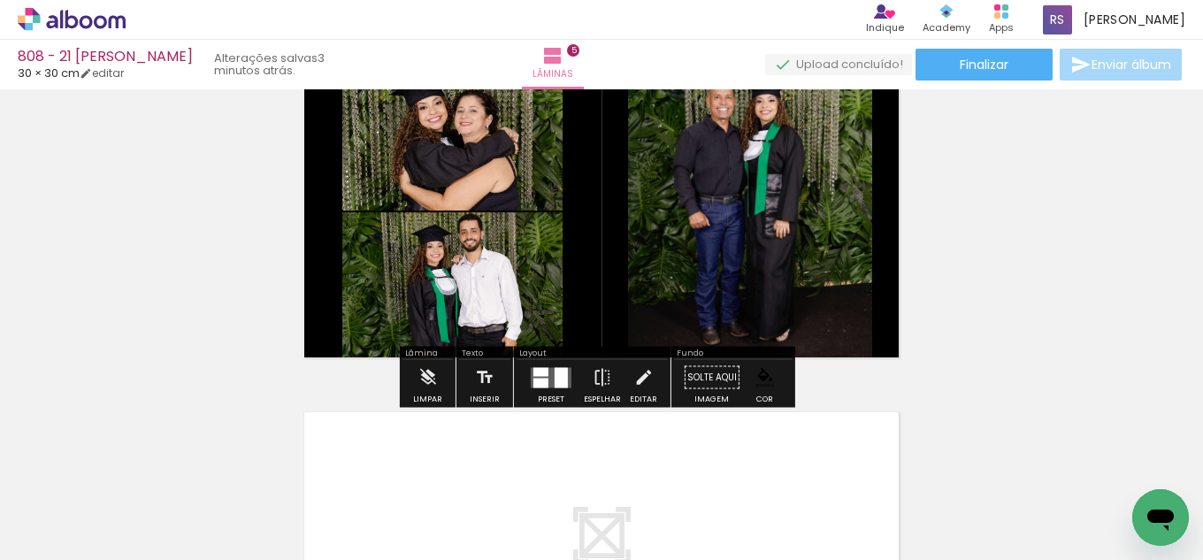
scroll to position [1499, 0]
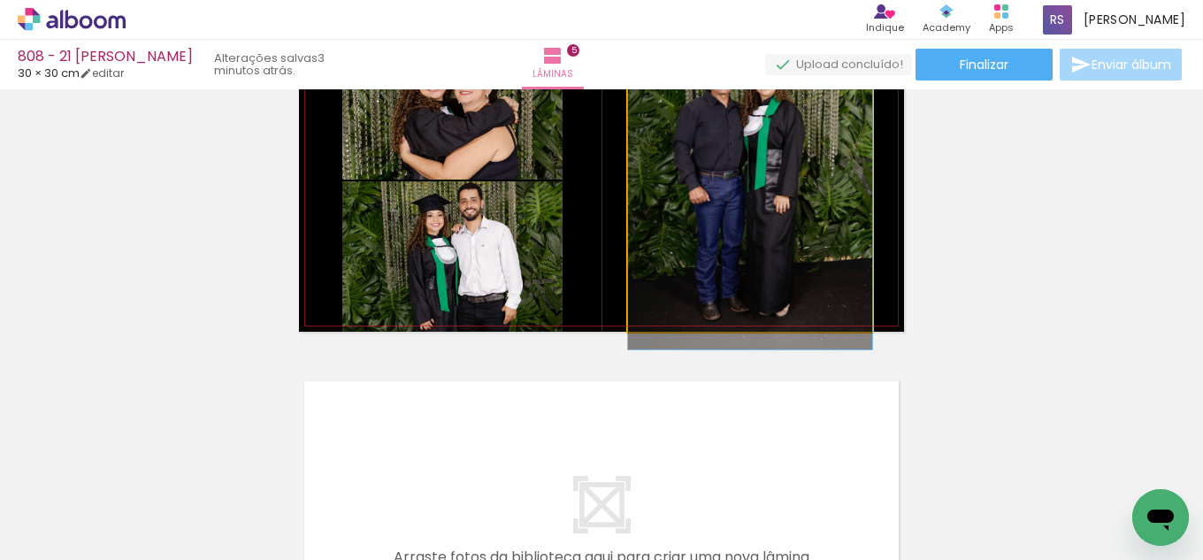
drag, startPoint x: 788, startPoint y: 274, endPoint x: 801, endPoint y: 281, distance: 13.9
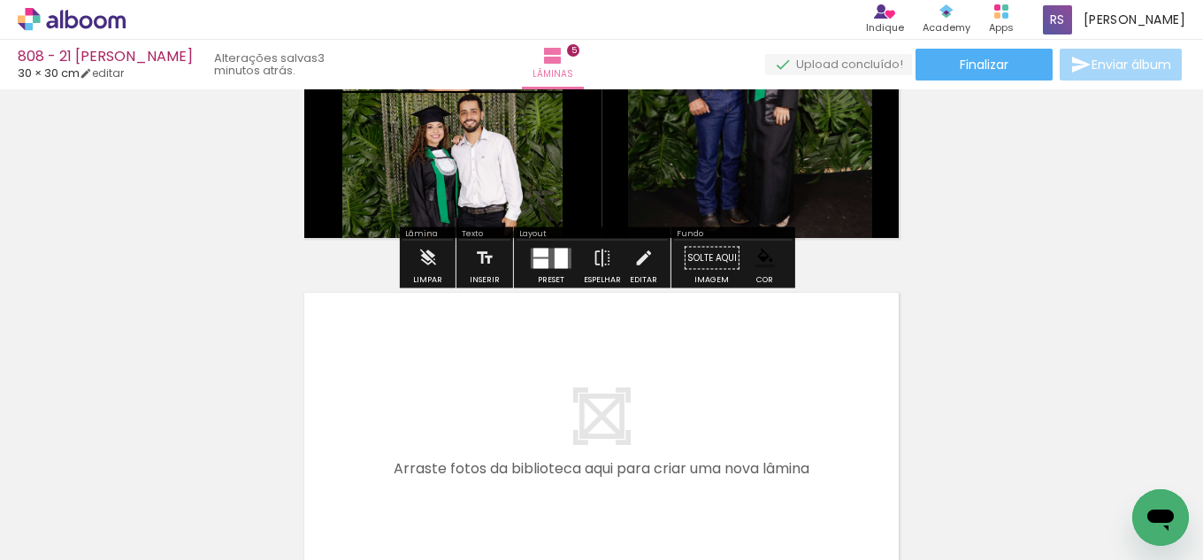
scroll to position [1676, 0]
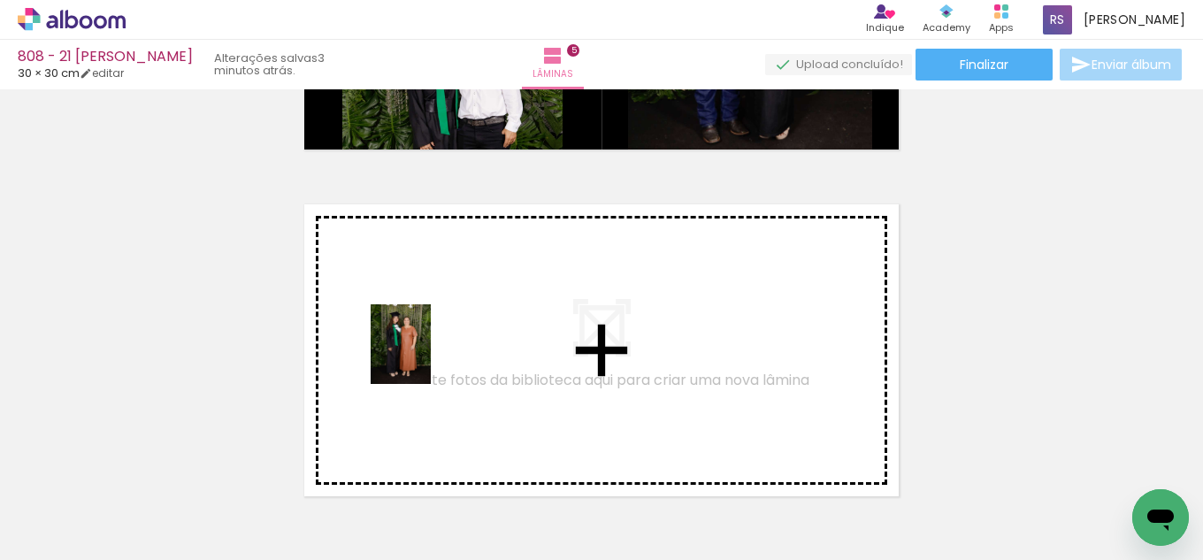
drag, startPoint x: 400, startPoint y: 499, endPoint x: 424, endPoint y: 352, distance: 148.8
click at [424, 352] on quentale-workspace at bounding box center [601, 280] width 1203 height 560
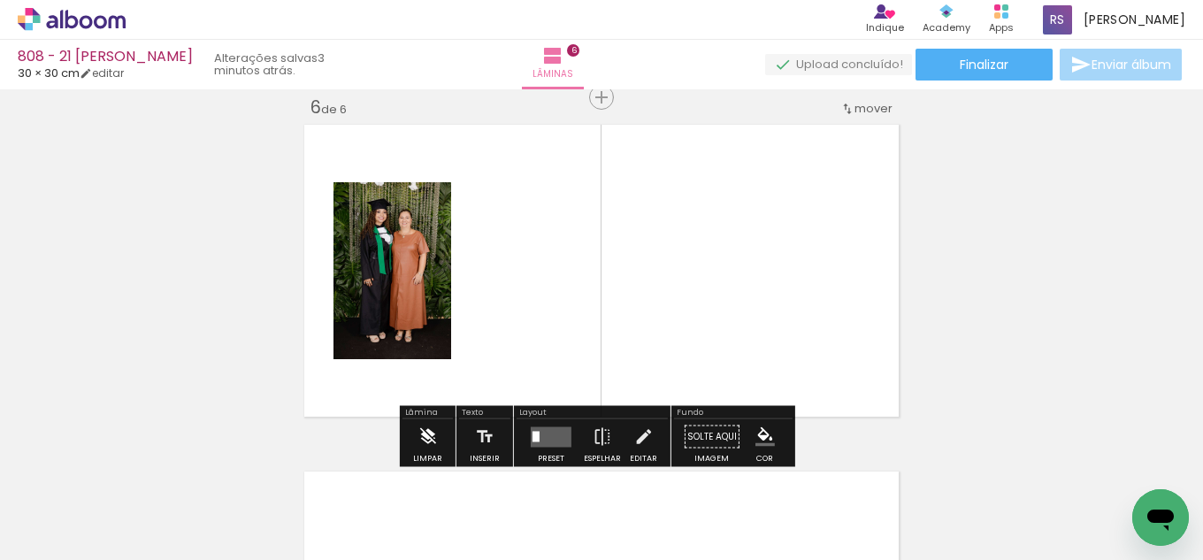
scroll to position [1757, 0]
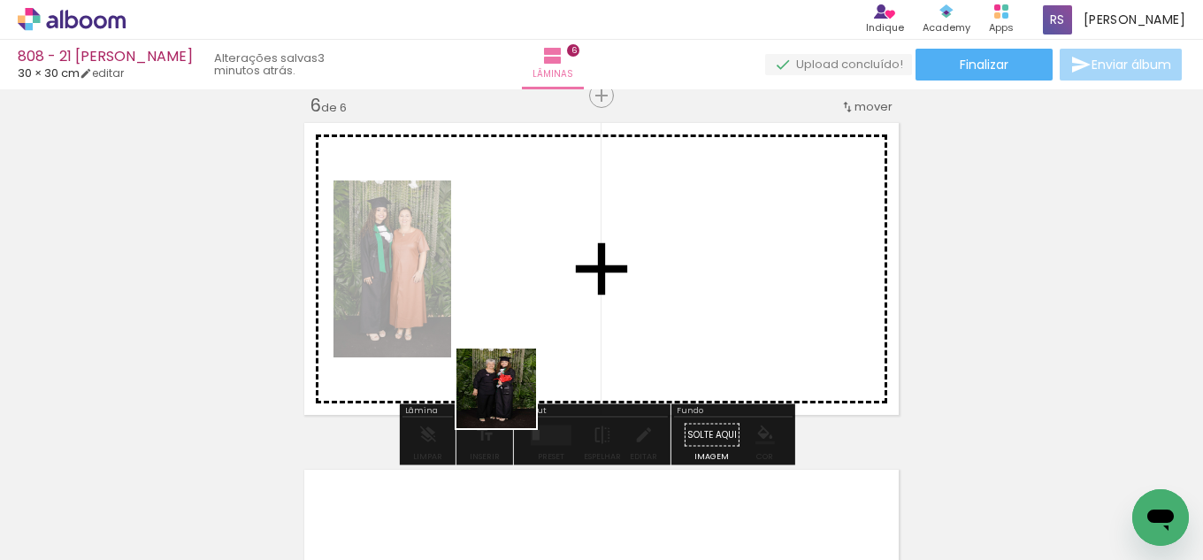
drag, startPoint x: 510, startPoint y: 496, endPoint x: 513, endPoint y: 353, distance: 143.4
click at [513, 353] on quentale-workspace at bounding box center [601, 280] width 1203 height 560
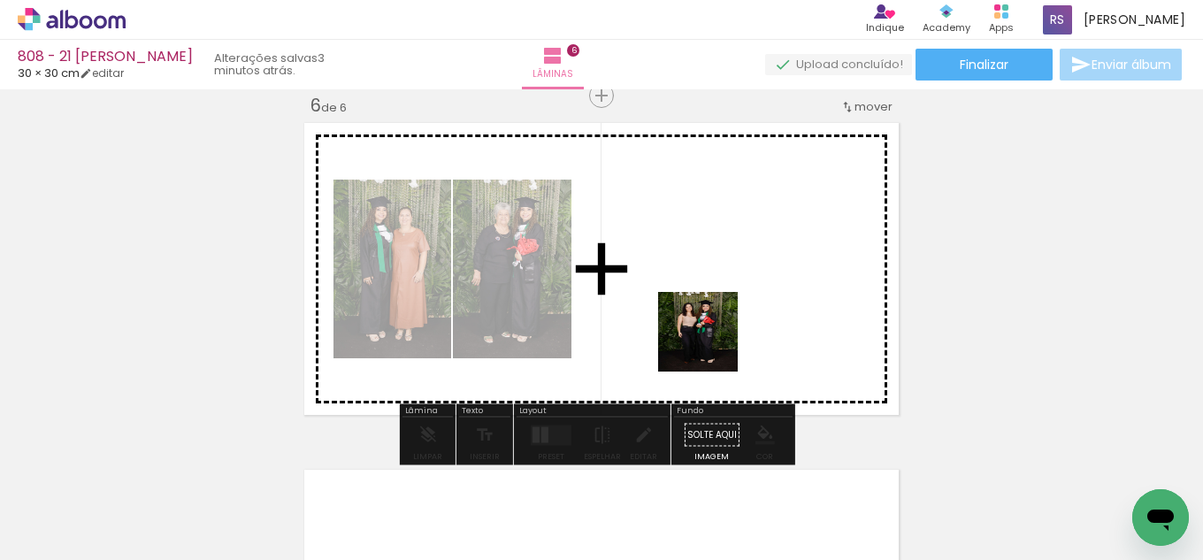
drag, startPoint x: 710, startPoint y: 507, endPoint x: 714, endPoint y: 327, distance: 179.7
click at [714, 327] on quentale-workspace at bounding box center [601, 280] width 1203 height 560
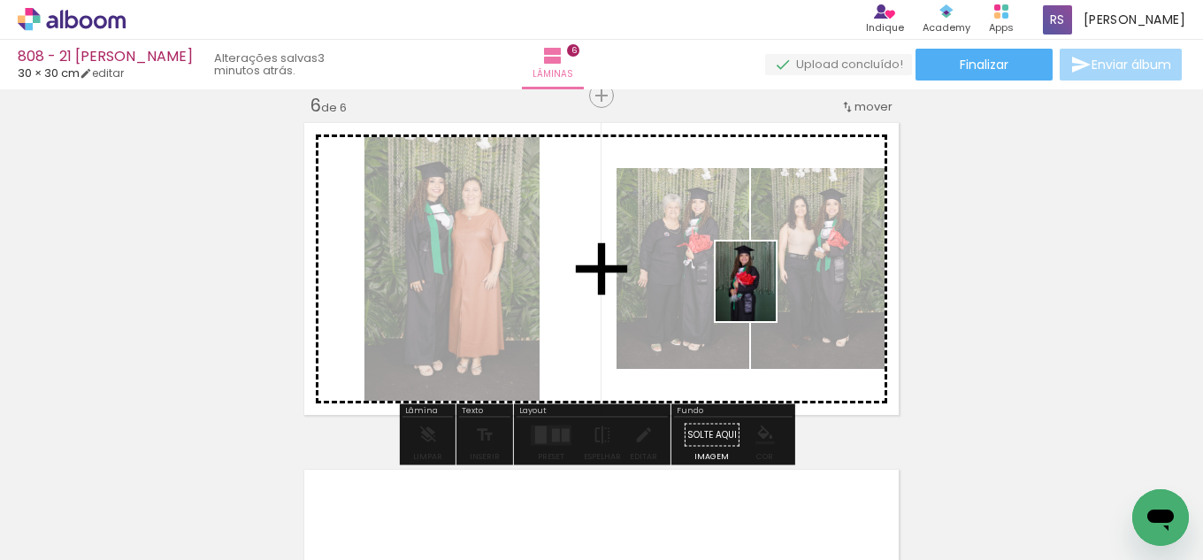
drag, startPoint x: 700, startPoint y: 511, endPoint x: 769, endPoint y: 295, distance: 227.5
click at [769, 295] on quentale-workspace at bounding box center [601, 280] width 1203 height 560
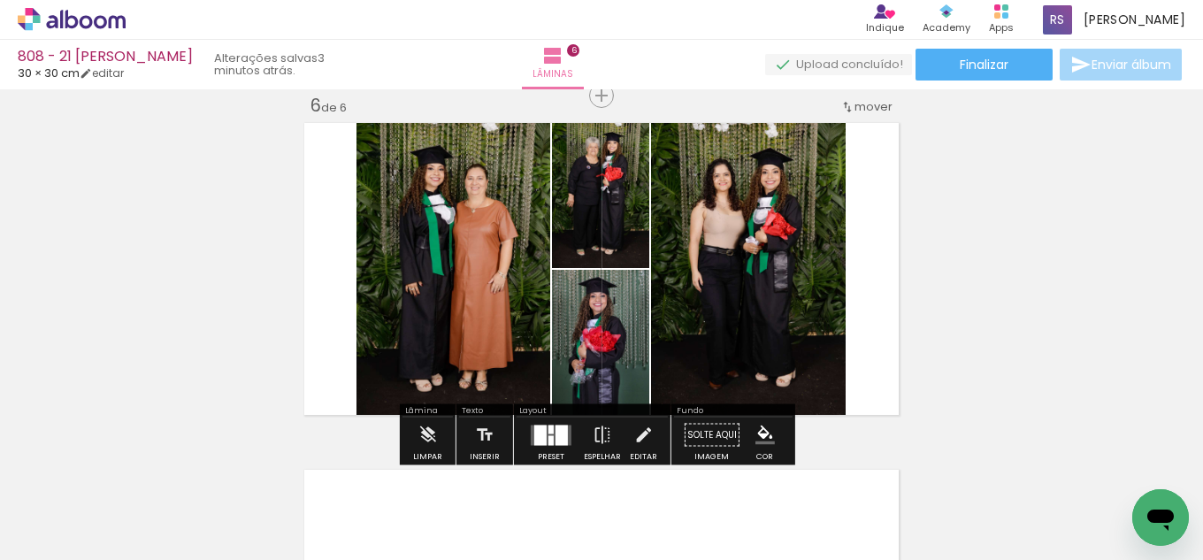
click at [556, 434] on div at bounding box center [562, 435] width 12 height 20
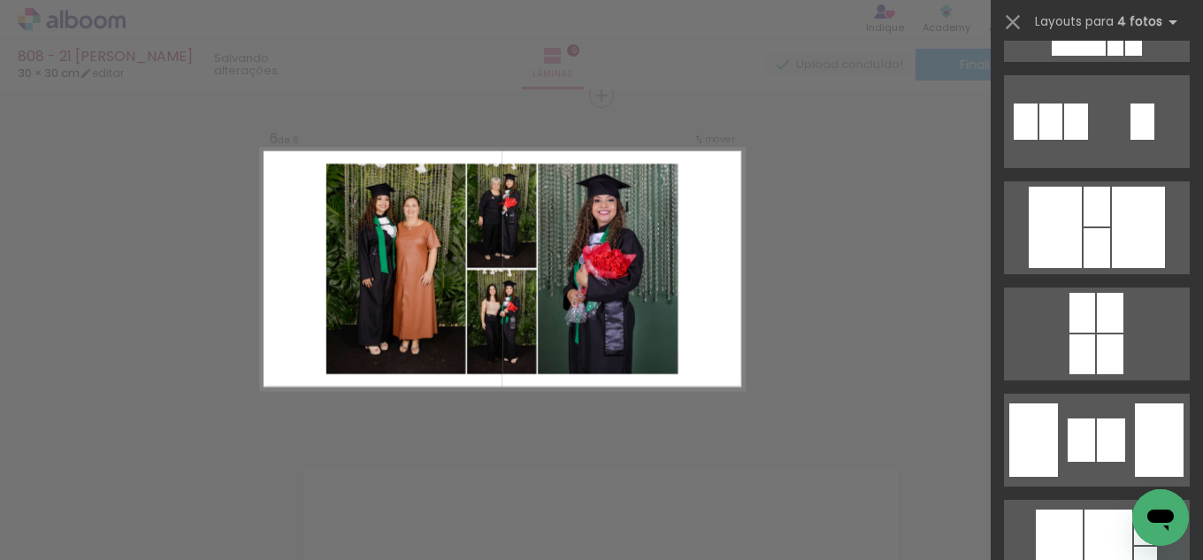
scroll to position [2743, 0]
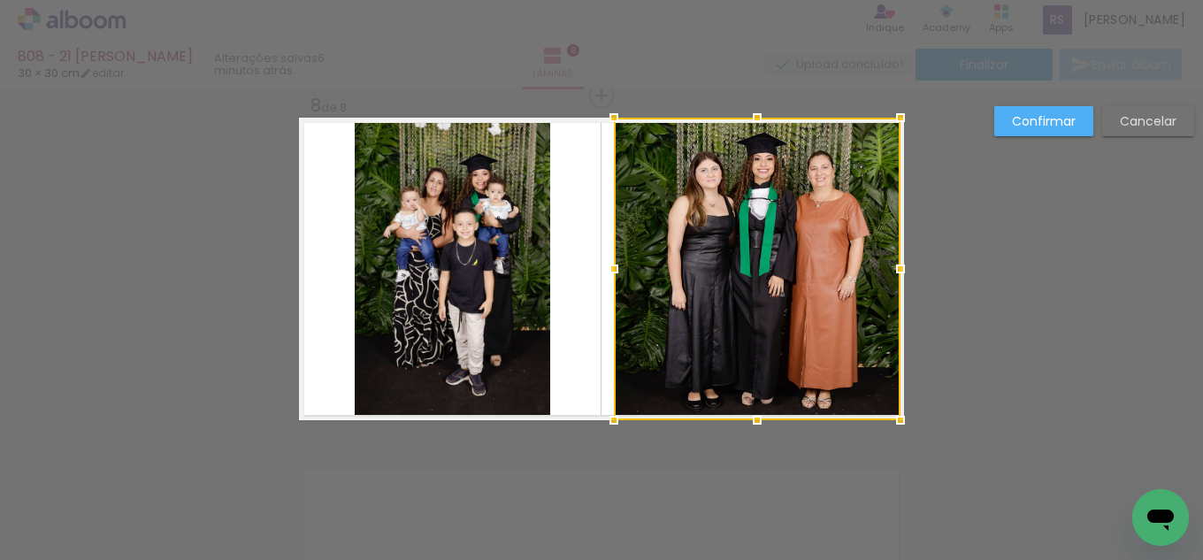
scroll to position [0, 373]
click at [867, 273] on div at bounding box center [757, 269] width 287 height 303
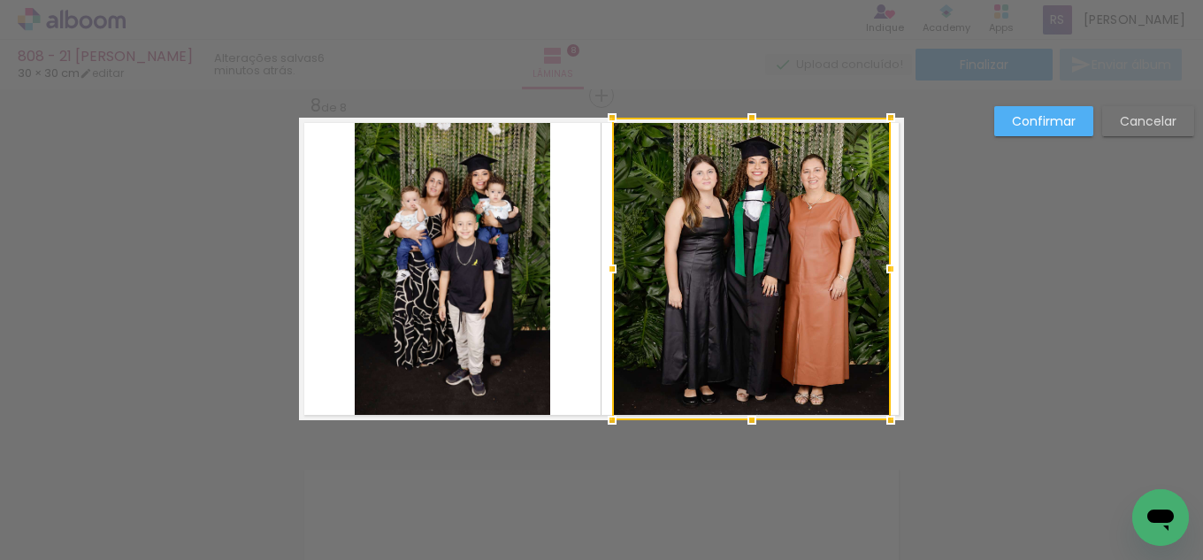
click at [881, 269] on div at bounding box center [890, 268] width 35 height 35
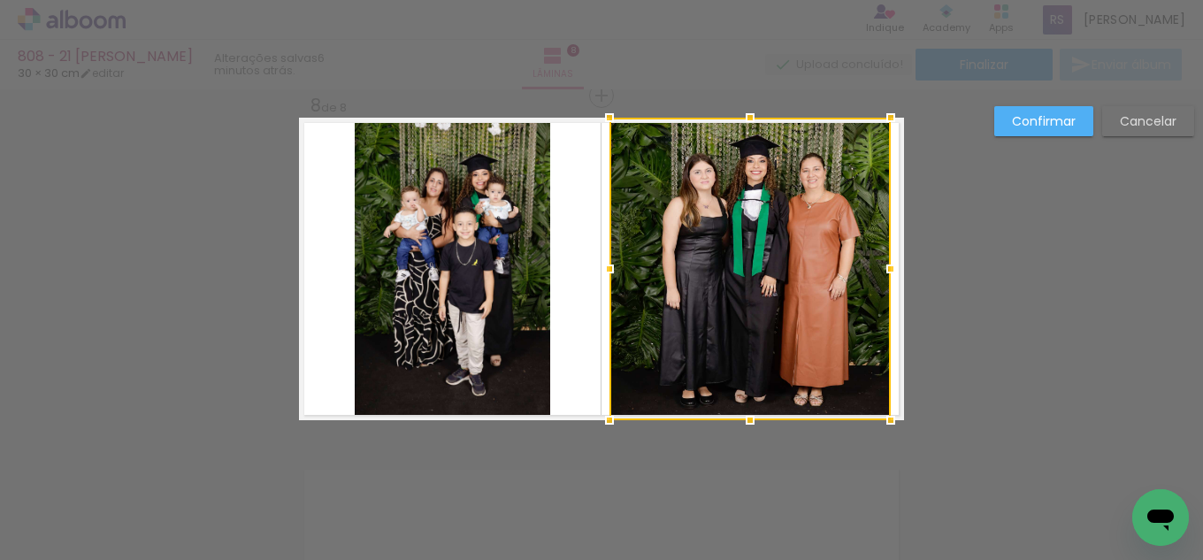
click at [611, 262] on div at bounding box center [609, 268] width 35 height 35
click at [610, 273] on div at bounding box center [608, 268] width 35 height 35
click at [0, 0] on slot "Confirmar" at bounding box center [0, 0] width 0 height 0
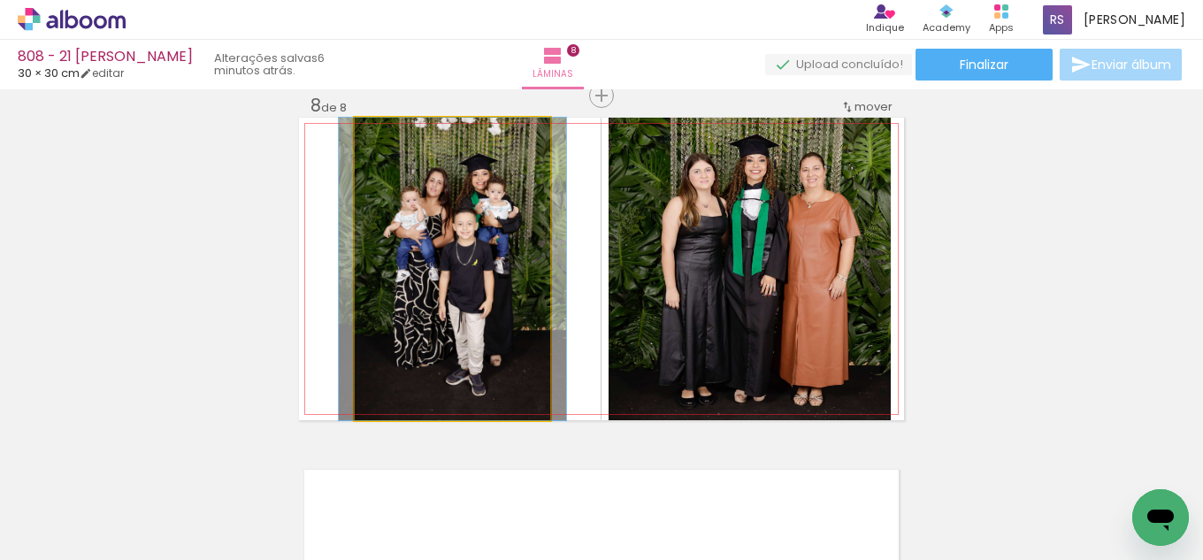
click at [390, 311] on quentale-photo at bounding box center [453, 269] width 196 height 303
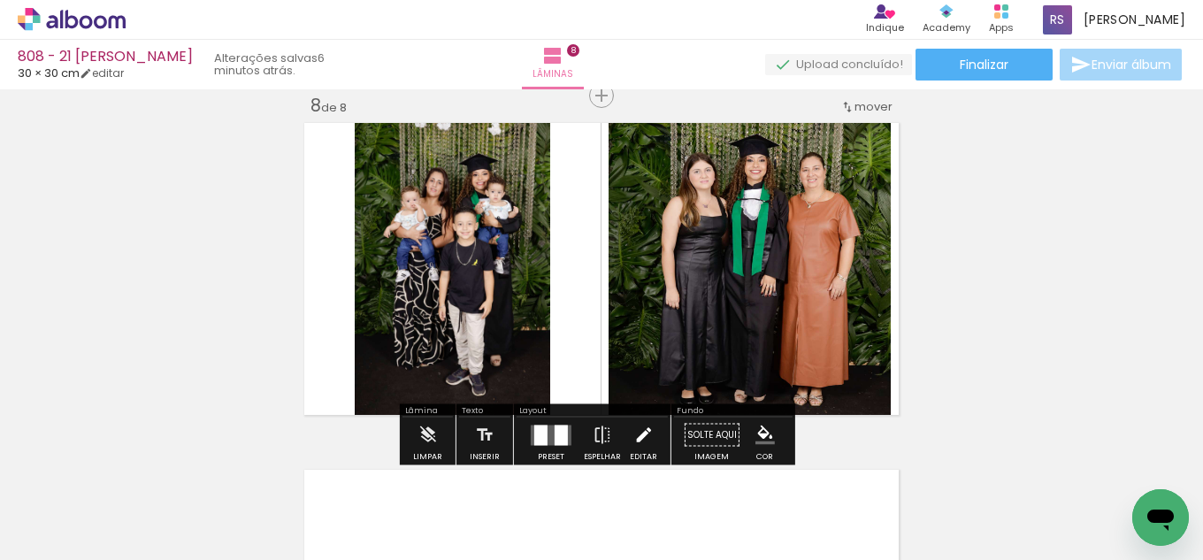
drag, startPoint x: 657, startPoint y: 438, endPoint x: 642, endPoint y: 438, distance: 14.2
click at [651, 438] on div "Preset Espelhar Editar" at bounding box center [592, 440] width 151 height 45
click at [634, 432] on iron-icon at bounding box center [643, 435] width 19 height 35
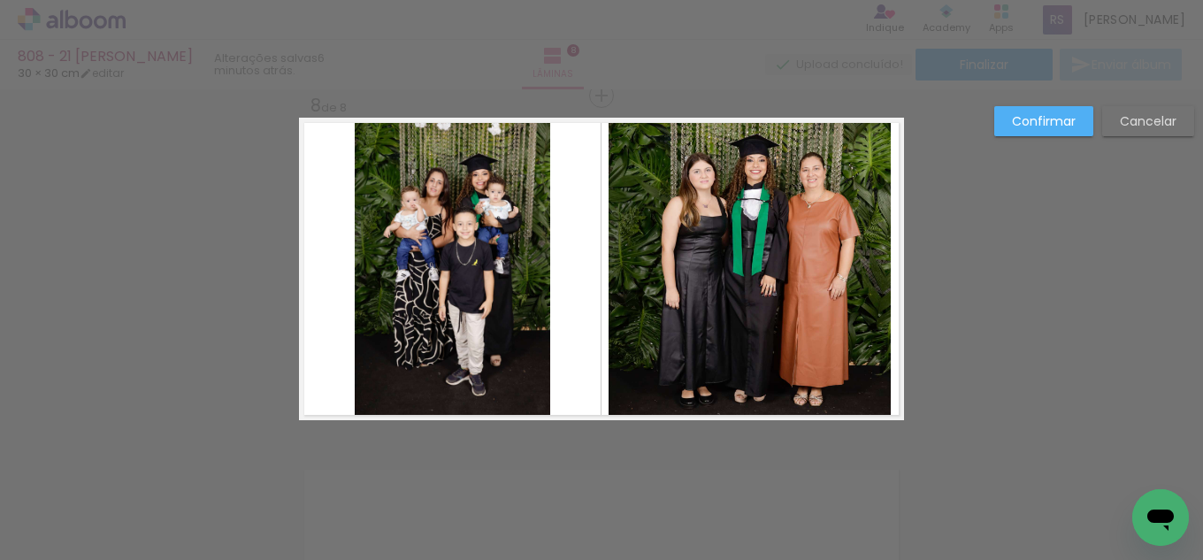
click at [534, 295] on quentale-photo at bounding box center [453, 269] width 196 height 303
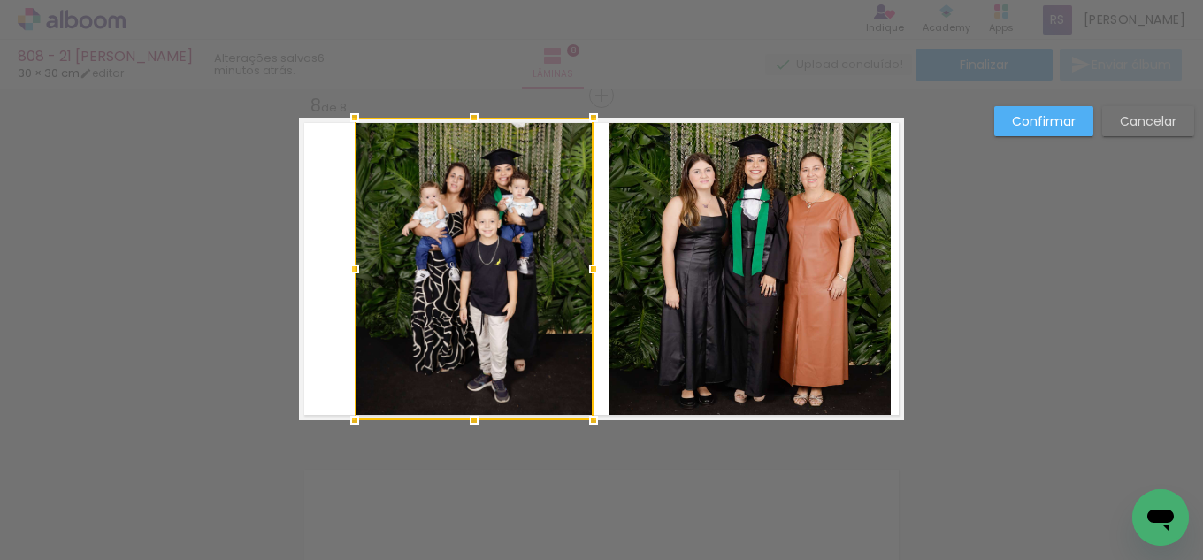
drag, startPoint x: 541, startPoint y: 266, endPoint x: 584, endPoint y: 268, distance: 43.4
click at [584, 268] on div at bounding box center [593, 268] width 35 height 35
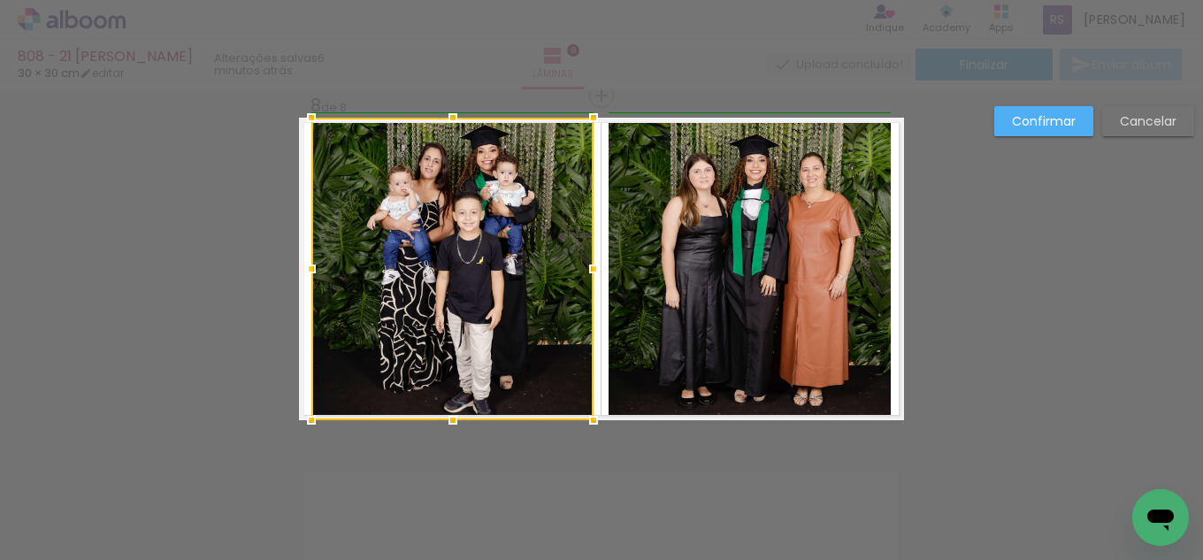
drag, startPoint x: 357, startPoint y: 268, endPoint x: 316, endPoint y: 272, distance: 40.9
click at [316, 272] on div at bounding box center [311, 268] width 35 height 35
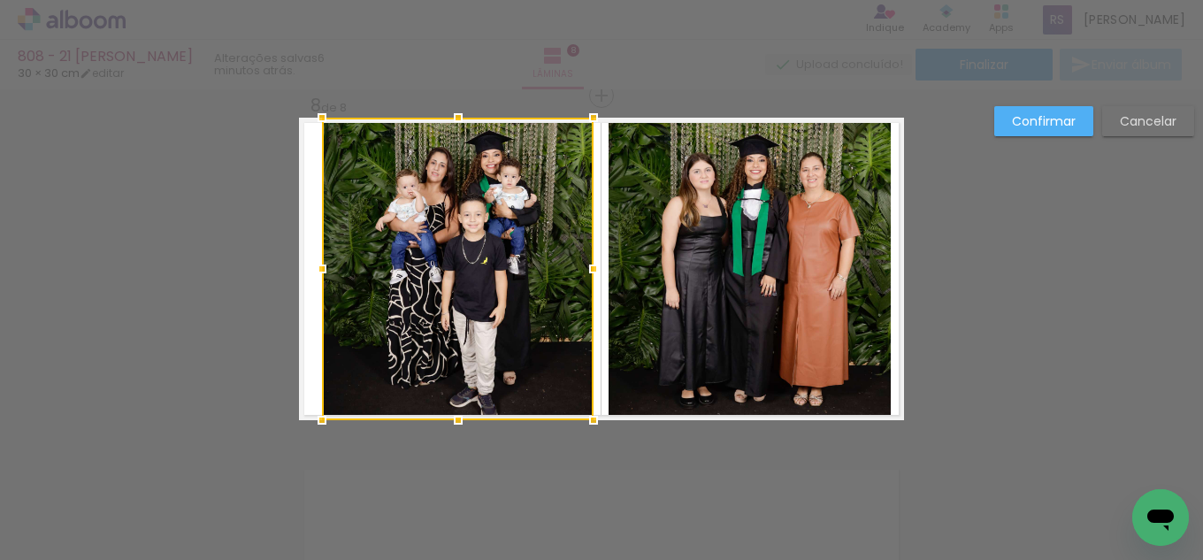
drag, startPoint x: 303, startPoint y: 266, endPoint x: 323, endPoint y: 262, distance: 20.8
click at [314, 262] on div at bounding box center [321, 268] width 35 height 35
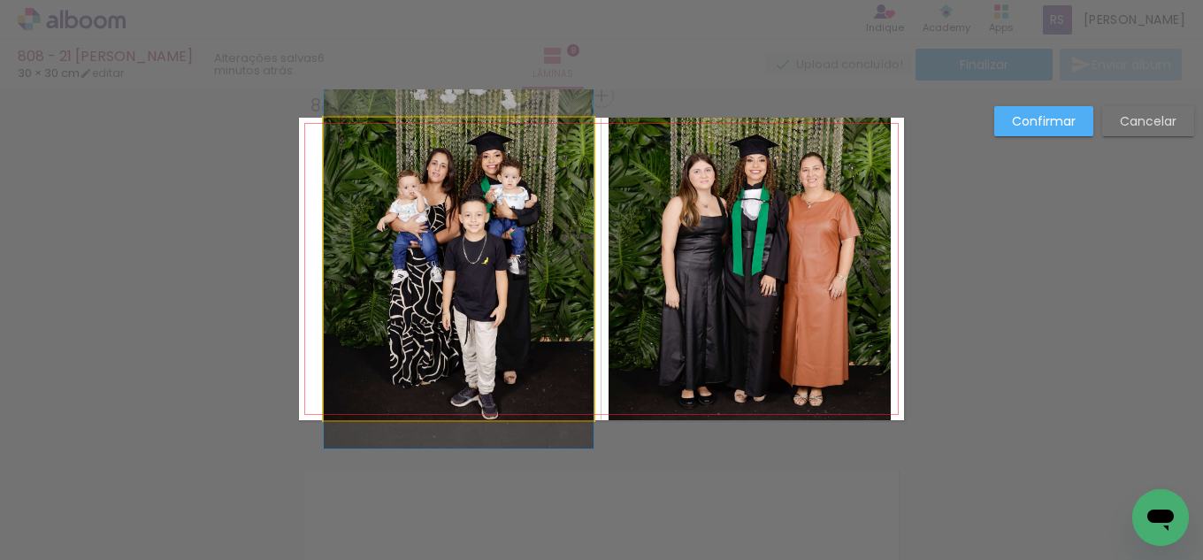
click at [573, 265] on quentale-photo at bounding box center [459, 269] width 270 height 303
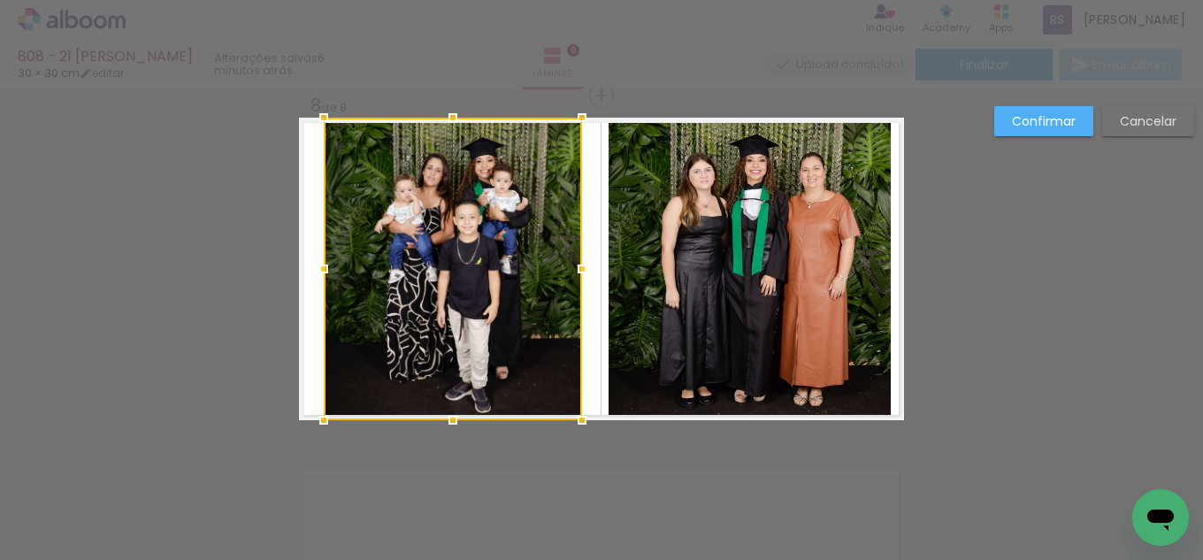
drag, startPoint x: 582, startPoint y: 258, endPoint x: 571, endPoint y: 258, distance: 11.5
click at [571, 258] on div at bounding box center [582, 268] width 35 height 35
click at [634, 255] on quentale-photo at bounding box center [750, 269] width 282 height 303
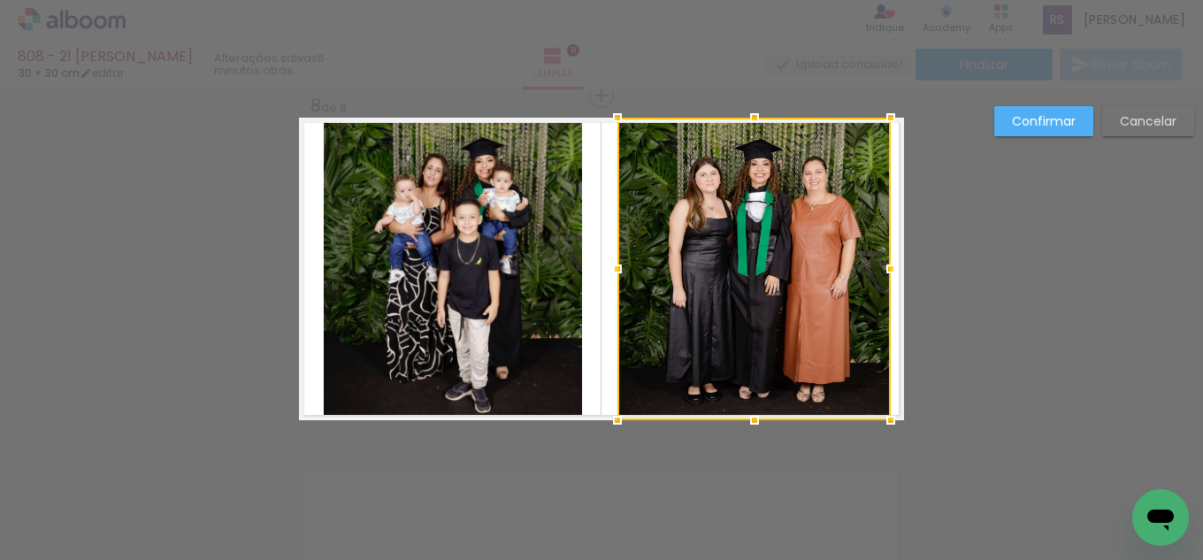
drag, startPoint x: 607, startPoint y: 273, endPoint x: 616, endPoint y: 267, distance: 10.3
click at [616, 267] on div at bounding box center [617, 268] width 35 height 35
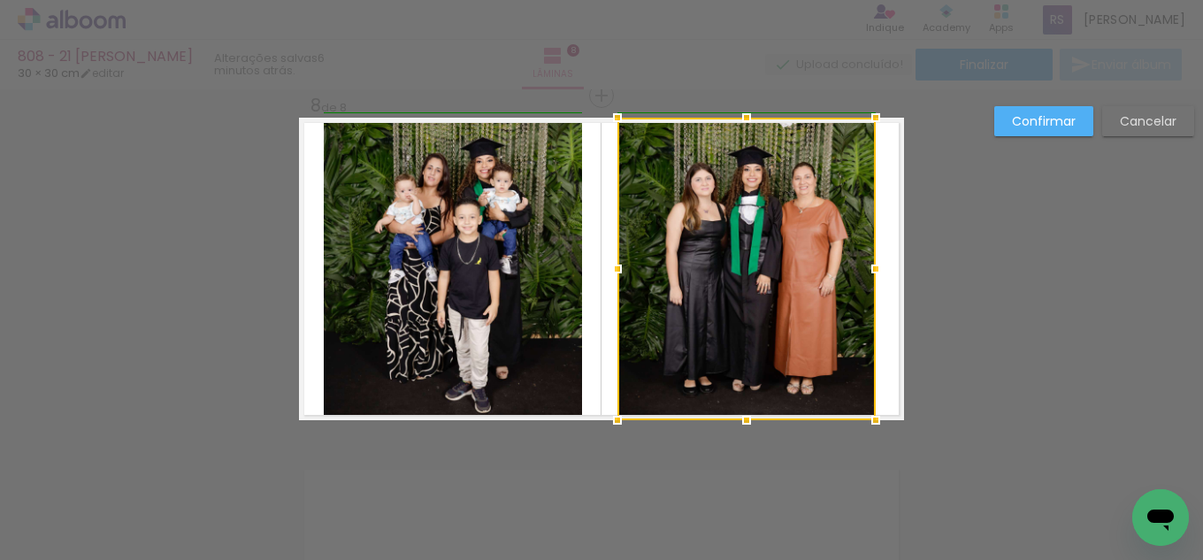
click at [876, 263] on div at bounding box center [875, 268] width 35 height 35
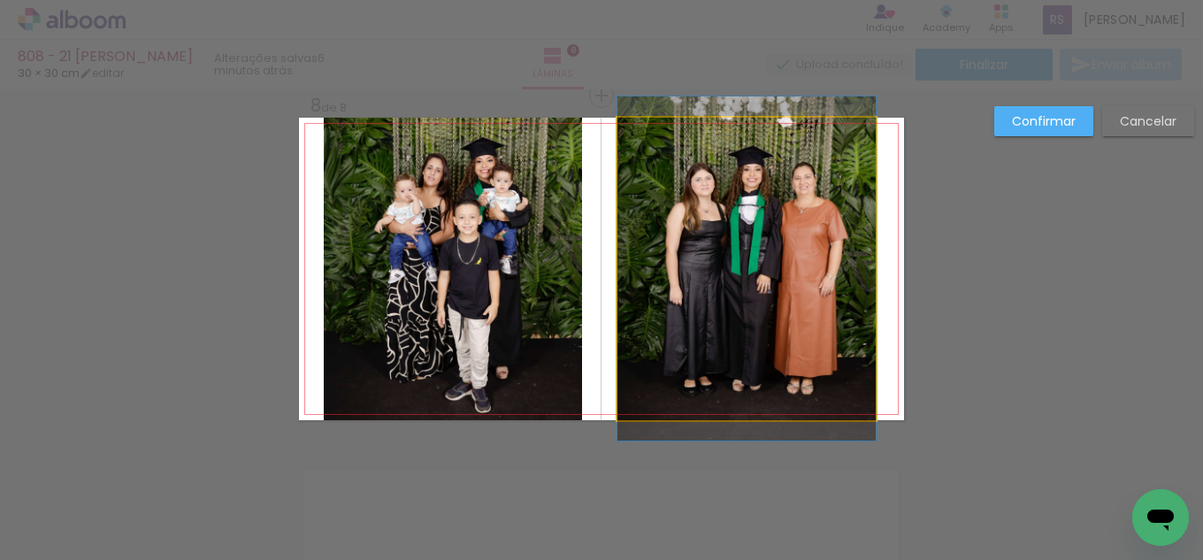
click at [862, 267] on quentale-photo at bounding box center [747, 269] width 258 height 303
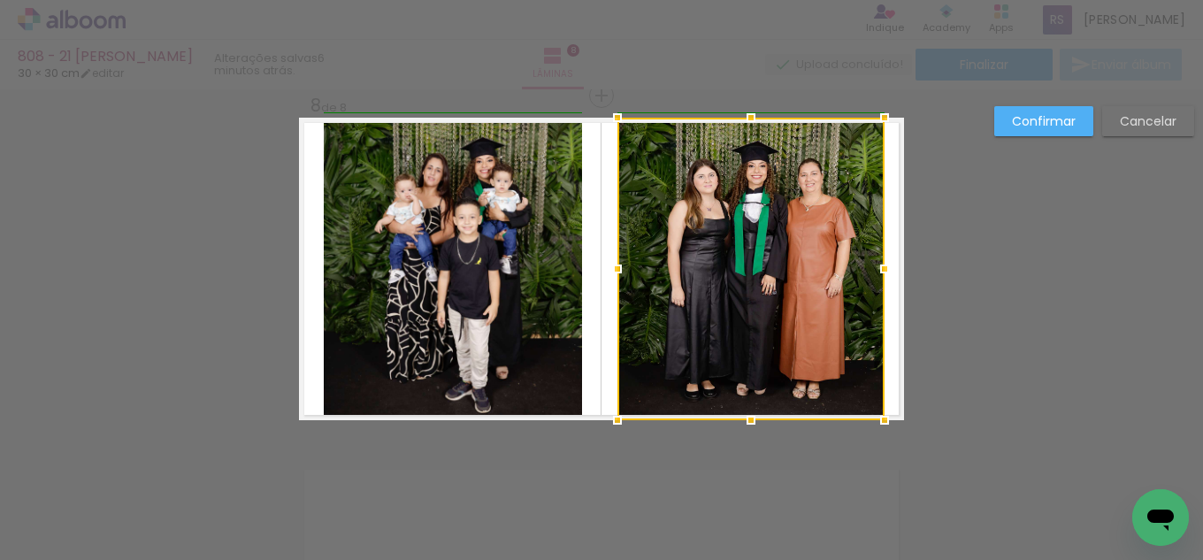
click at [868, 267] on div at bounding box center [884, 268] width 35 height 35
drag, startPoint x: 1038, startPoint y: 100, endPoint x: 1027, endPoint y: 131, distance: 32.7
click at [0, 0] on slot "Confirmar" at bounding box center [0, 0] width 0 height 0
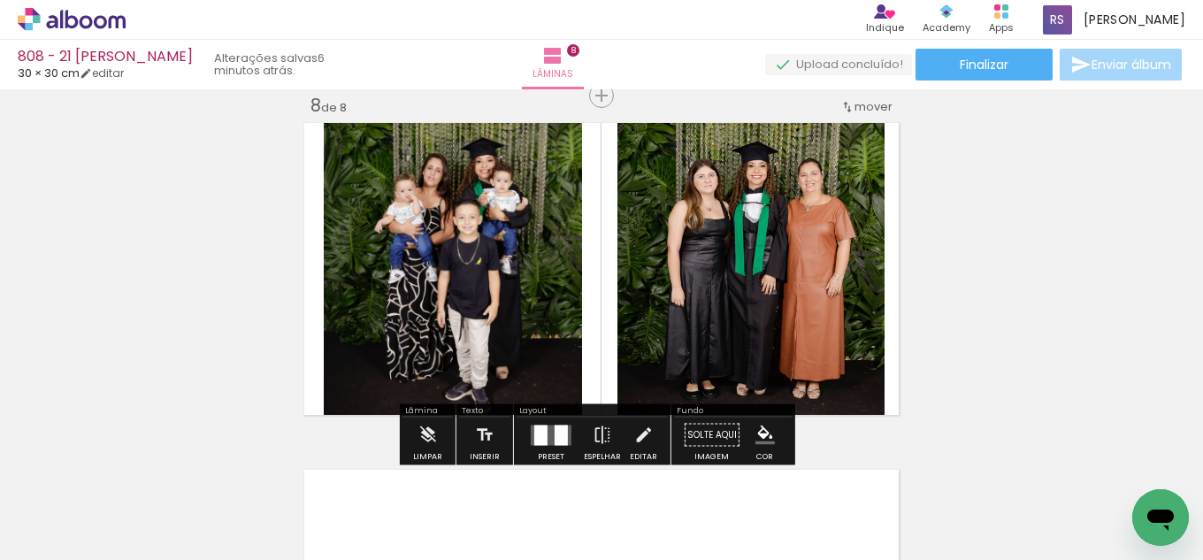
click at [756, 435] on iron-icon "color picker" at bounding box center [765, 435] width 19 height 19
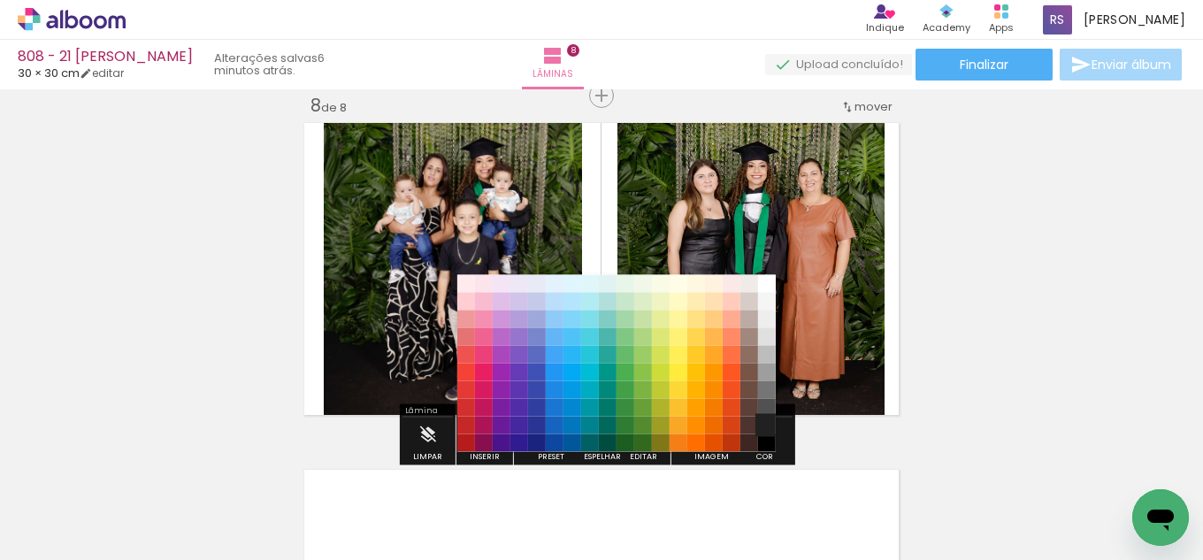
click at [764, 422] on paper-item "#212121" at bounding box center [767, 426] width 18 height 18
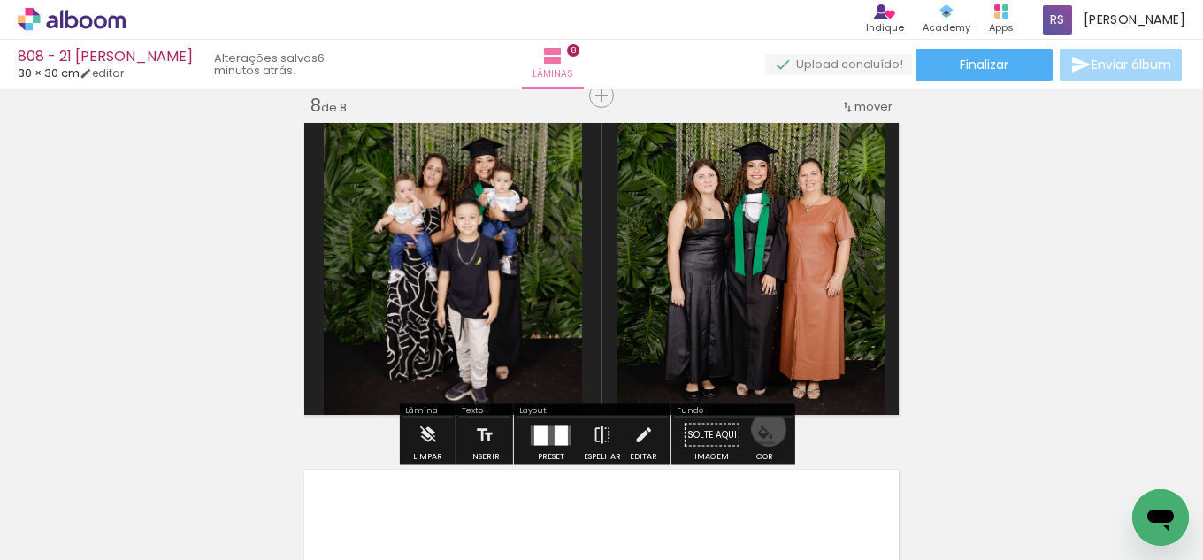
click at [763, 429] on iron-icon "color picker" at bounding box center [765, 435] width 19 height 19
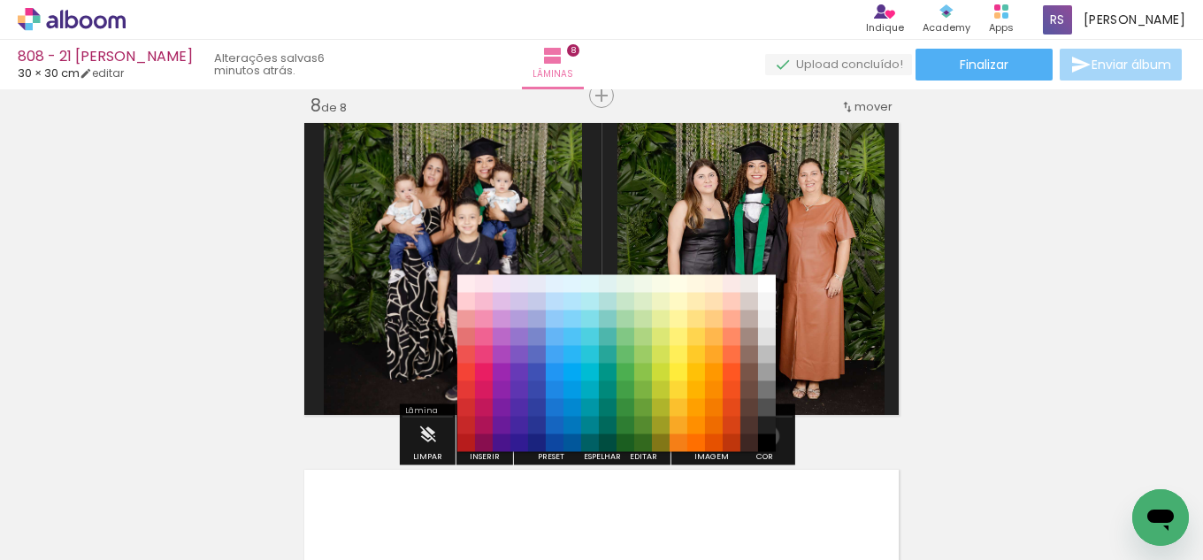
click at [762, 434] on paper-item "#212121" at bounding box center [767, 426] width 18 height 18
drag, startPoint x: 765, startPoint y: 441, endPoint x: 775, endPoint y: 441, distance: 10.6
click at [765, 441] on paper-item "#000000" at bounding box center [767, 443] width 18 height 18
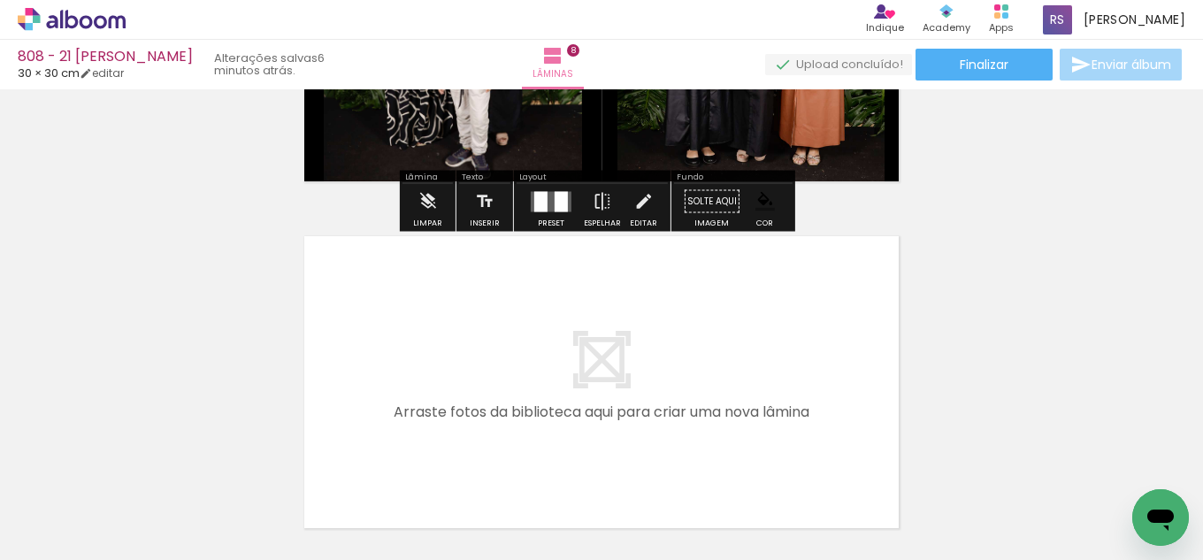
scroll to position [2717, 0]
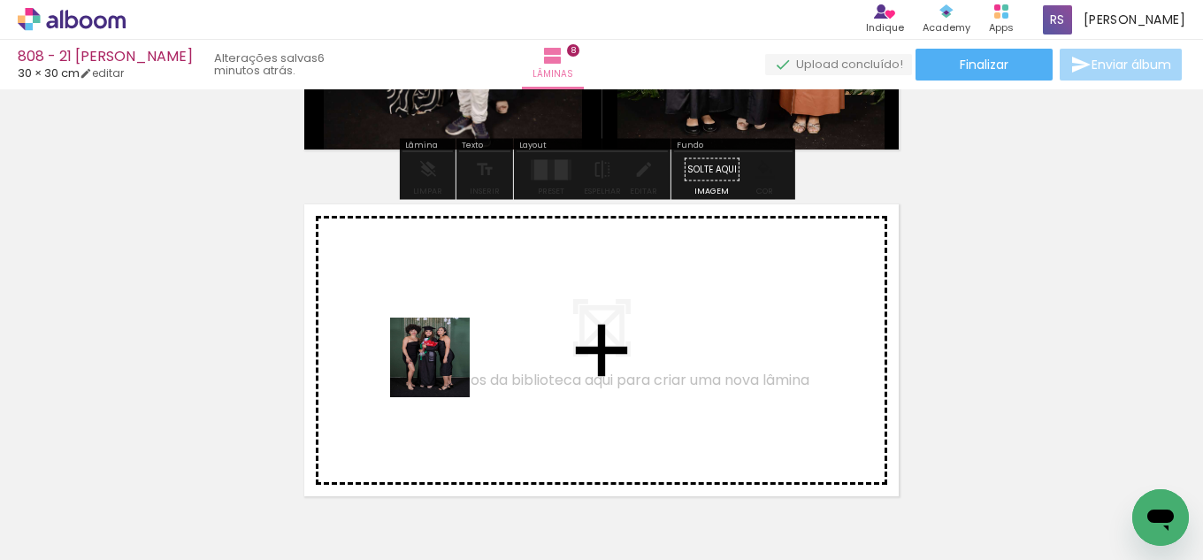
drag, startPoint x: 404, startPoint y: 411, endPoint x: 447, endPoint y: 365, distance: 62.0
click at [447, 365] on quentale-workspace at bounding box center [601, 280] width 1203 height 560
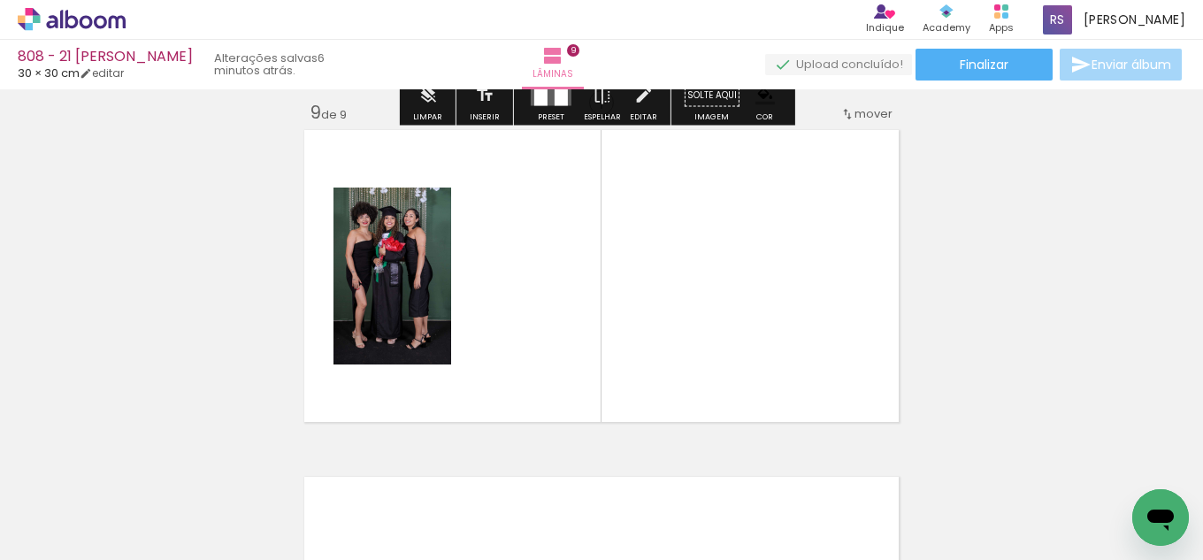
scroll to position [2798, 0]
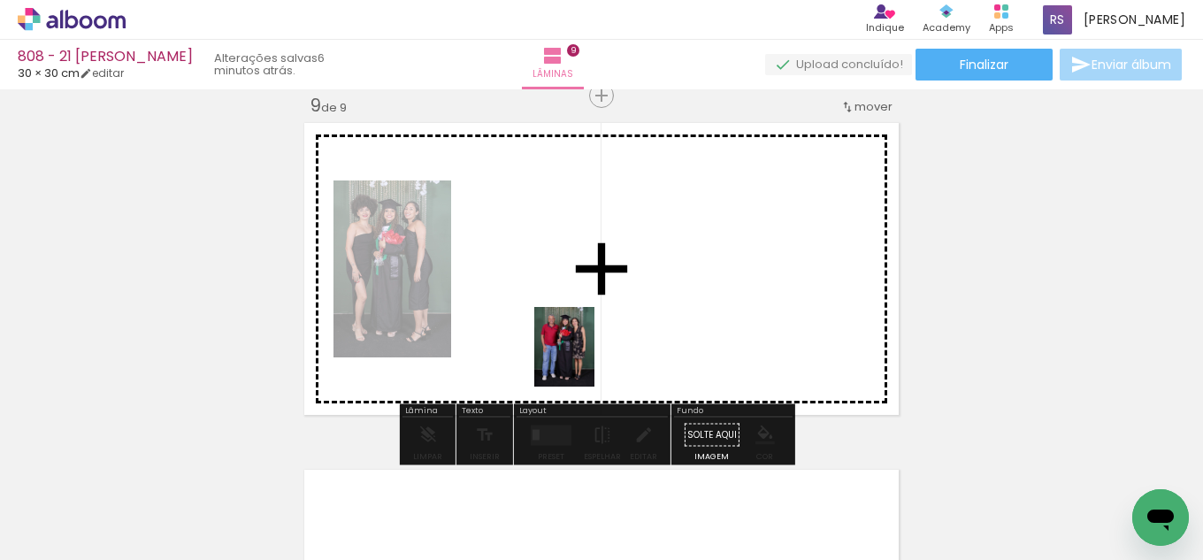
drag, startPoint x: 329, startPoint y: 501, endPoint x: 588, endPoint y: 360, distance: 294.2
click at [588, 360] on quentale-workspace at bounding box center [601, 280] width 1203 height 560
